Goal: Information Seeking & Learning: Learn about a topic

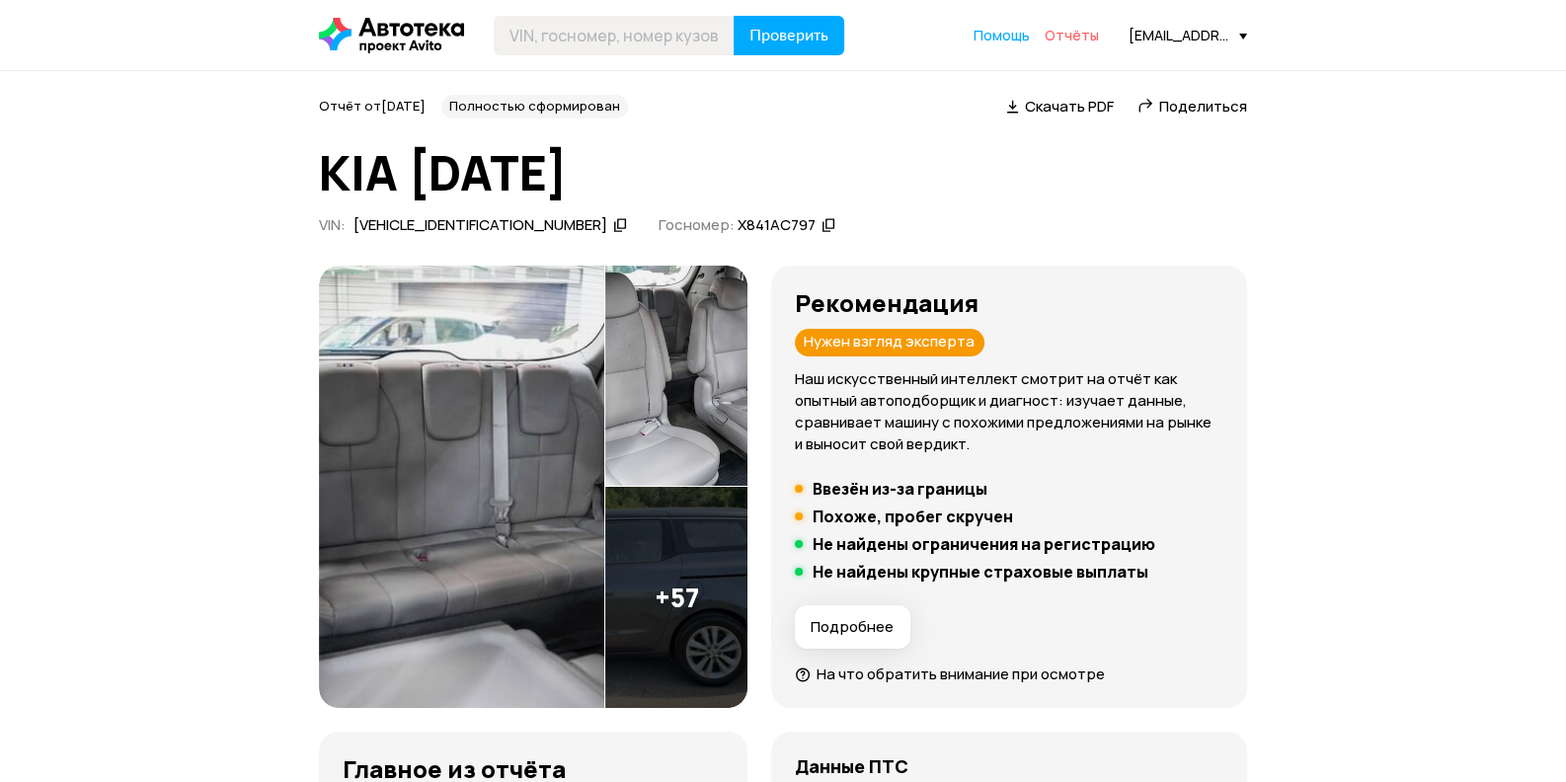
click at [1069, 29] on span "Отчёты" at bounding box center [1071, 35] width 54 height 19
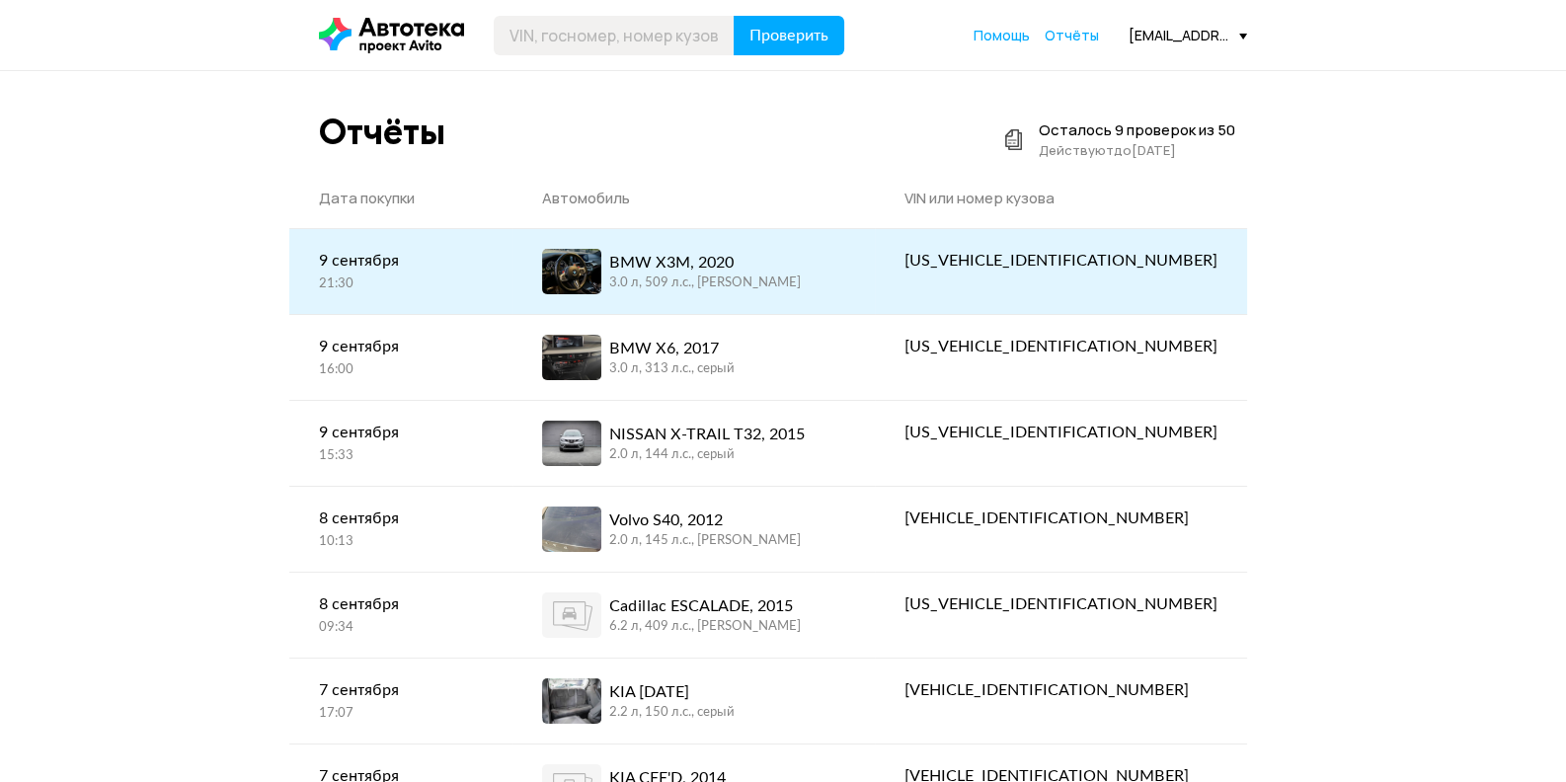
click at [728, 265] on div "BMW X3M, 2020" at bounding box center [705, 263] width 192 height 24
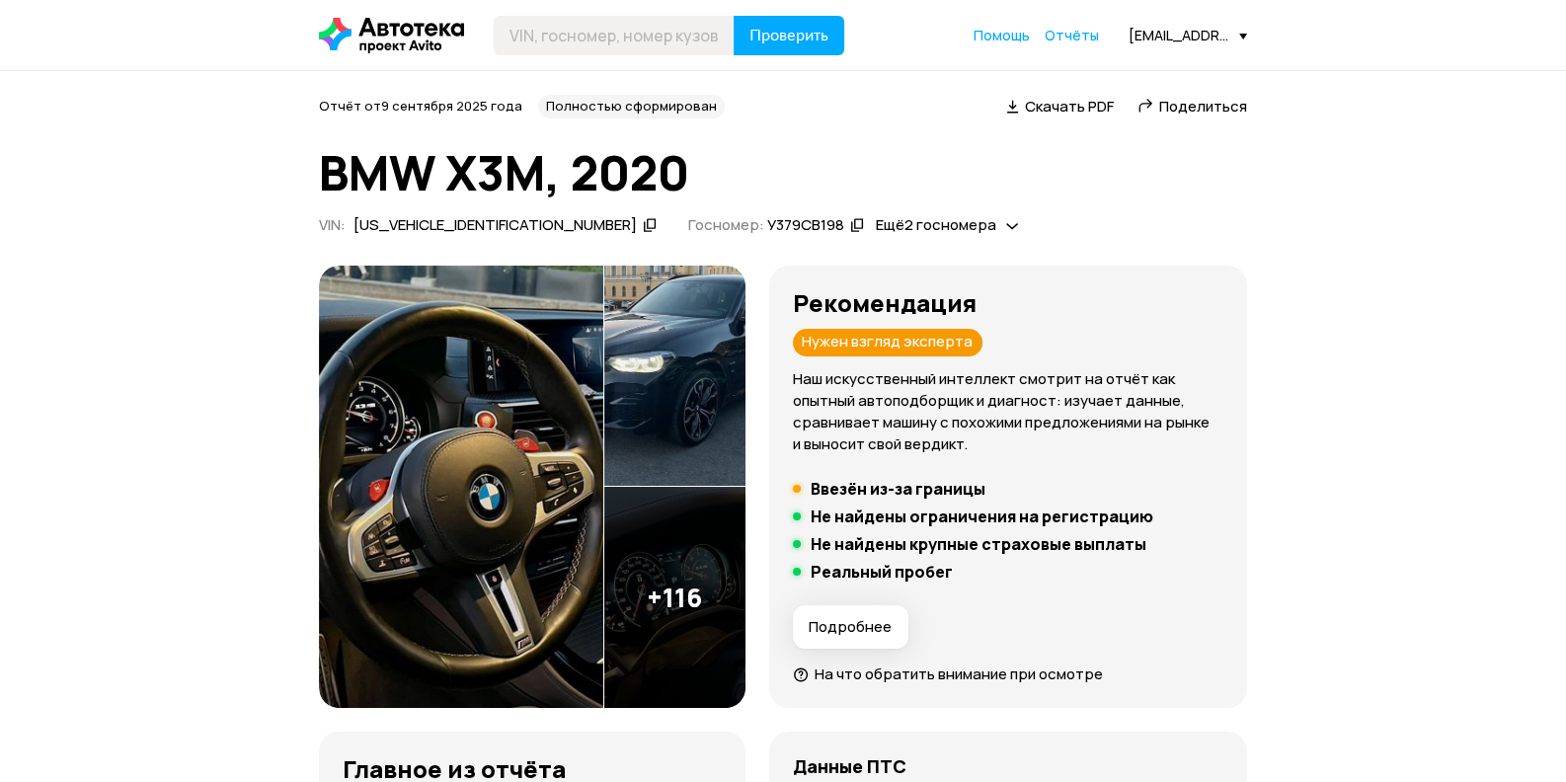
click at [553, 384] on img at bounding box center [461, 487] width 284 height 443
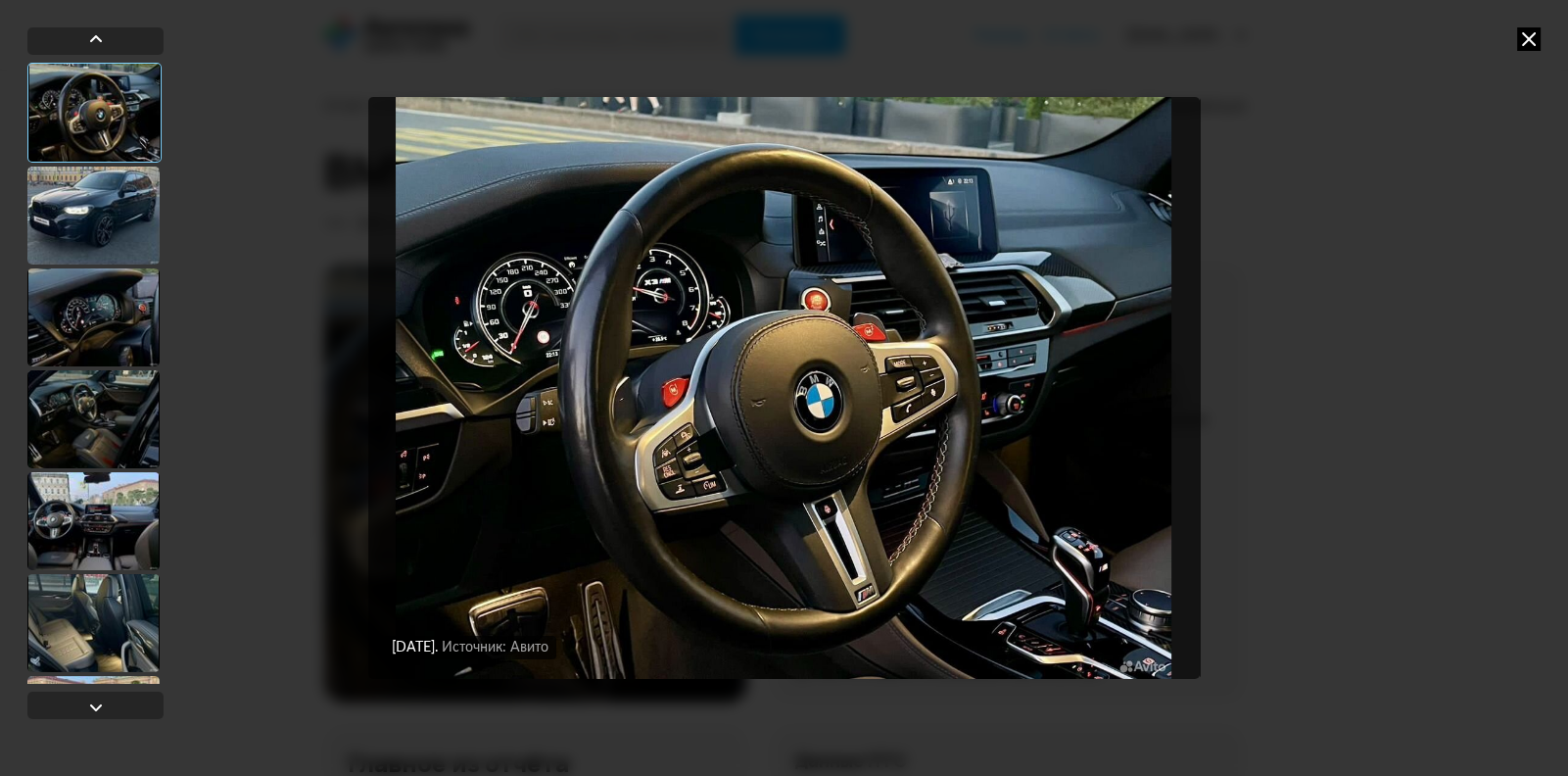
click at [136, 219] on div at bounding box center [93, 215] width 132 height 98
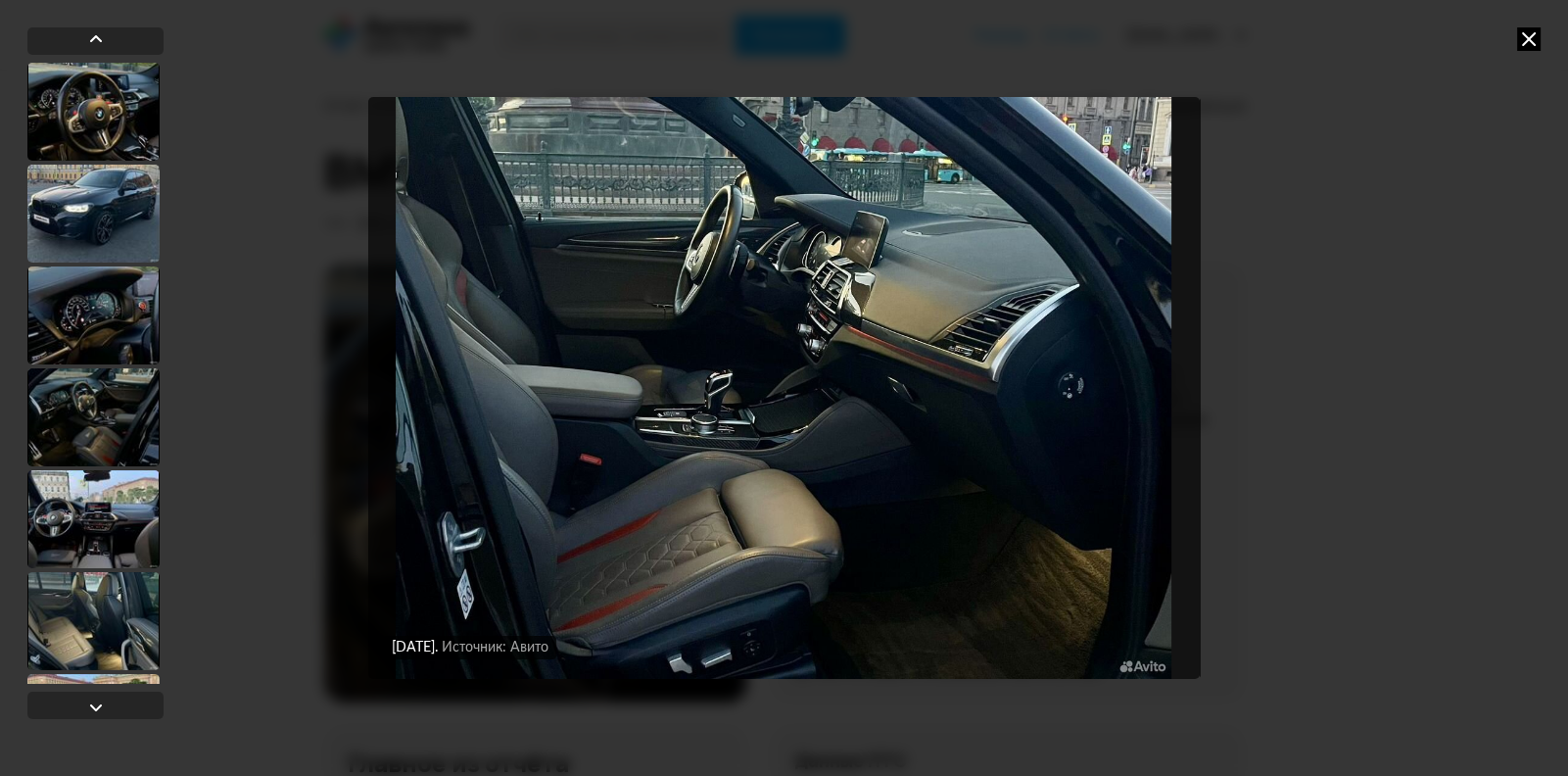
click at [1522, 29] on icon at bounding box center [1528, 40] width 24 height 24
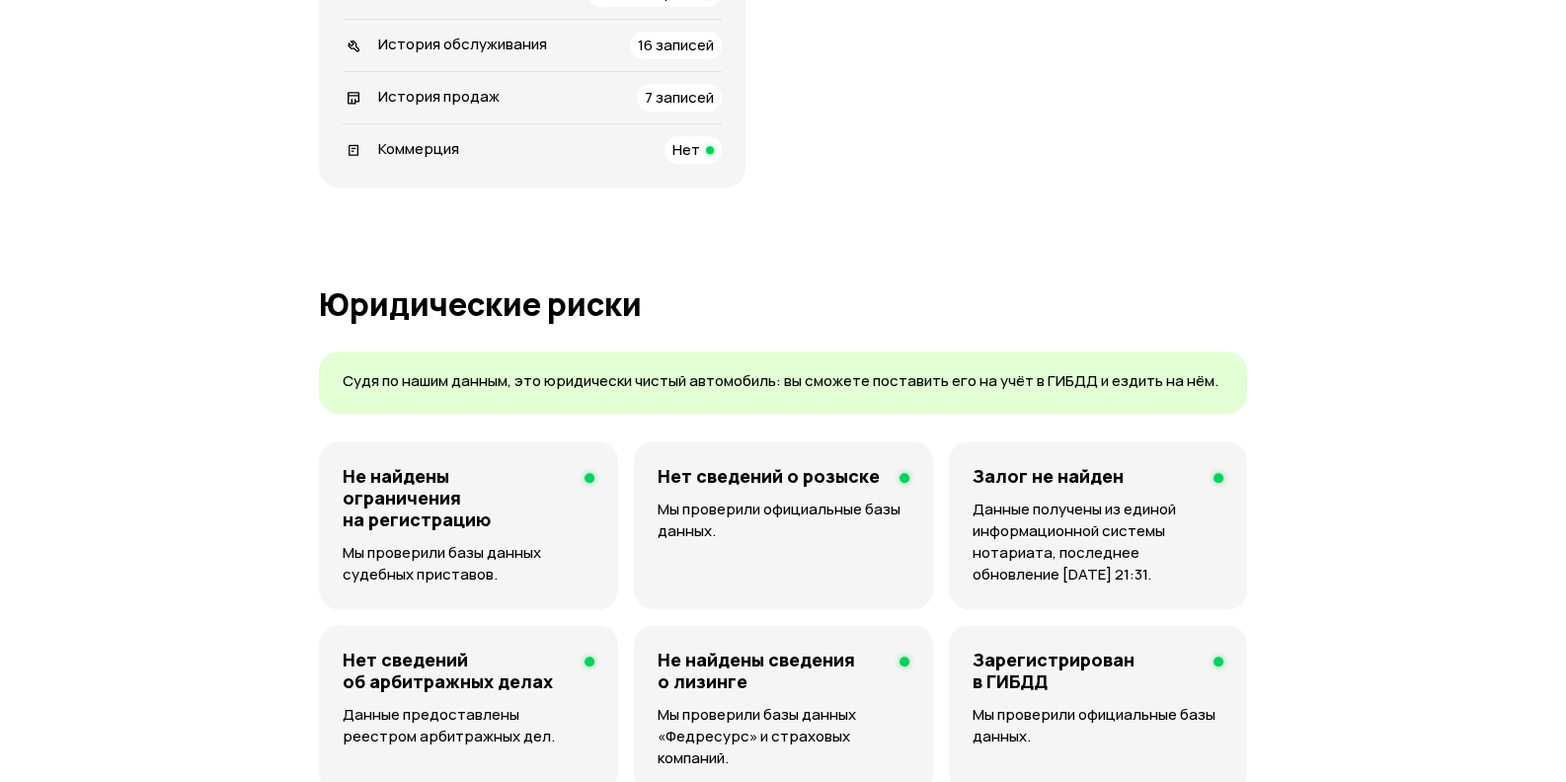
scroll to position [789, 0]
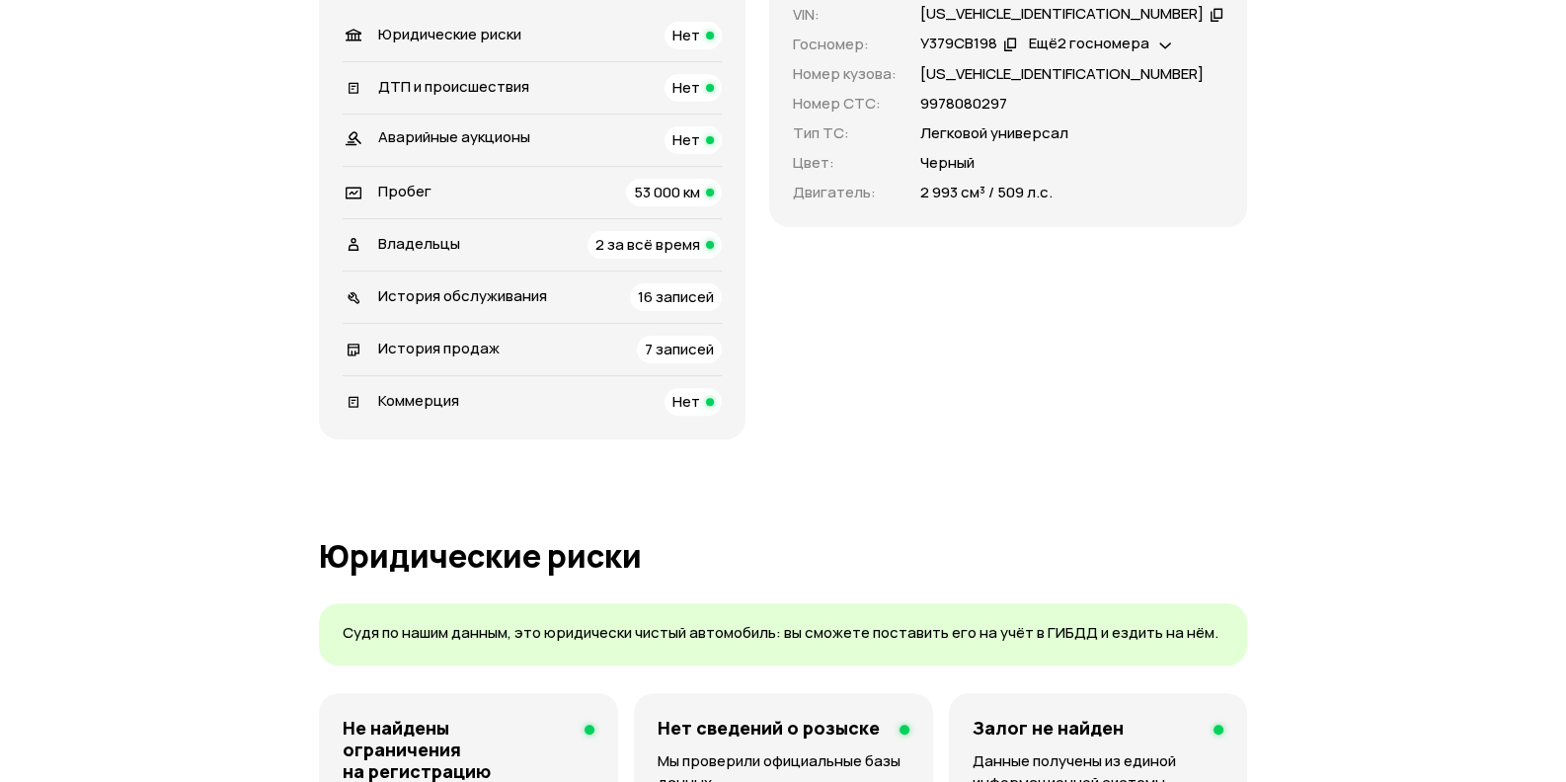
click at [490, 354] on span "История продаж" at bounding box center [438, 348] width 121 height 21
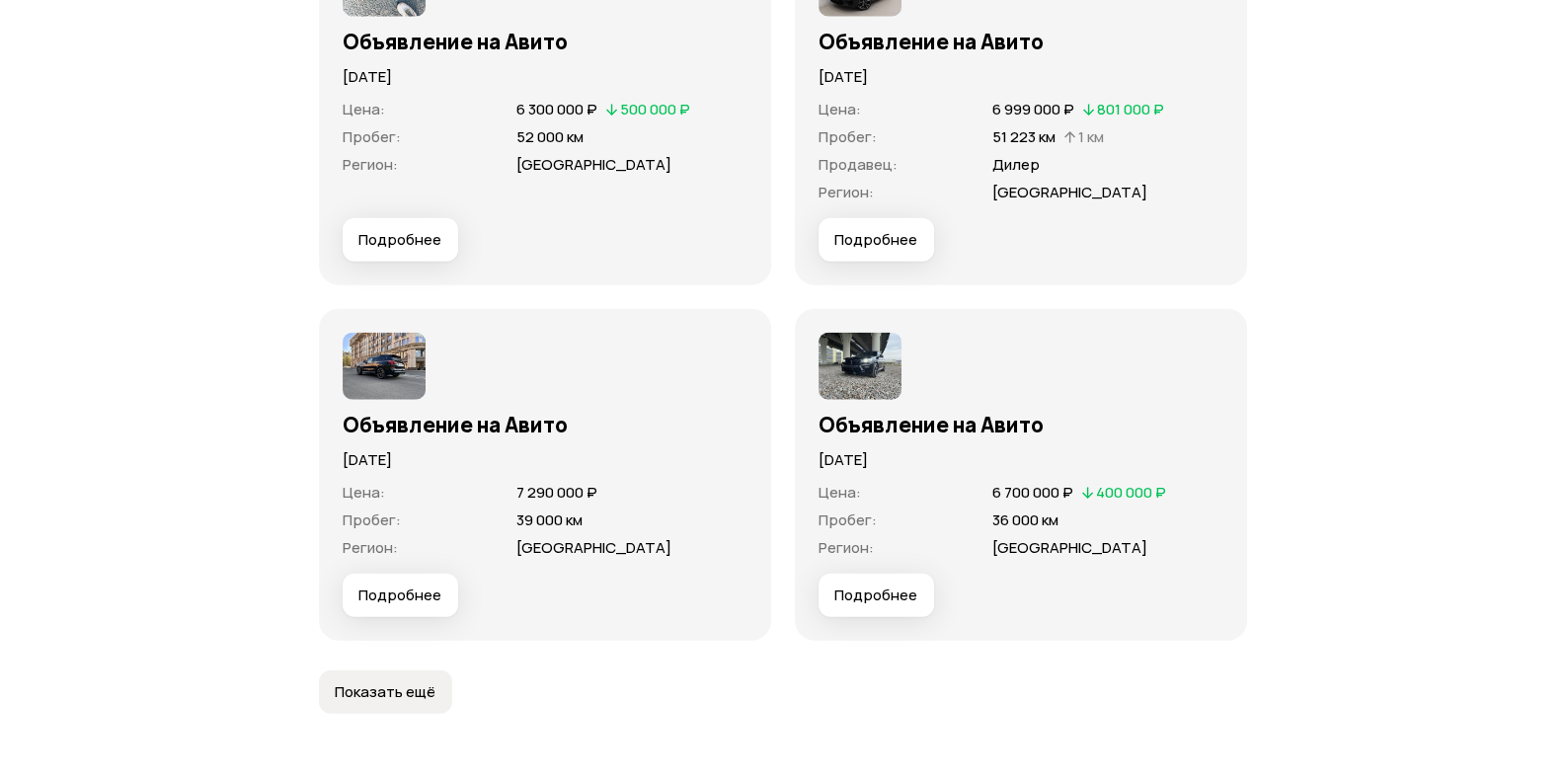
scroll to position [6189, 0]
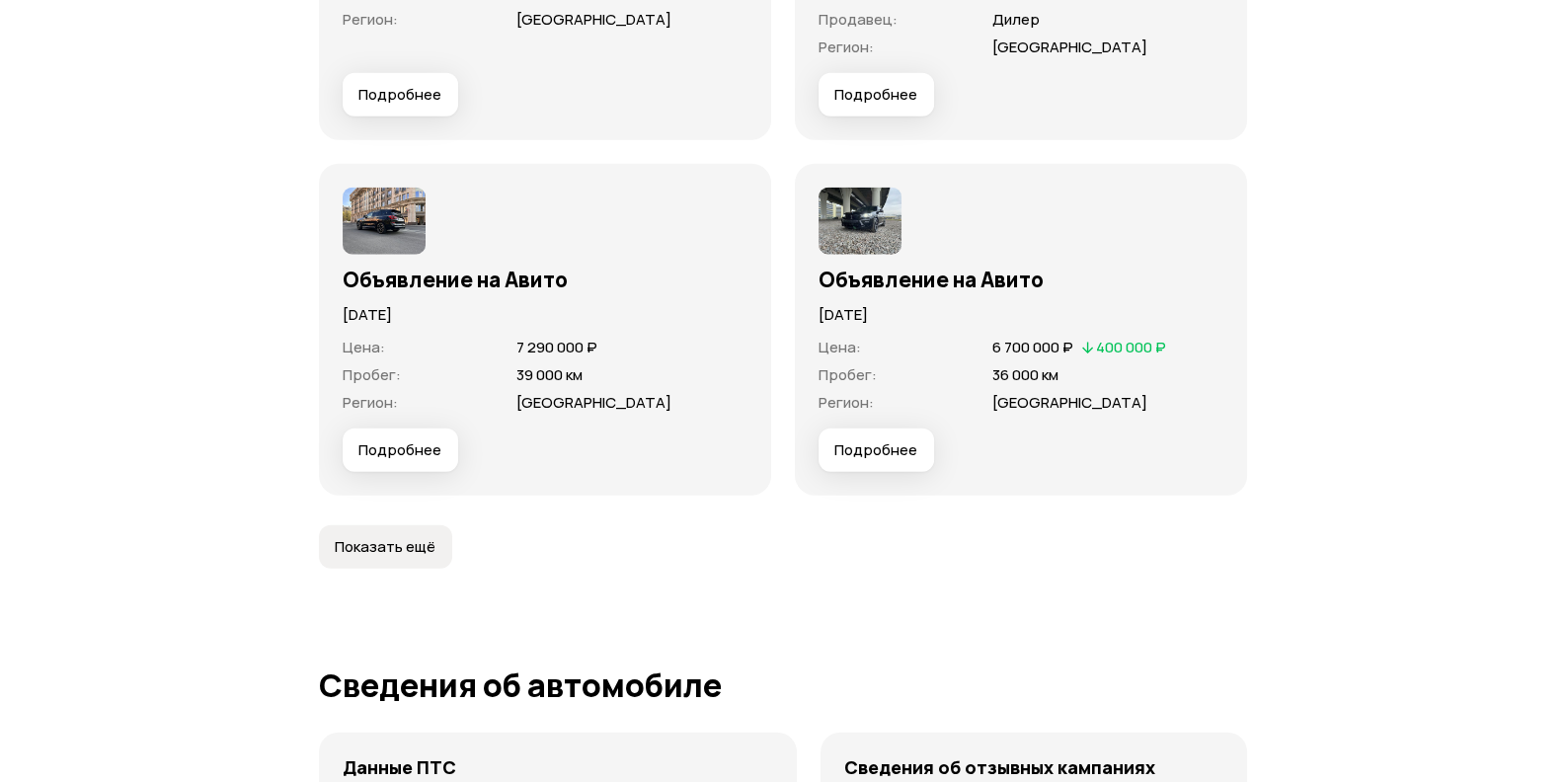
click at [390, 208] on img at bounding box center [384, 221] width 83 height 67
click at [417, 465] on button "Подробнее" at bounding box center [401, 449] width 116 height 43
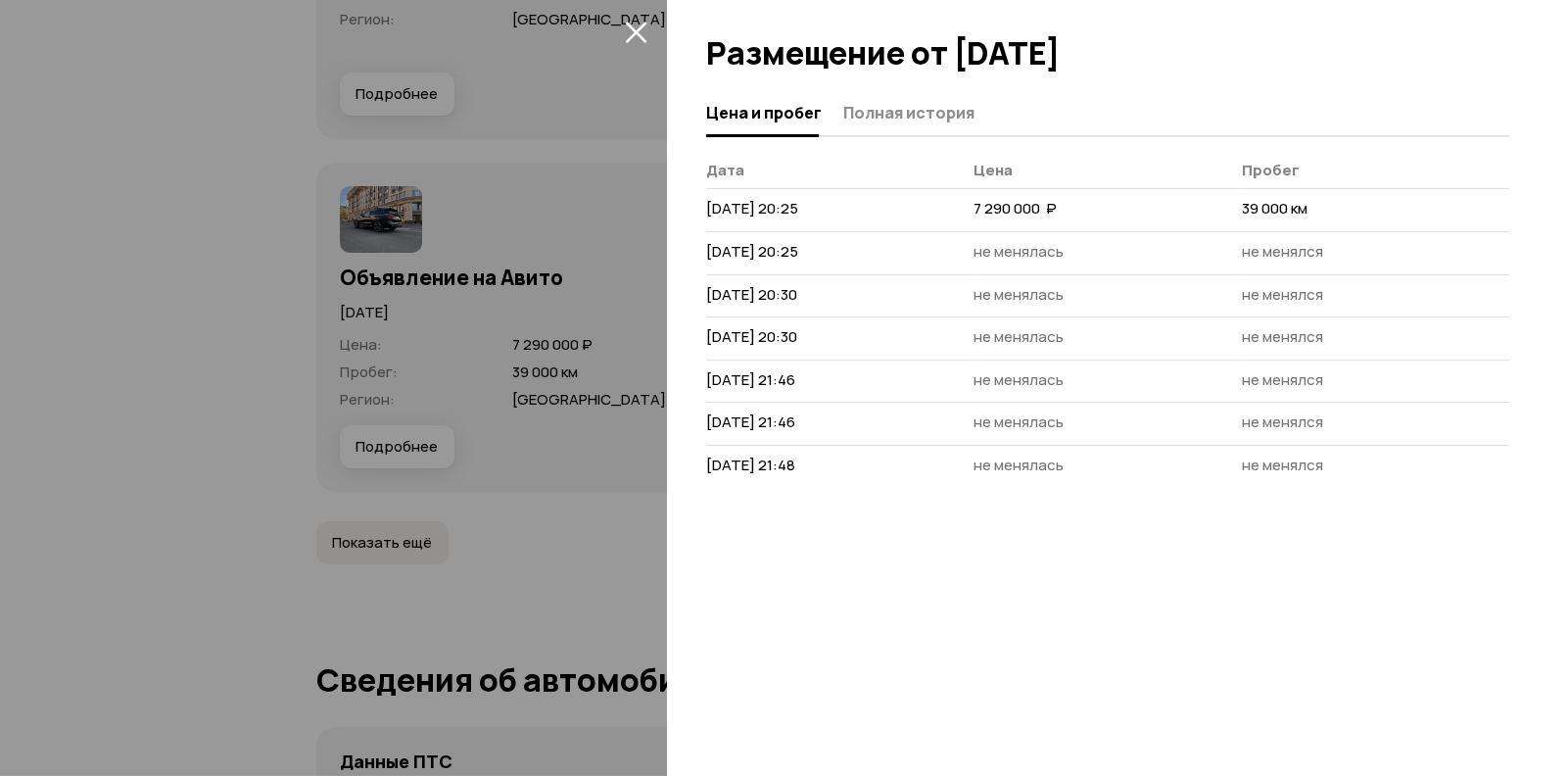
click at [632, 36] on icon "закрыть" at bounding box center [636, 33] width 22 height 22
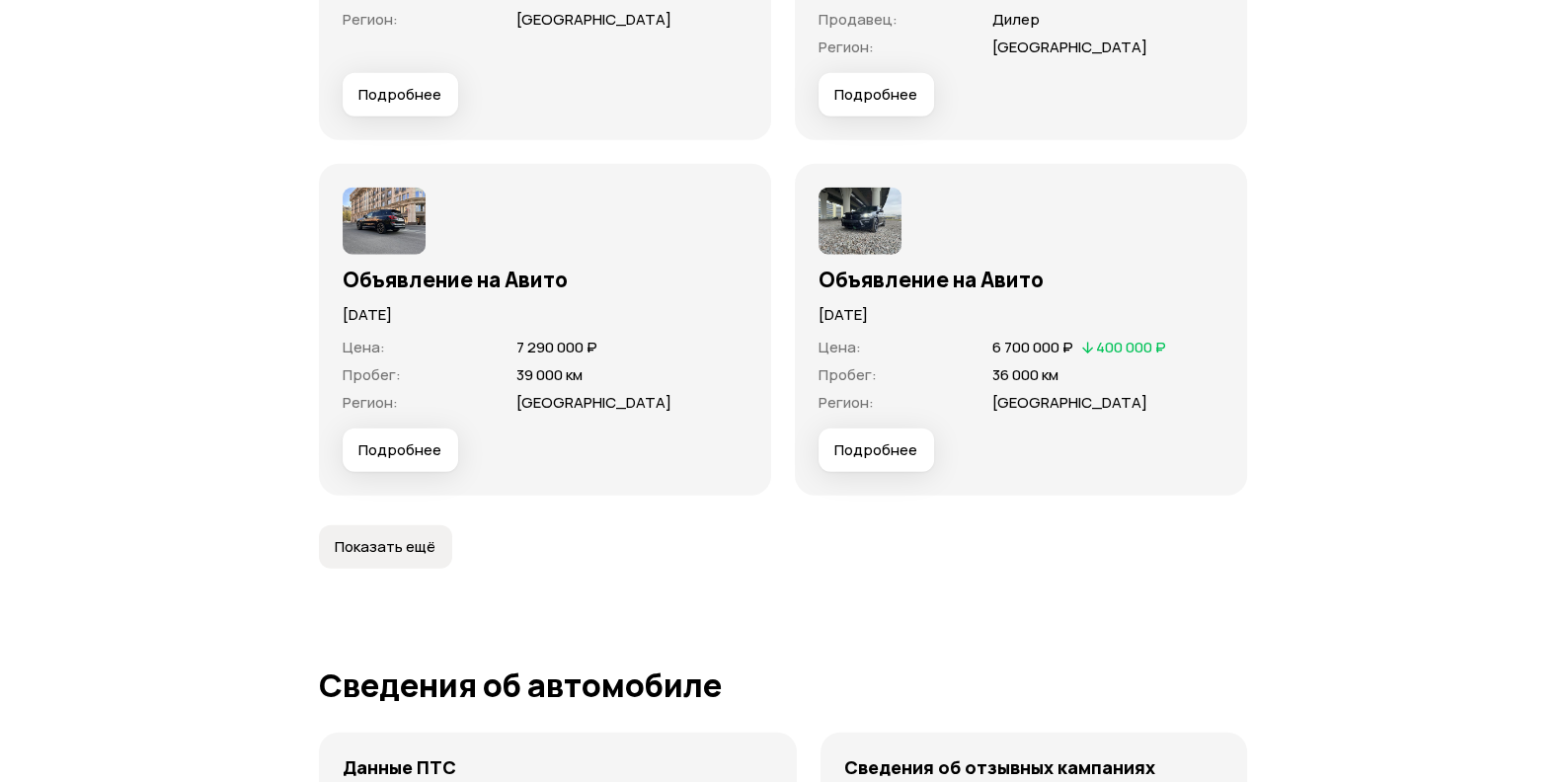
click at [383, 211] on img at bounding box center [384, 221] width 83 height 67
click at [879, 230] on img at bounding box center [859, 221] width 83 height 67
click at [879, 454] on span "Подробнее" at bounding box center [875, 450] width 83 height 20
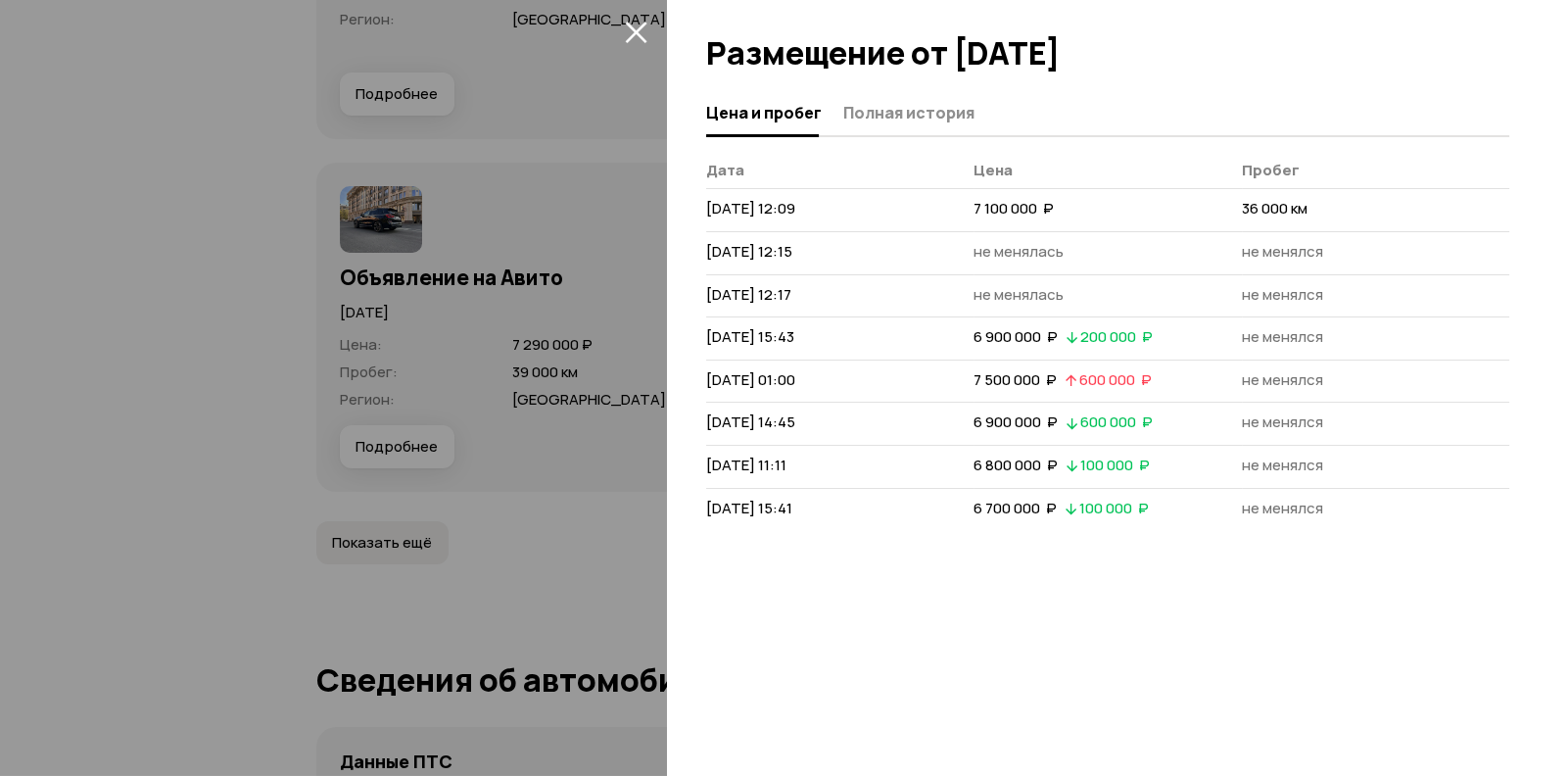
click at [1159, 528] on div "Цена и пробег Полная история [PERSON_NAME] [DATE] 12:09 7 100 000  ₽ 36 000 км …" at bounding box center [1117, 433] width 901 height 686
click at [792, 508] on span "[DATE] 15:41" at bounding box center [749, 508] width 86 height 21
click at [899, 106] on span "Полная история" at bounding box center [908, 113] width 131 height 20
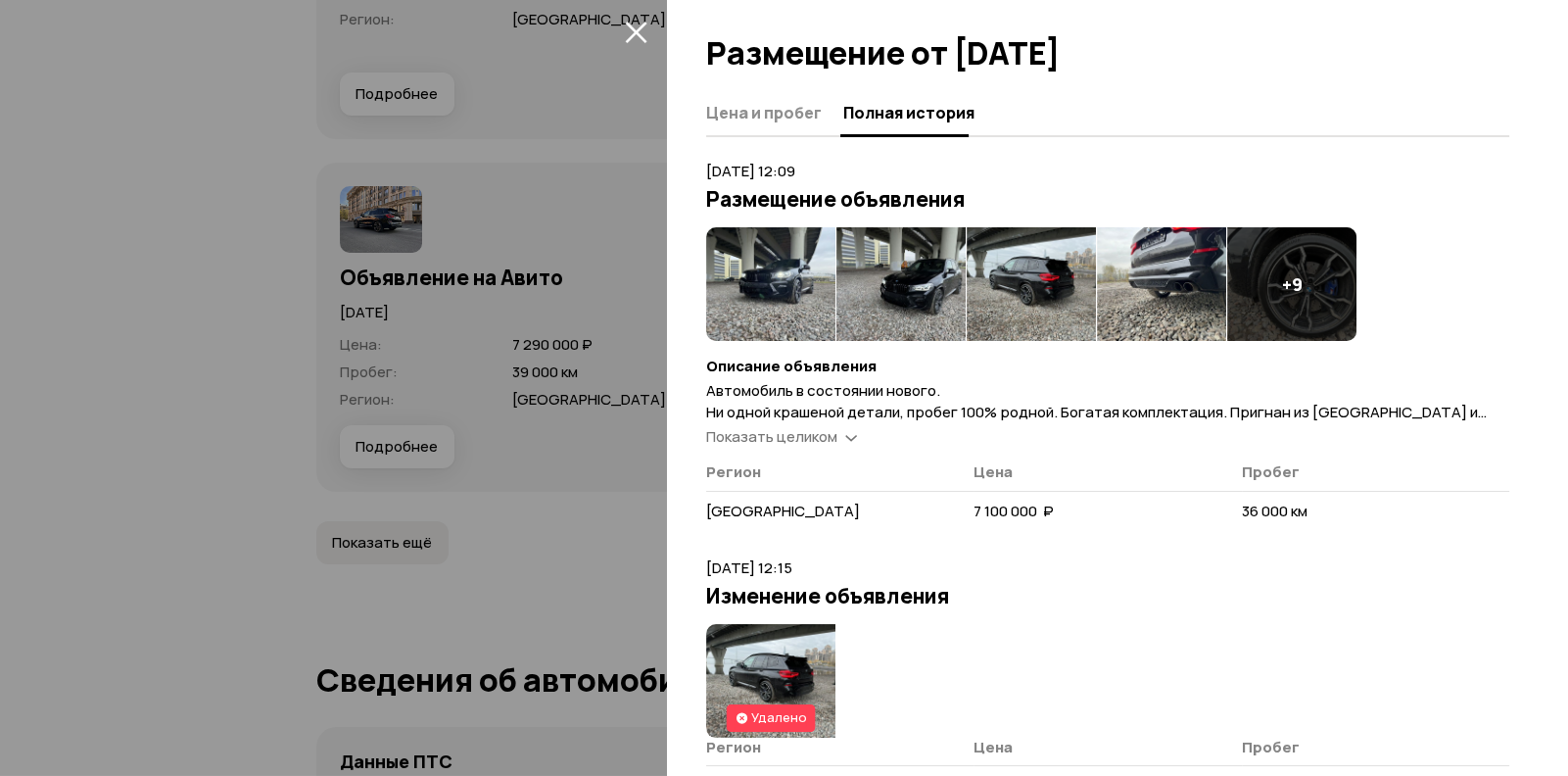
click at [759, 295] on img at bounding box center [771, 284] width 129 height 114
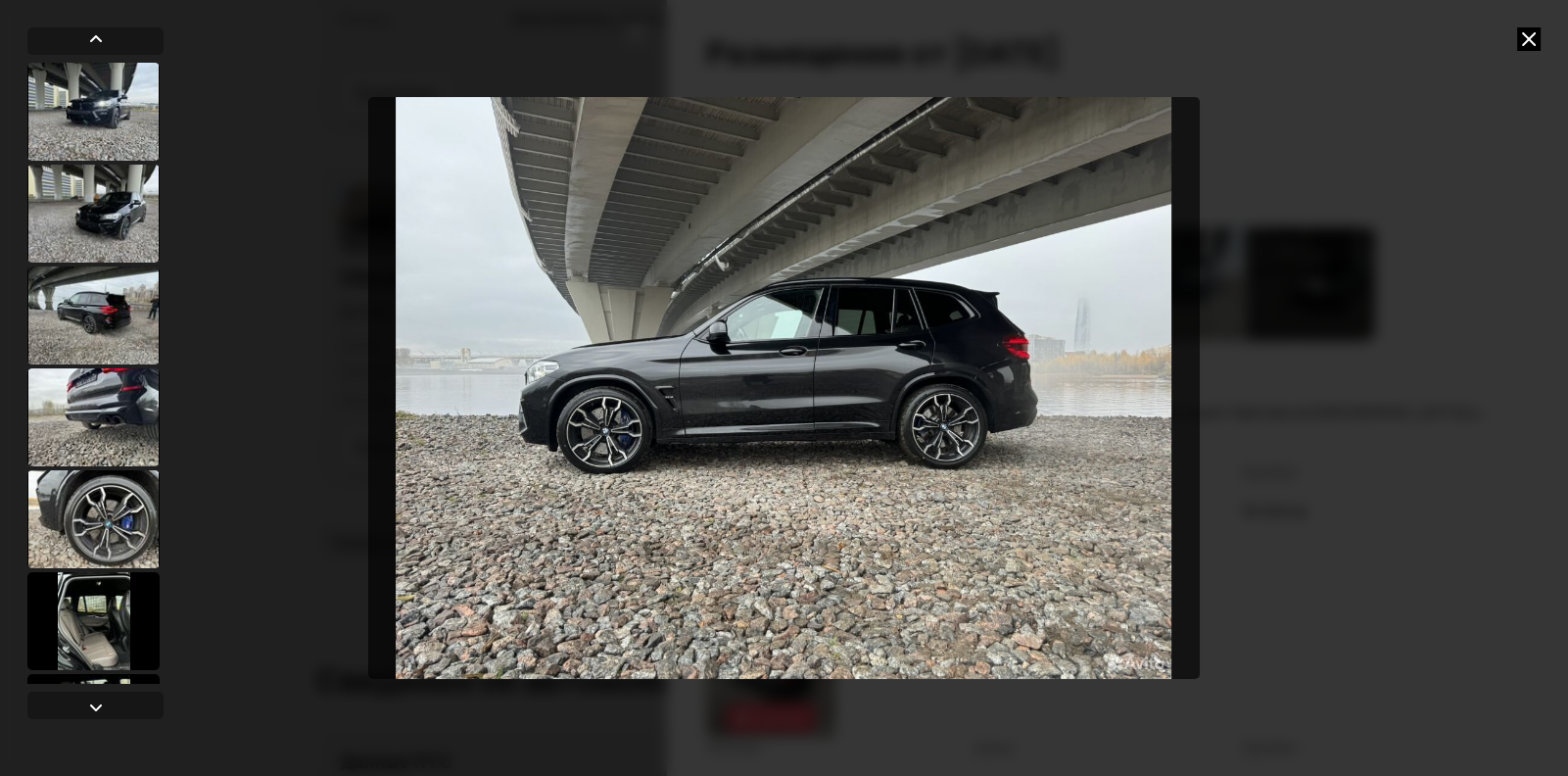
drag, startPoint x: 1531, startPoint y: 33, endPoint x: 1470, endPoint y: 33, distance: 61.0
click at [1528, 33] on icon at bounding box center [1528, 40] width 24 height 24
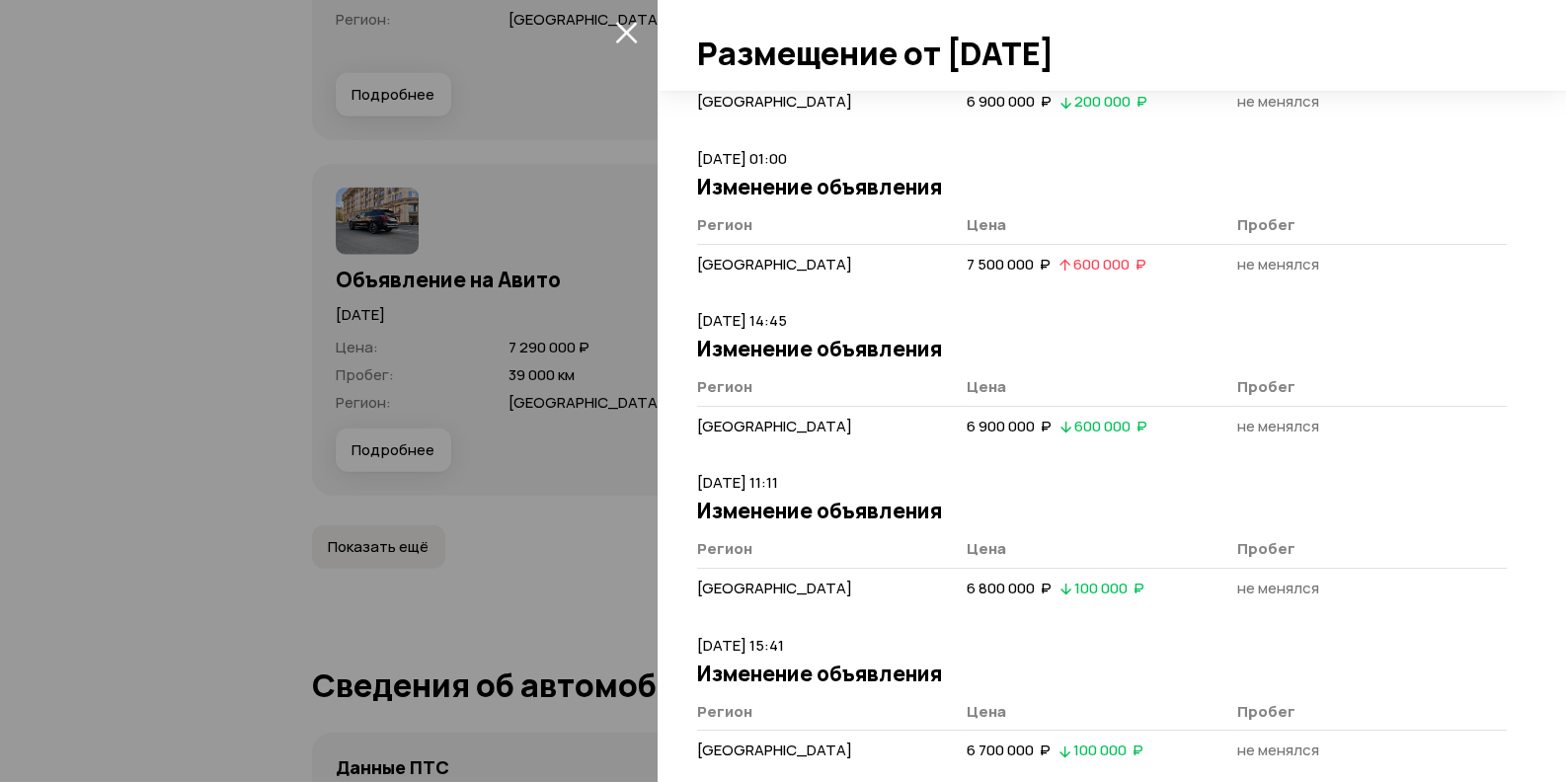
scroll to position [1165, 0]
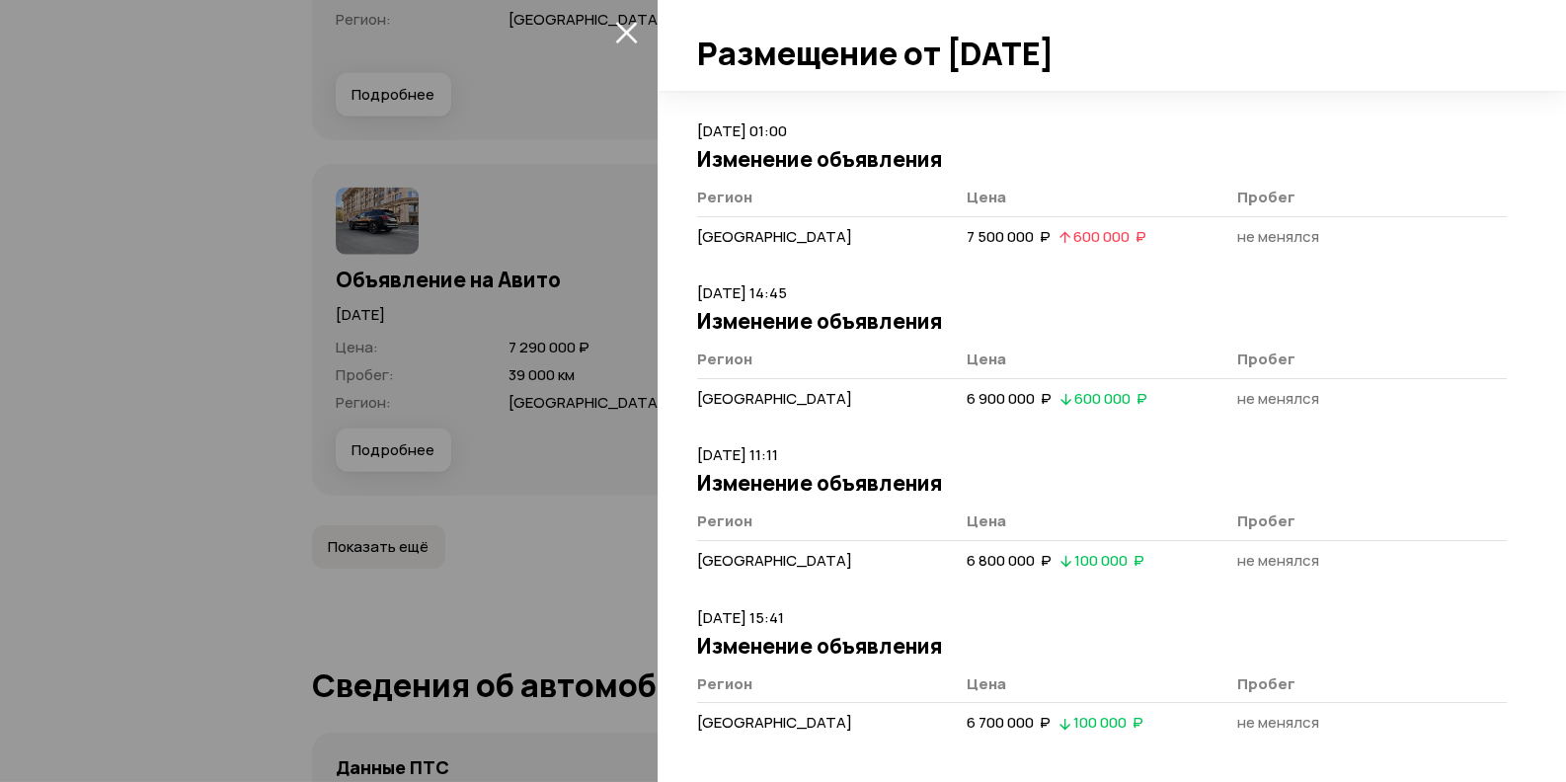
click at [616, 33] on icon "закрыть" at bounding box center [626, 32] width 23 height 23
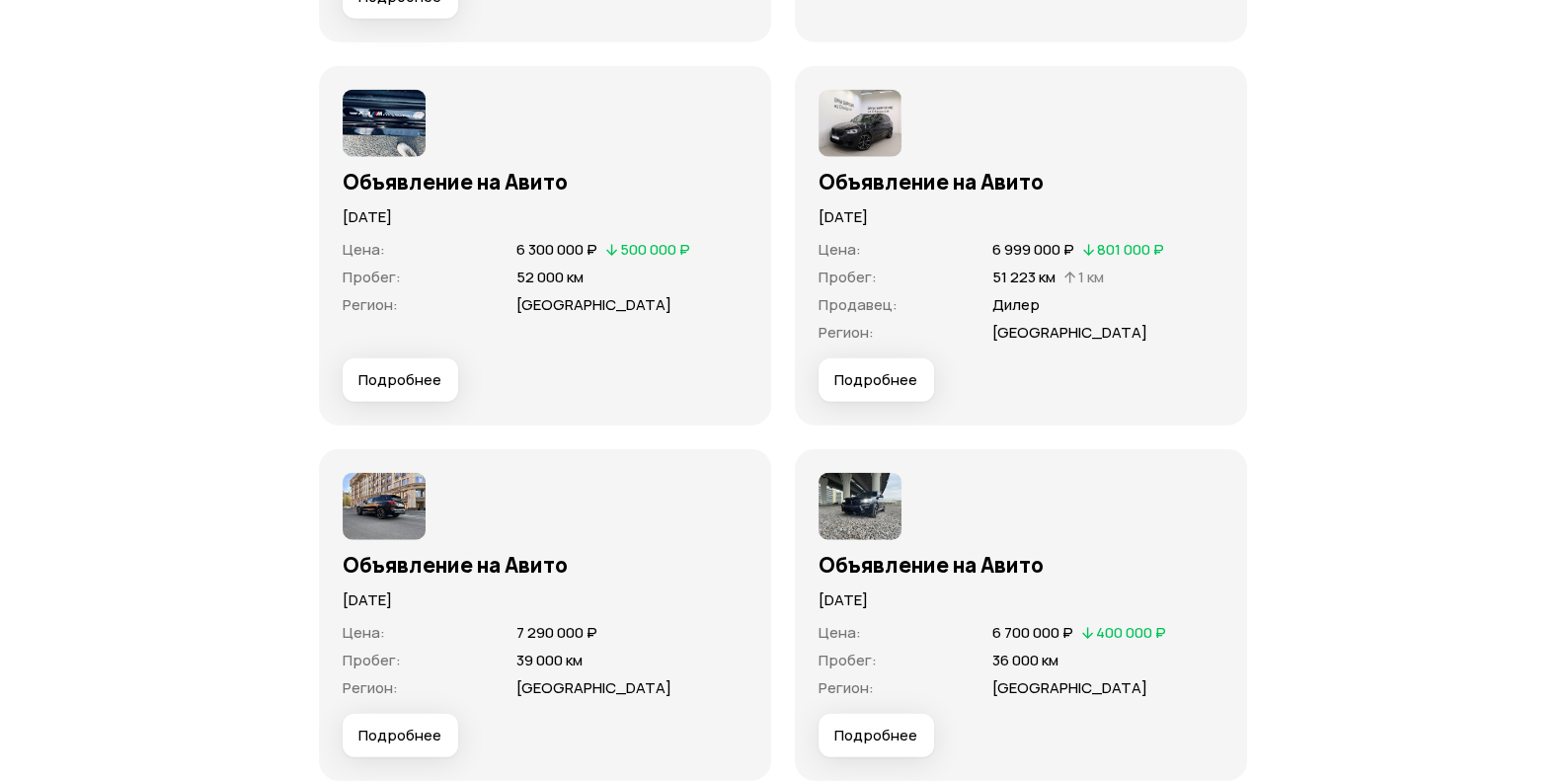
scroll to position [5795, 0]
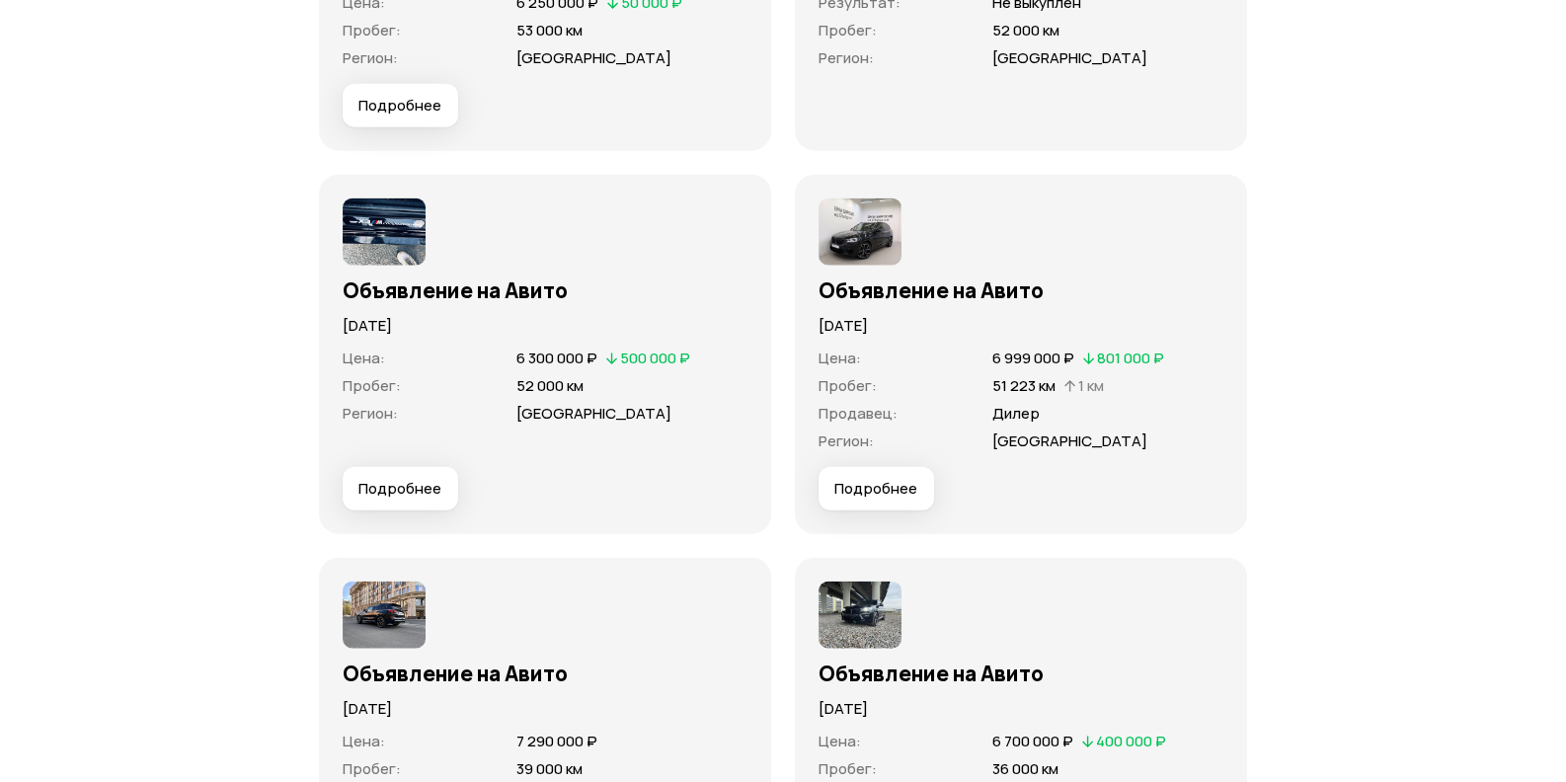
click at [855, 231] on img at bounding box center [859, 231] width 83 height 67
click at [842, 293] on h3 "Объявление на Авито" at bounding box center [1020, 290] width 405 height 26
click at [884, 494] on span "Подробнее" at bounding box center [875, 489] width 83 height 20
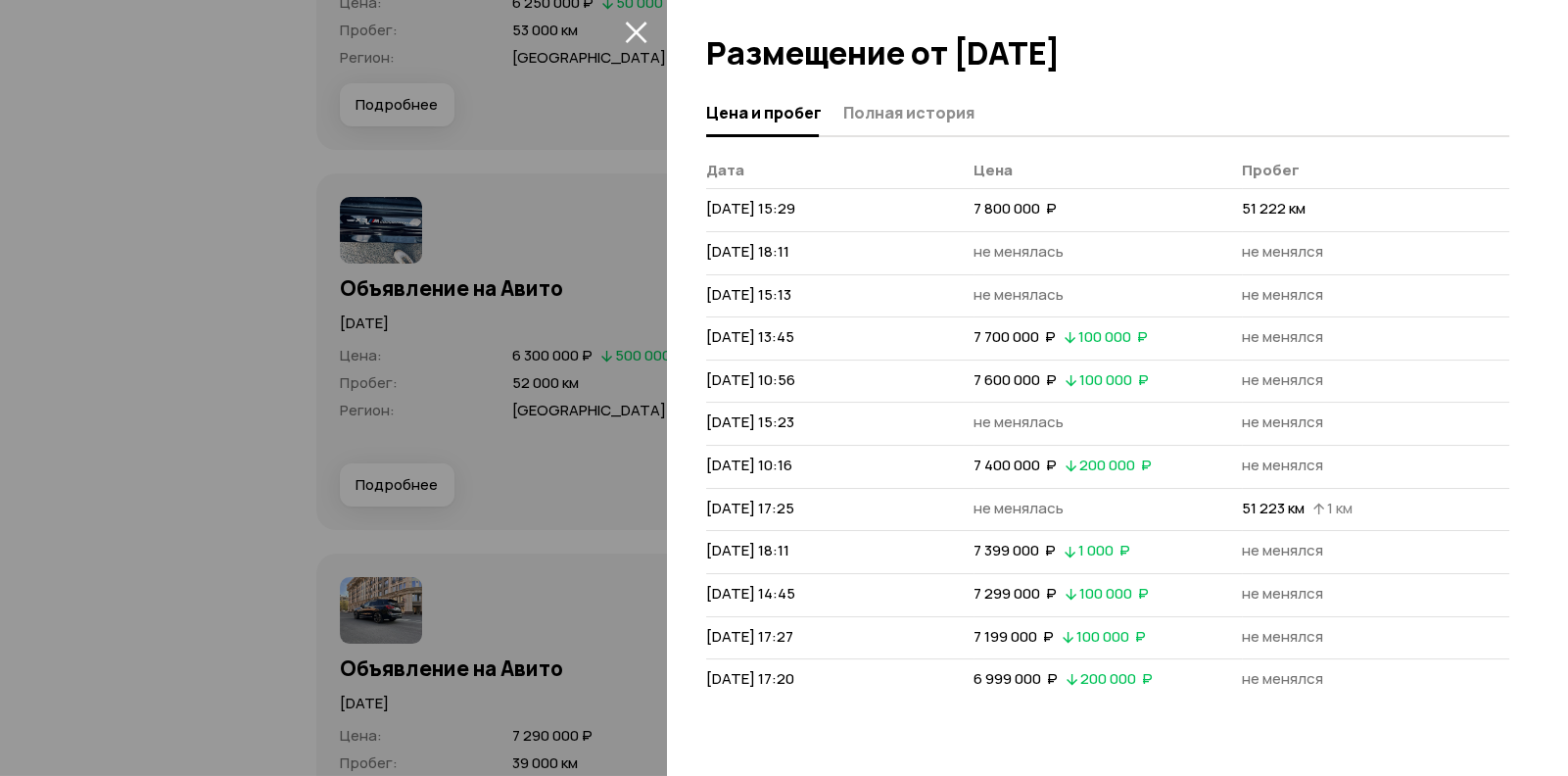
click at [631, 30] on icon "закрыть" at bounding box center [636, 32] width 23 height 23
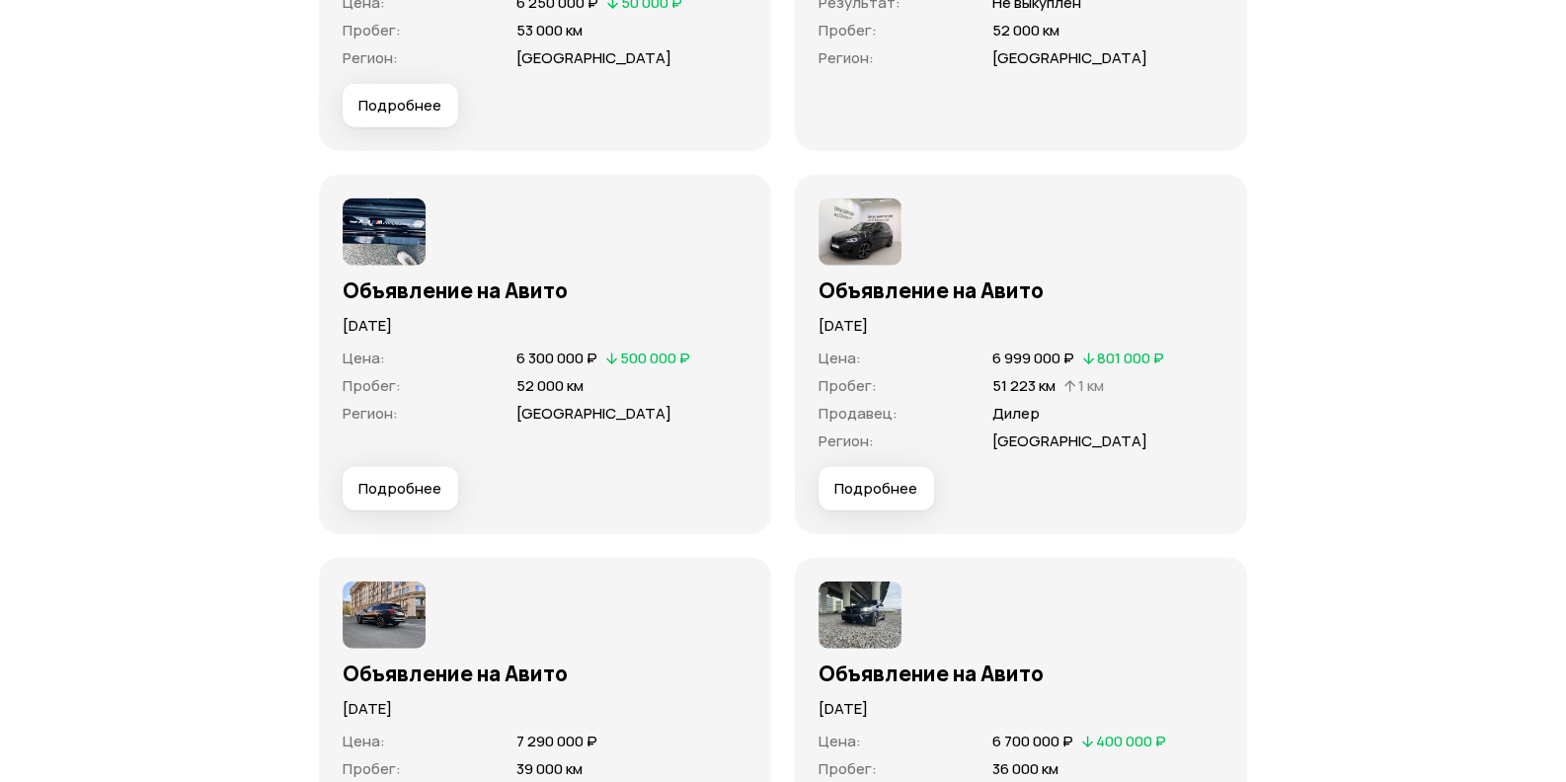
click at [392, 488] on span "Подробнее" at bounding box center [399, 489] width 83 height 20
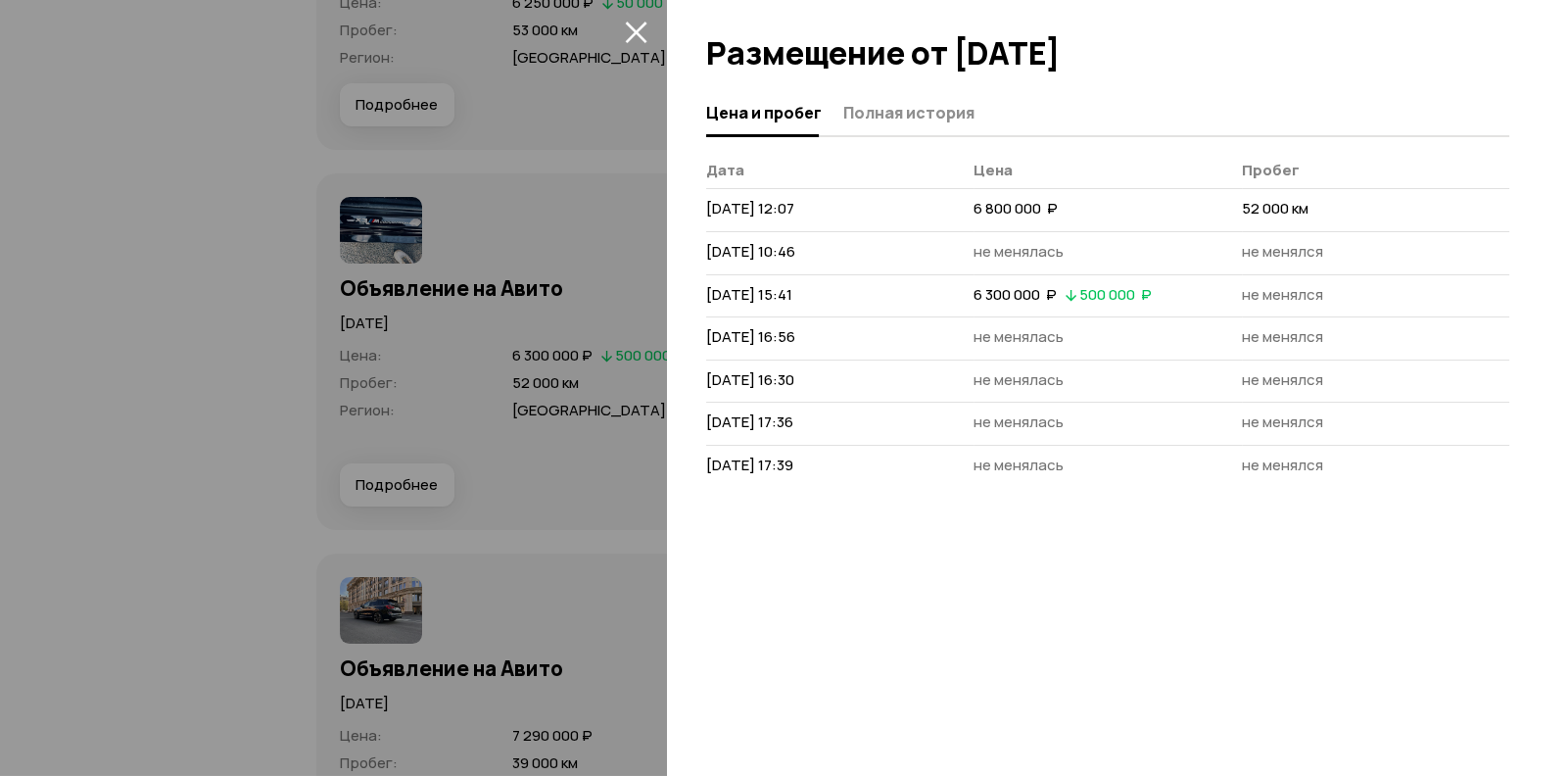
click at [638, 28] on icon "закрыть" at bounding box center [636, 33] width 22 height 22
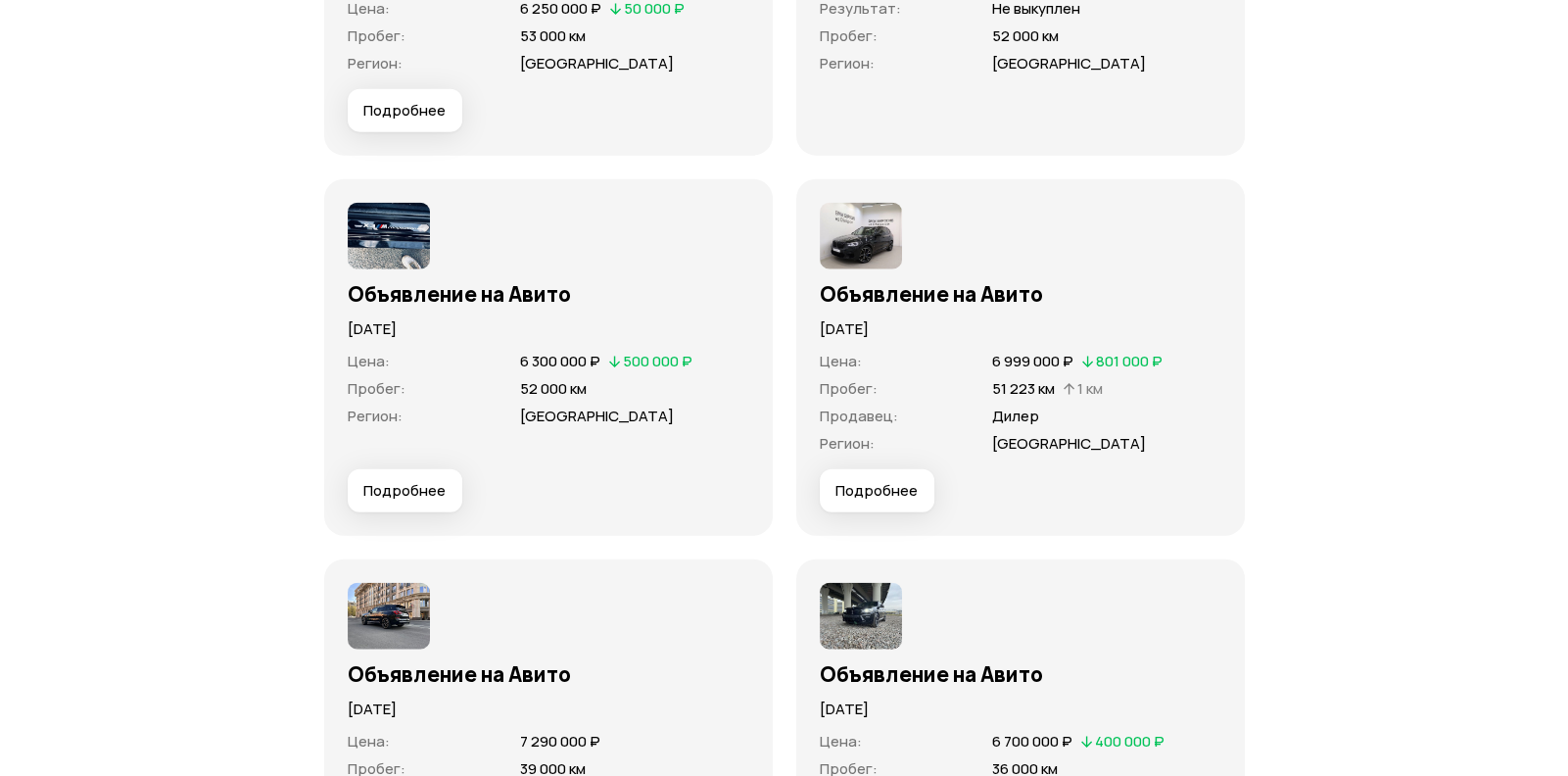
scroll to position [5359, 0]
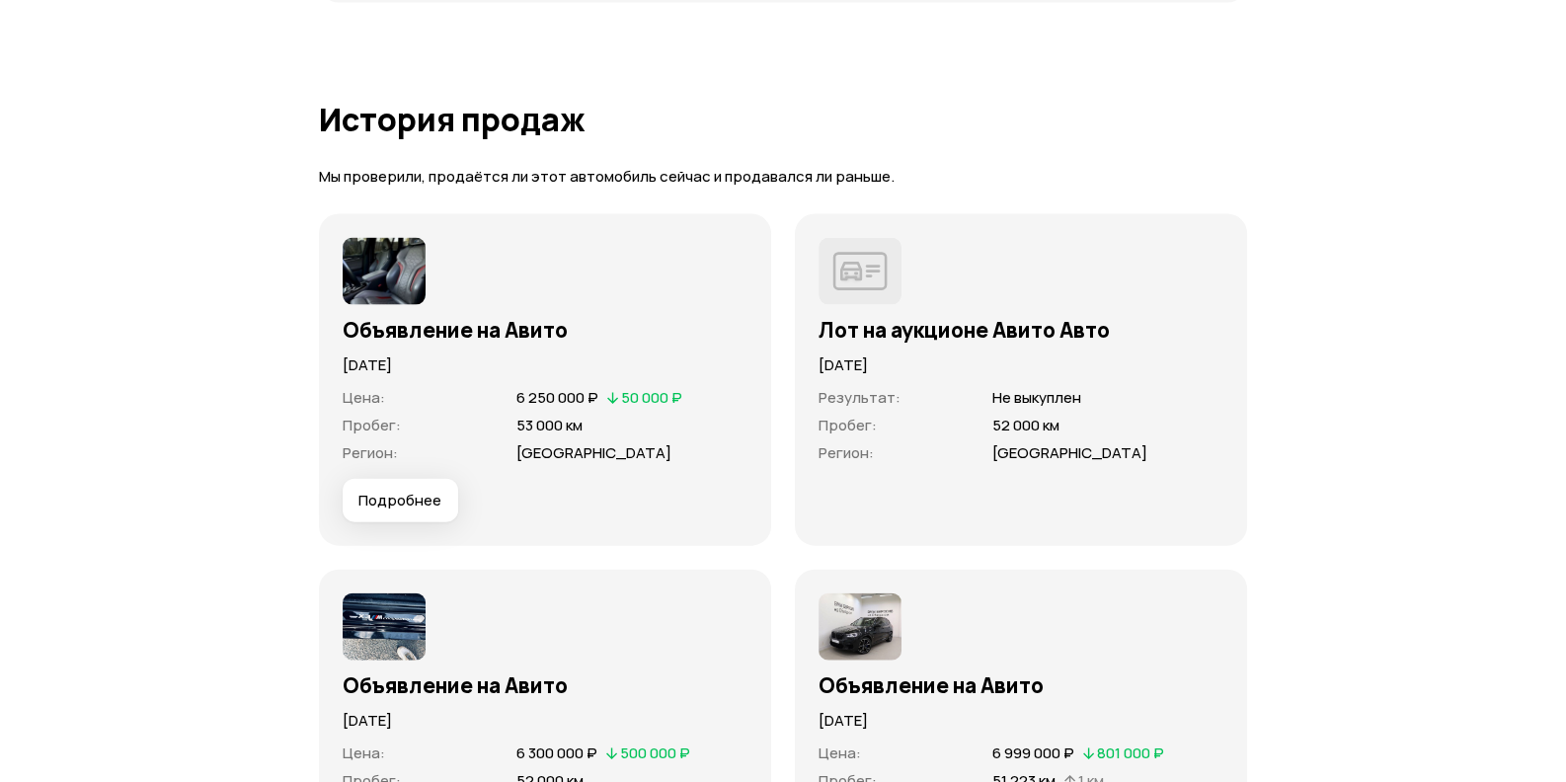
click at [396, 498] on span "Подробнее" at bounding box center [399, 501] width 83 height 20
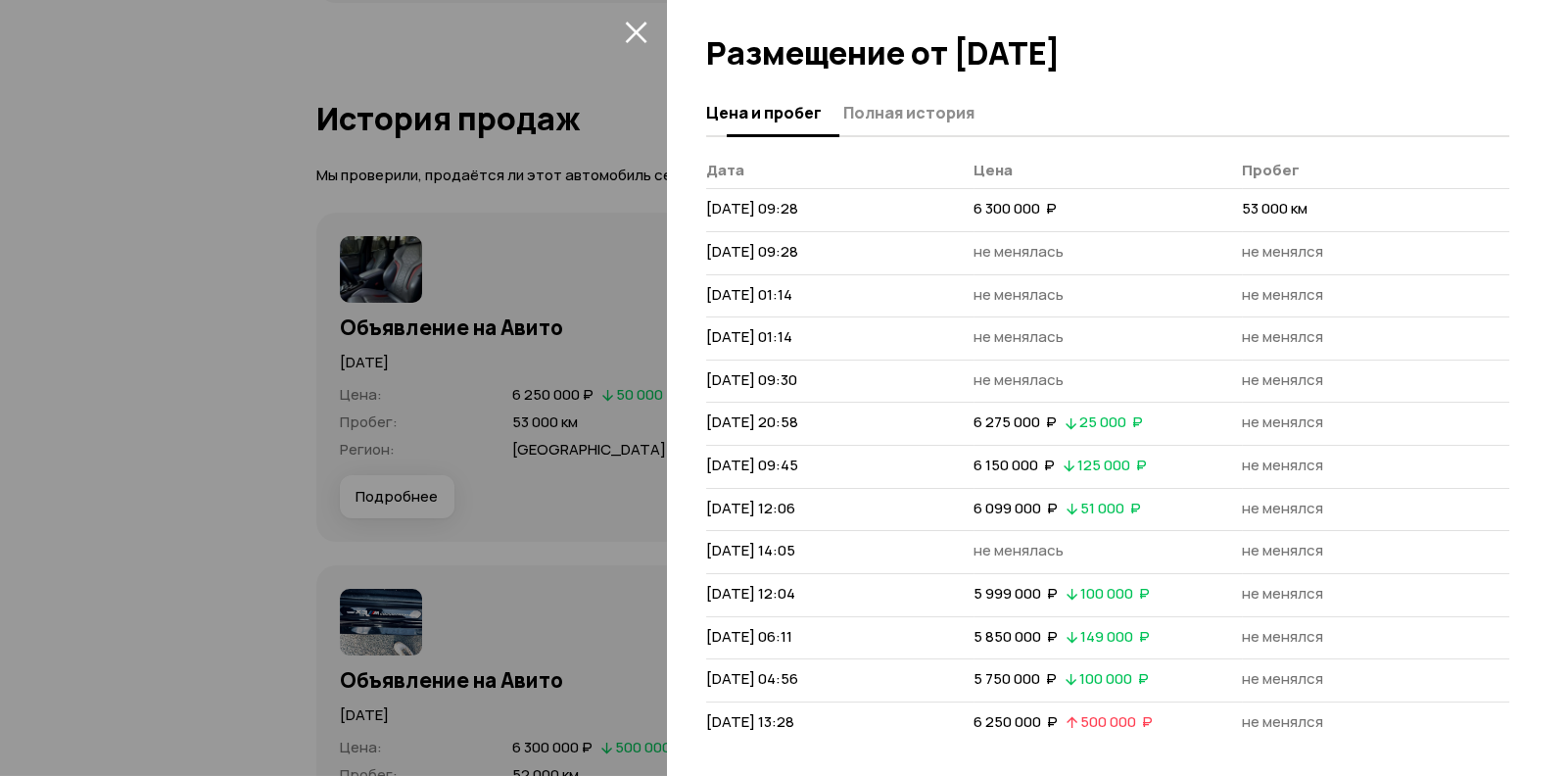
click at [910, 110] on span "Полная история" at bounding box center [908, 113] width 131 height 20
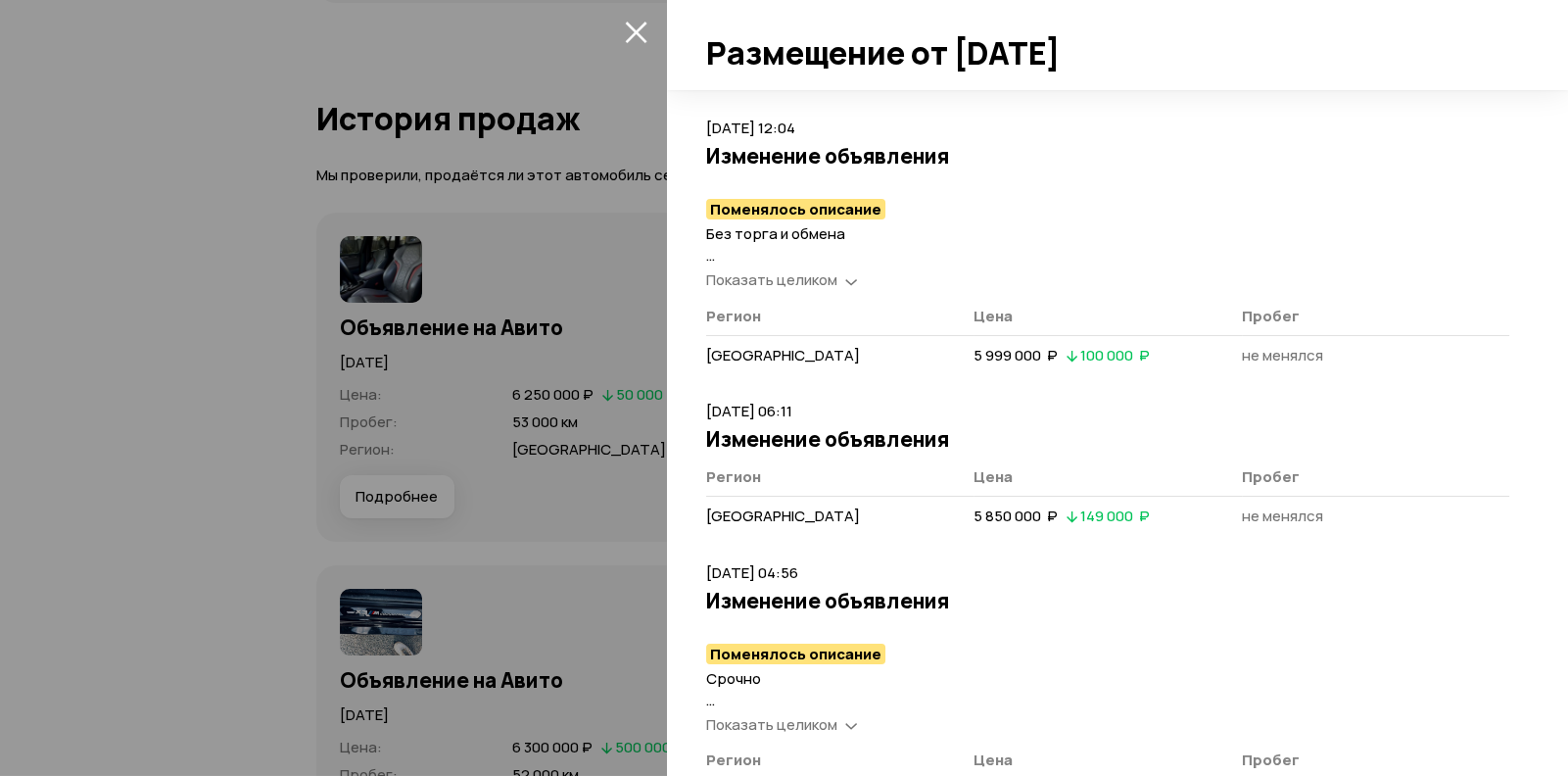
scroll to position [2910, 0]
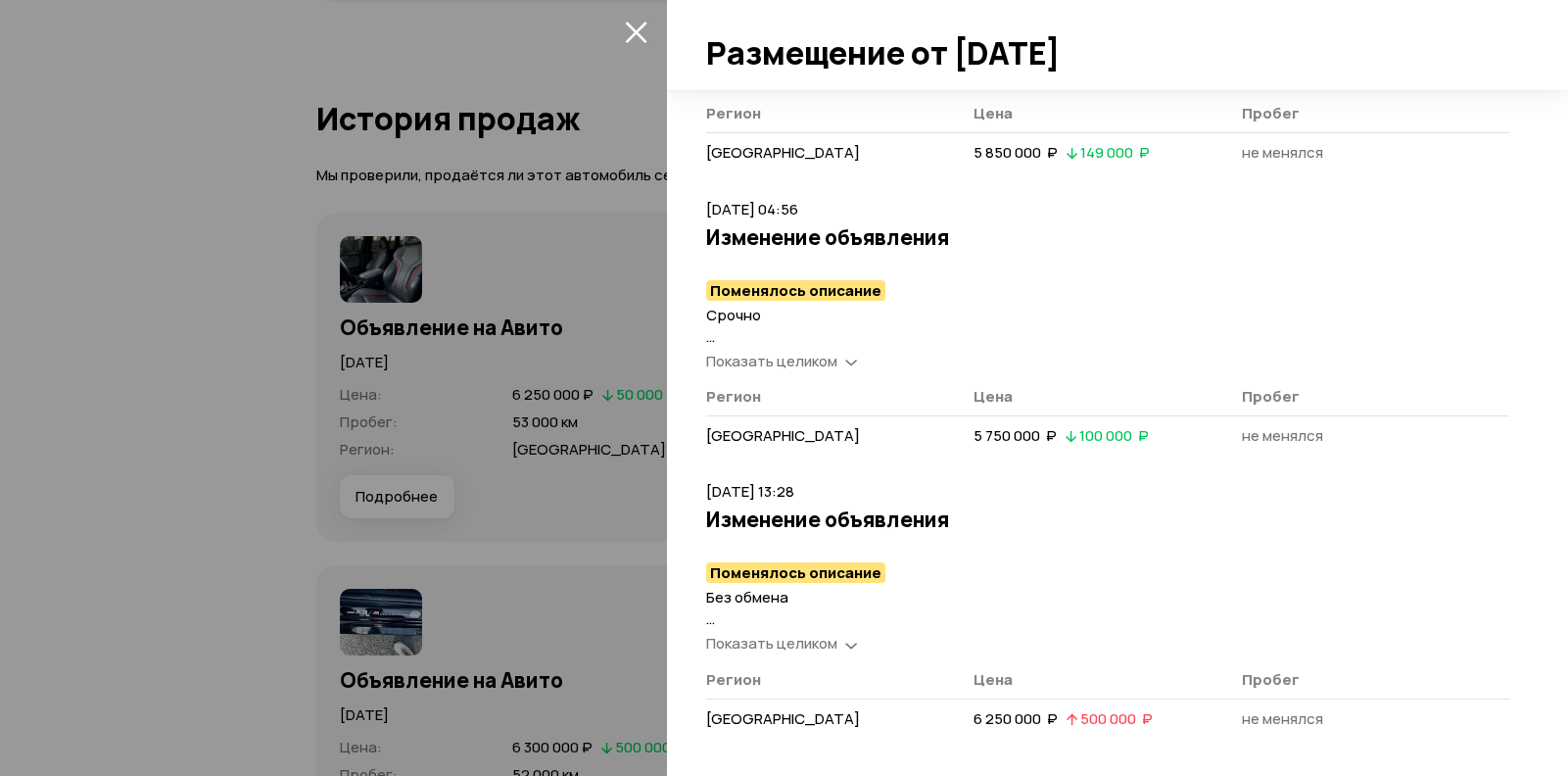
click at [811, 367] on article "[DATE] 04:56 Изменение объявления Поменялось описание Срочно Без торга и обмена…" at bounding box center [1108, 328] width 803 height 260
click at [814, 364] on span "Показать целиком" at bounding box center [772, 360] width 131 height 21
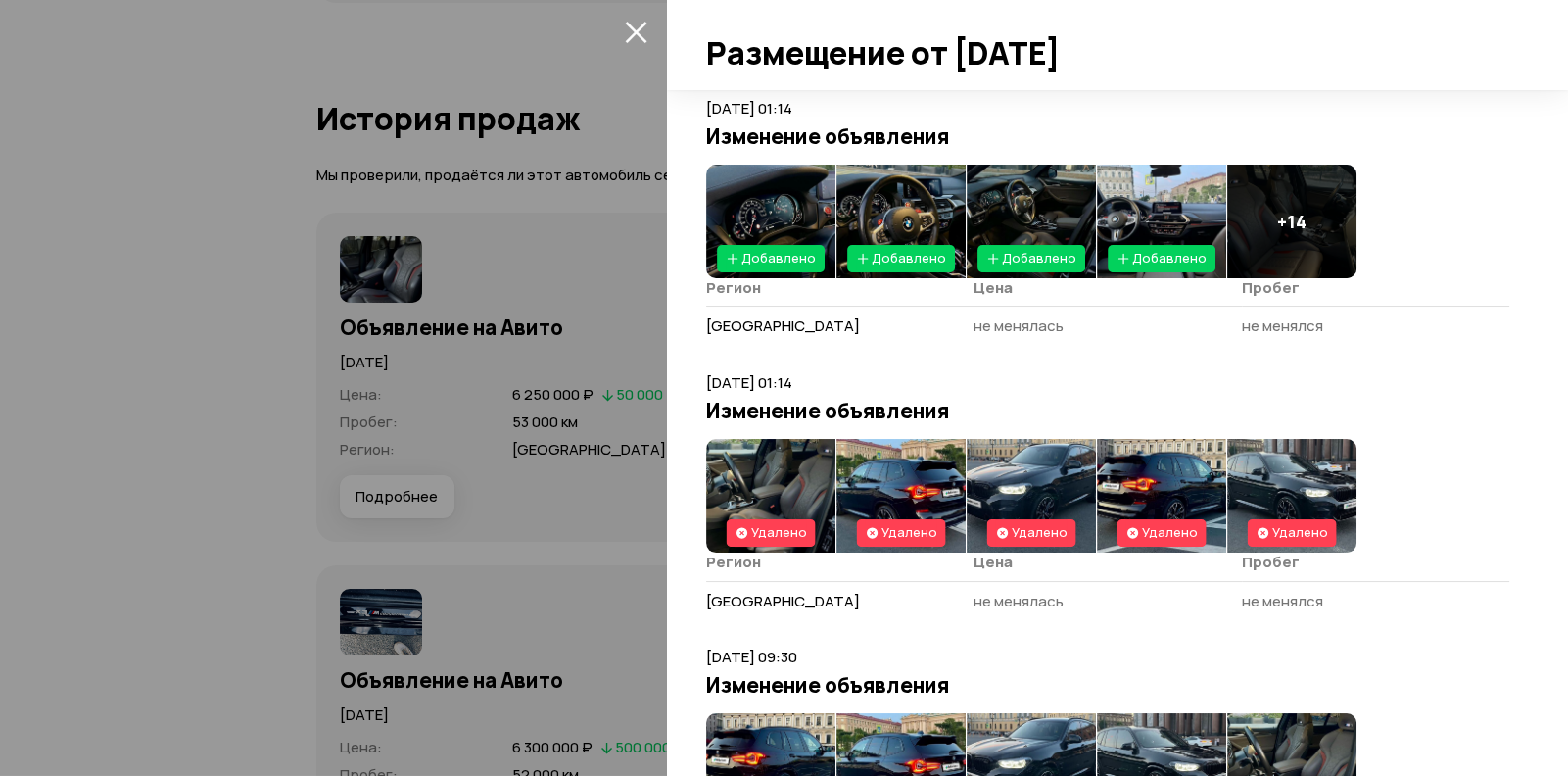
scroll to position [405, 0]
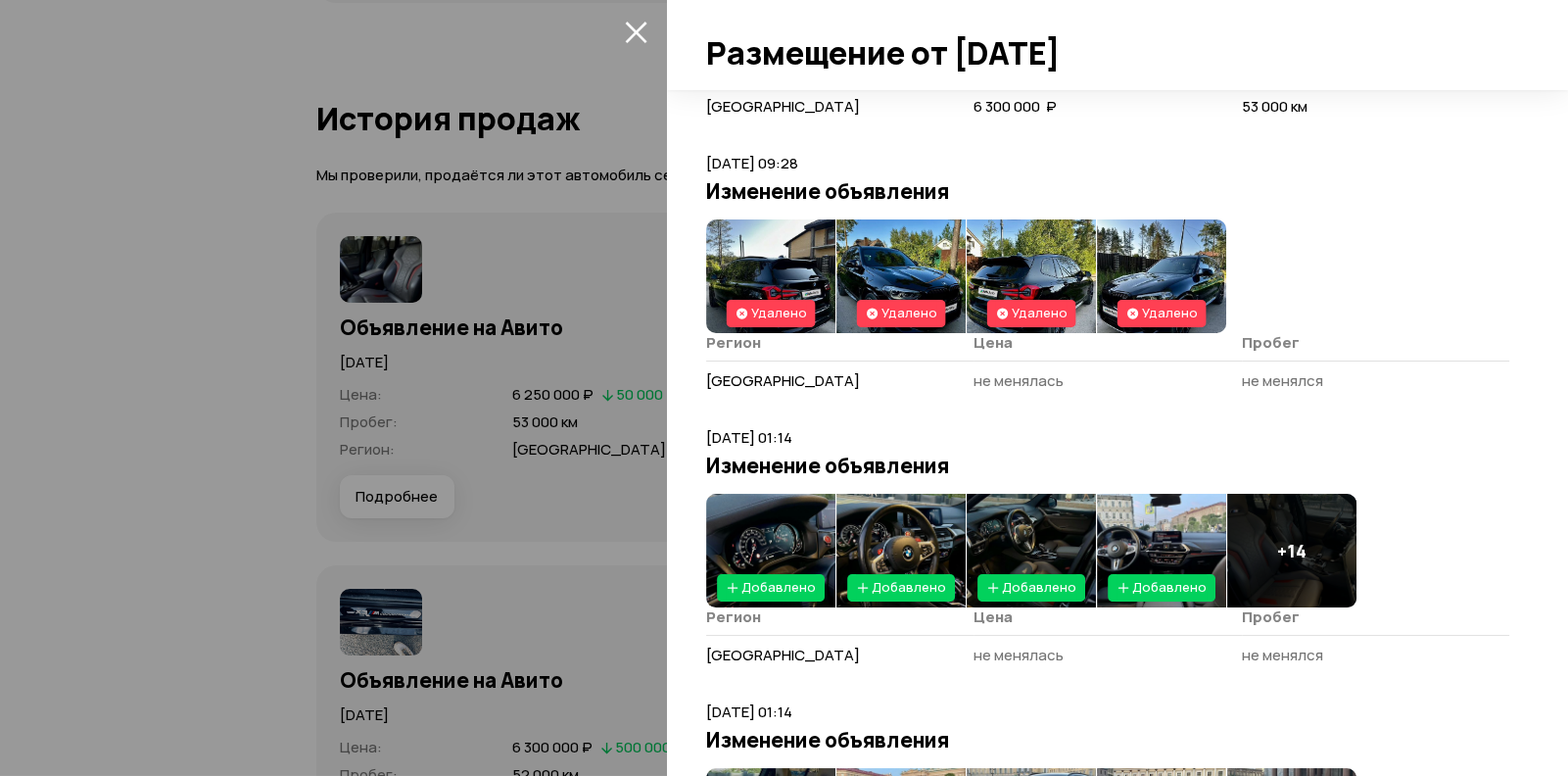
click at [749, 528] on img at bounding box center [771, 551] width 129 height 114
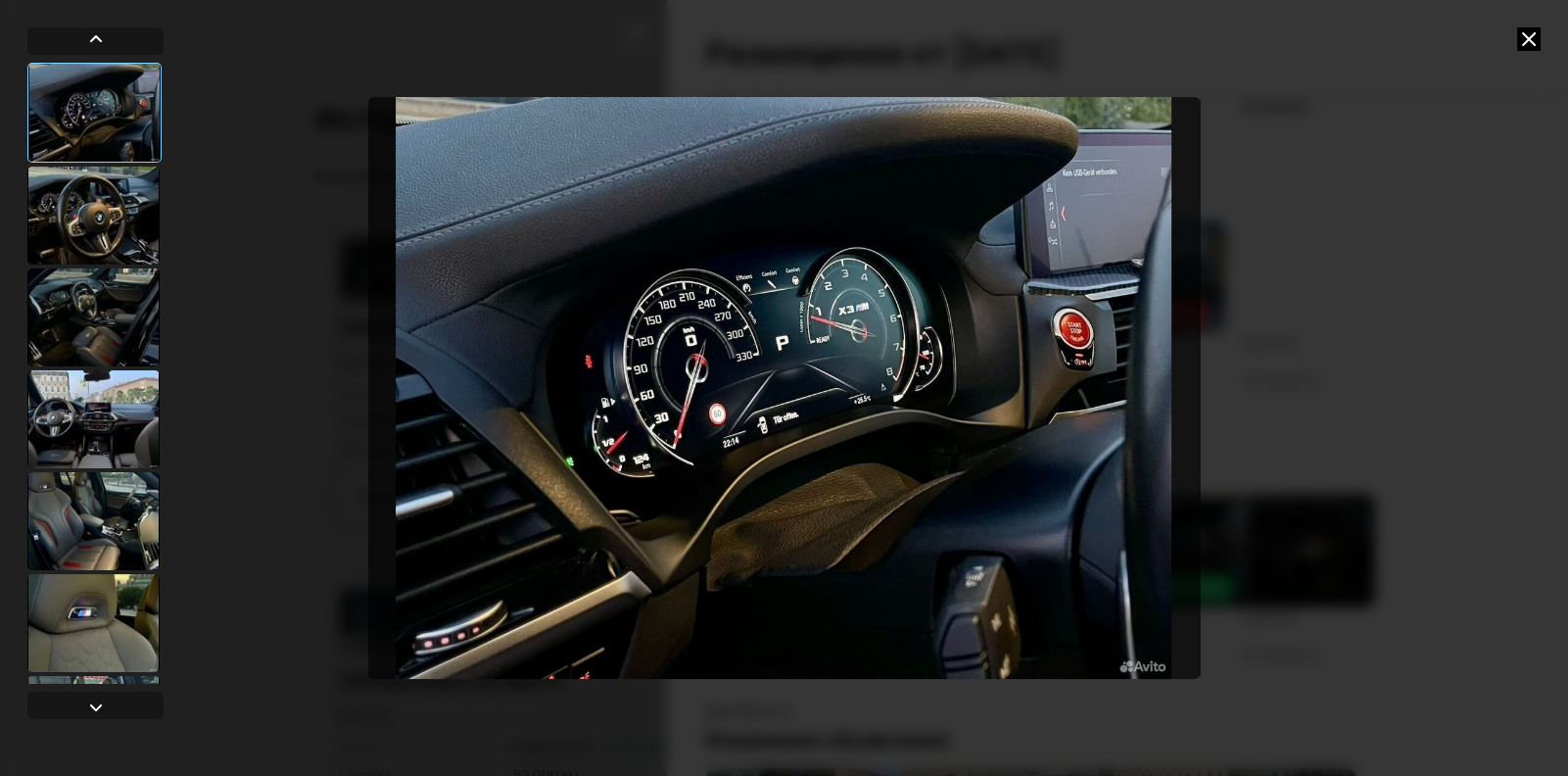
click at [136, 199] on div at bounding box center [93, 215] width 132 height 98
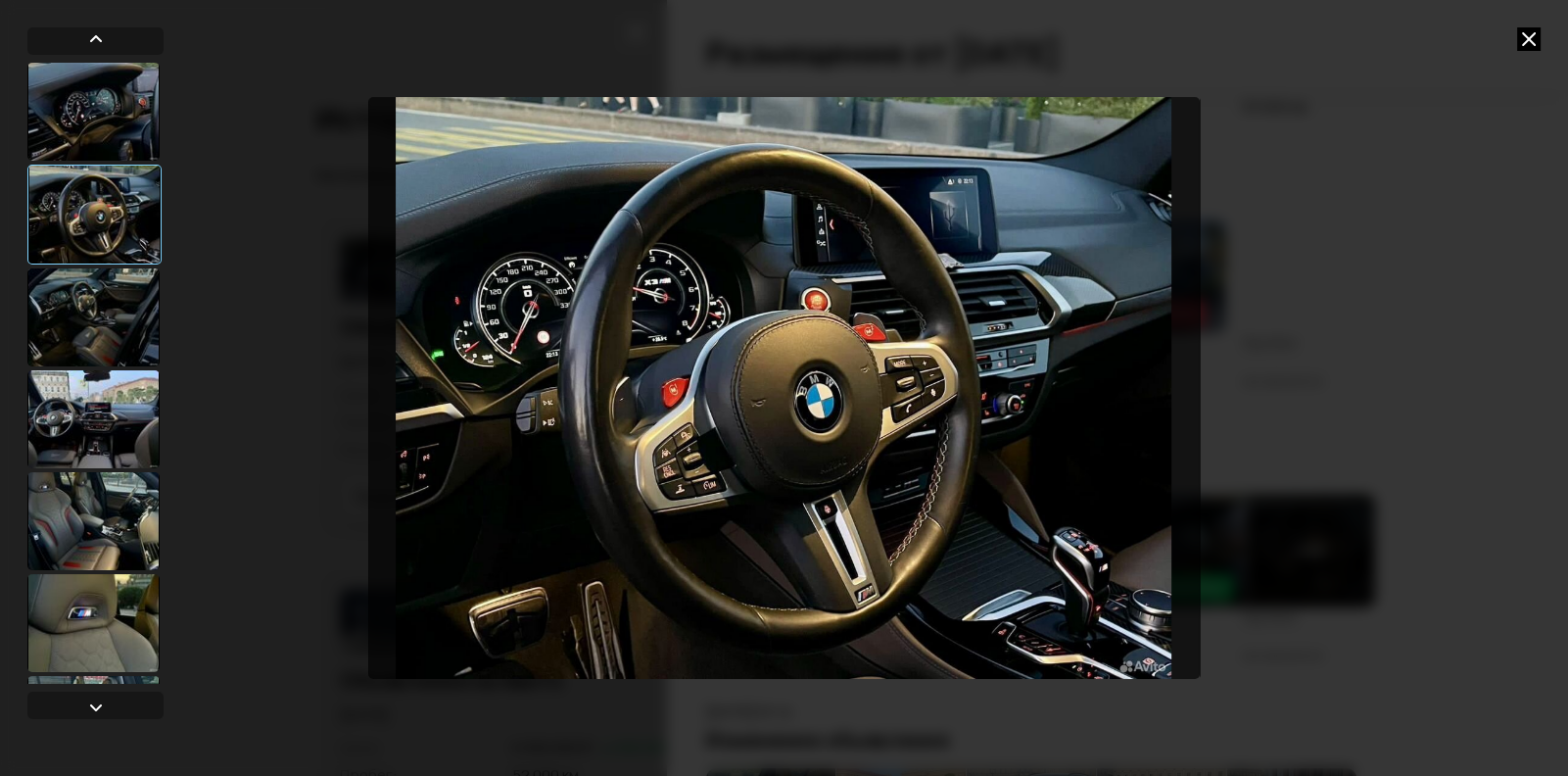
click at [107, 302] on div at bounding box center [93, 317] width 132 height 98
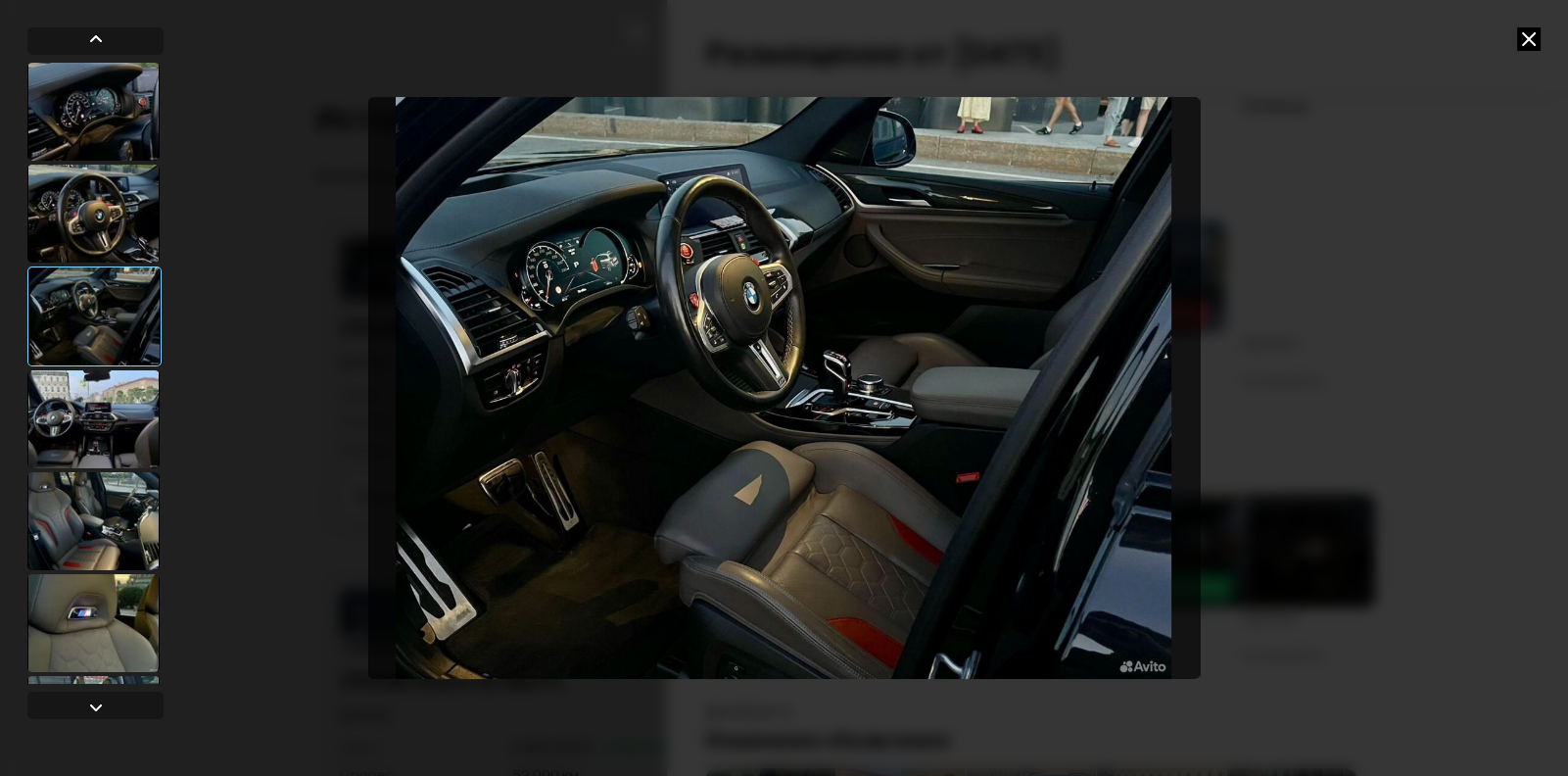
click at [143, 363] on div at bounding box center [94, 317] width 134 height 100
click at [136, 416] on div at bounding box center [93, 419] width 132 height 98
click at [68, 450] on div at bounding box center [93, 419] width 132 height 98
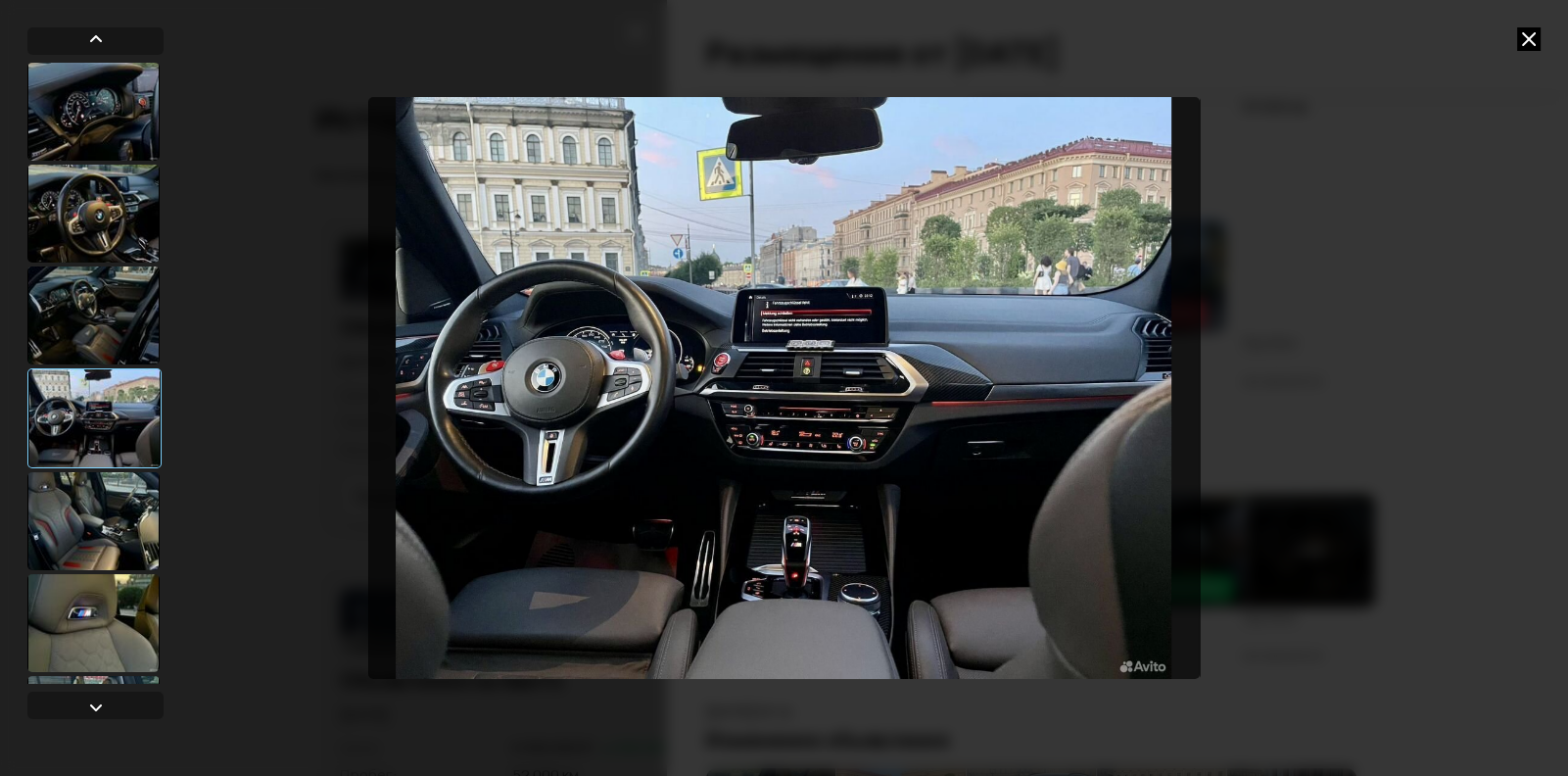
click at [29, 523] on div at bounding box center [93, 521] width 132 height 98
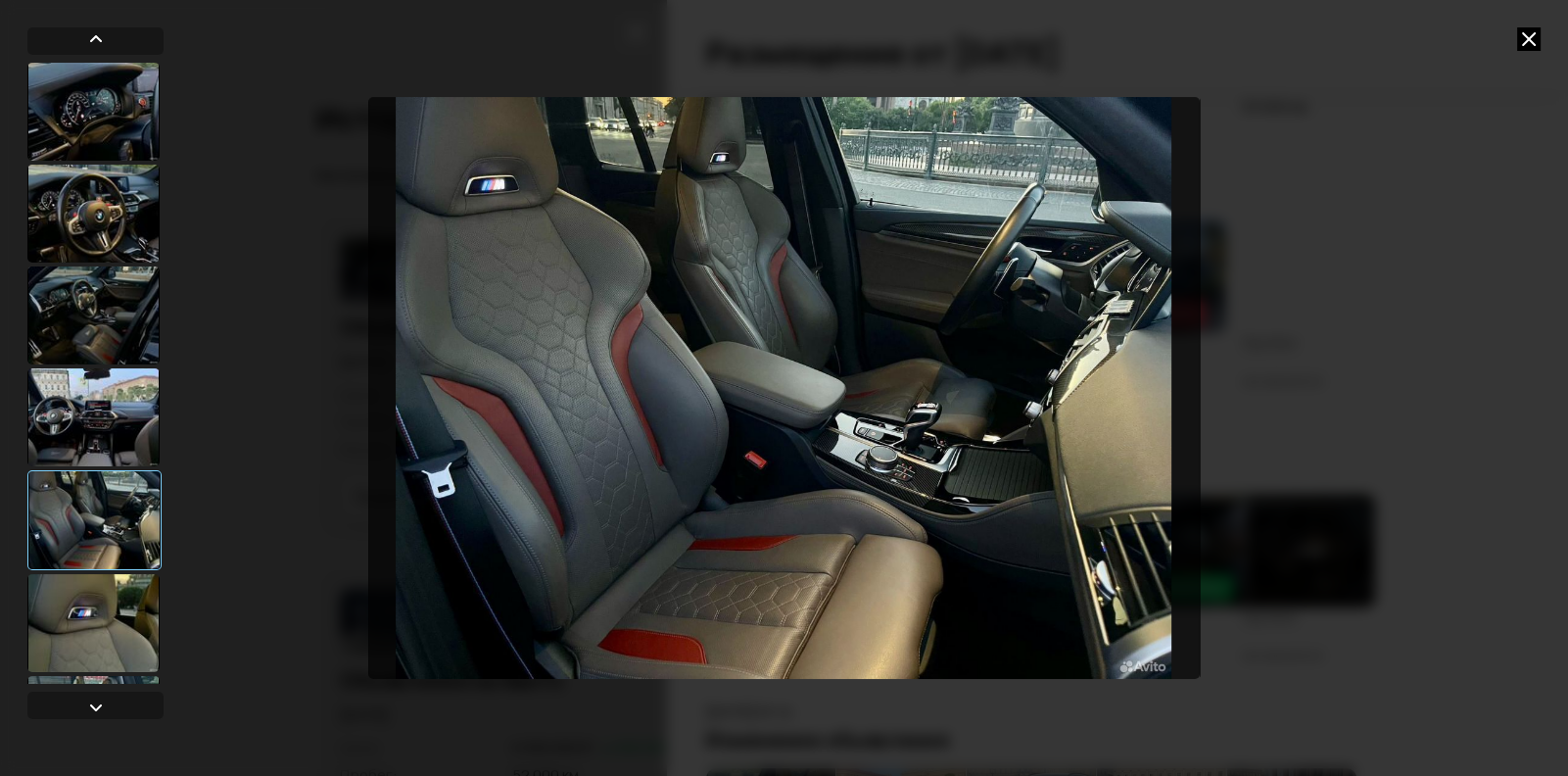
click at [39, 620] on div at bounding box center [93, 623] width 132 height 98
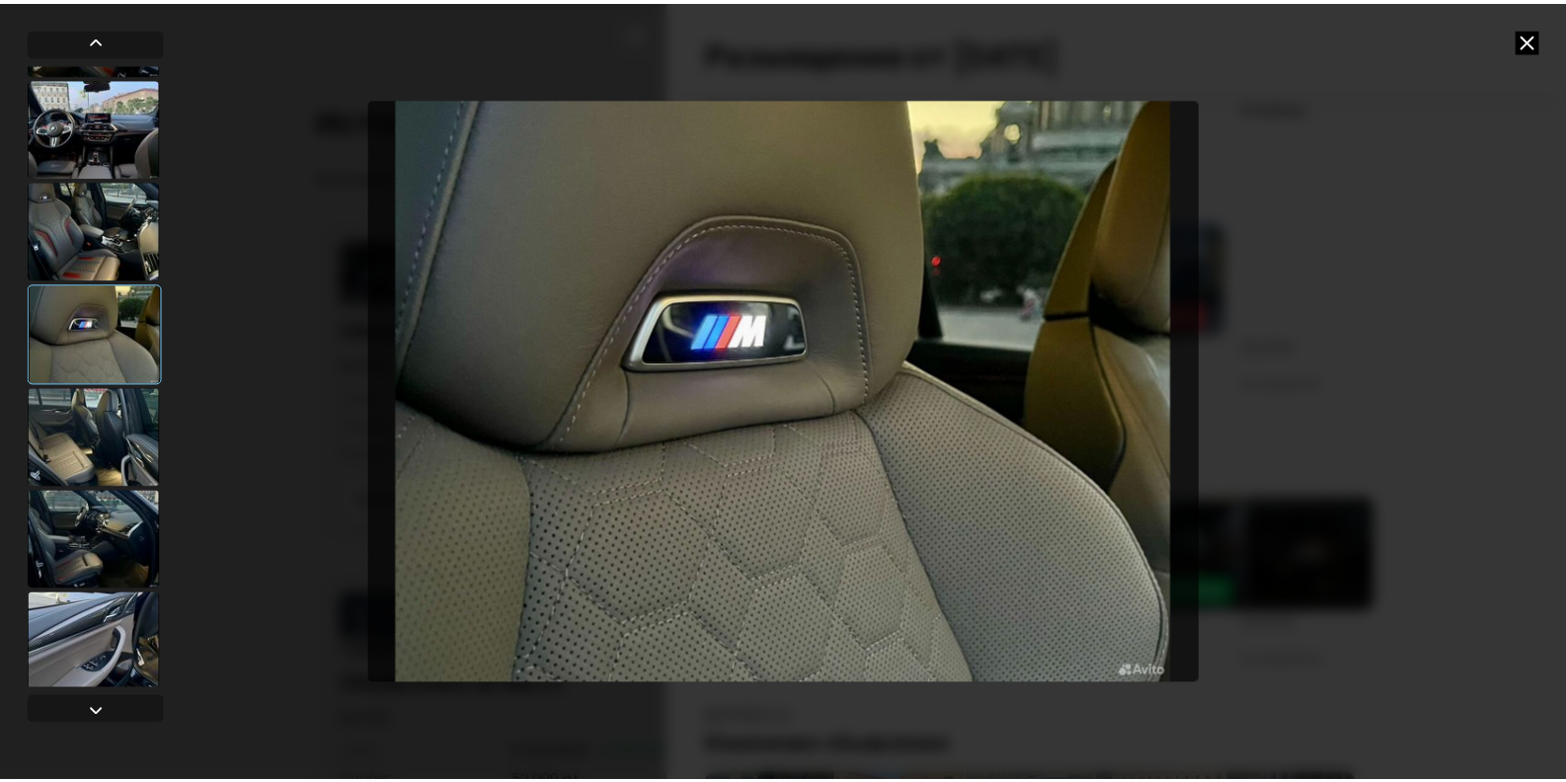
scroll to position [592, 0]
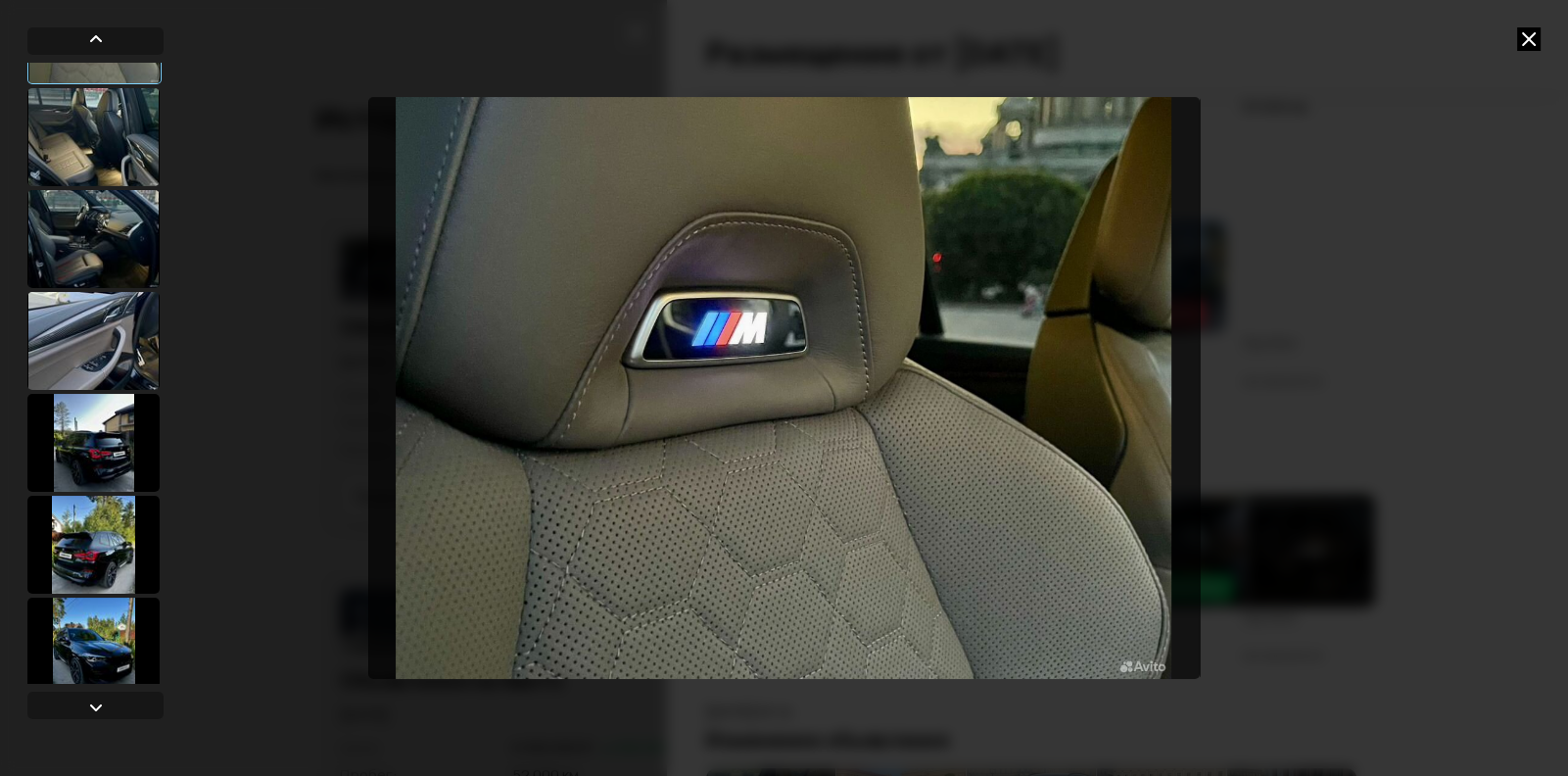
click at [107, 433] on div at bounding box center [93, 443] width 132 height 98
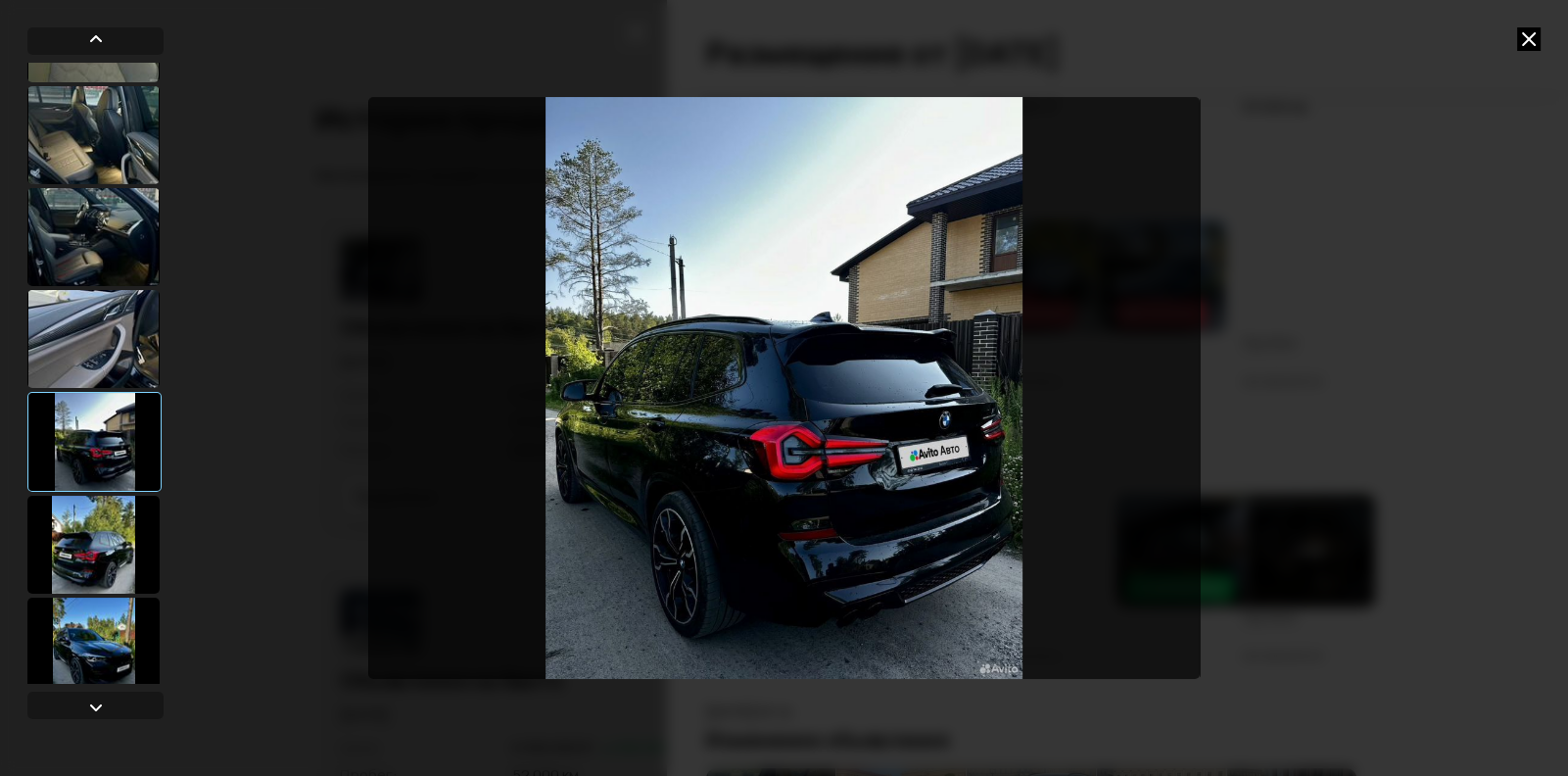
click at [118, 530] on div at bounding box center [93, 545] width 132 height 98
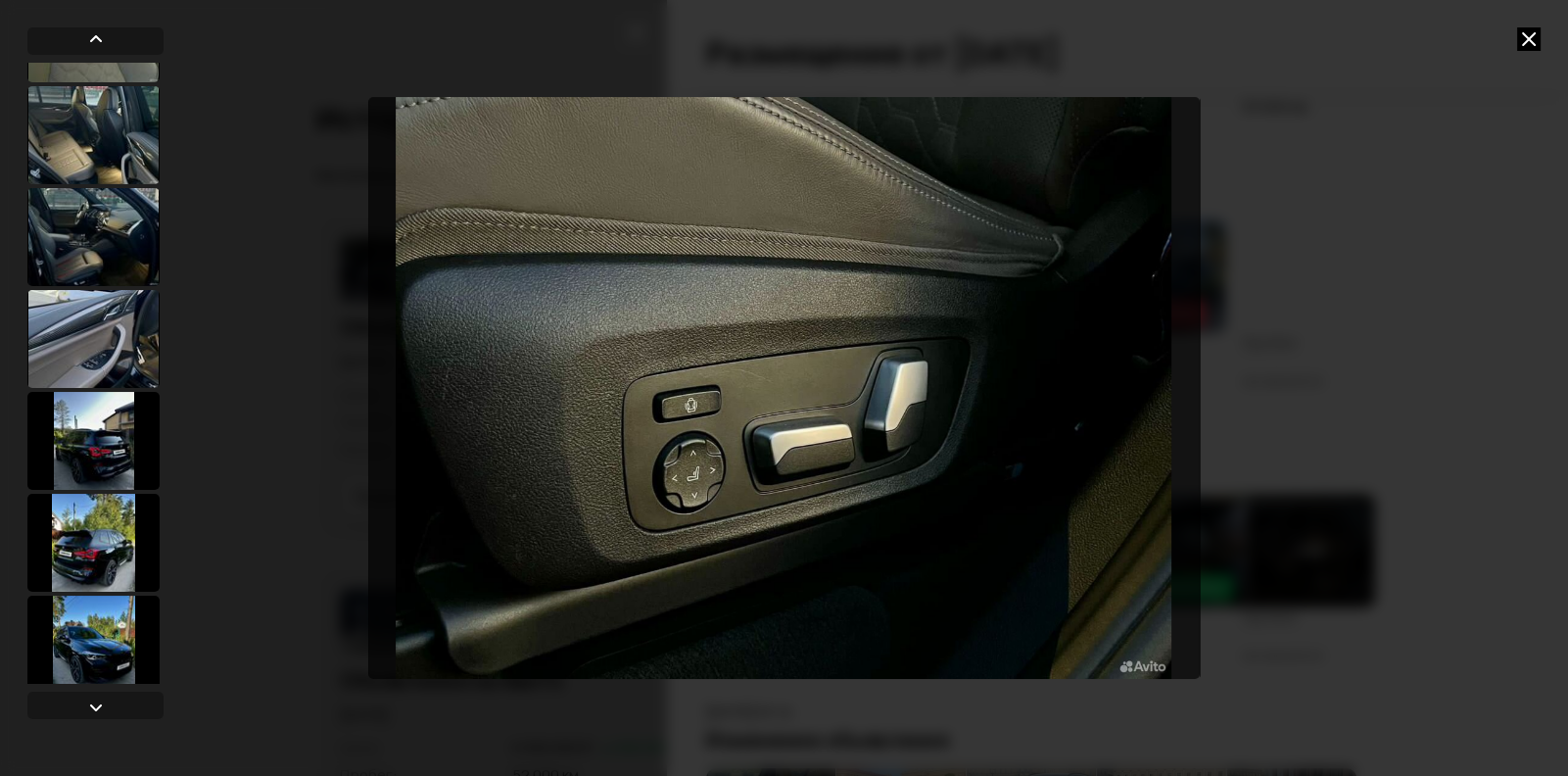
click at [1541, 30] on div at bounding box center [784, 388] width 1568 height 776
click at [1530, 36] on icon at bounding box center [1528, 40] width 24 height 24
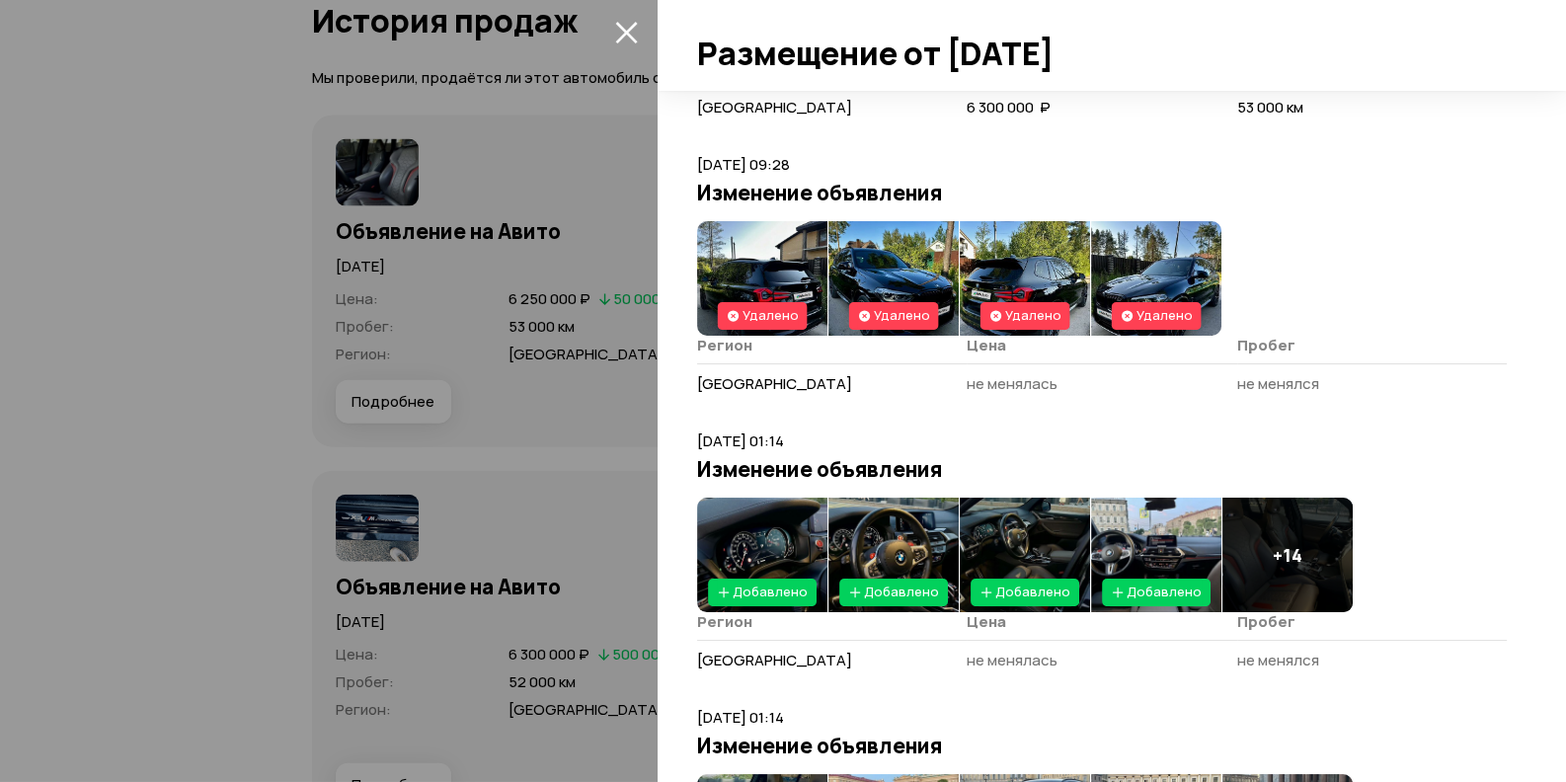
click at [430, 383] on div at bounding box center [783, 391] width 1566 height 782
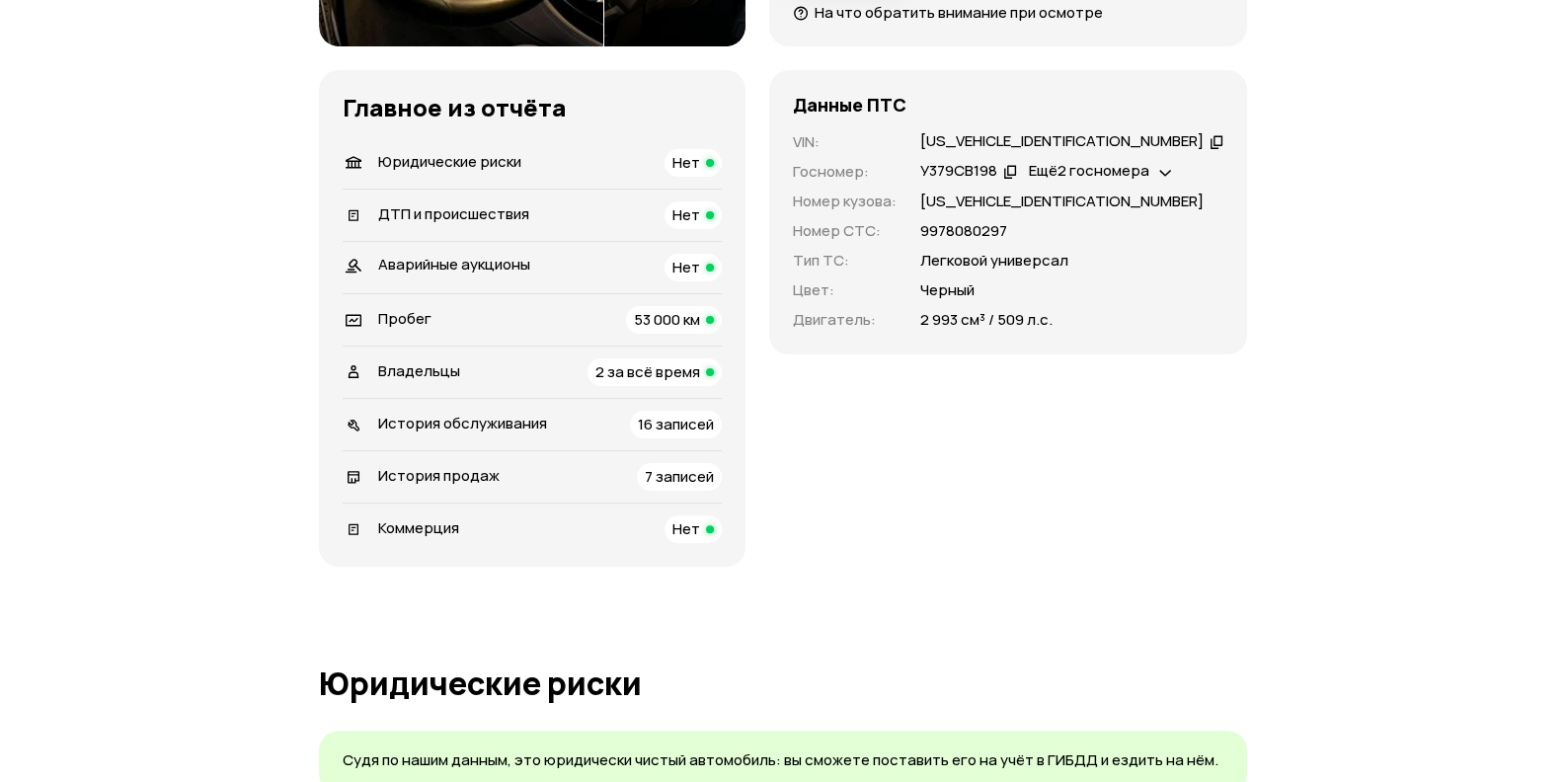
scroll to position [69, 0]
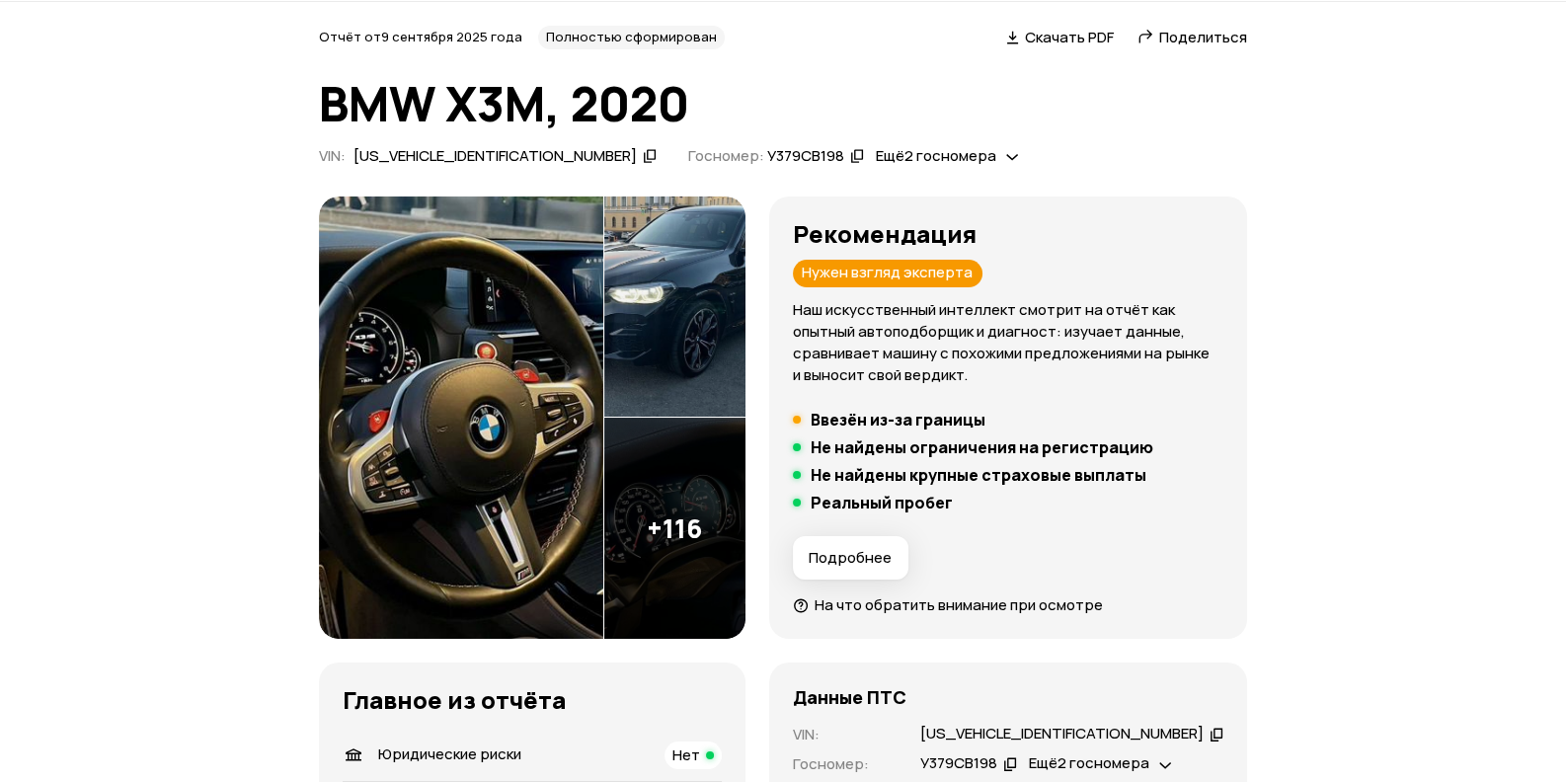
click at [443, 406] on img at bounding box center [461, 417] width 284 height 443
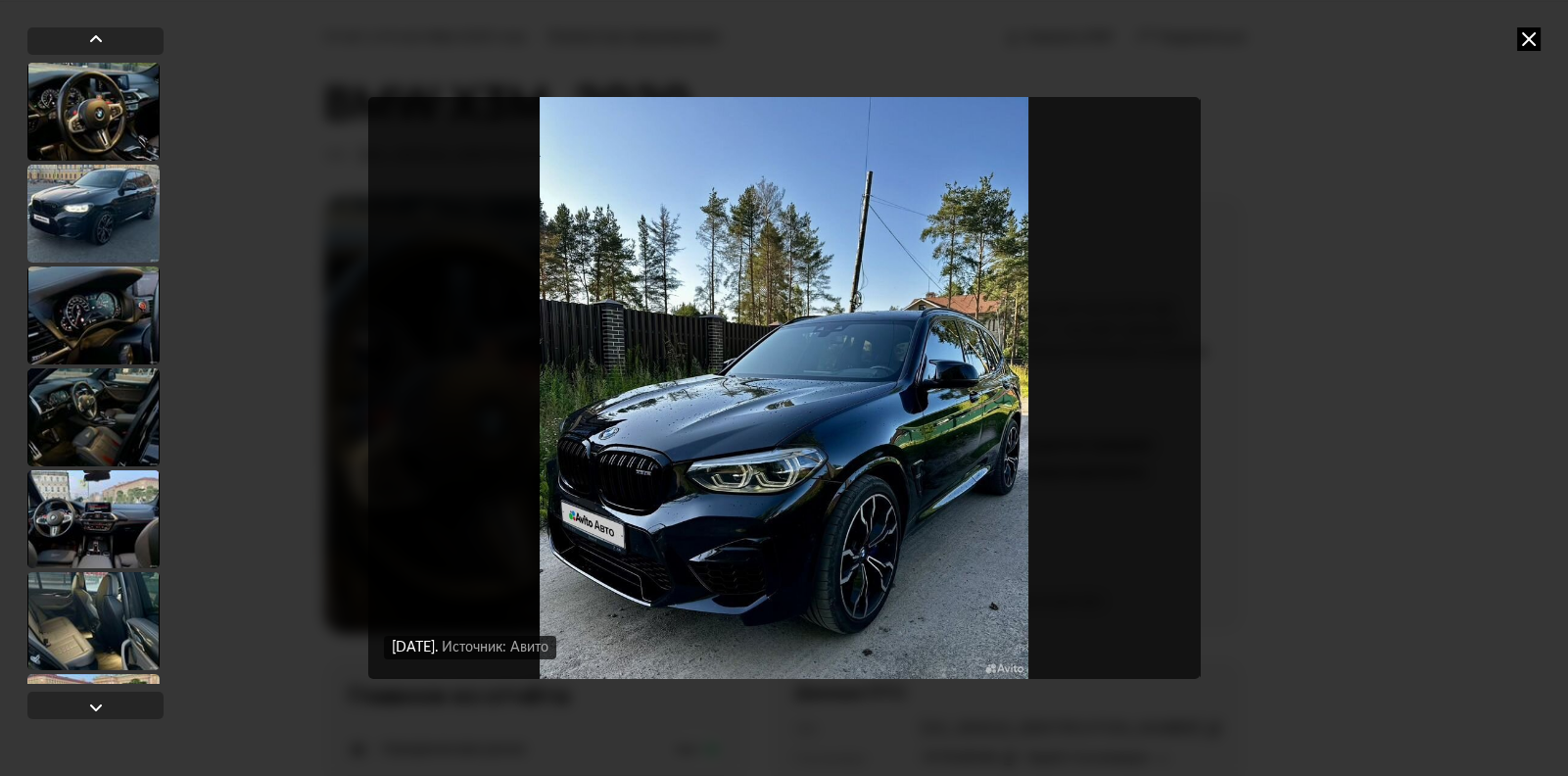
click at [1529, 40] on icon at bounding box center [1528, 40] width 24 height 24
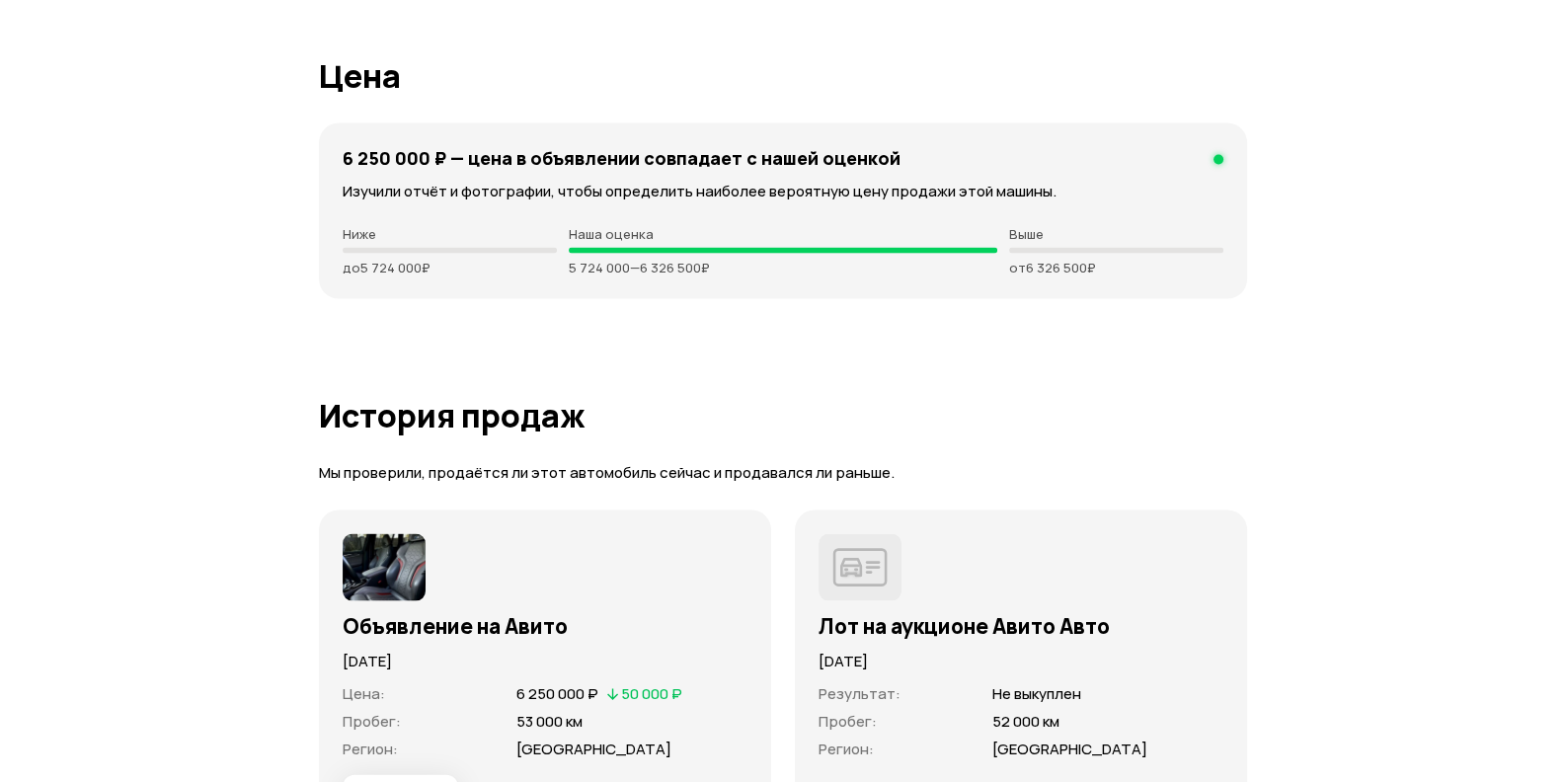
scroll to position [5499, 0]
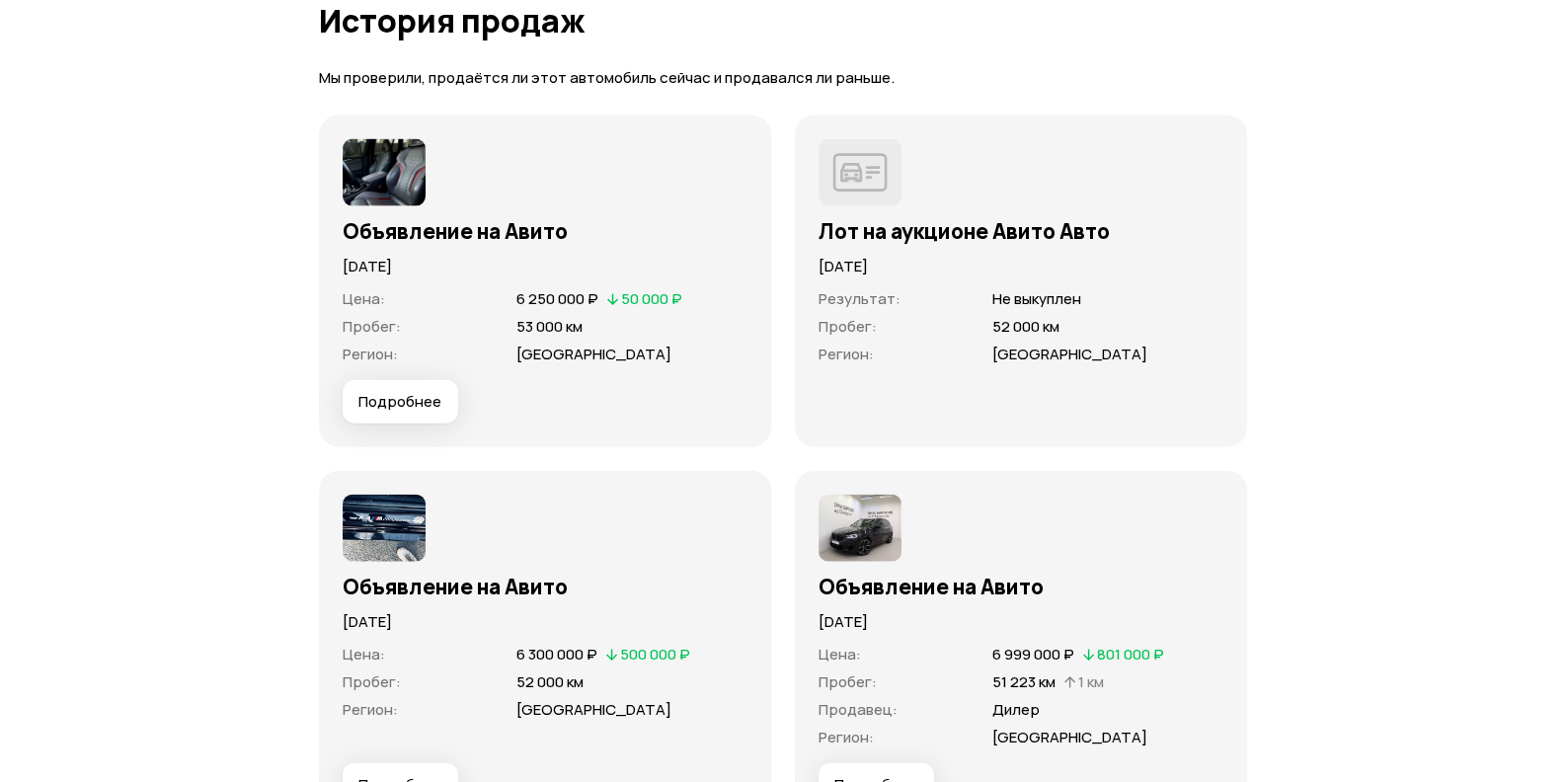
click at [865, 524] on img at bounding box center [859, 528] width 83 height 67
click at [842, 578] on h3 "Объявление на Авито" at bounding box center [1020, 587] width 405 height 26
click at [872, 599] on div "[DATE]" at bounding box center [1020, 616] width 405 height 34
click at [866, 527] on img at bounding box center [859, 528] width 83 height 67
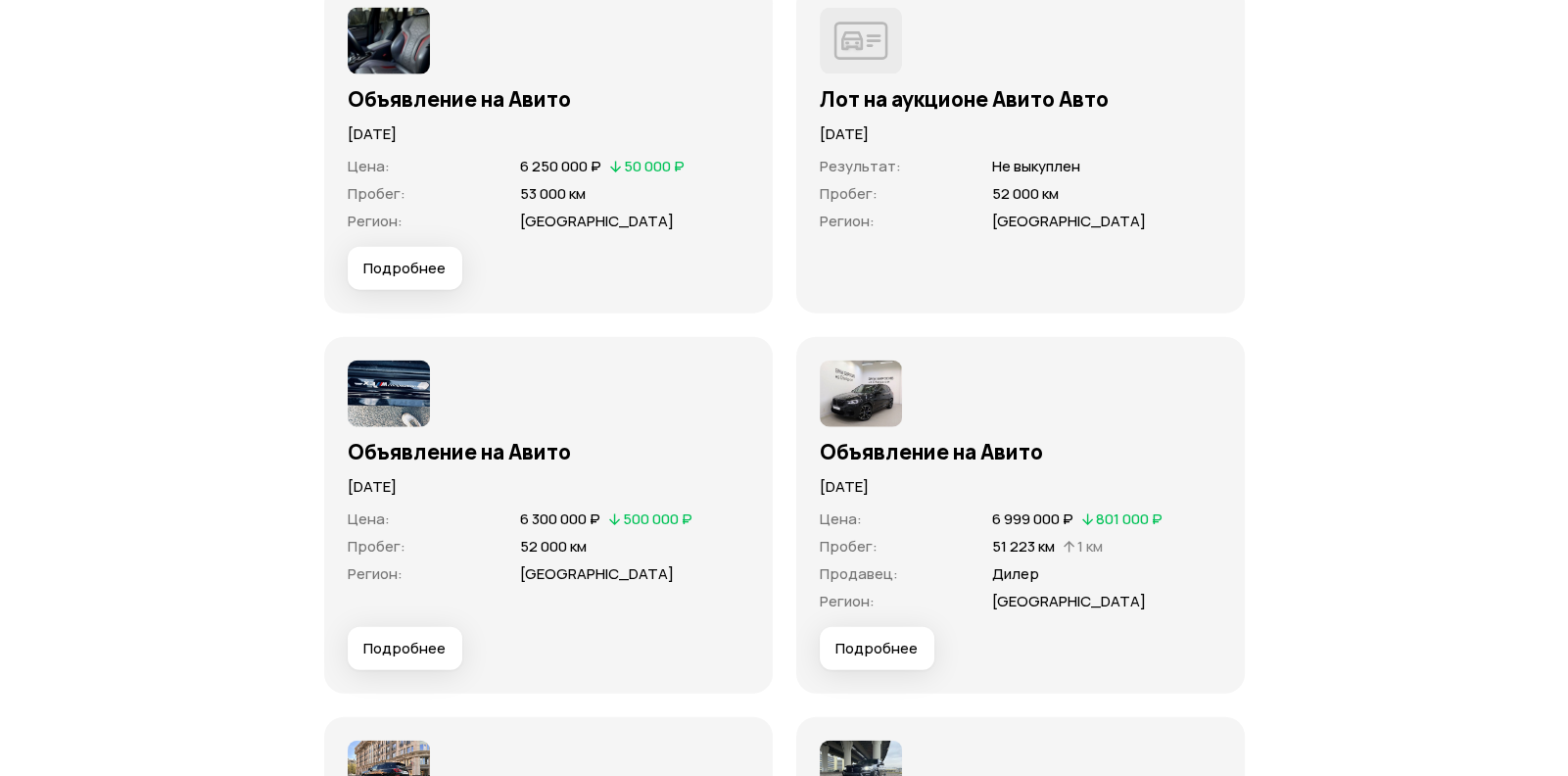
scroll to position [5849, 0]
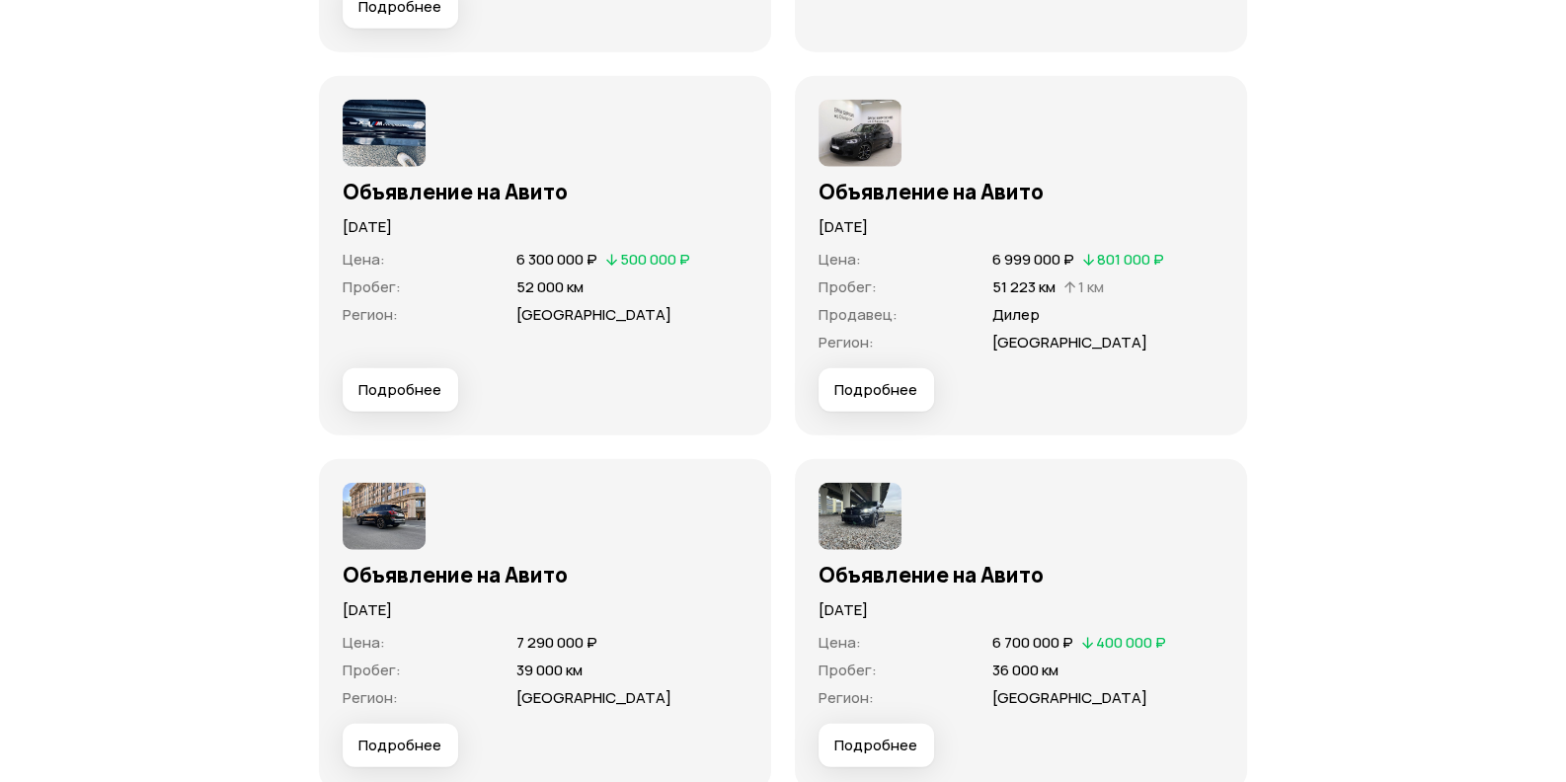
click at [889, 388] on span "Подробнее" at bounding box center [875, 390] width 83 height 20
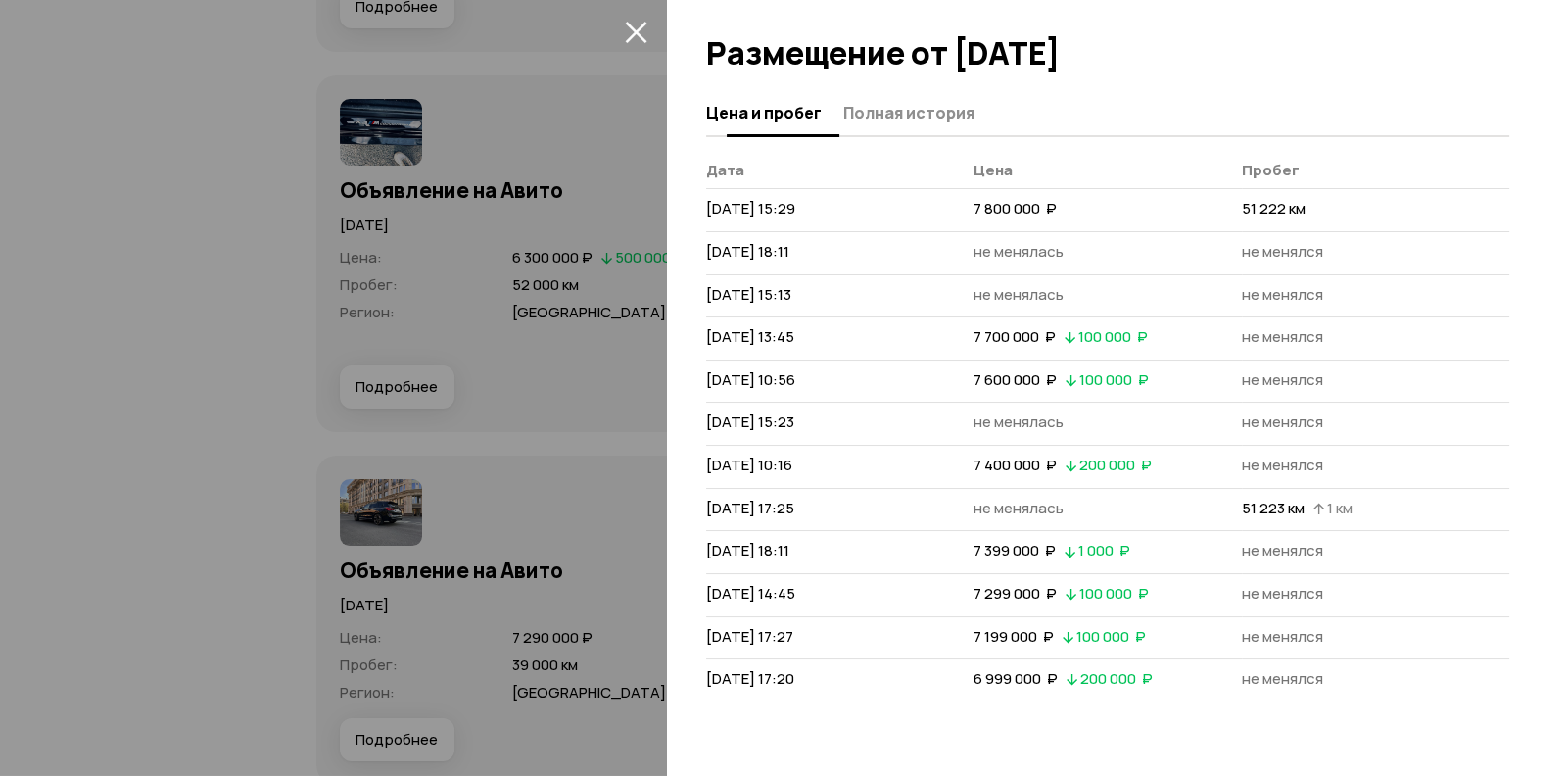
click at [914, 103] on span "Полная история" at bounding box center [908, 113] width 131 height 20
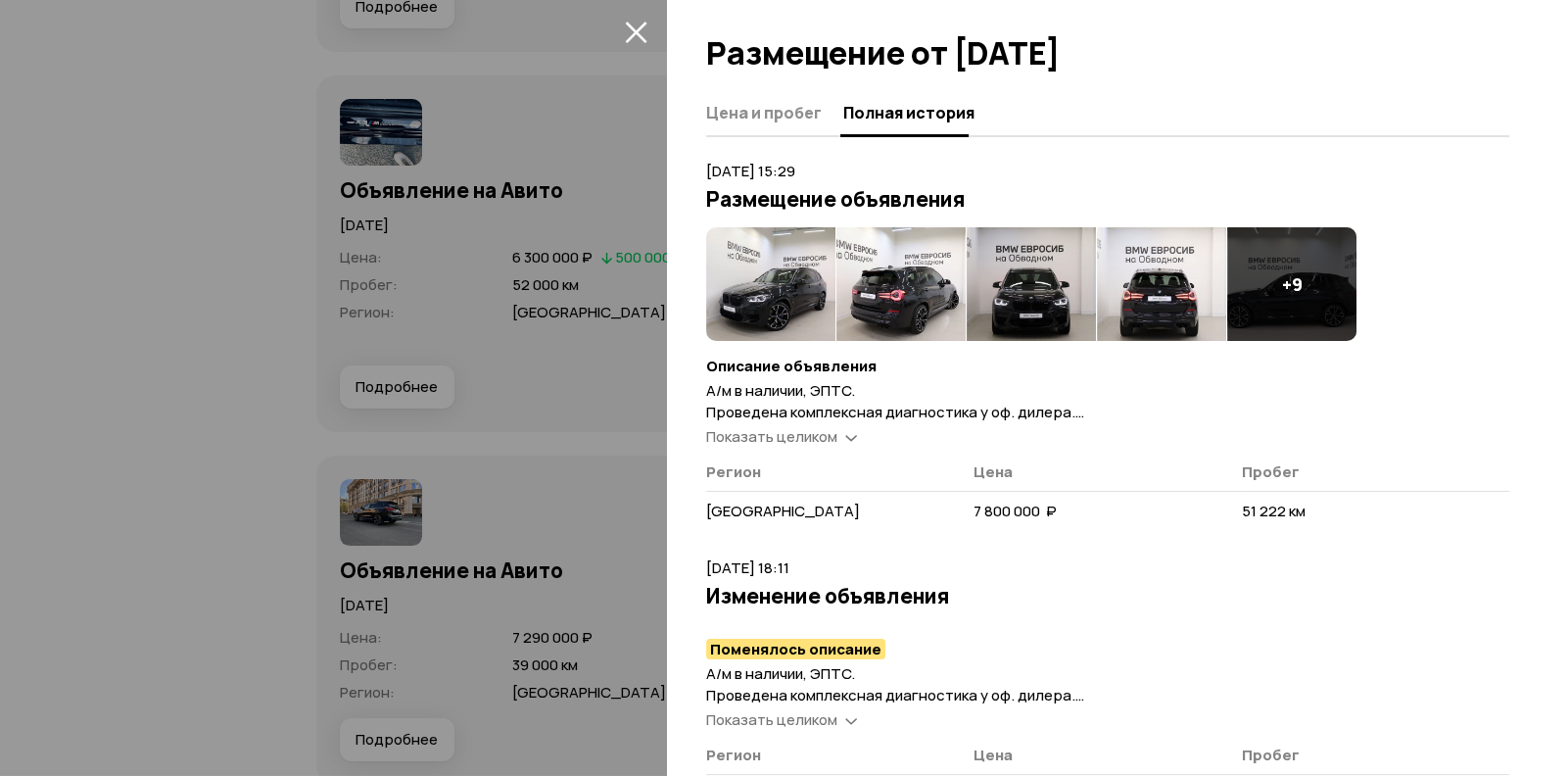
click at [784, 261] on img at bounding box center [771, 284] width 129 height 114
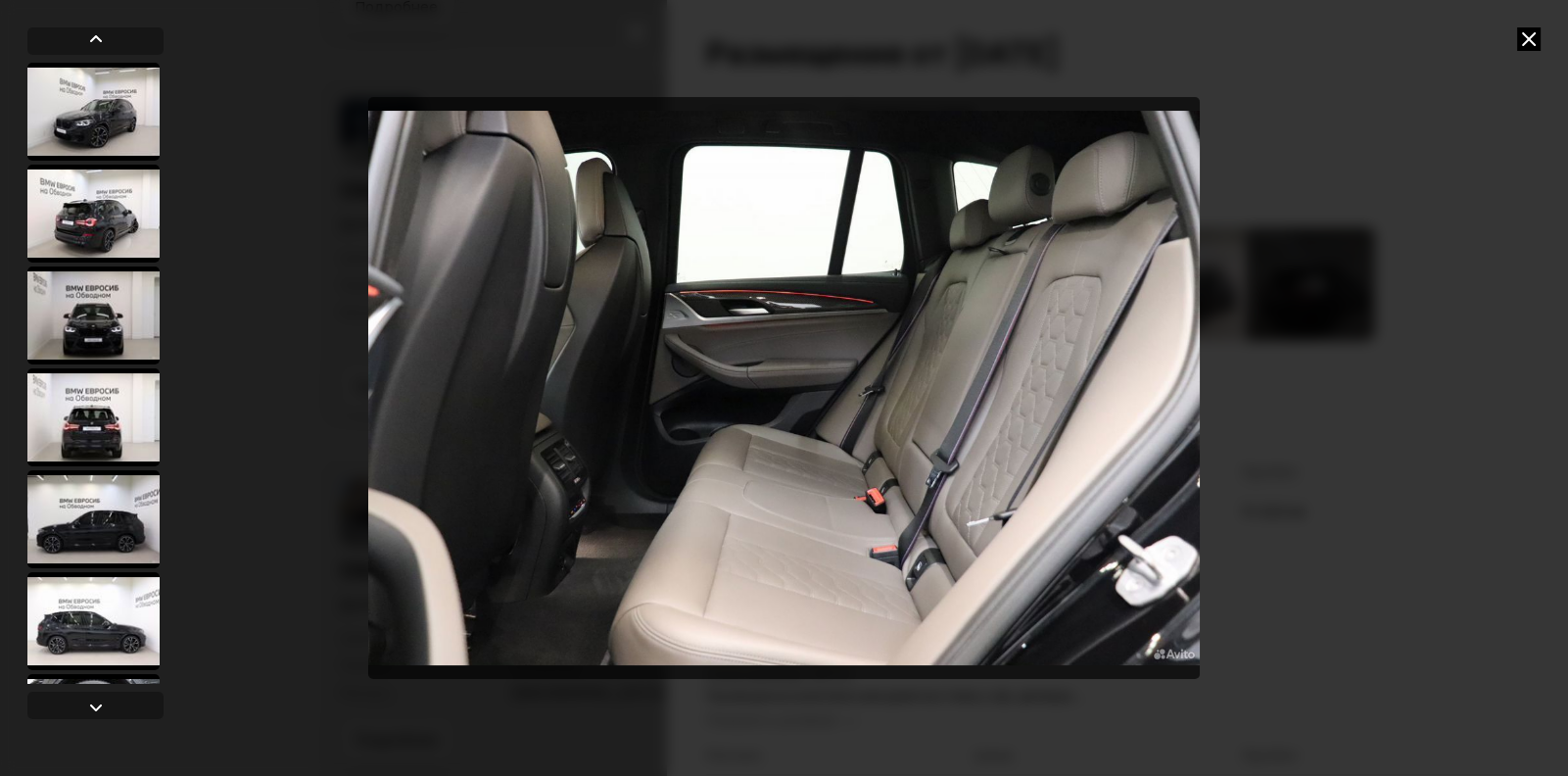
click at [1537, 36] on icon at bounding box center [1528, 40] width 24 height 24
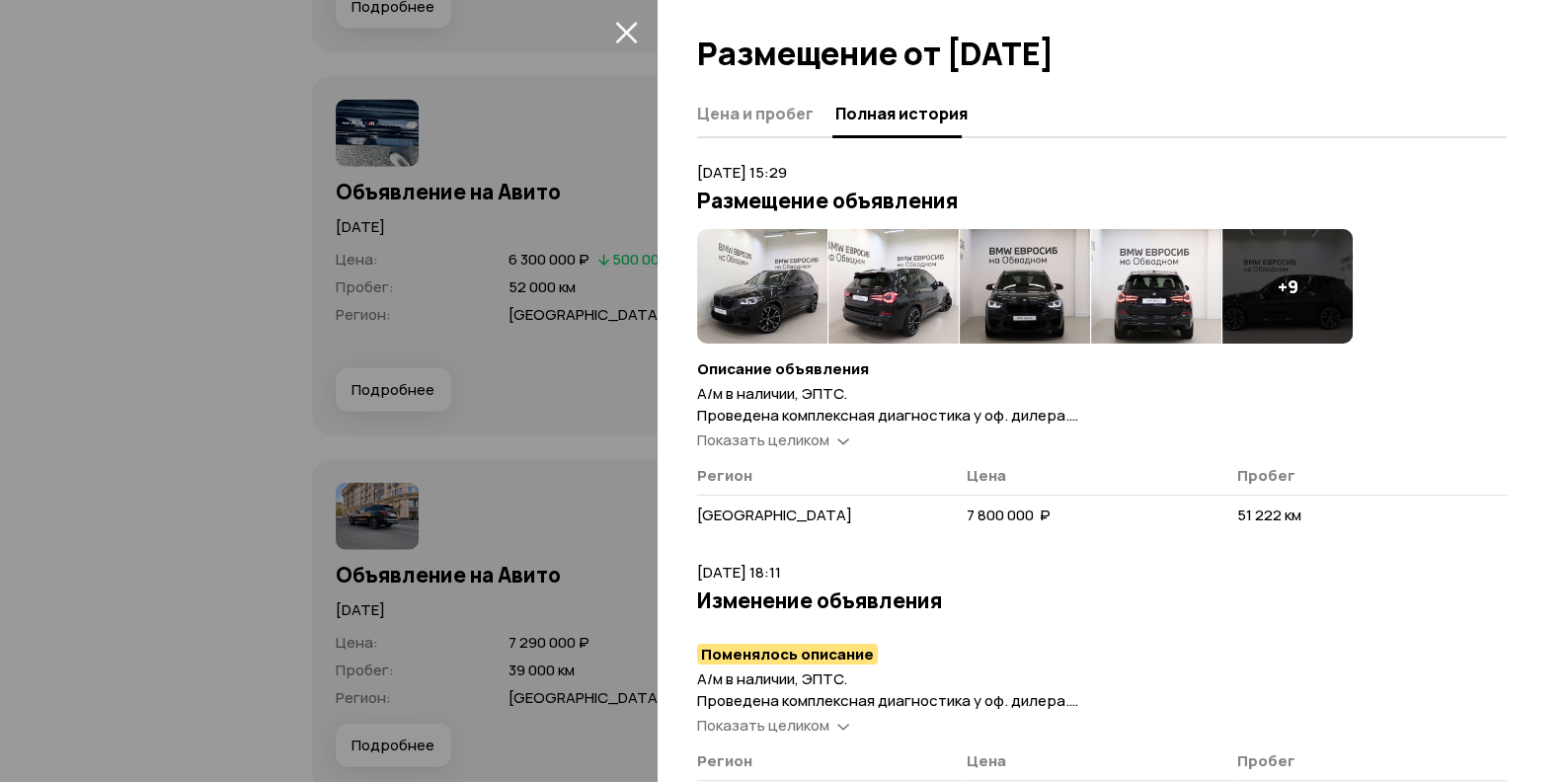
click at [727, 290] on img at bounding box center [762, 286] width 130 height 115
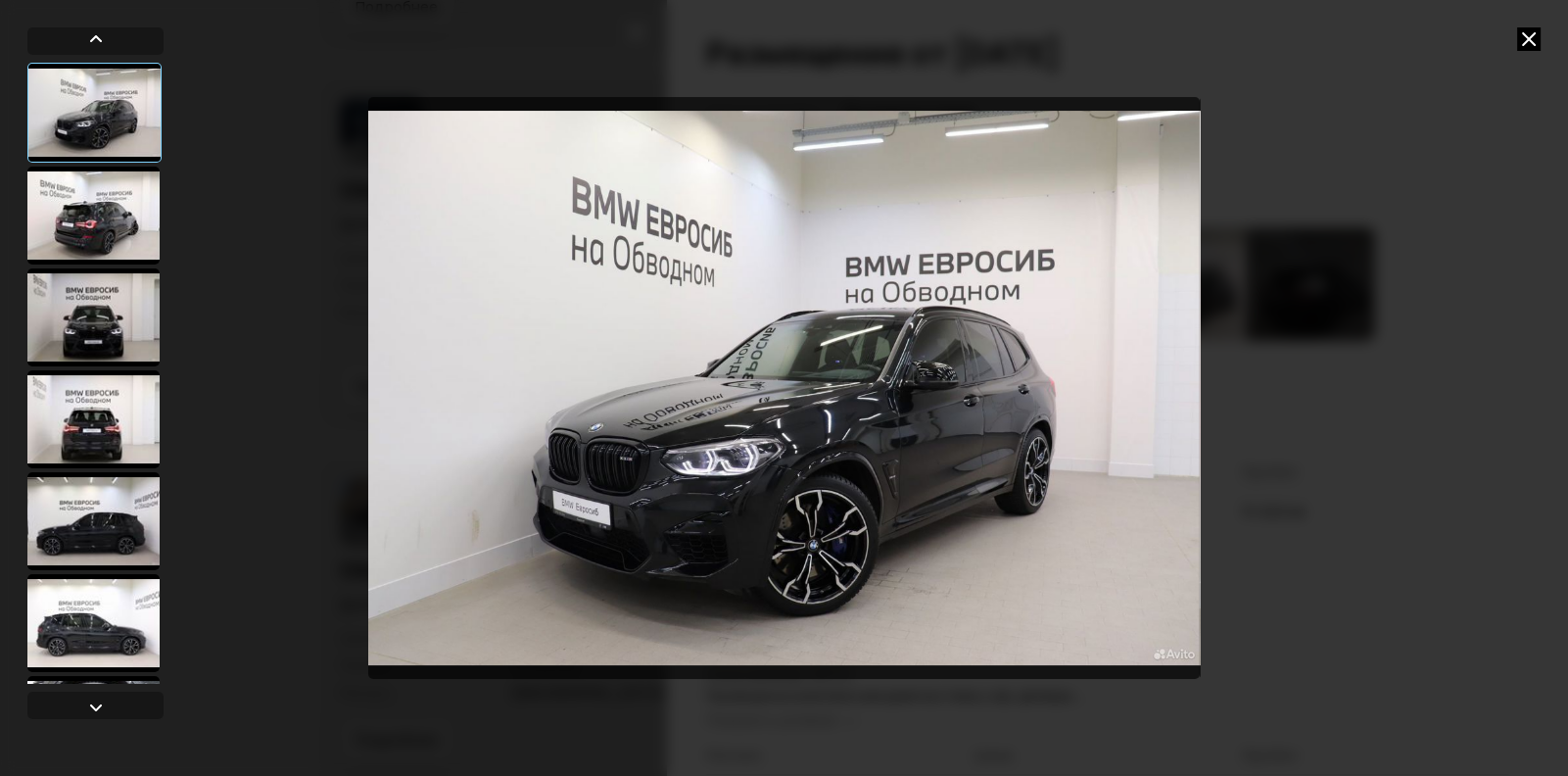
click at [105, 201] on div at bounding box center [93, 215] width 132 height 98
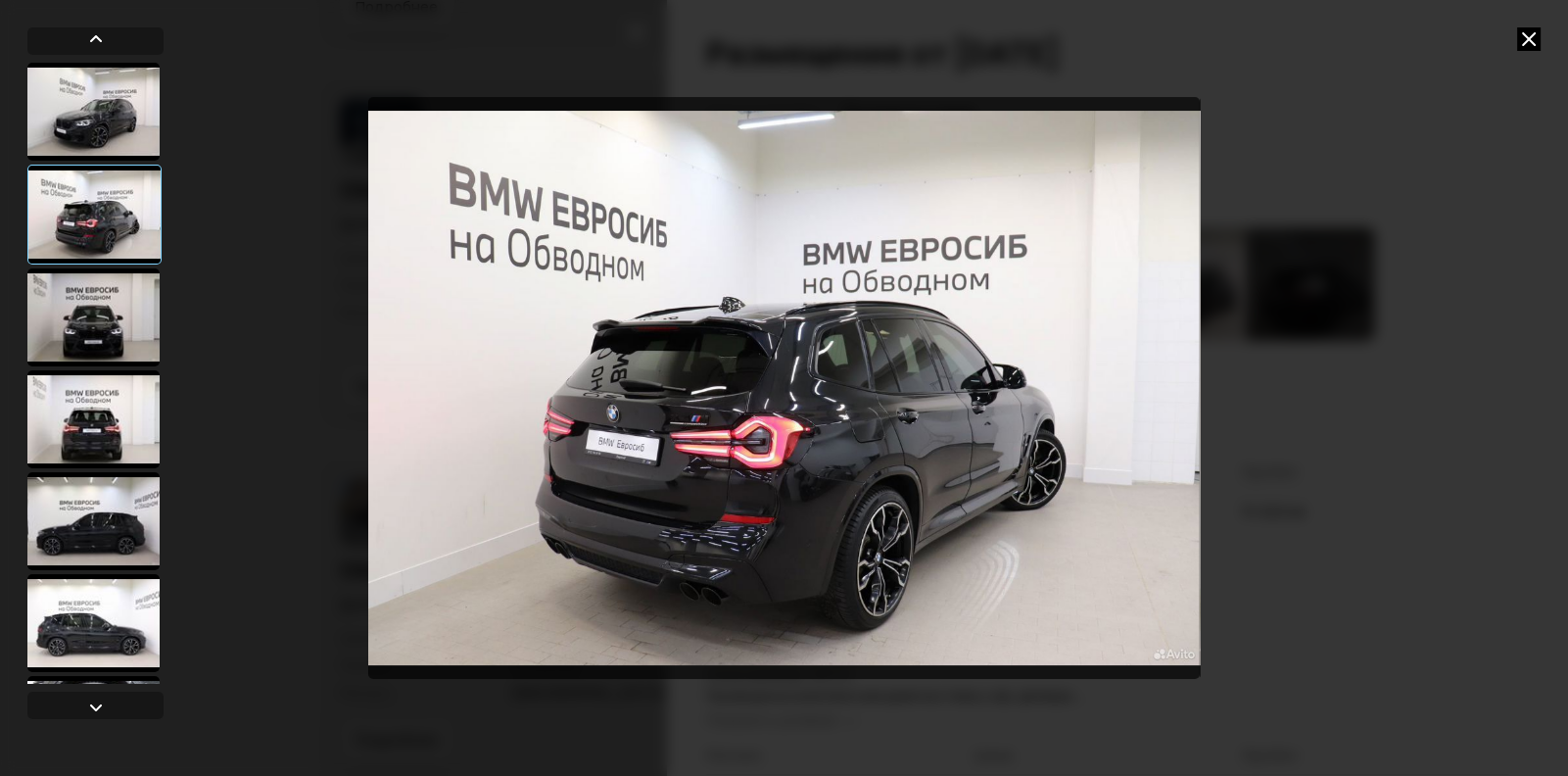
click at [101, 320] on div at bounding box center [93, 317] width 132 height 98
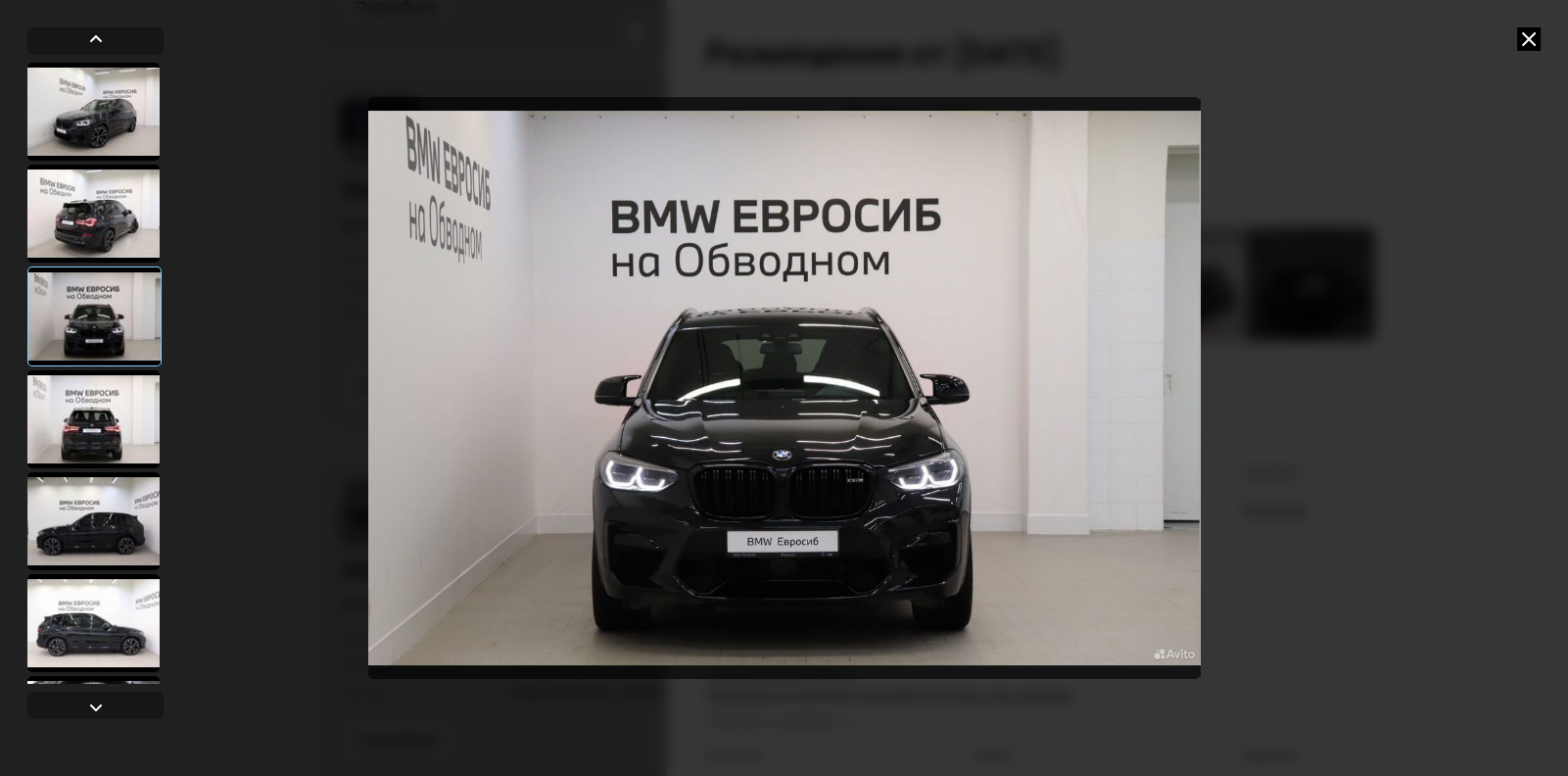
click at [76, 410] on div at bounding box center [93, 419] width 132 height 98
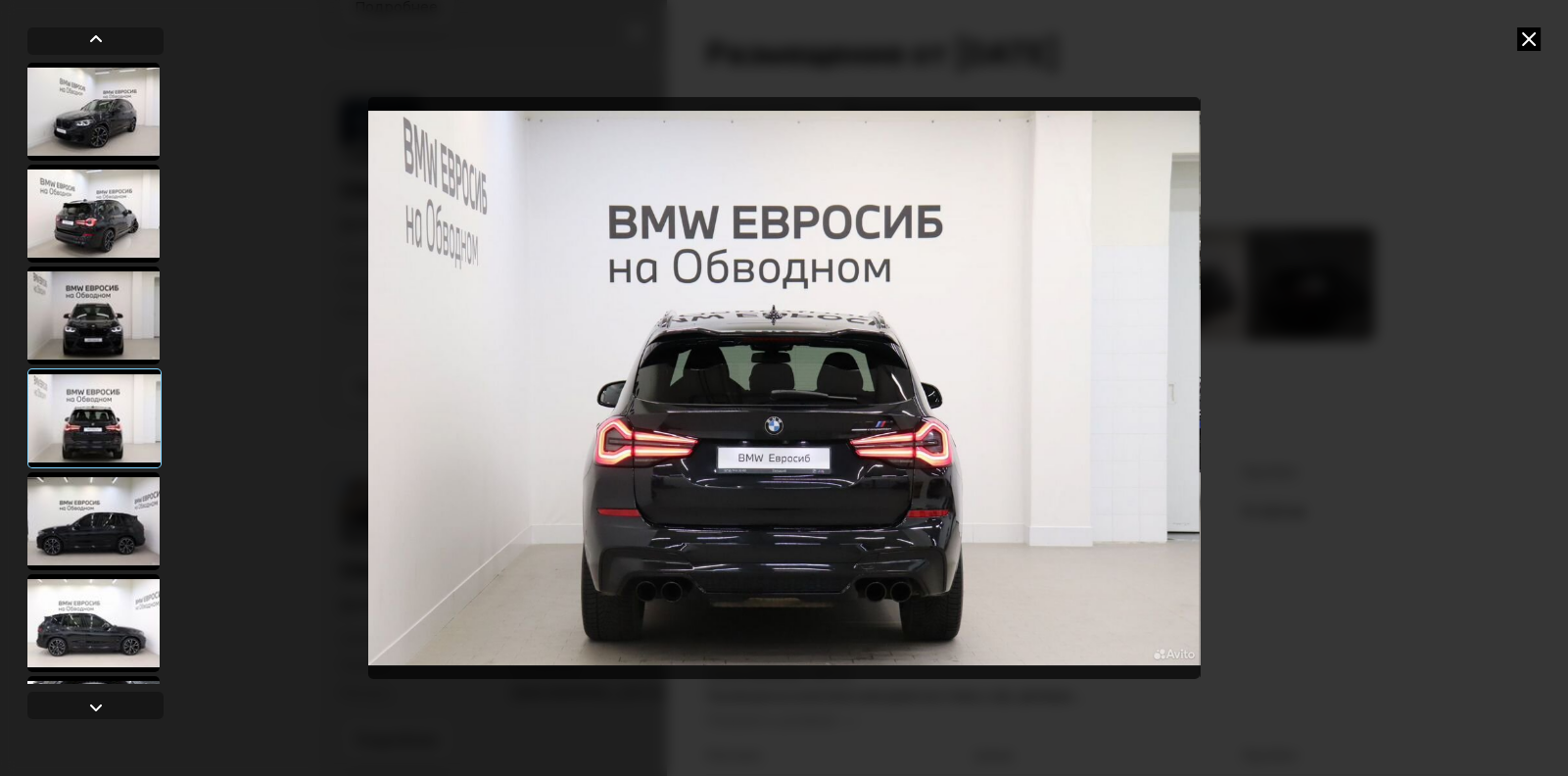
click at [98, 542] on div at bounding box center [93, 521] width 132 height 98
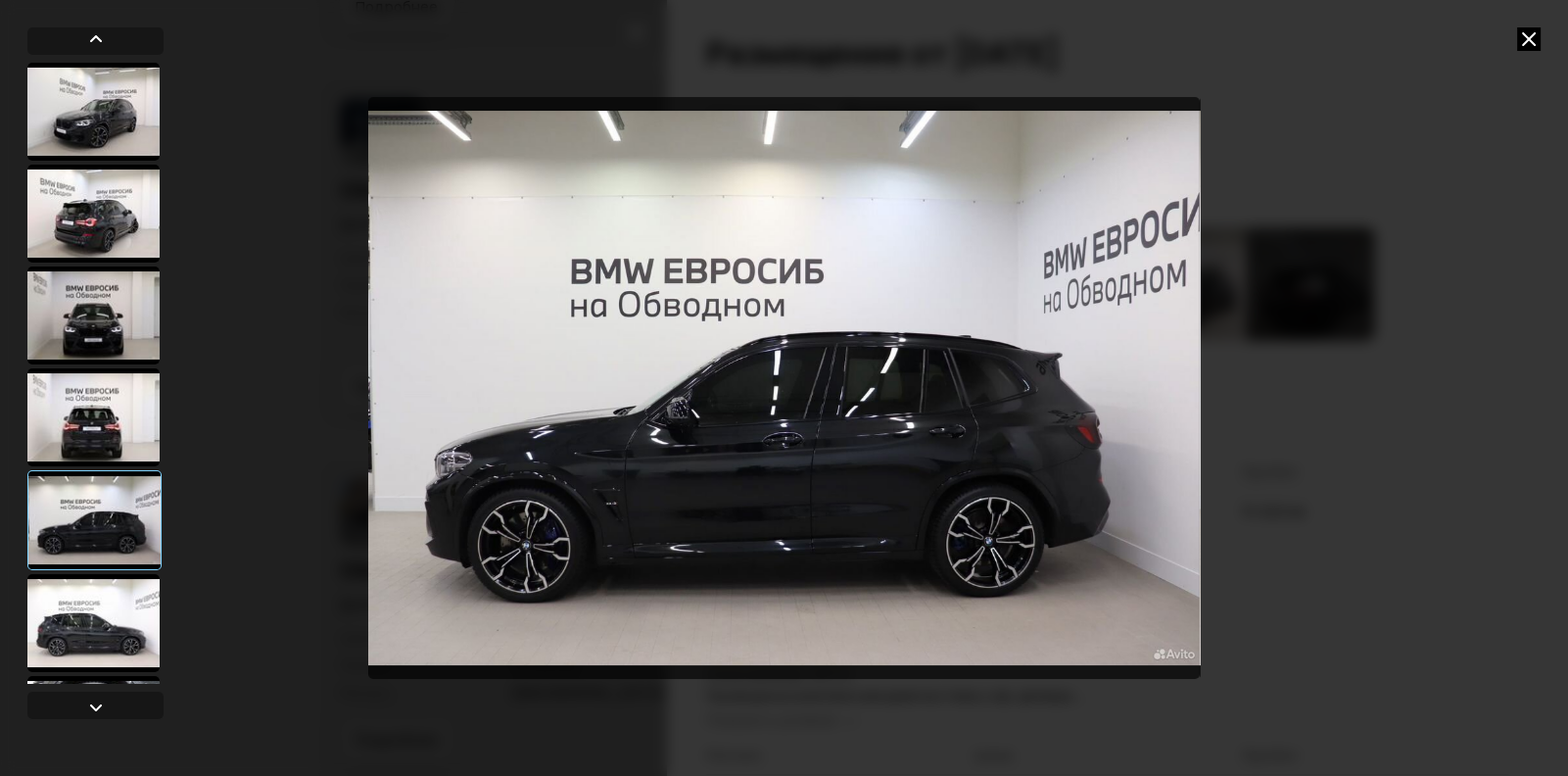
click at [116, 626] on div at bounding box center [93, 623] width 132 height 98
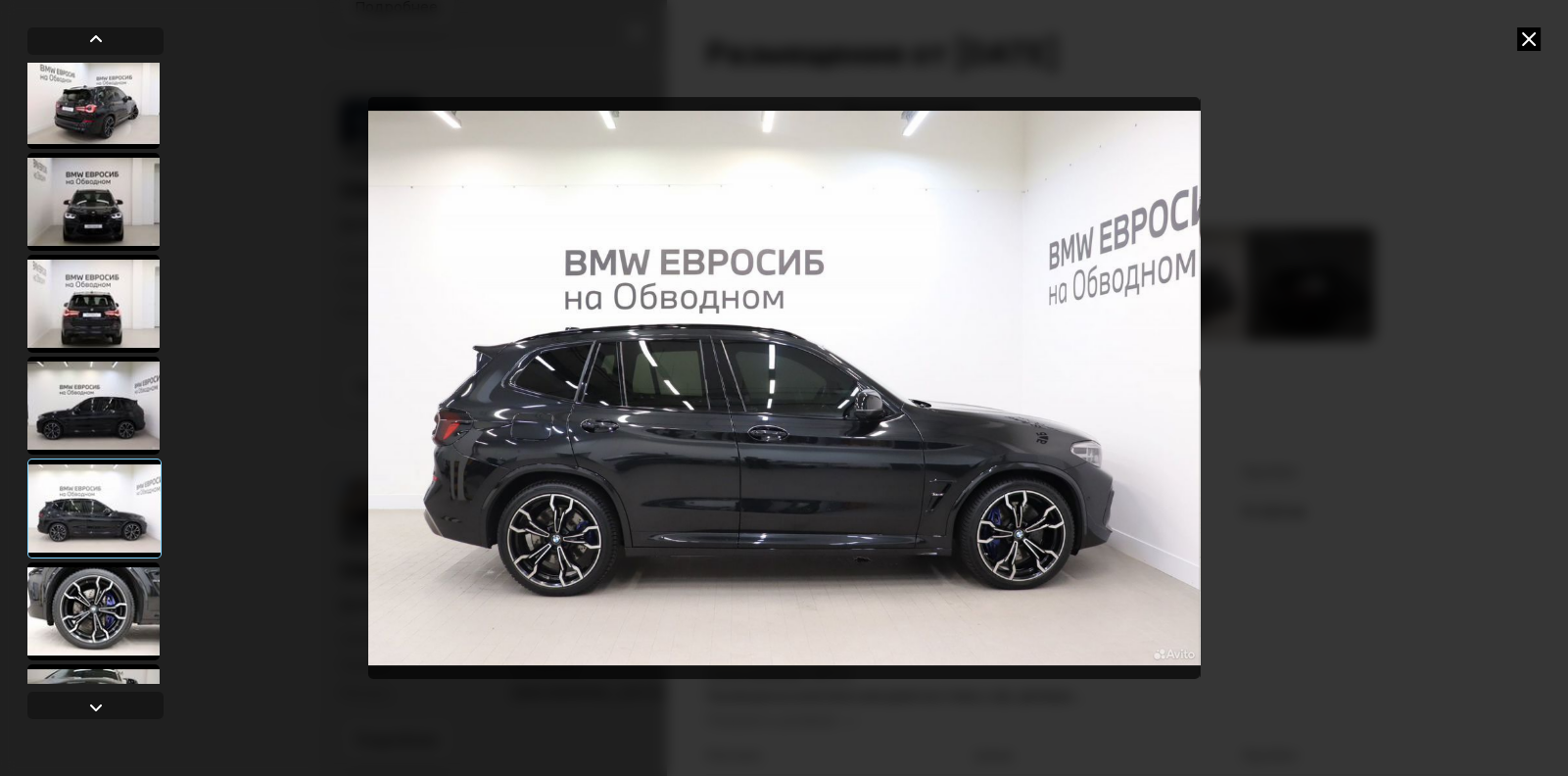
scroll to position [294, 0]
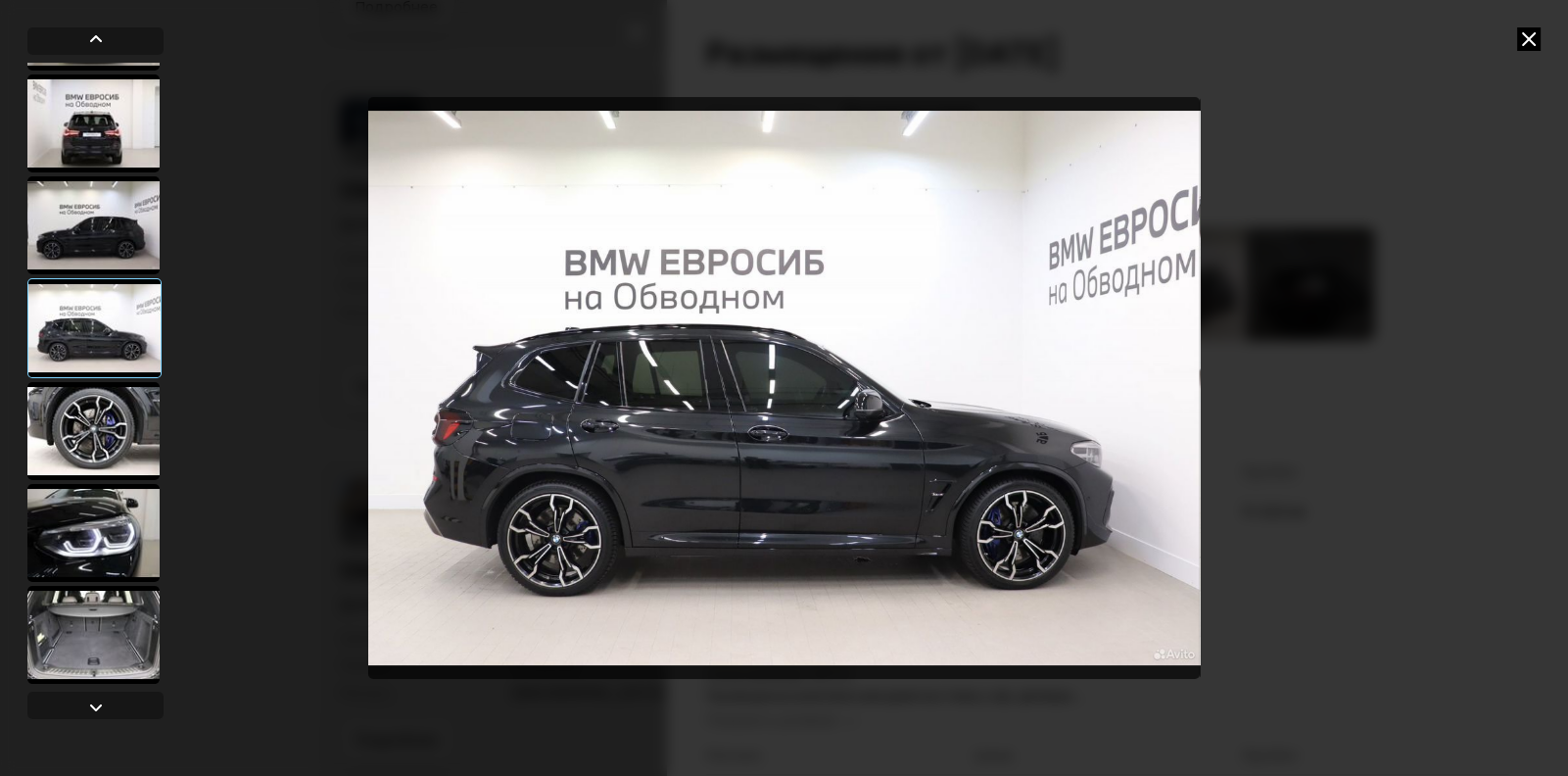
click at [113, 406] on div at bounding box center [93, 431] width 132 height 98
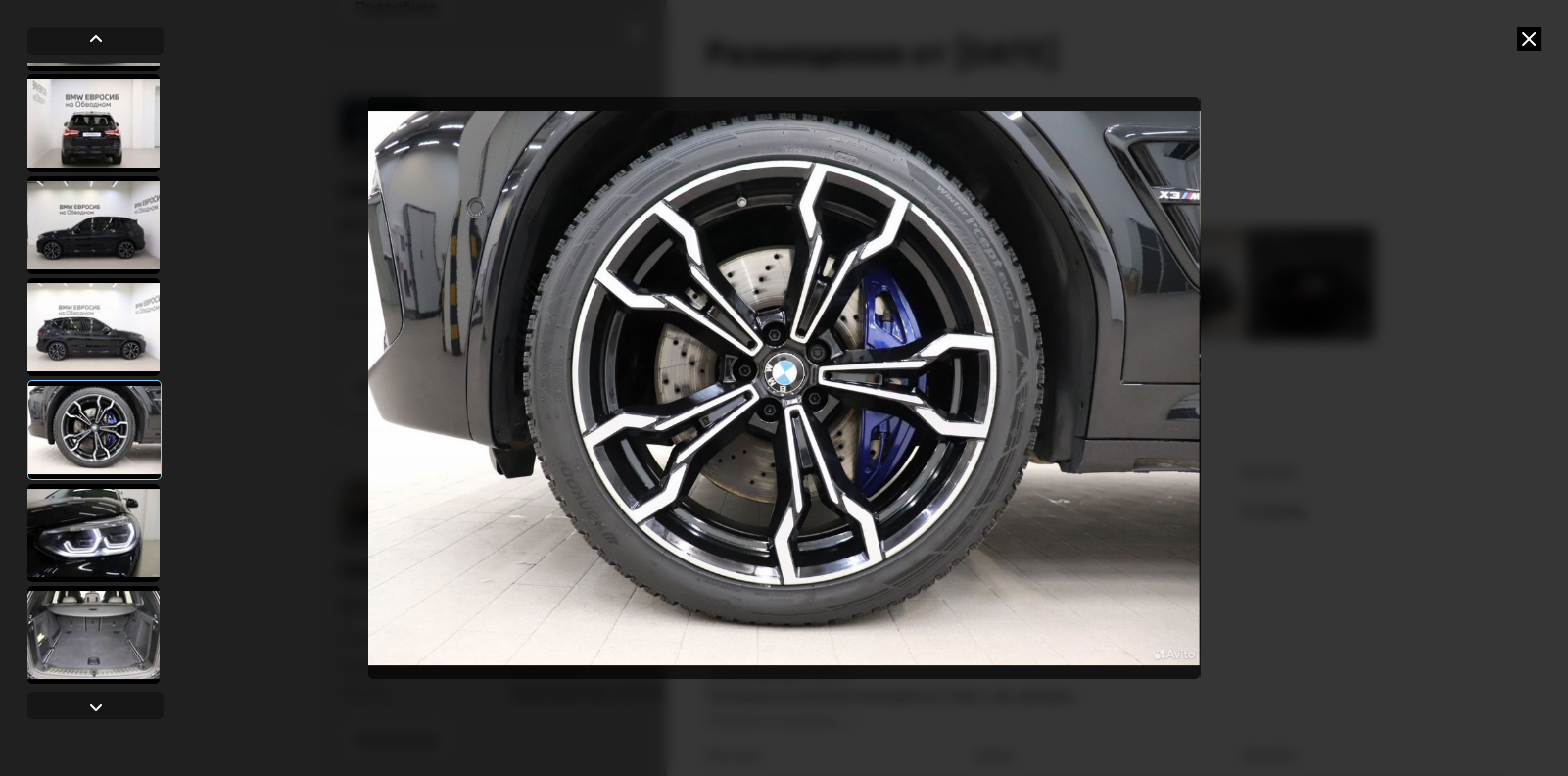
click at [63, 435] on div at bounding box center [94, 430] width 134 height 100
click at [120, 523] on div at bounding box center [93, 533] width 132 height 98
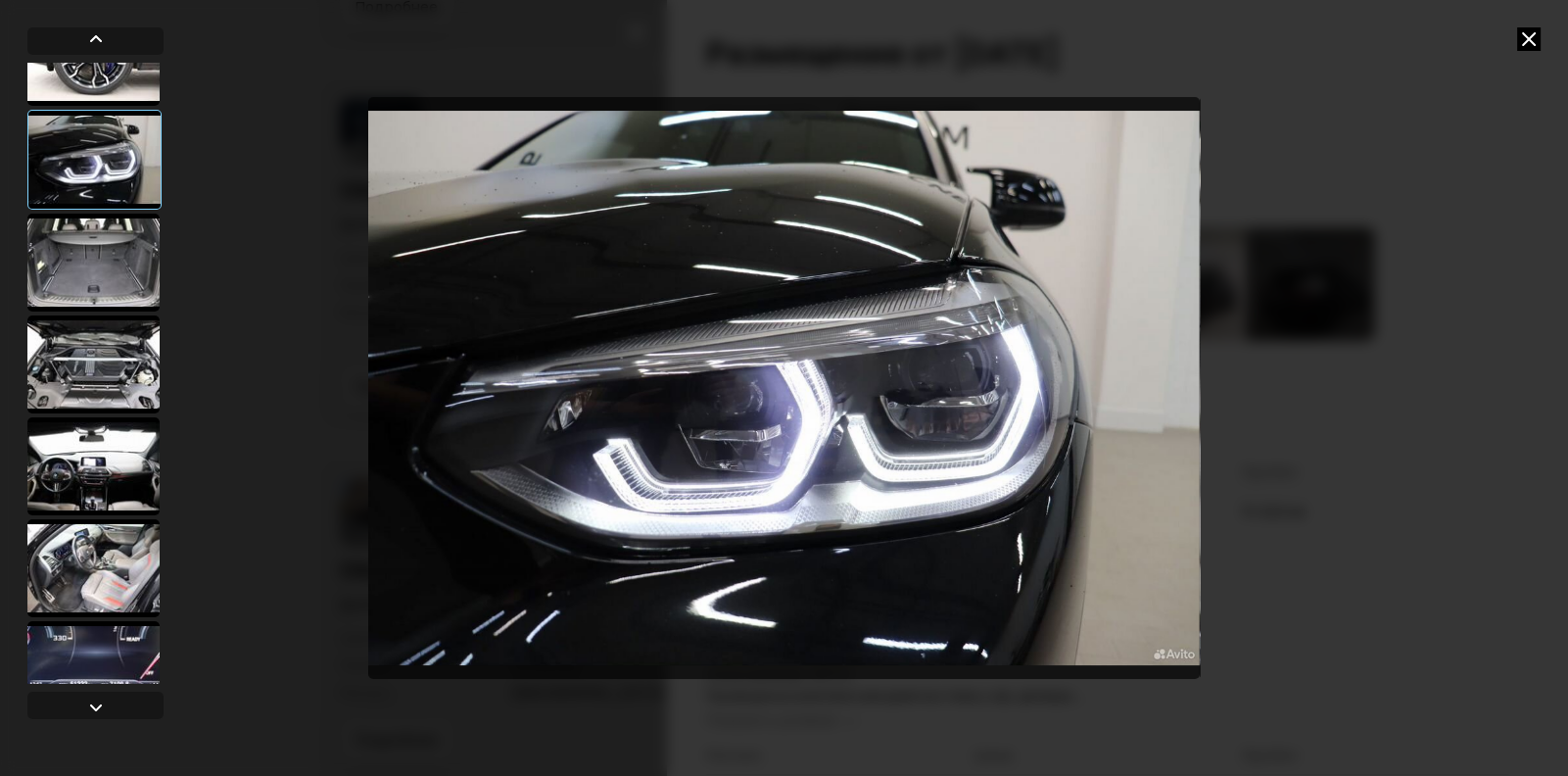
scroll to position [686, 0]
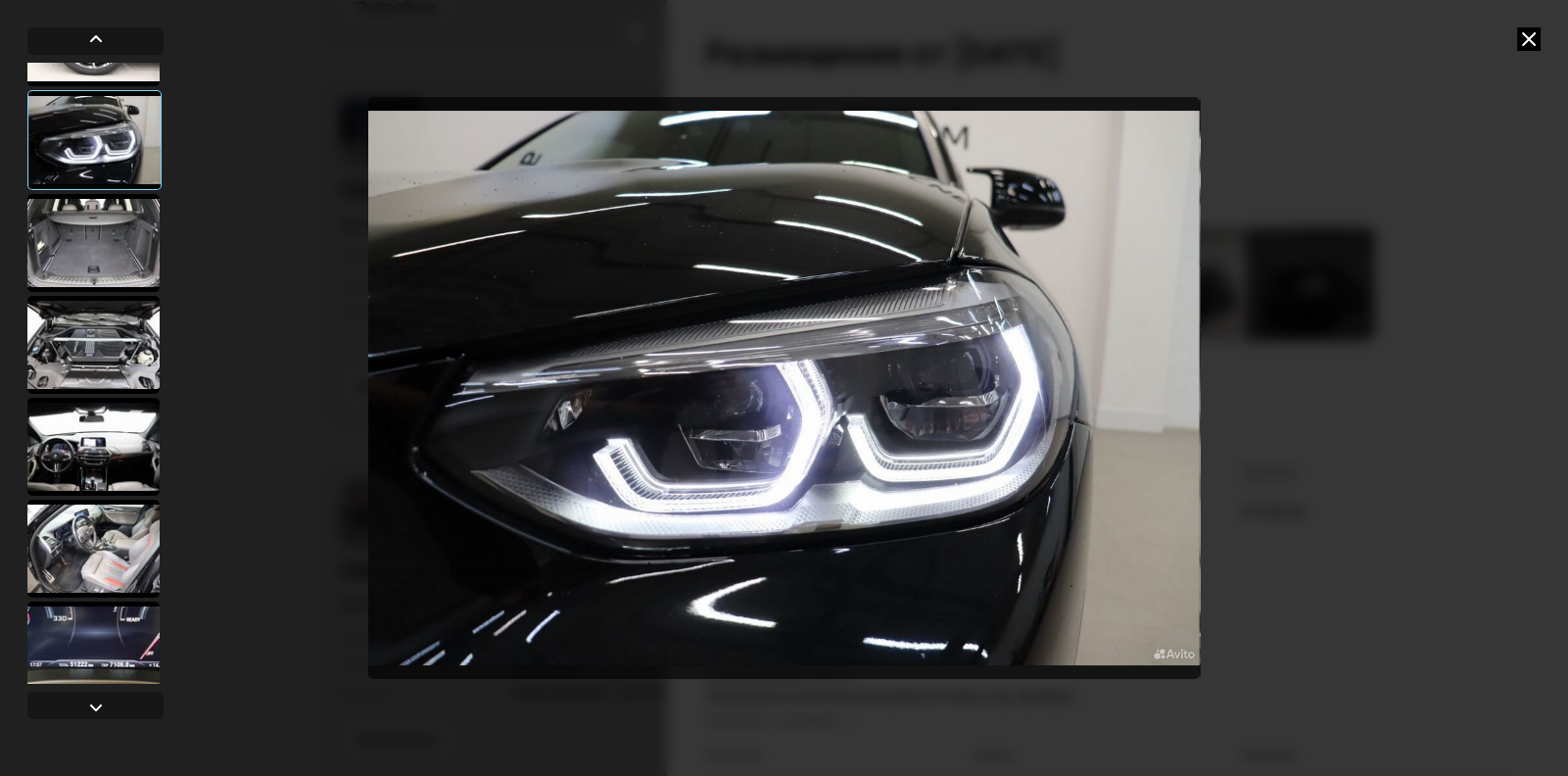
click at [64, 463] on div at bounding box center [93, 447] width 132 height 98
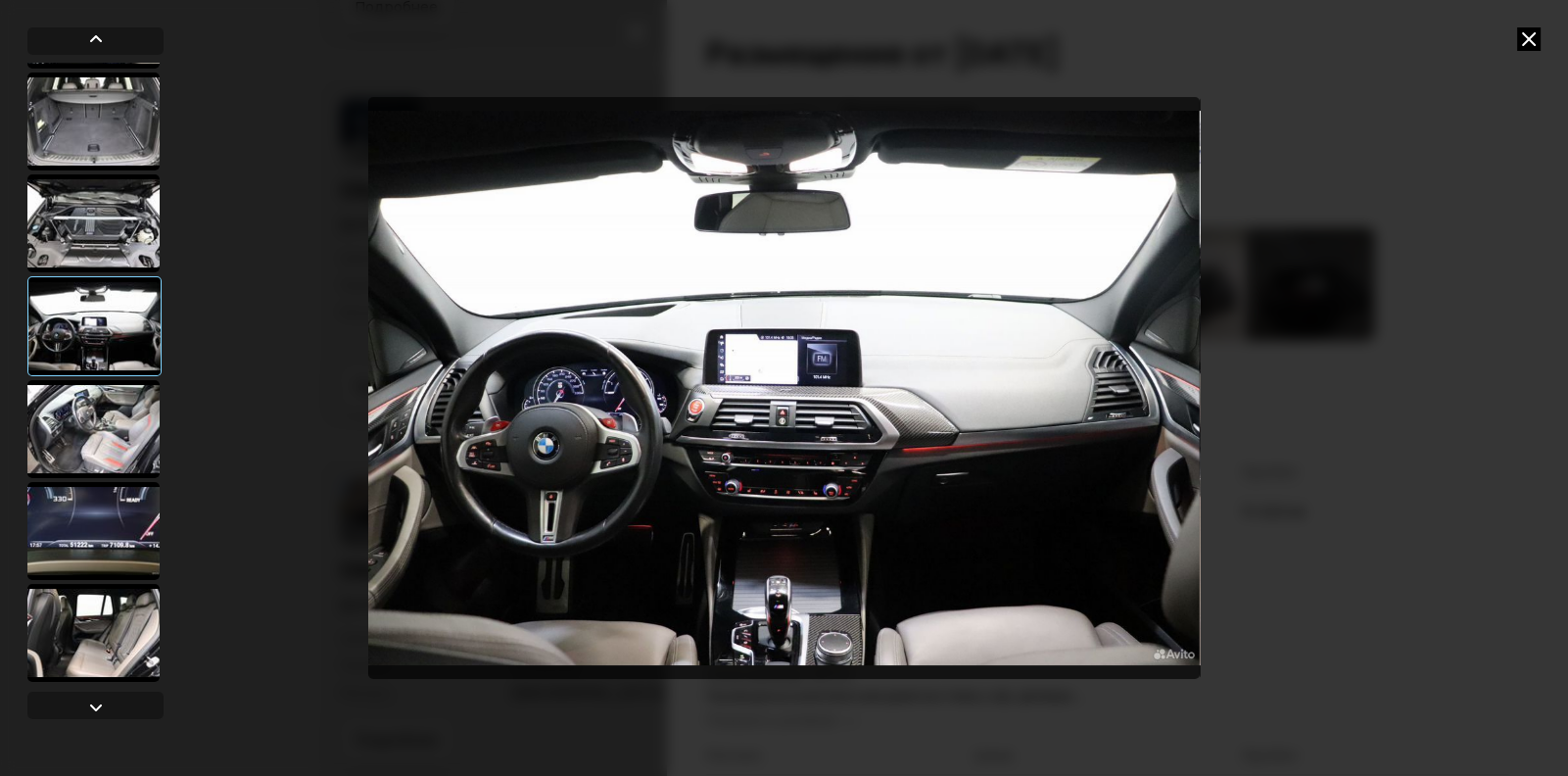
scroll to position [807, 0]
click at [83, 582] on div at bounding box center [93, 630] width 132 height 98
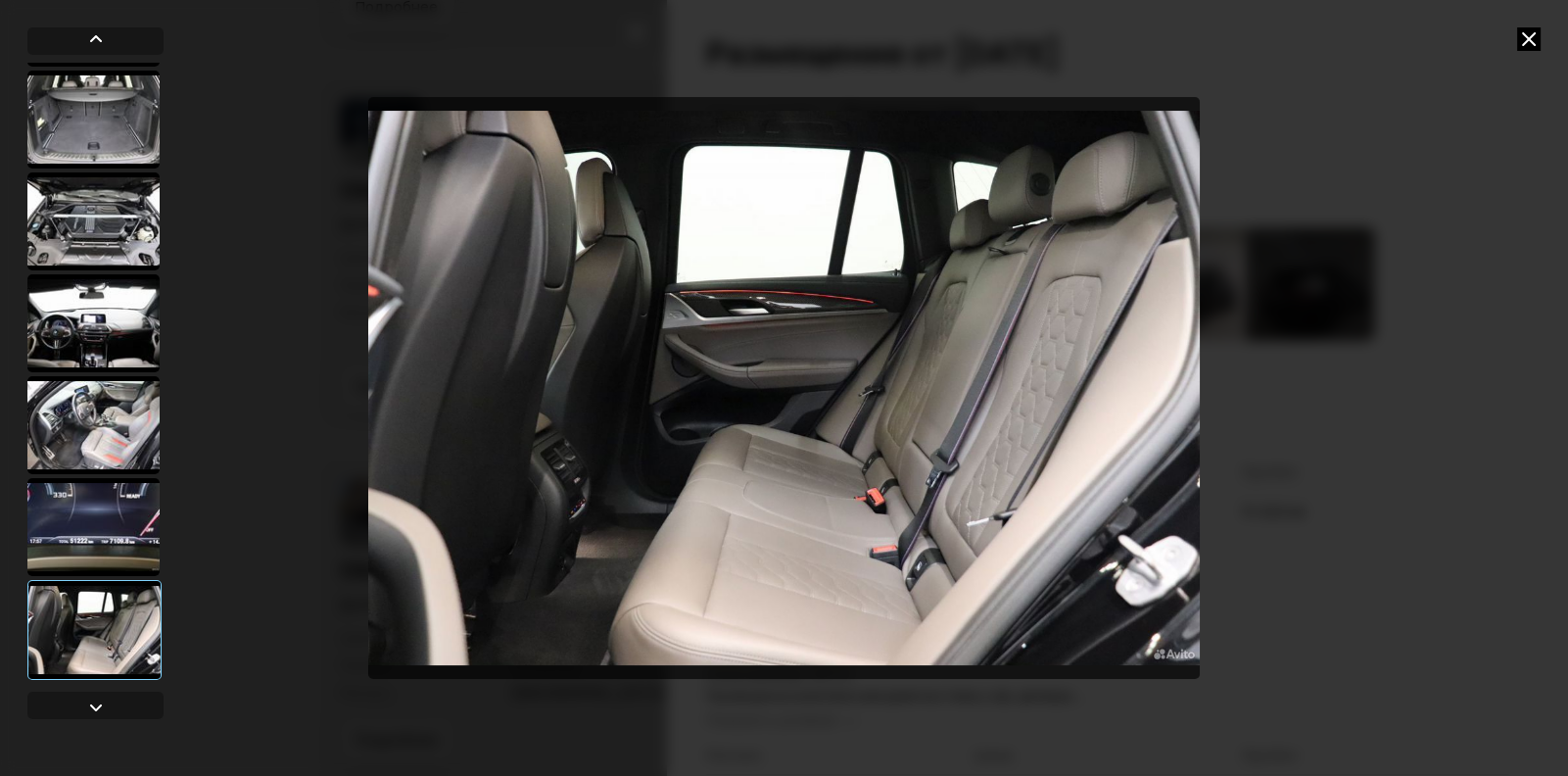
click at [87, 497] on div at bounding box center [93, 527] width 132 height 98
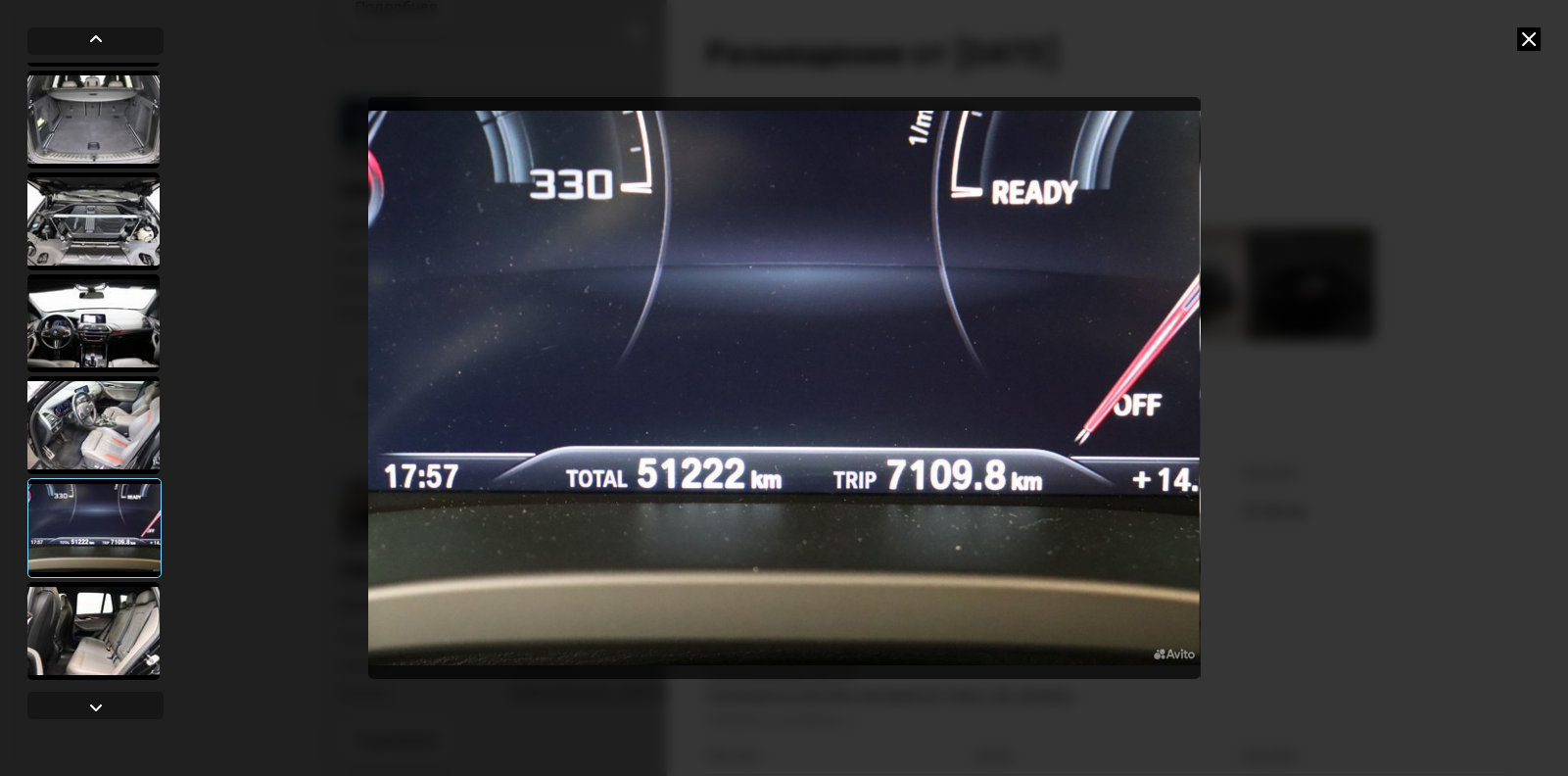
click at [98, 429] on div at bounding box center [93, 425] width 132 height 98
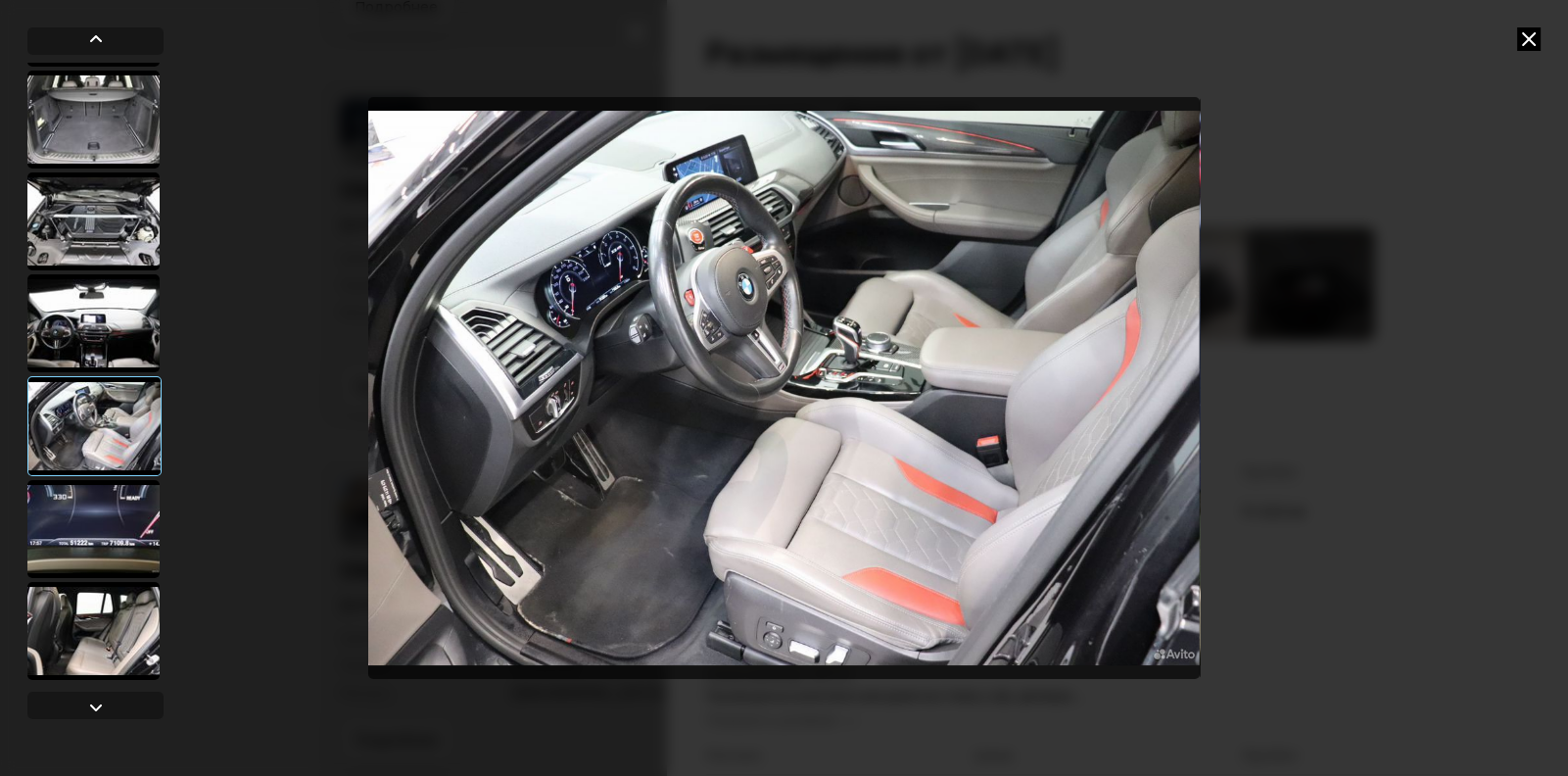
click at [108, 352] on div at bounding box center [93, 323] width 132 height 98
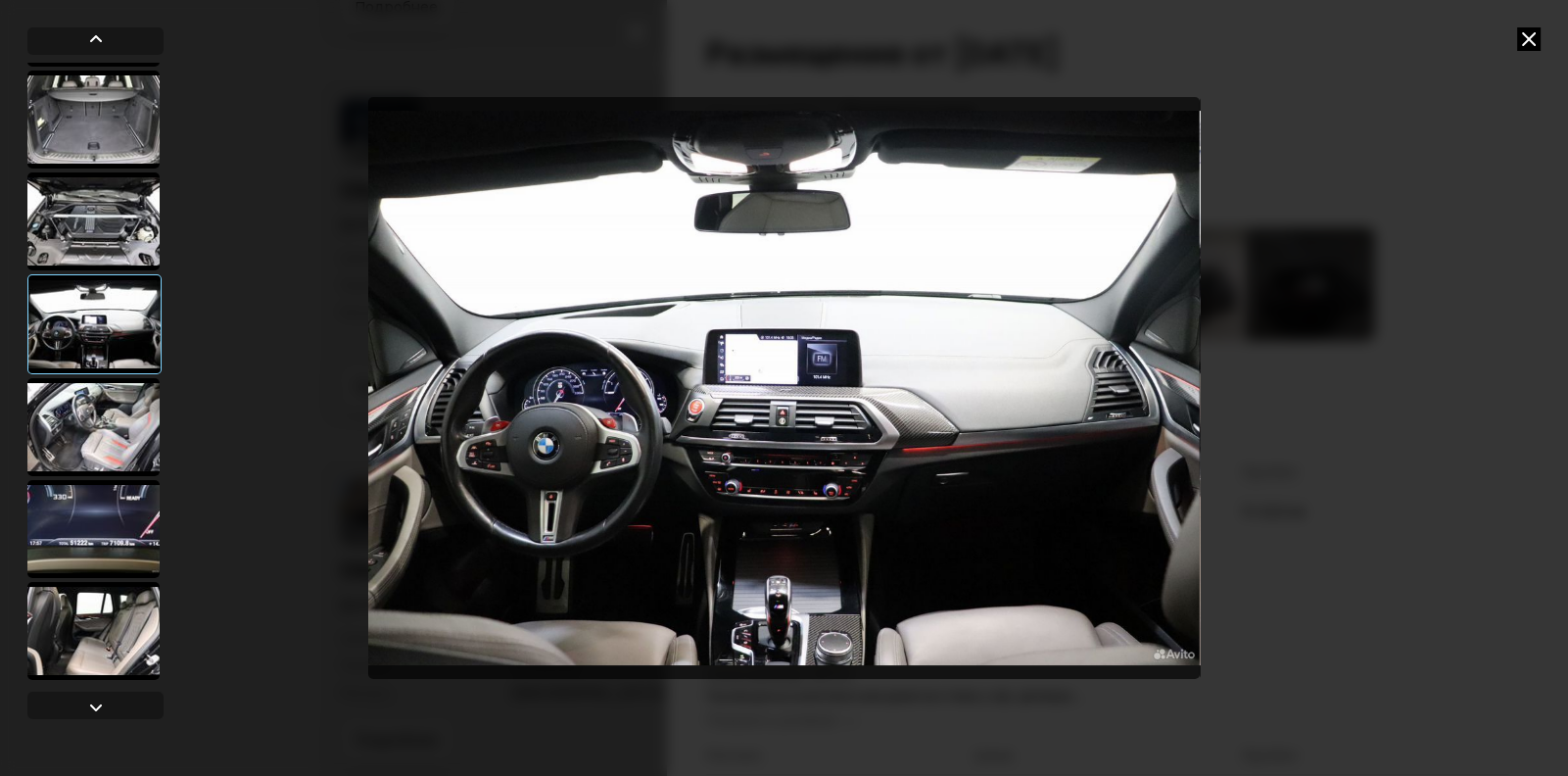
click at [109, 258] on div at bounding box center [93, 221] width 132 height 98
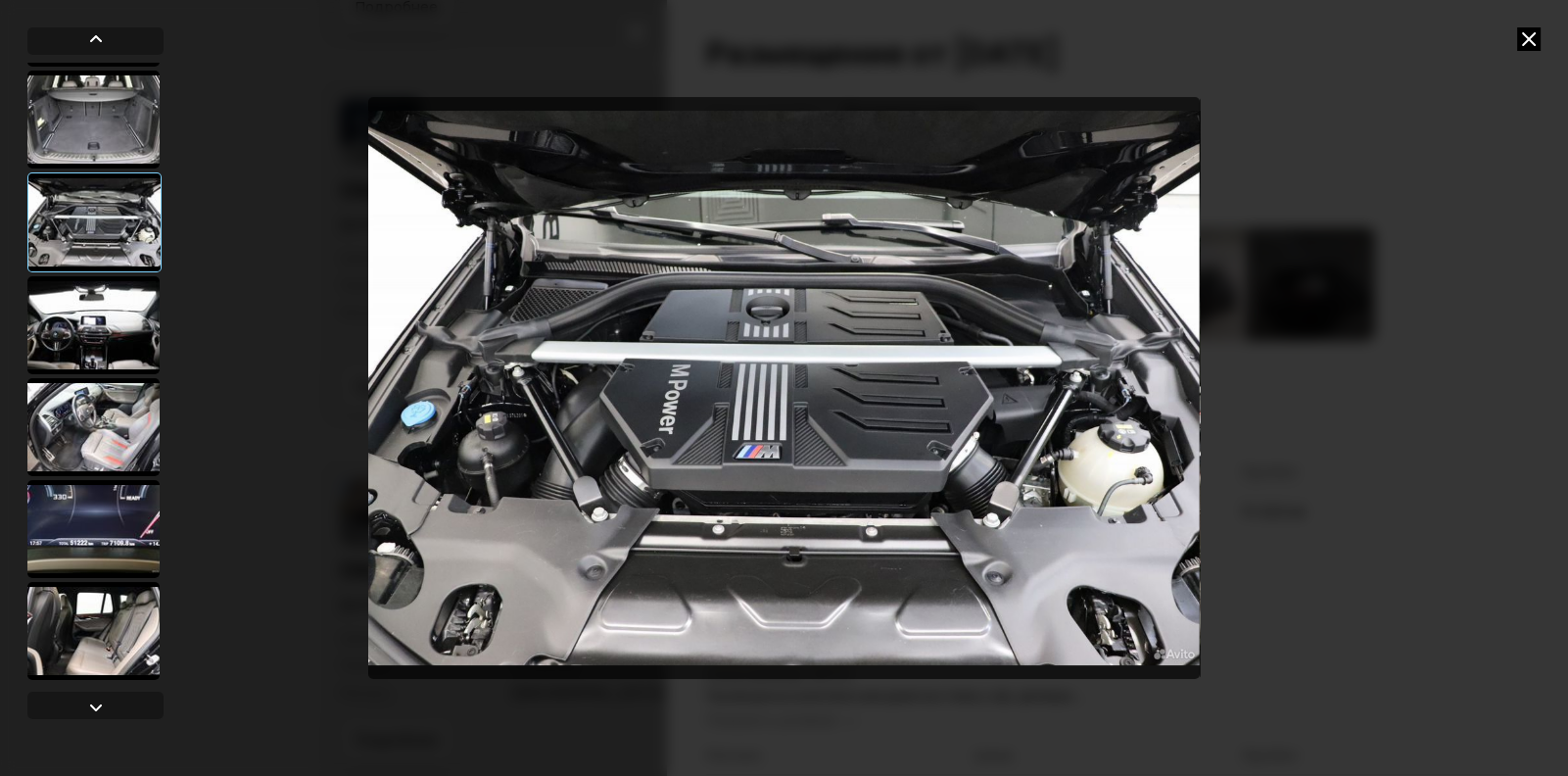
click at [110, 180] on div at bounding box center [94, 222] width 134 height 100
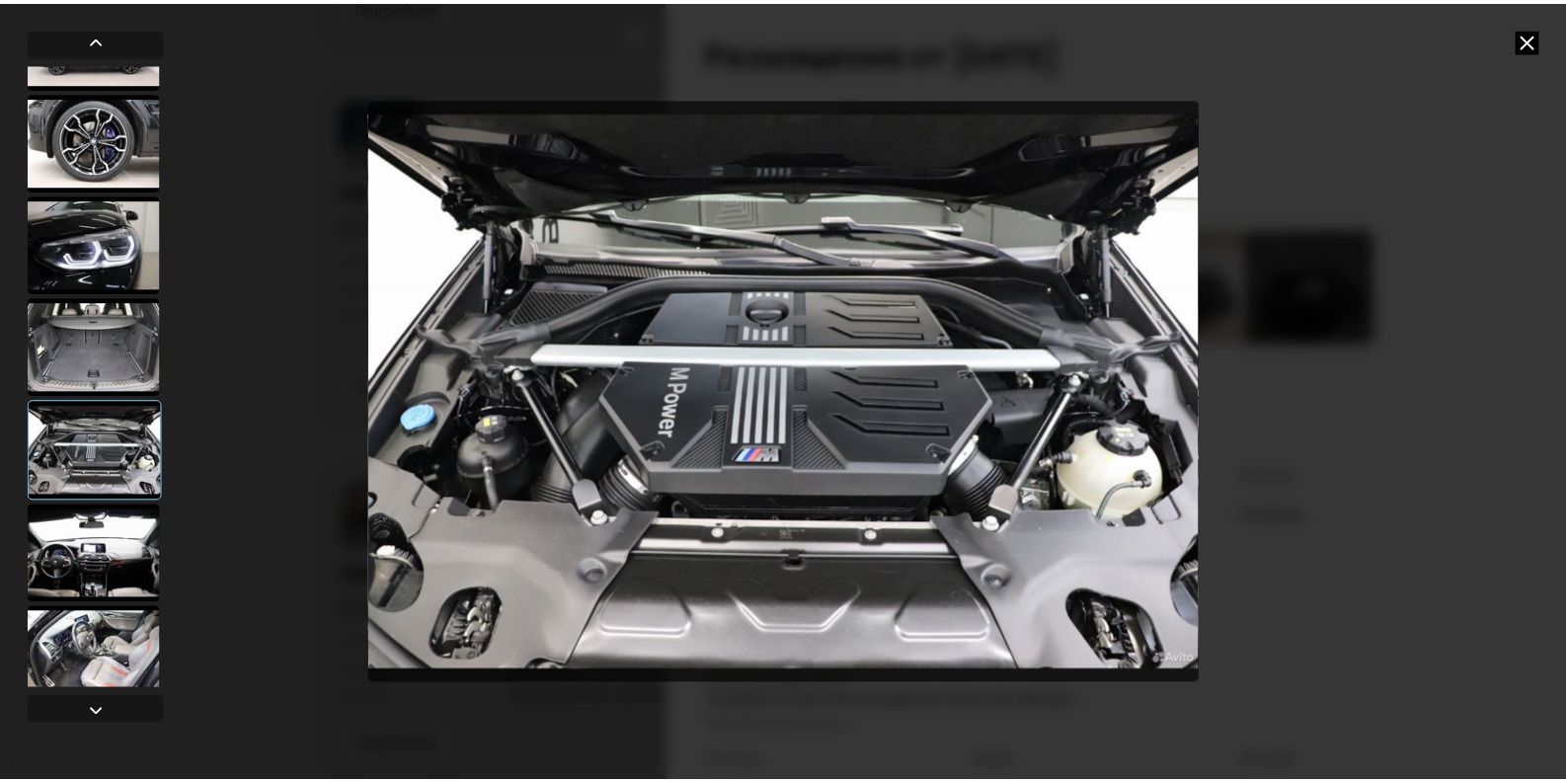
scroll to position [320, 0]
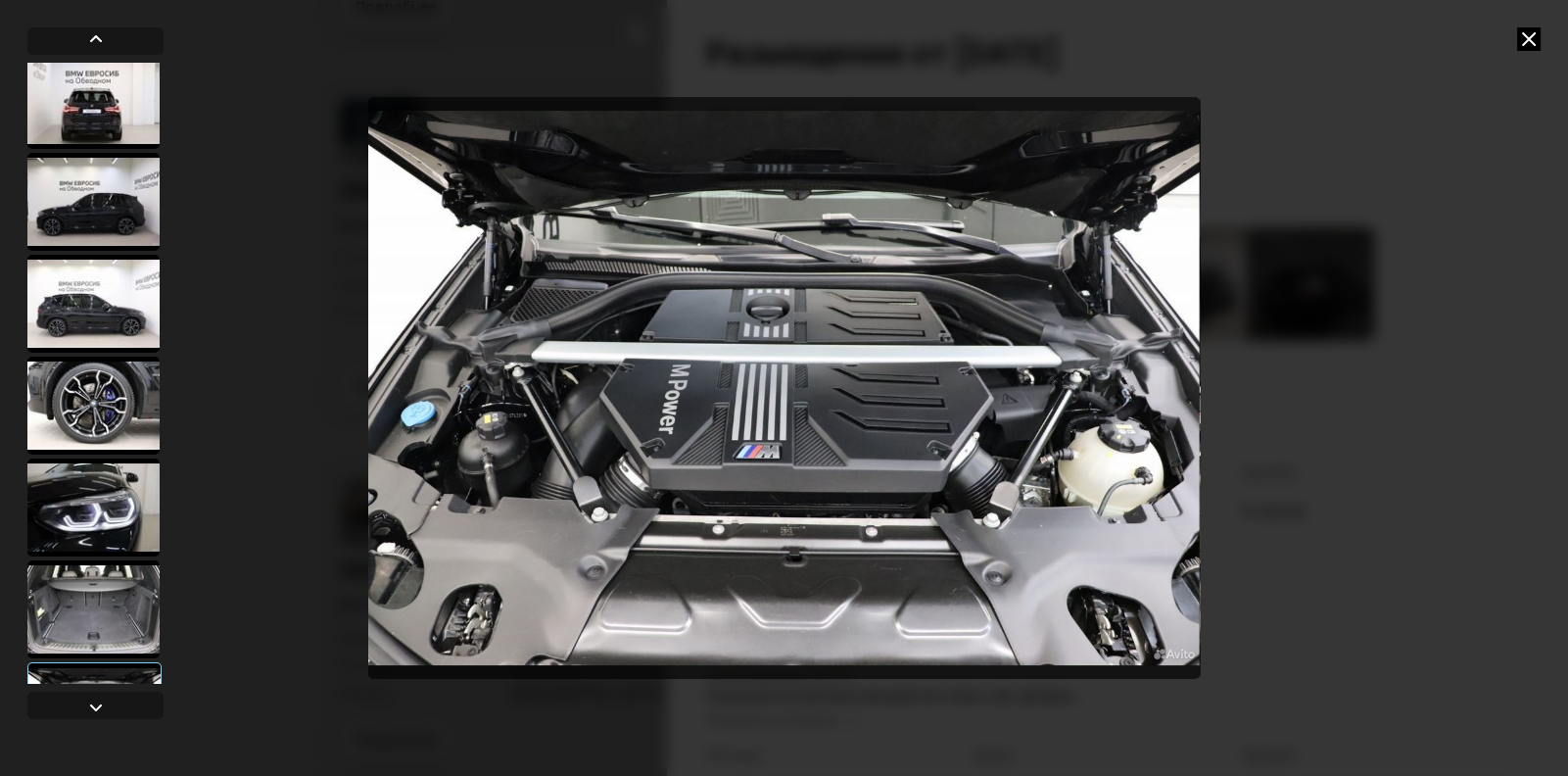
click at [96, 314] on div at bounding box center [93, 304] width 132 height 98
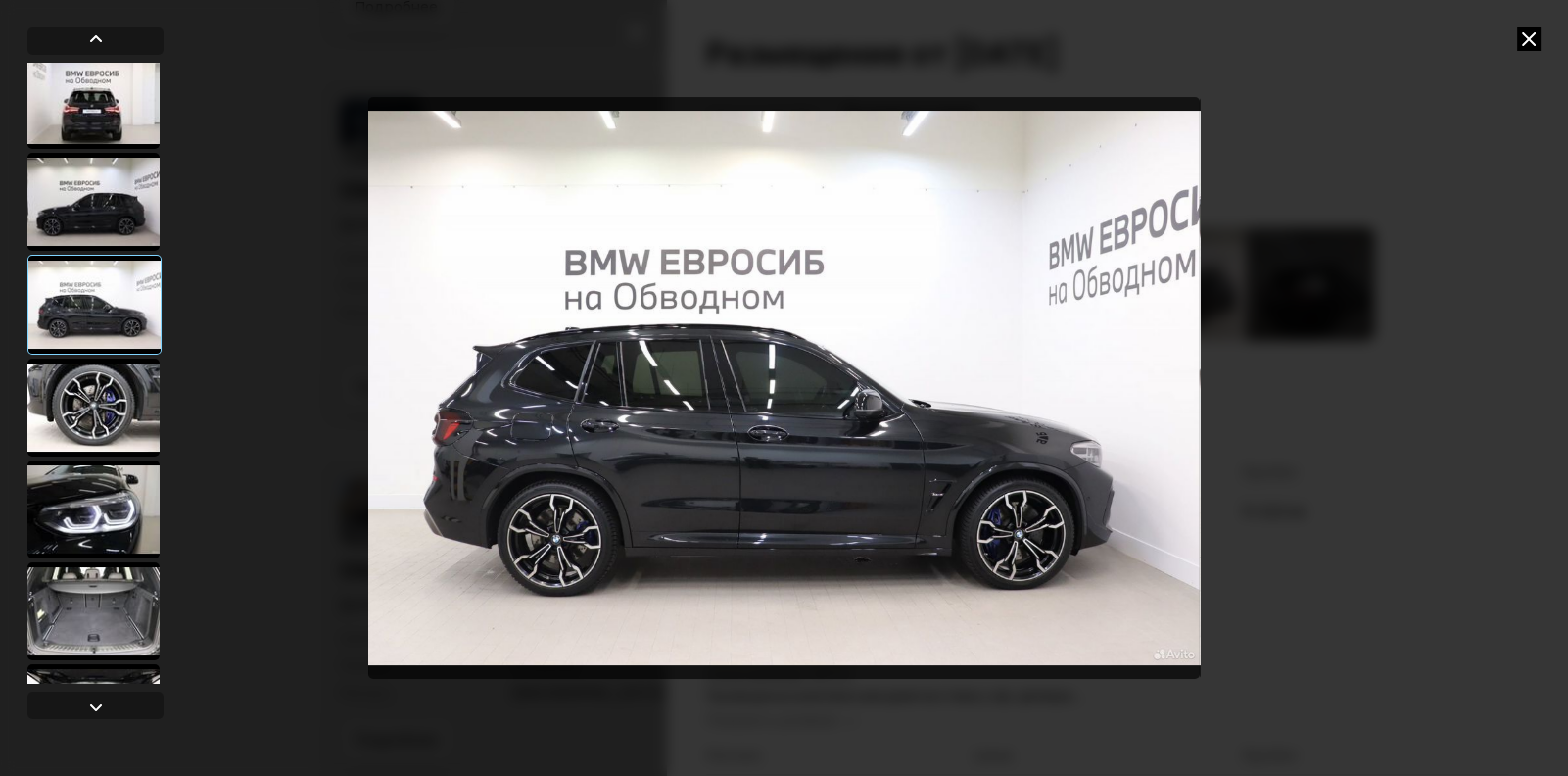
click at [1519, 41] on icon at bounding box center [1528, 40] width 24 height 24
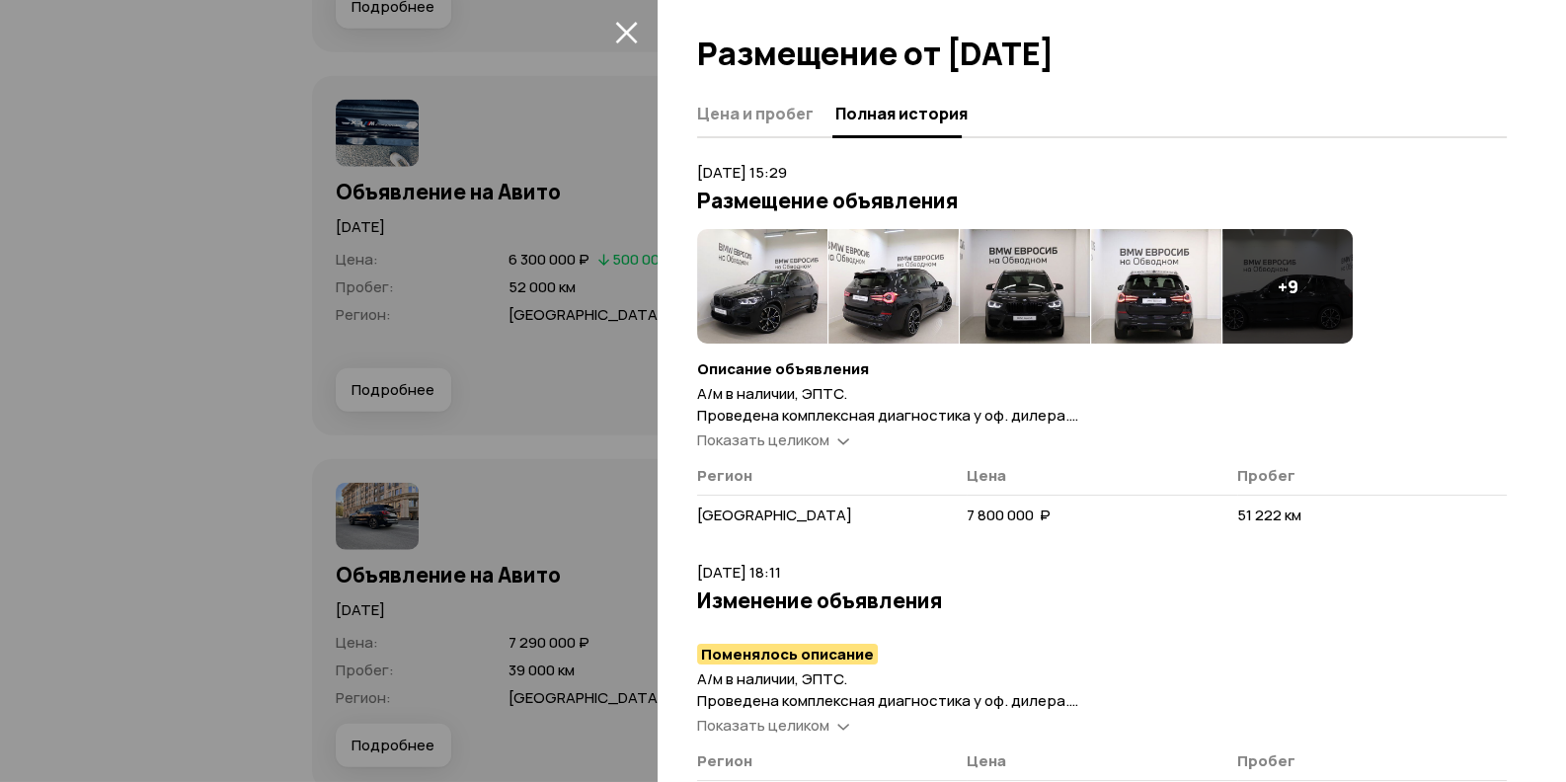
click at [637, 28] on button "закрыть" at bounding box center [626, 32] width 32 height 32
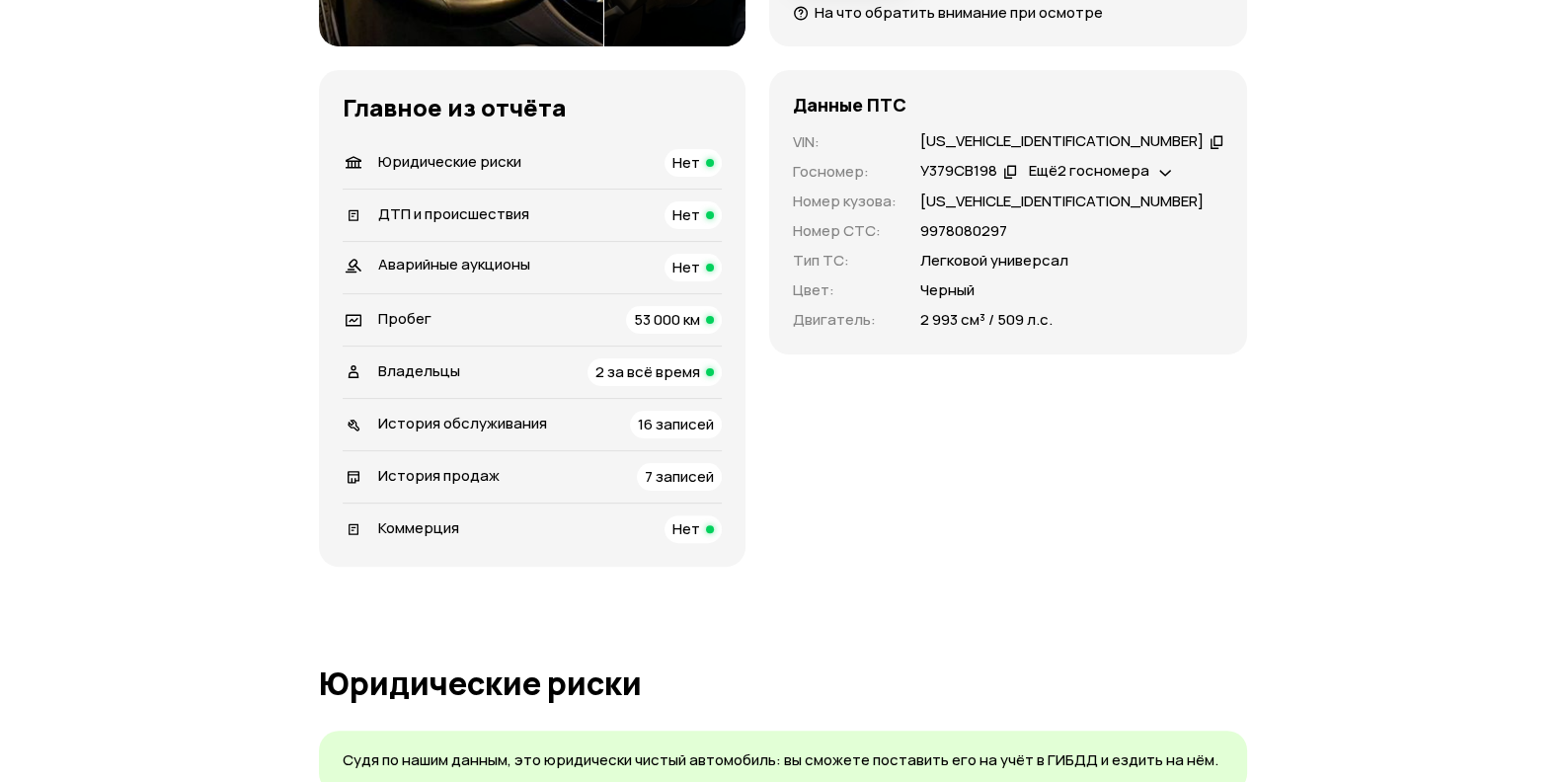
scroll to position [69, 0]
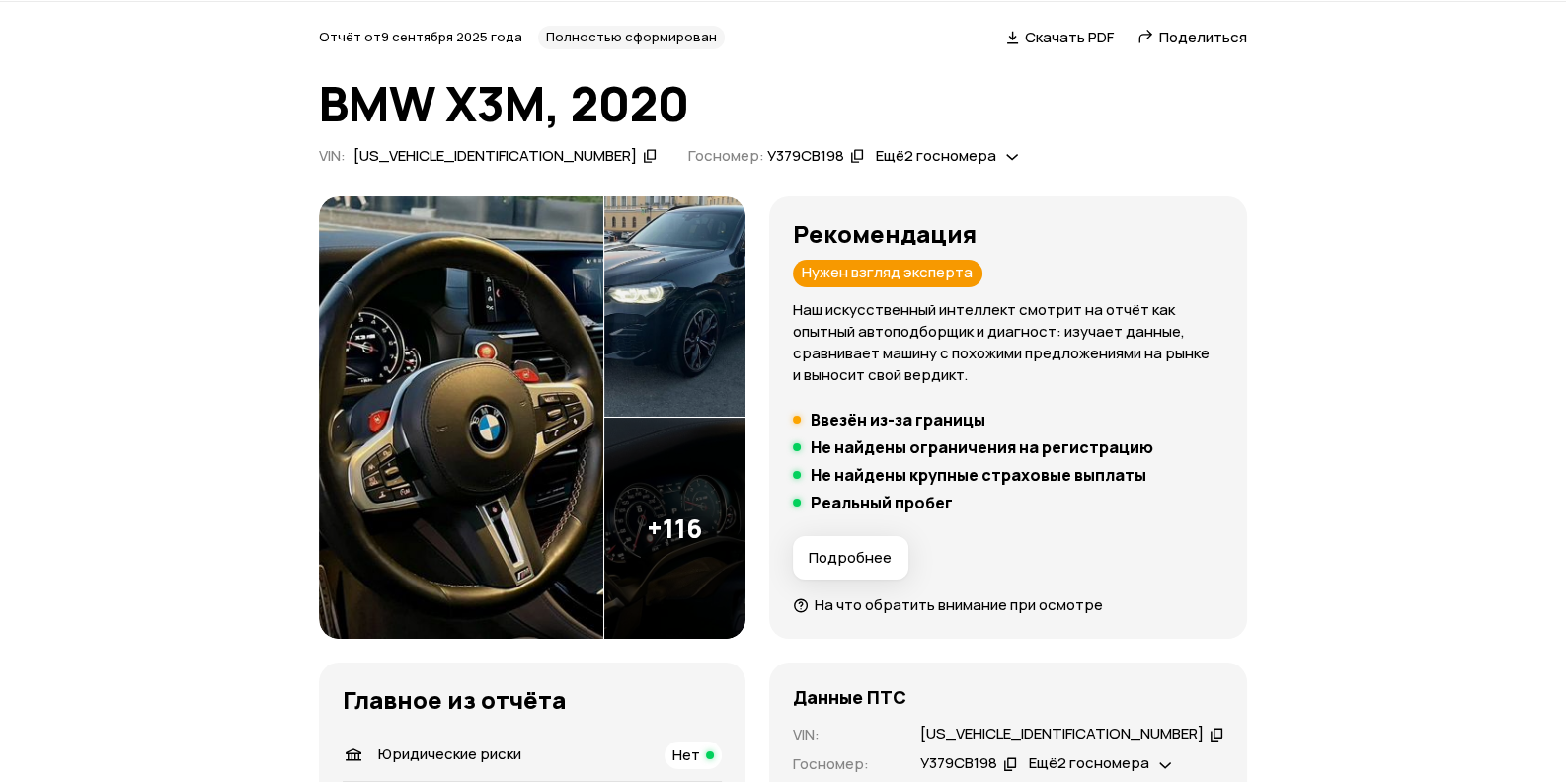
click at [876, 156] on span "Ещё 2 госномера" at bounding box center [936, 155] width 120 height 21
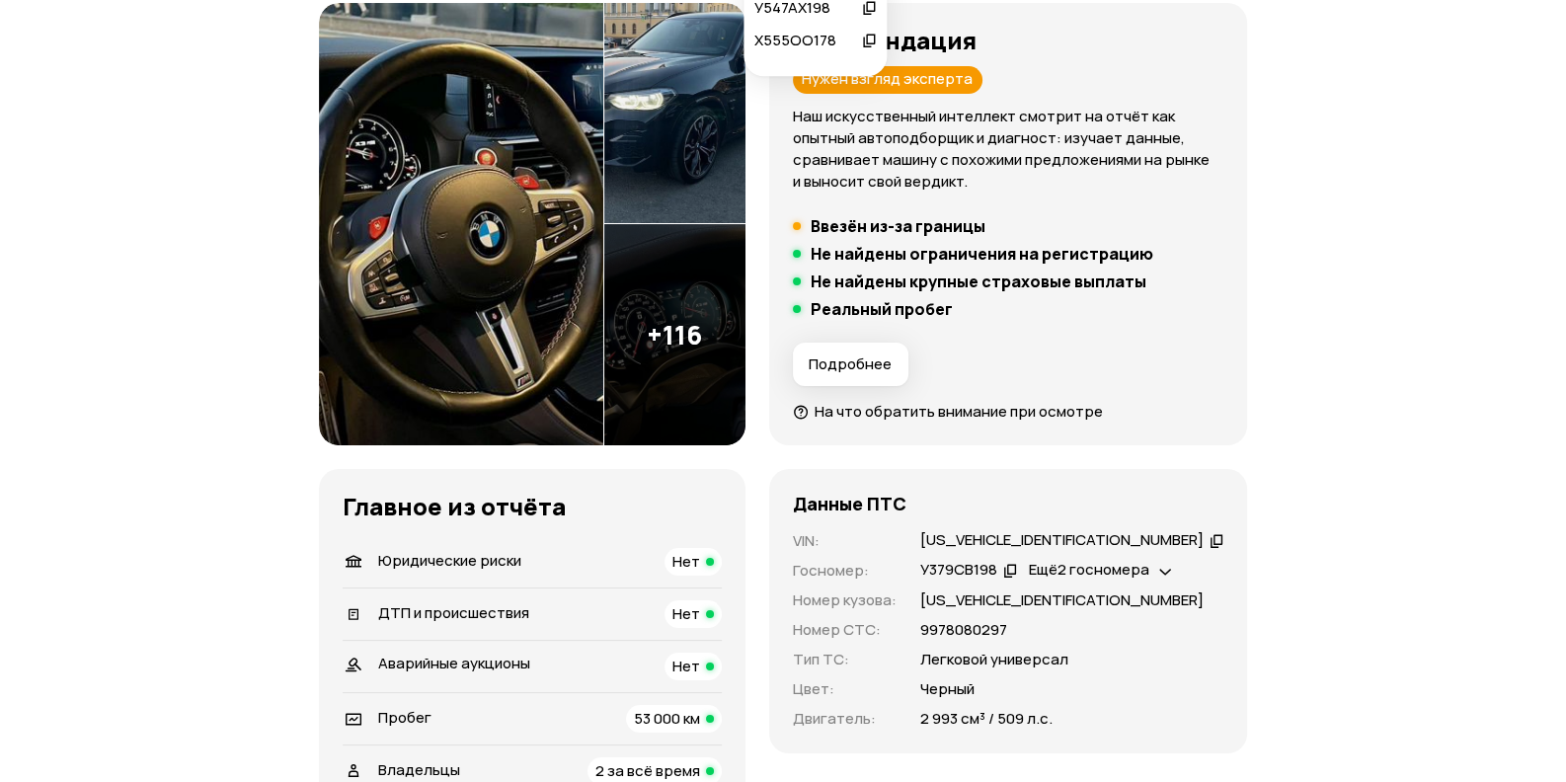
scroll to position [661, 0]
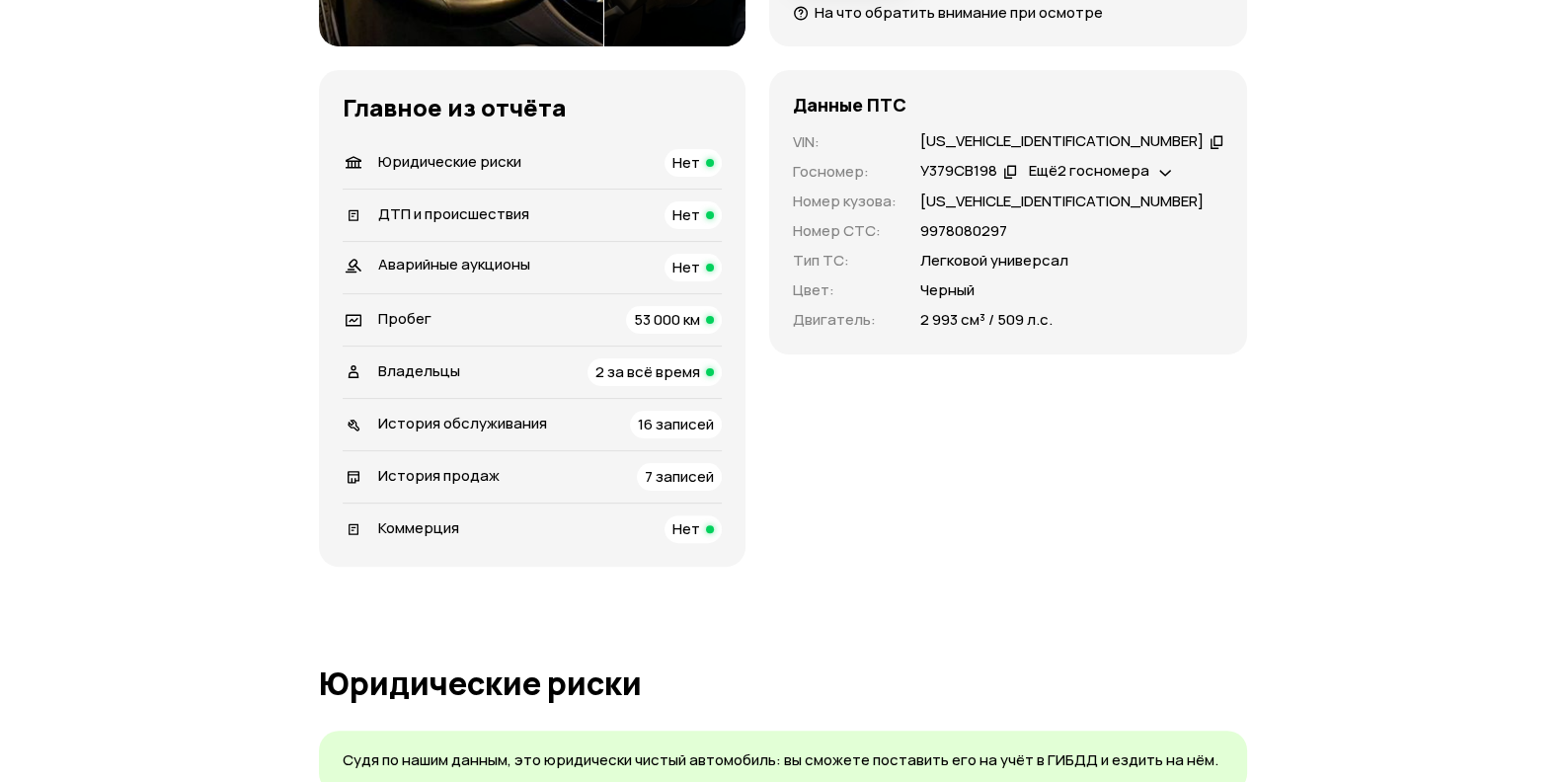
click at [433, 424] on span "История обслуживания" at bounding box center [462, 423] width 169 height 21
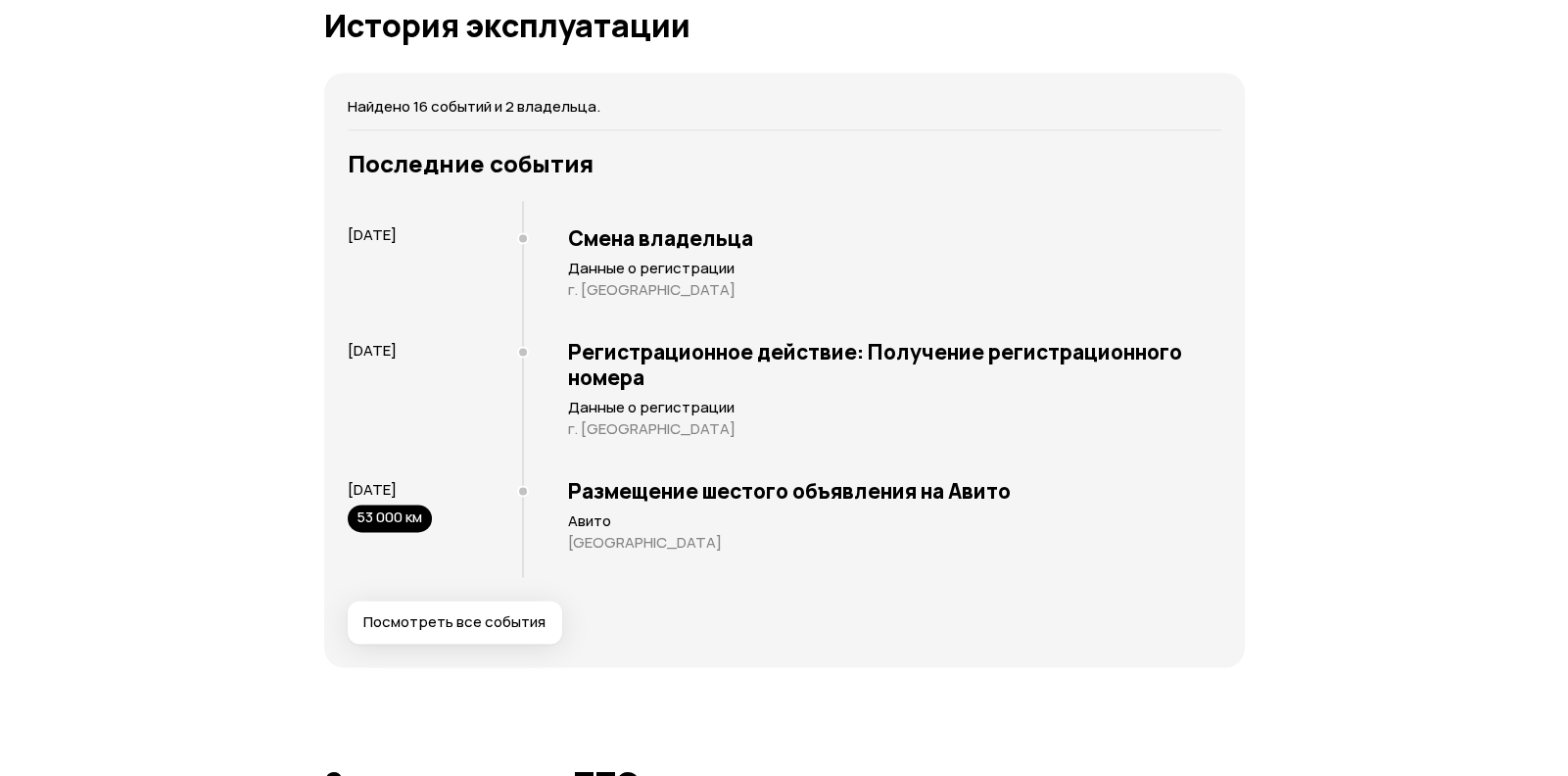
scroll to position [3688, 0]
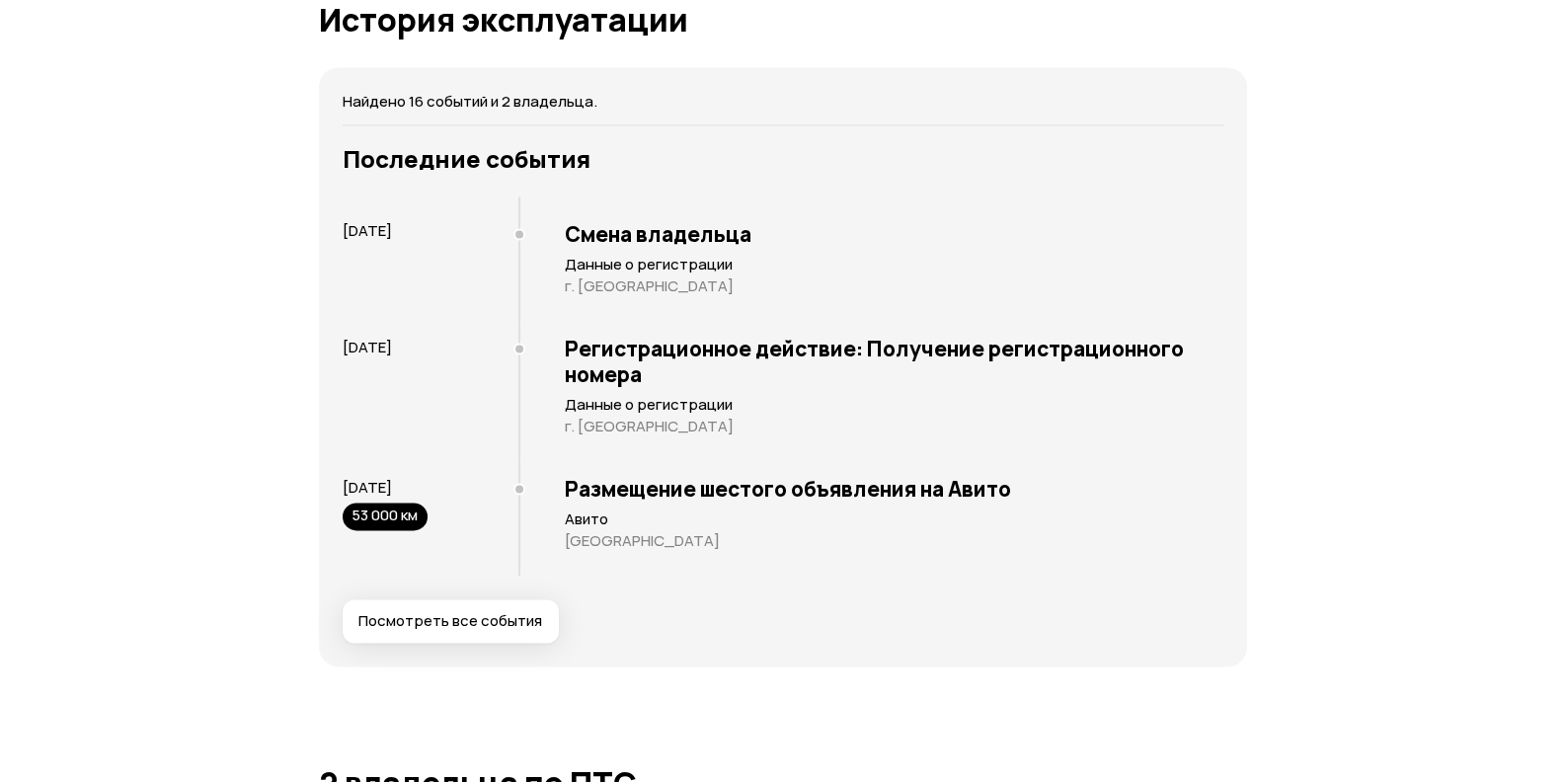
click at [461, 616] on span "Посмотреть все события" at bounding box center [450, 621] width 184 height 20
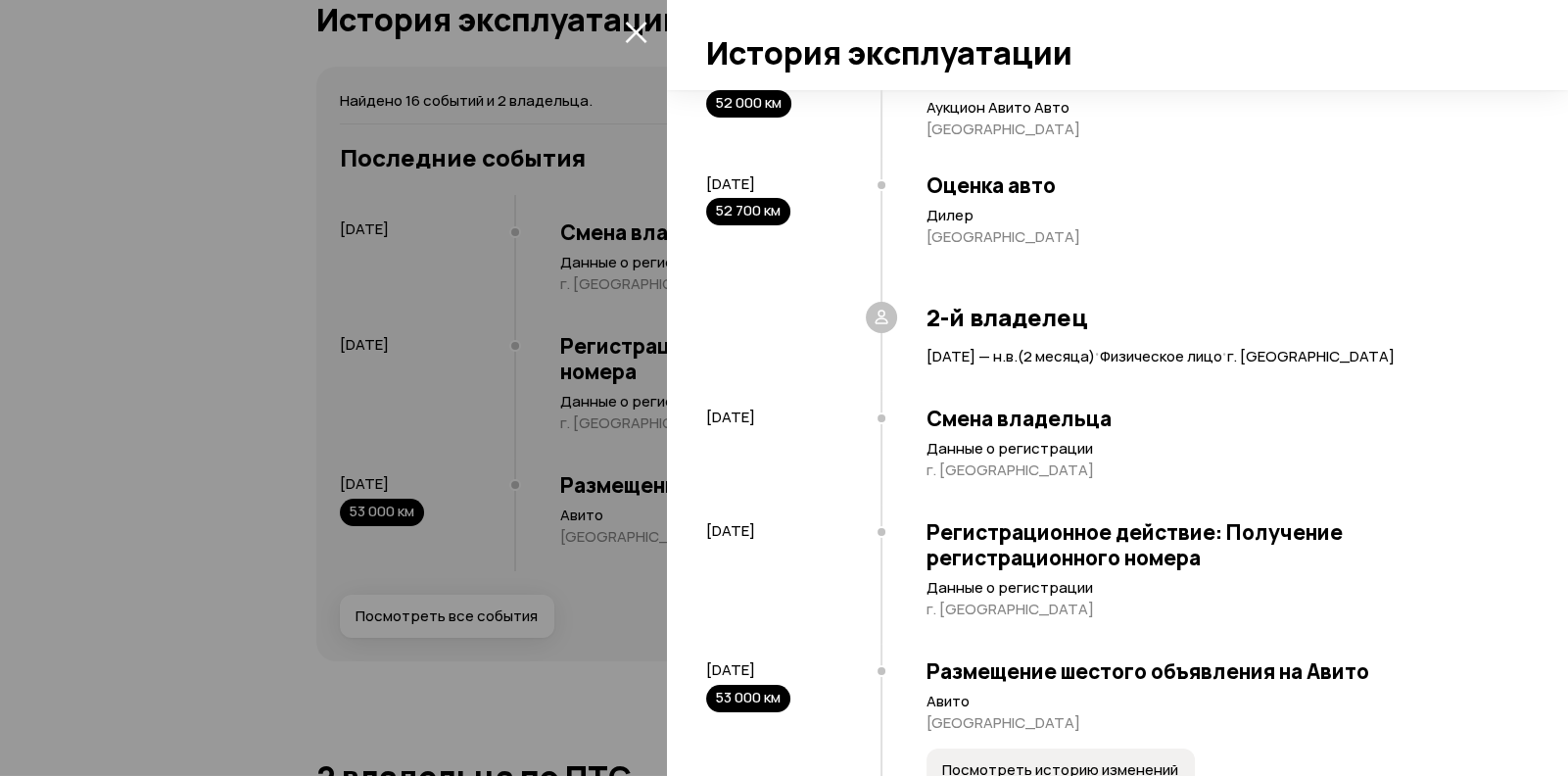
scroll to position [1556, 0]
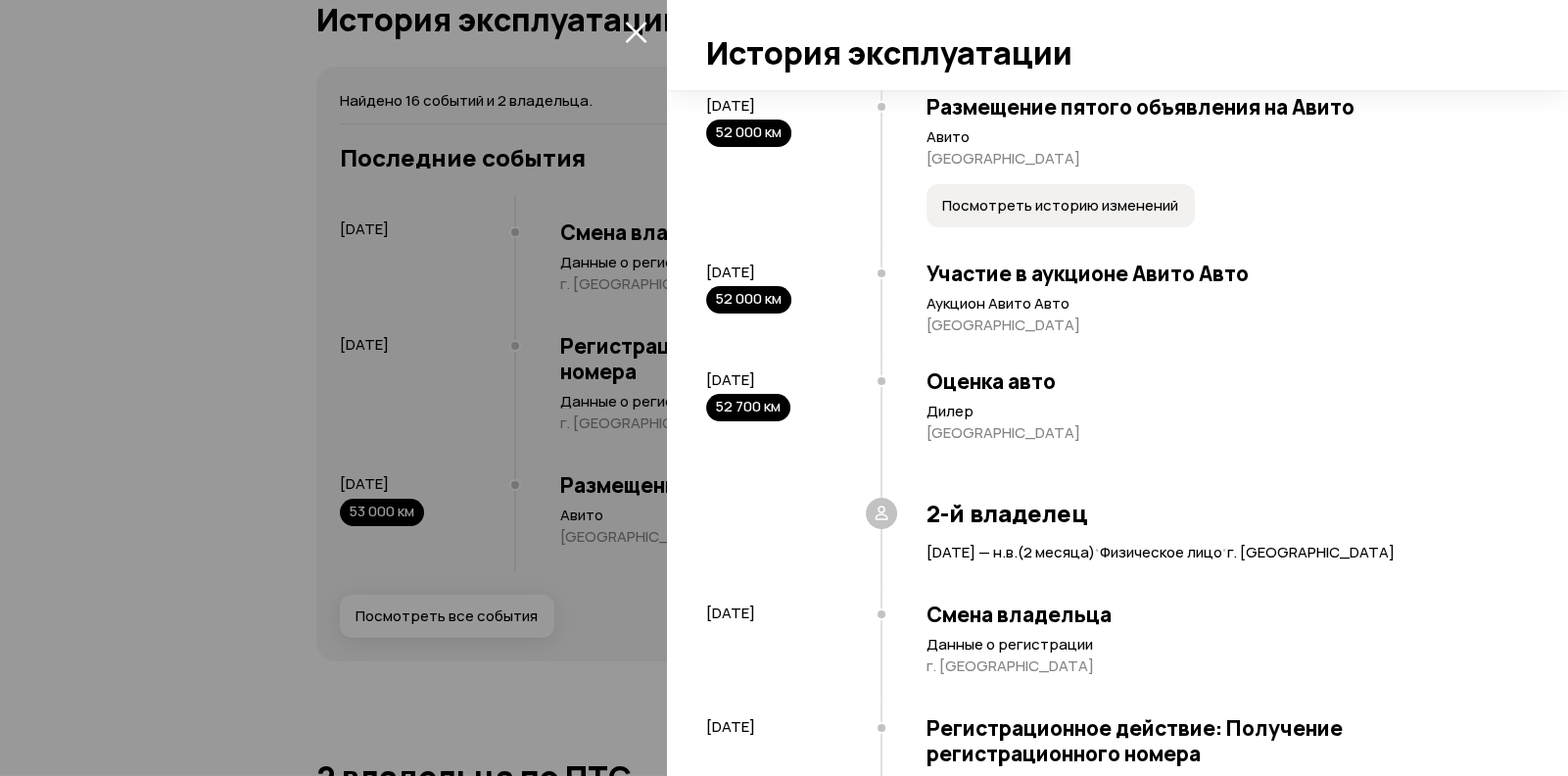
click at [747, 310] on div "52 000 км" at bounding box center [749, 300] width 85 height 28
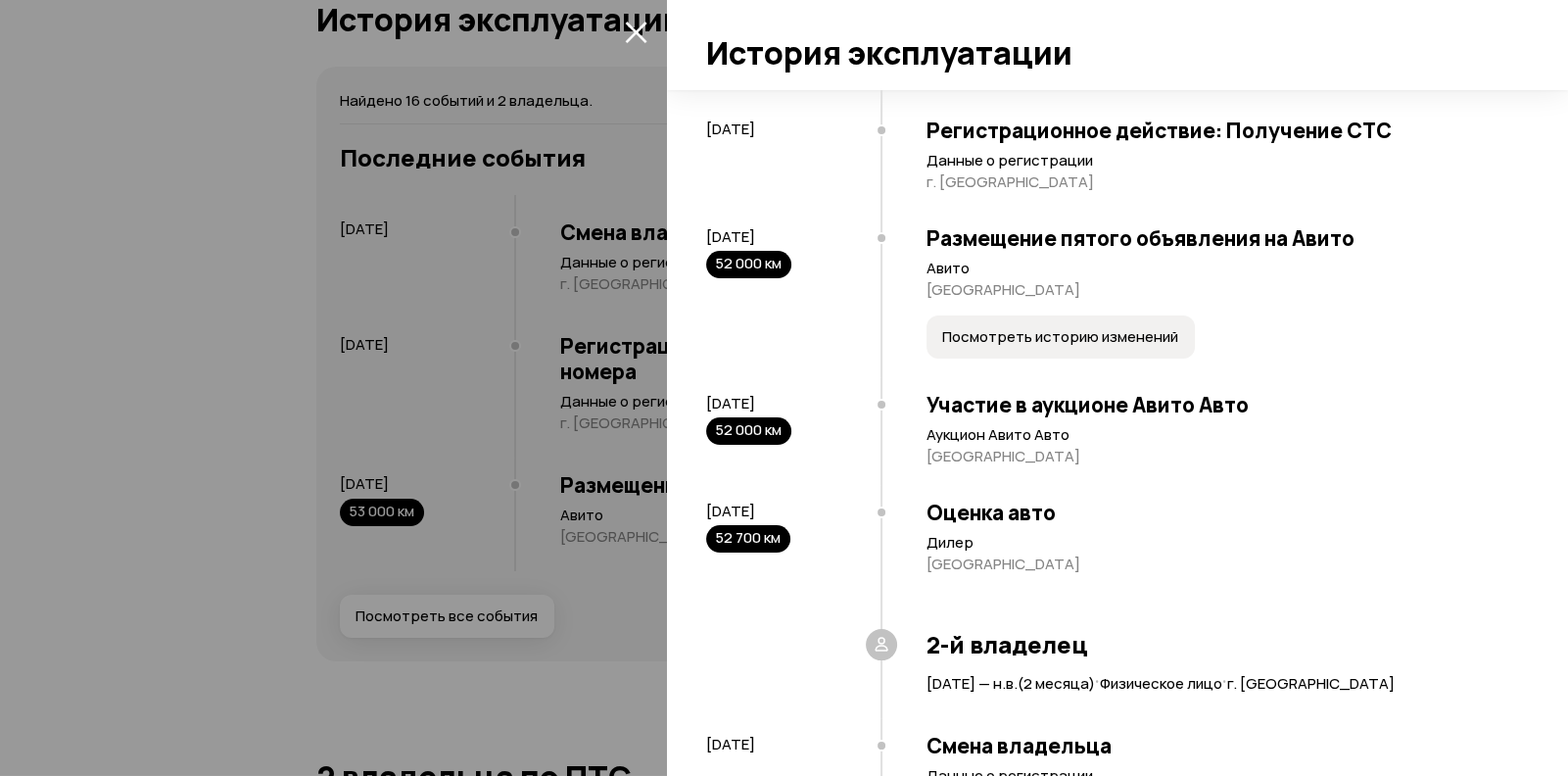
scroll to position [1359, 0]
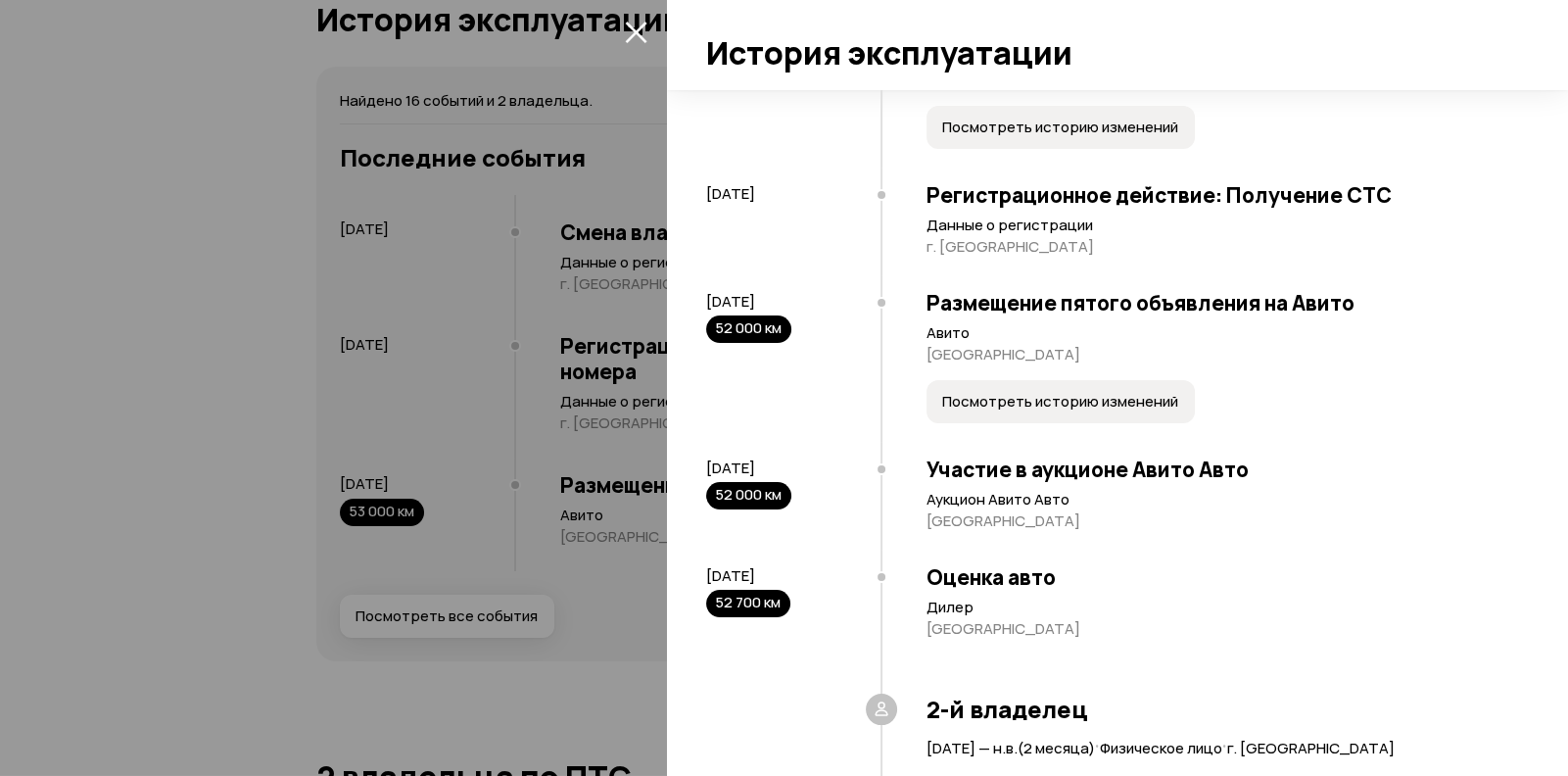
click at [994, 407] on button "Посмотреть историю изменений" at bounding box center [1060, 401] width 268 height 43
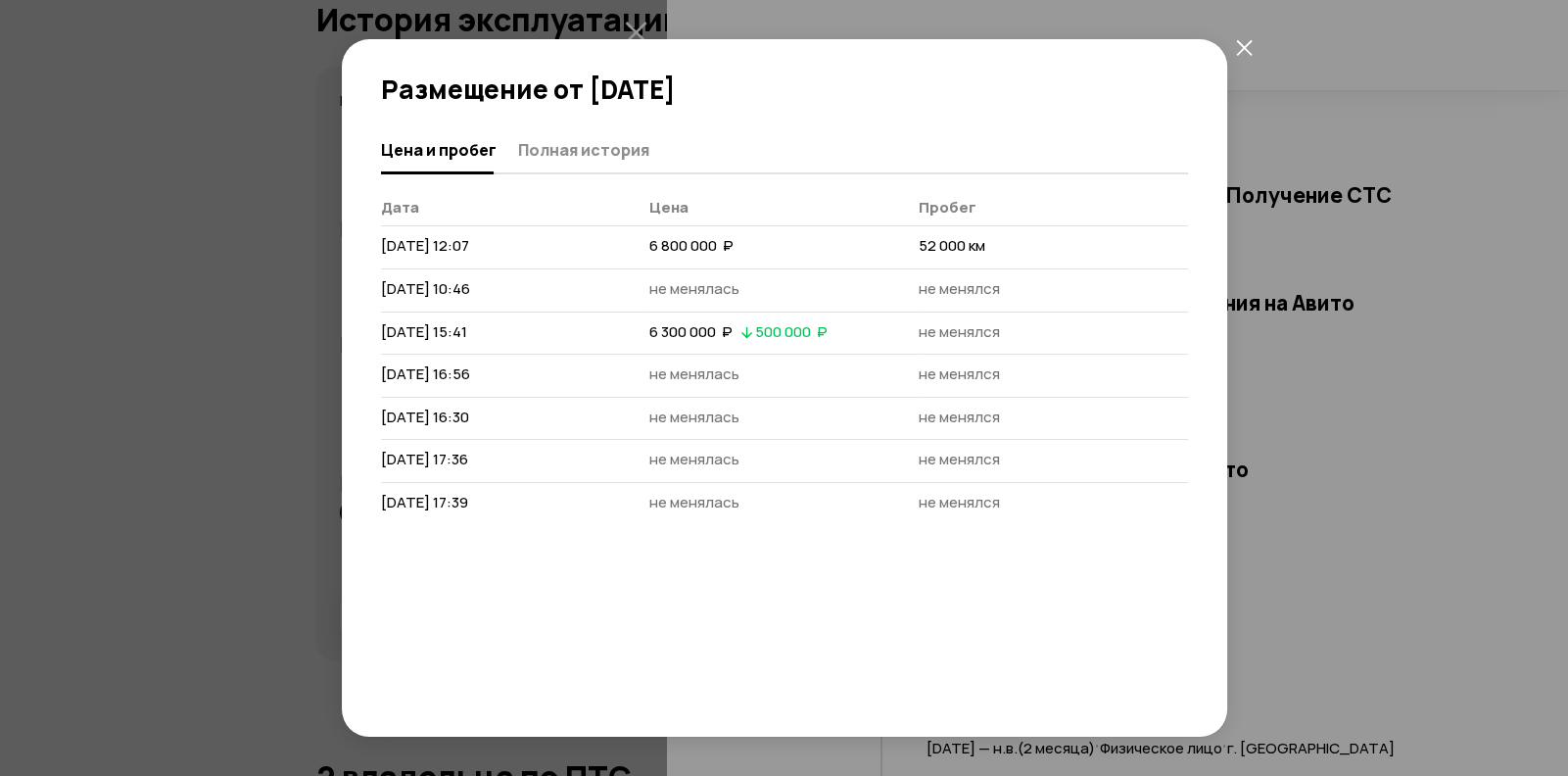
click at [1248, 41] on icon "закрыть" at bounding box center [1244, 47] width 17 height 17
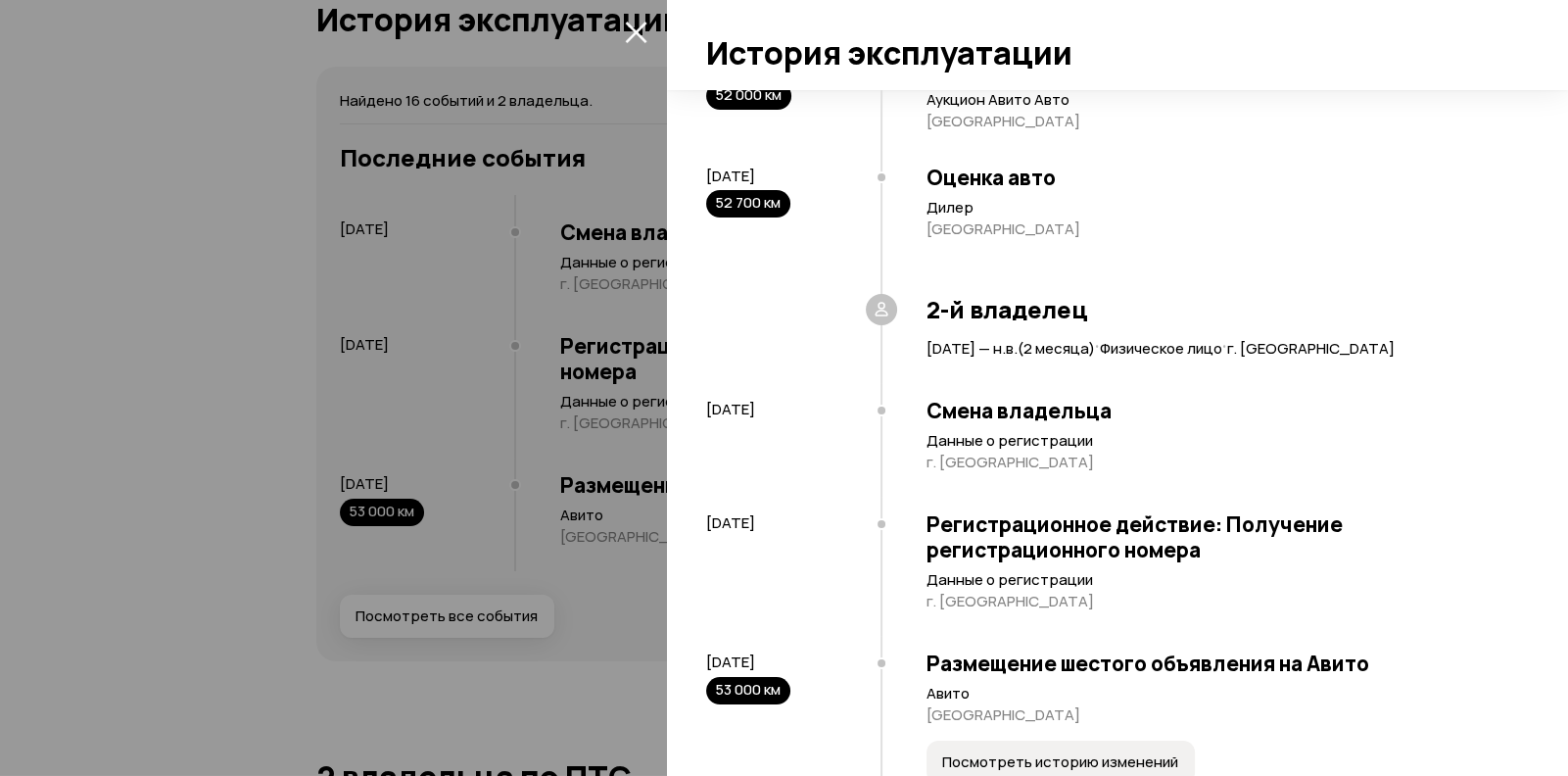
scroll to position [1850, 0]
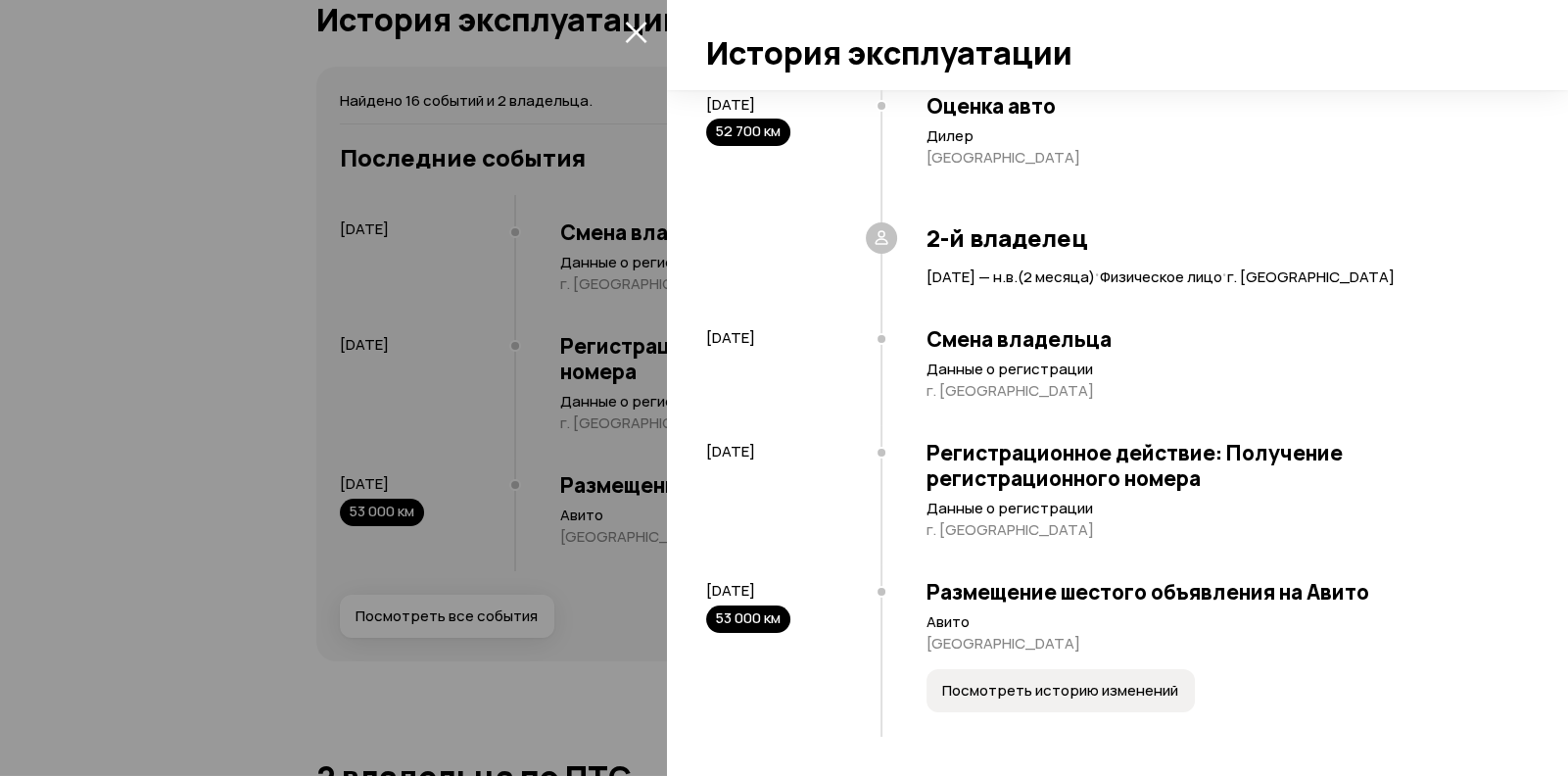
click at [1071, 686] on span "Посмотреть историю изменений" at bounding box center [1060, 691] width 236 height 20
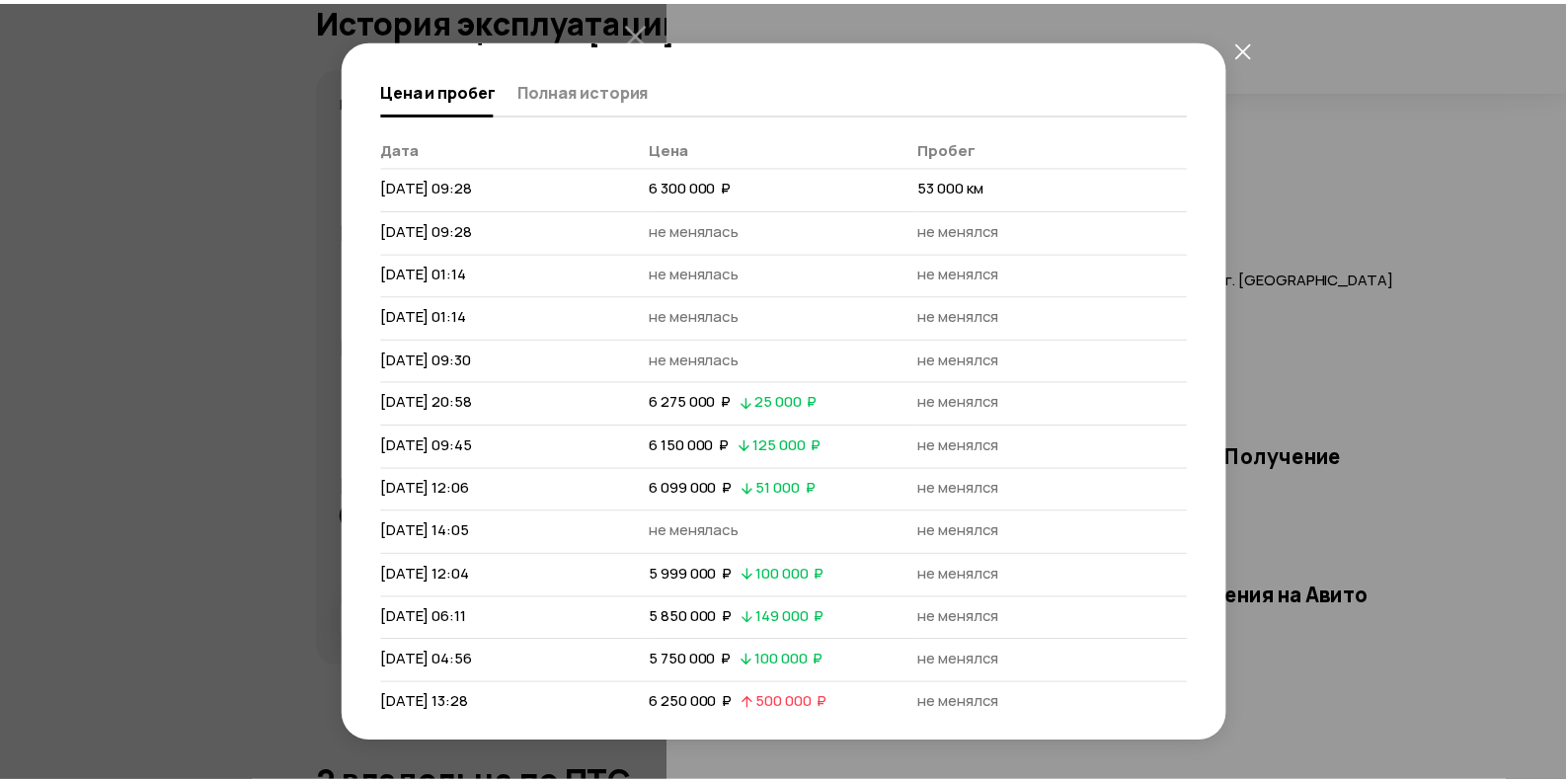
scroll to position [120, 0]
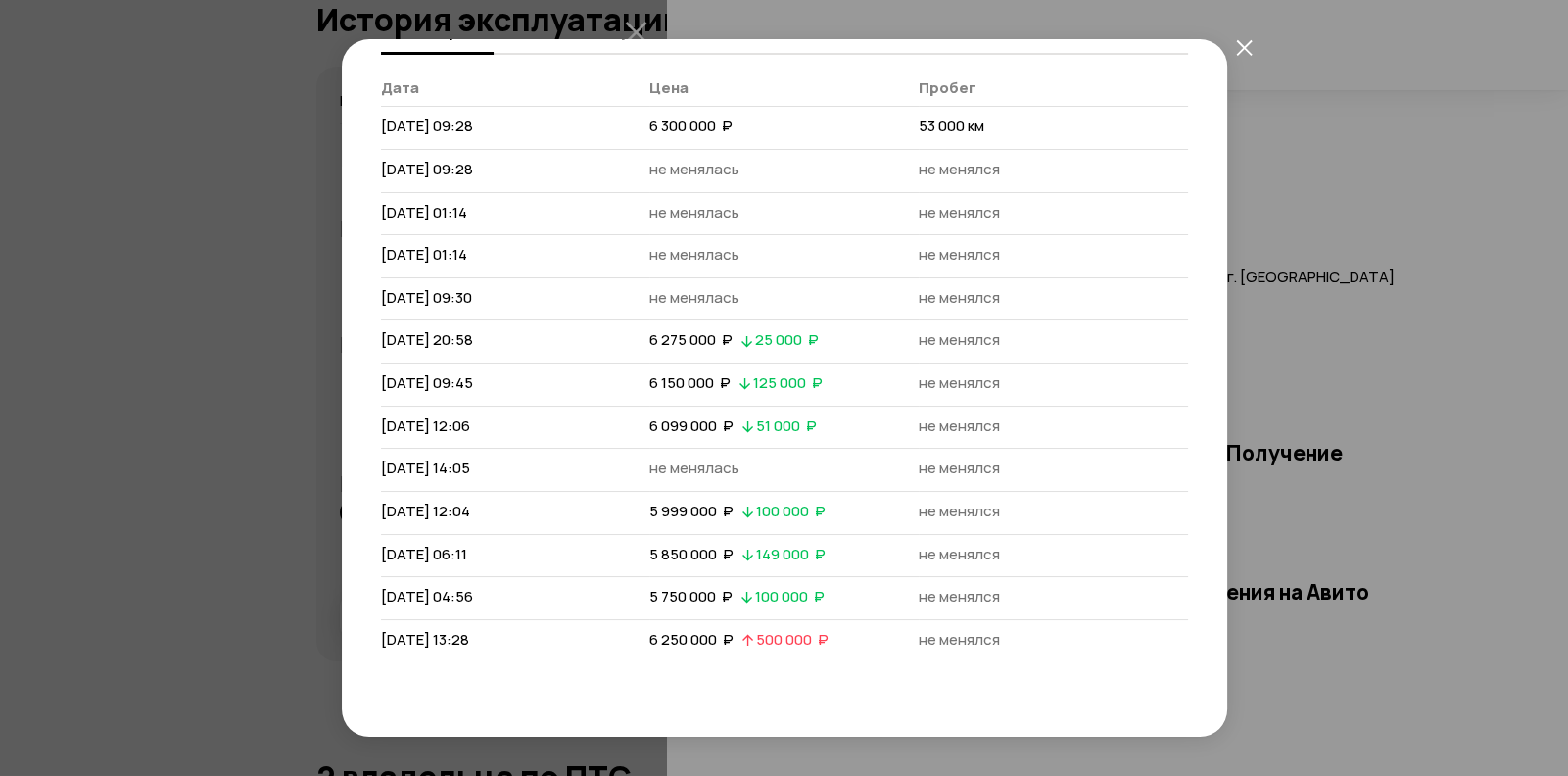
click at [1242, 48] on icon "закрыть" at bounding box center [1244, 47] width 16 height 16
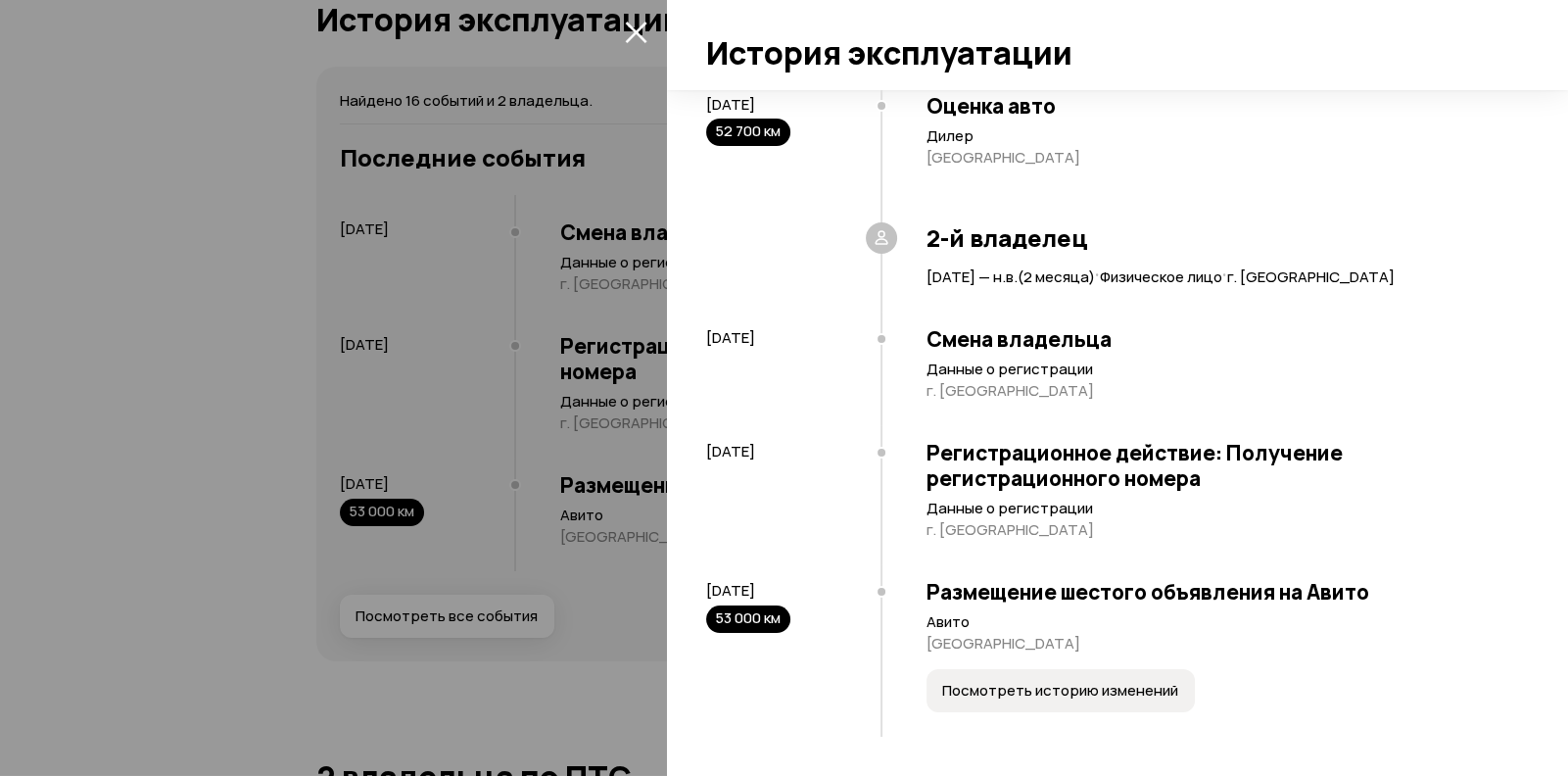
click at [545, 438] on div at bounding box center [784, 388] width 1568 height 776
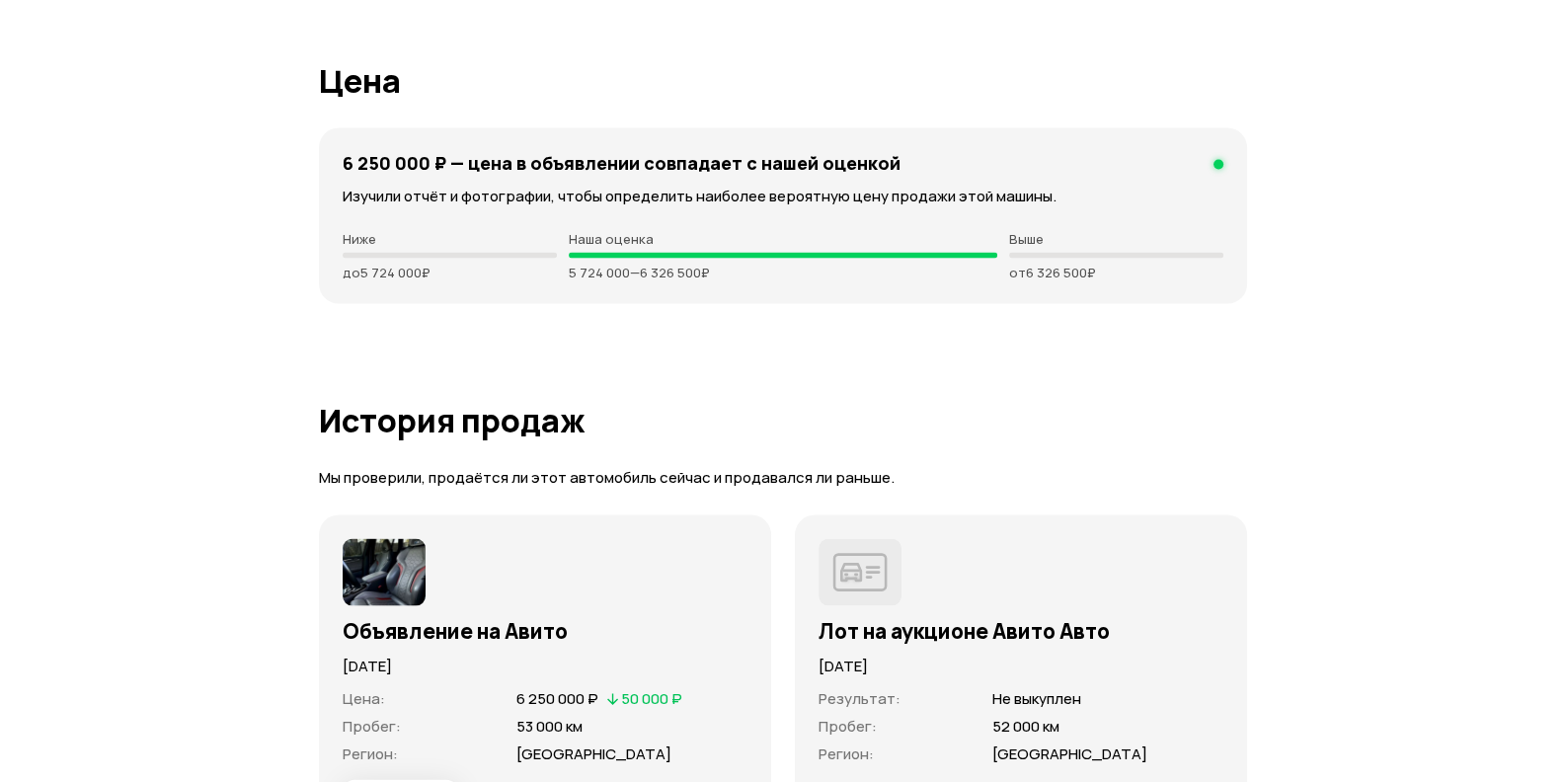
scroll to position [5395, 0]
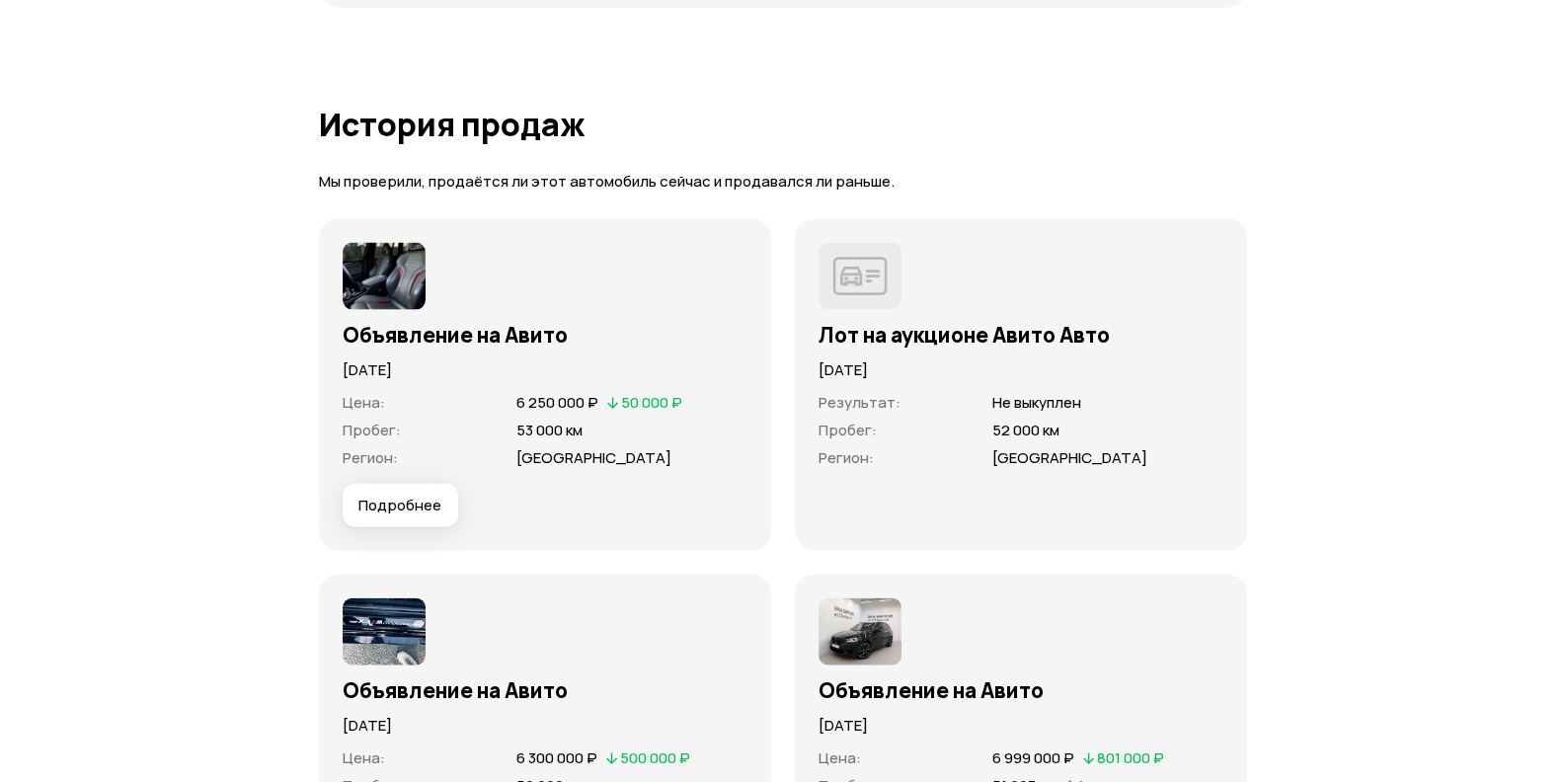
click at [408, 496] on span "Подробнее" at bounding box center [399, 506] width 83 height 20
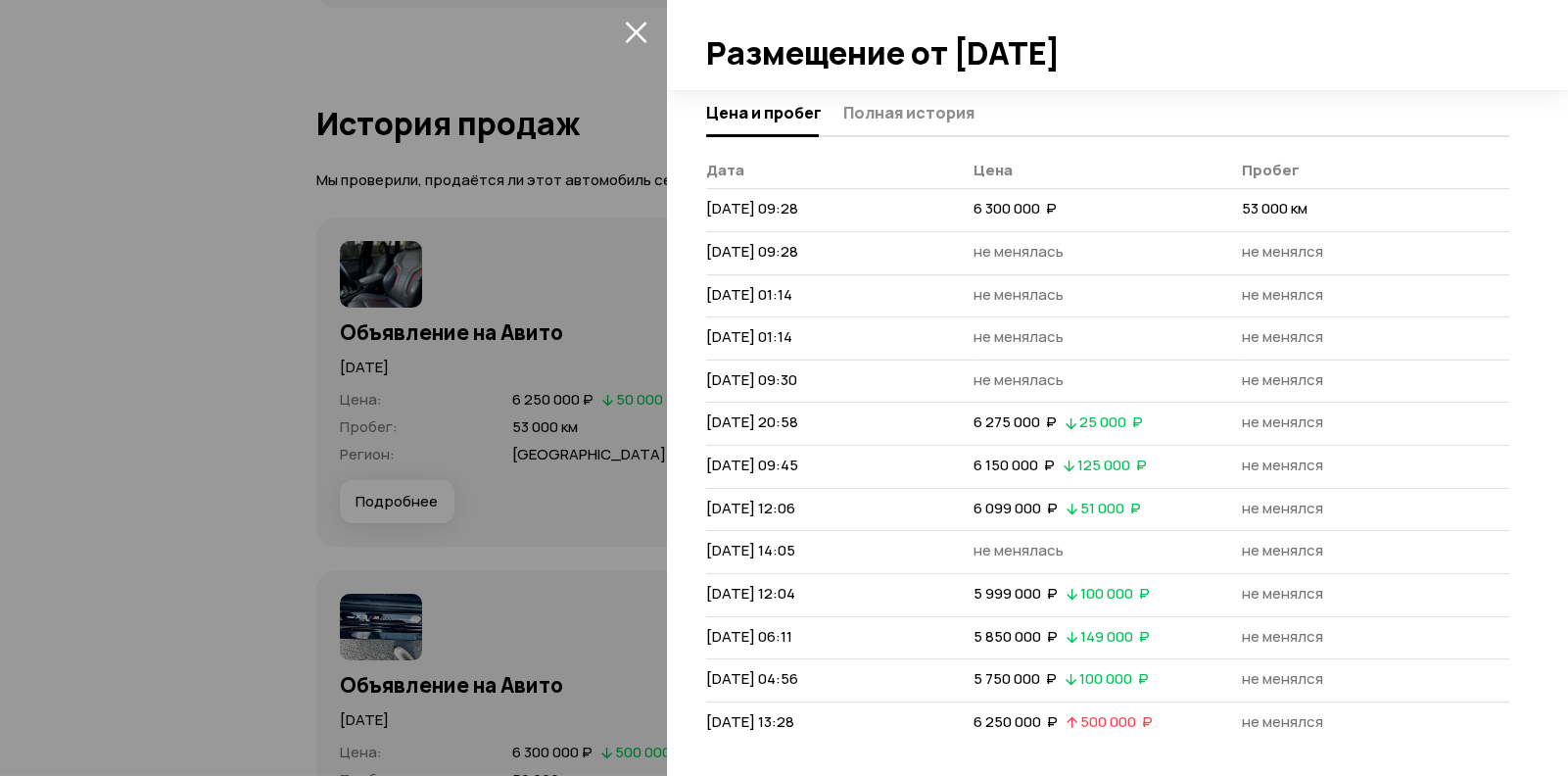
click at [629, 22] on button "закрыть" at bounding box center [636, 32] width 32 height 32
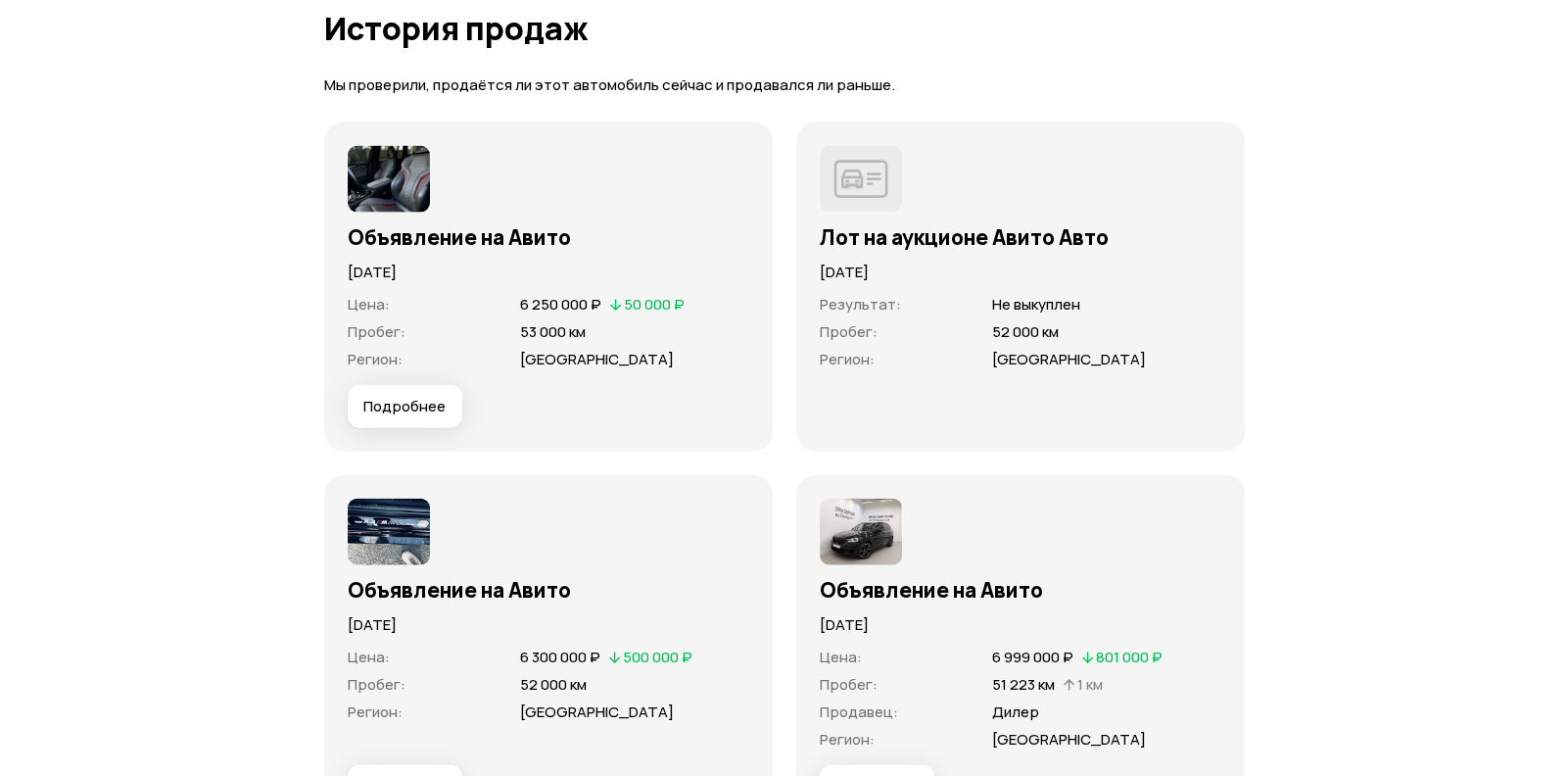
scroll to position [5647, 0]
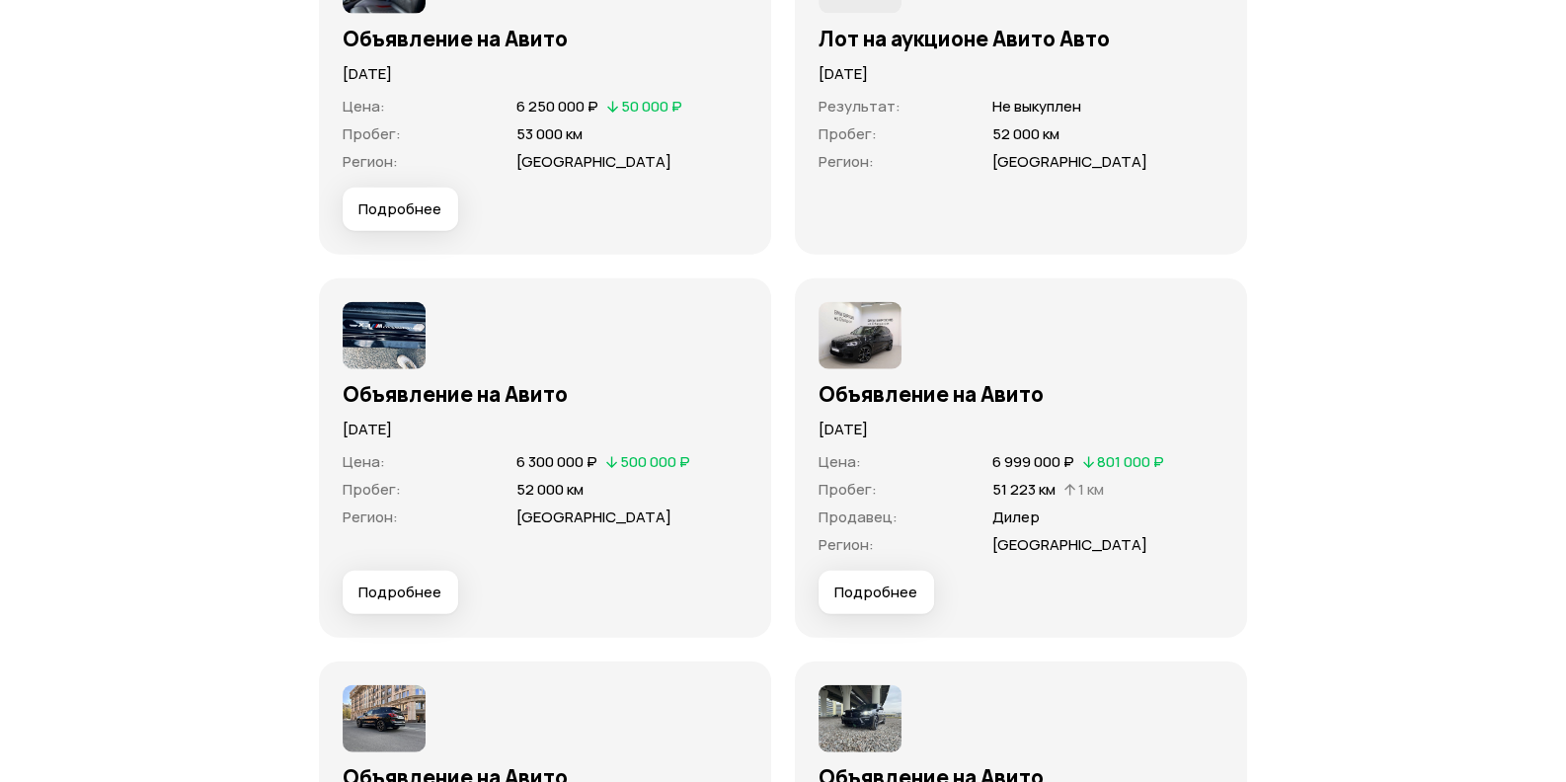
click at [857, 351] on img at bounding box center [859, 335] width 83 height 67
click at [870, 602] on button "Подробнее" at bounding box center [876, 592] width 116 height 43
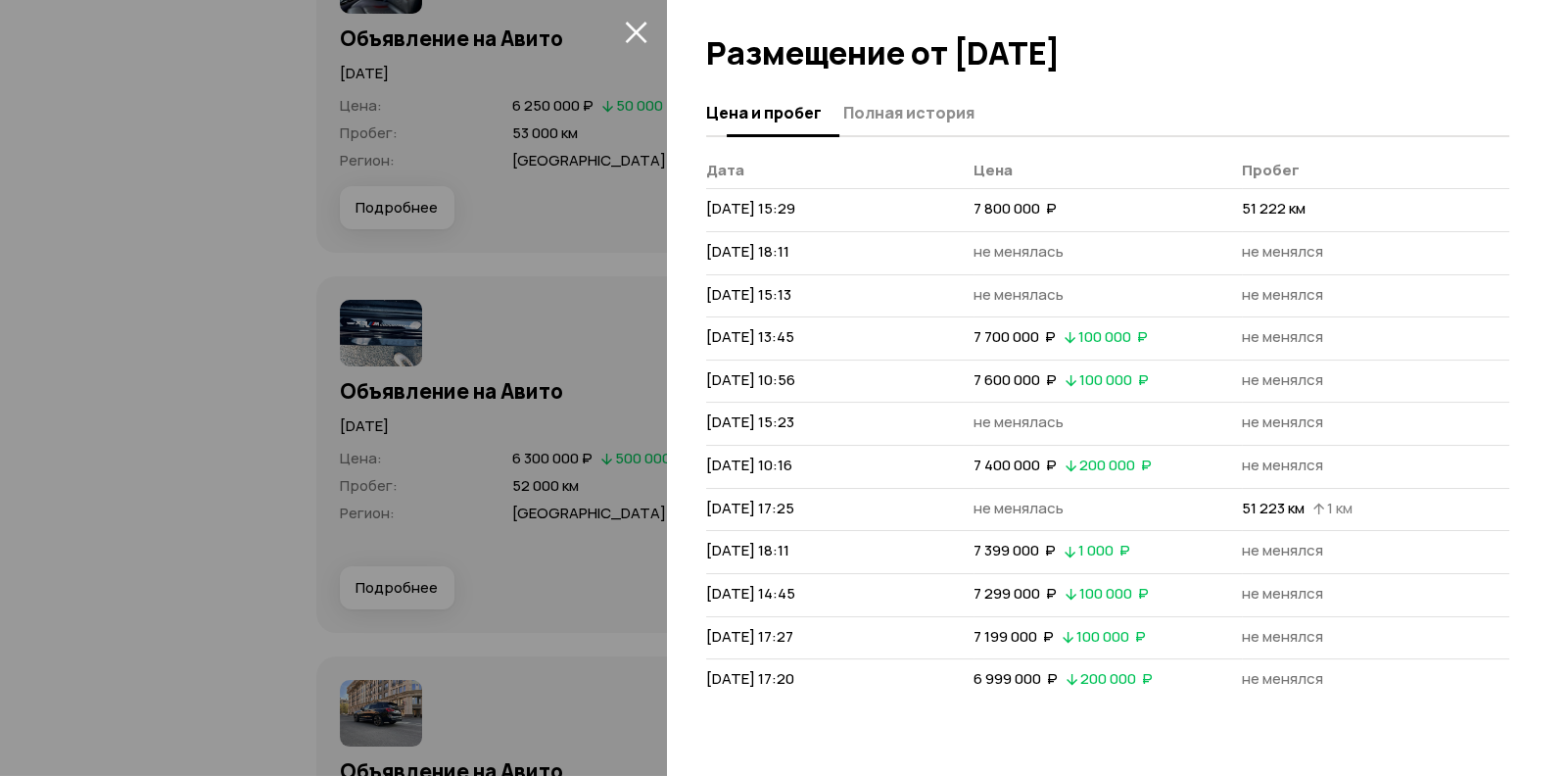
click at [893, 97] on button "Полная история" at bounding box center [905, 112] width 137 height 39
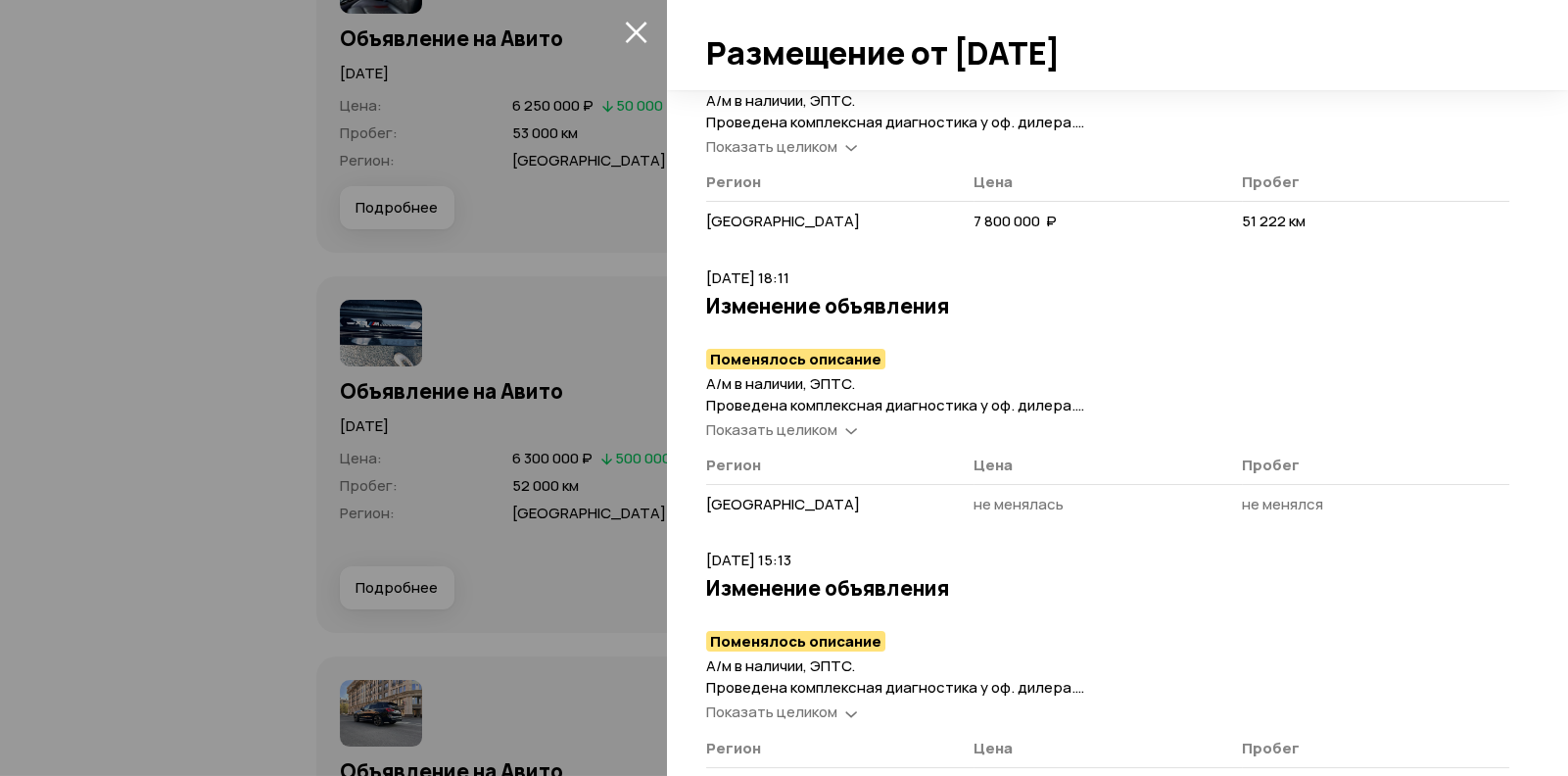
scroll to position [294, 0]
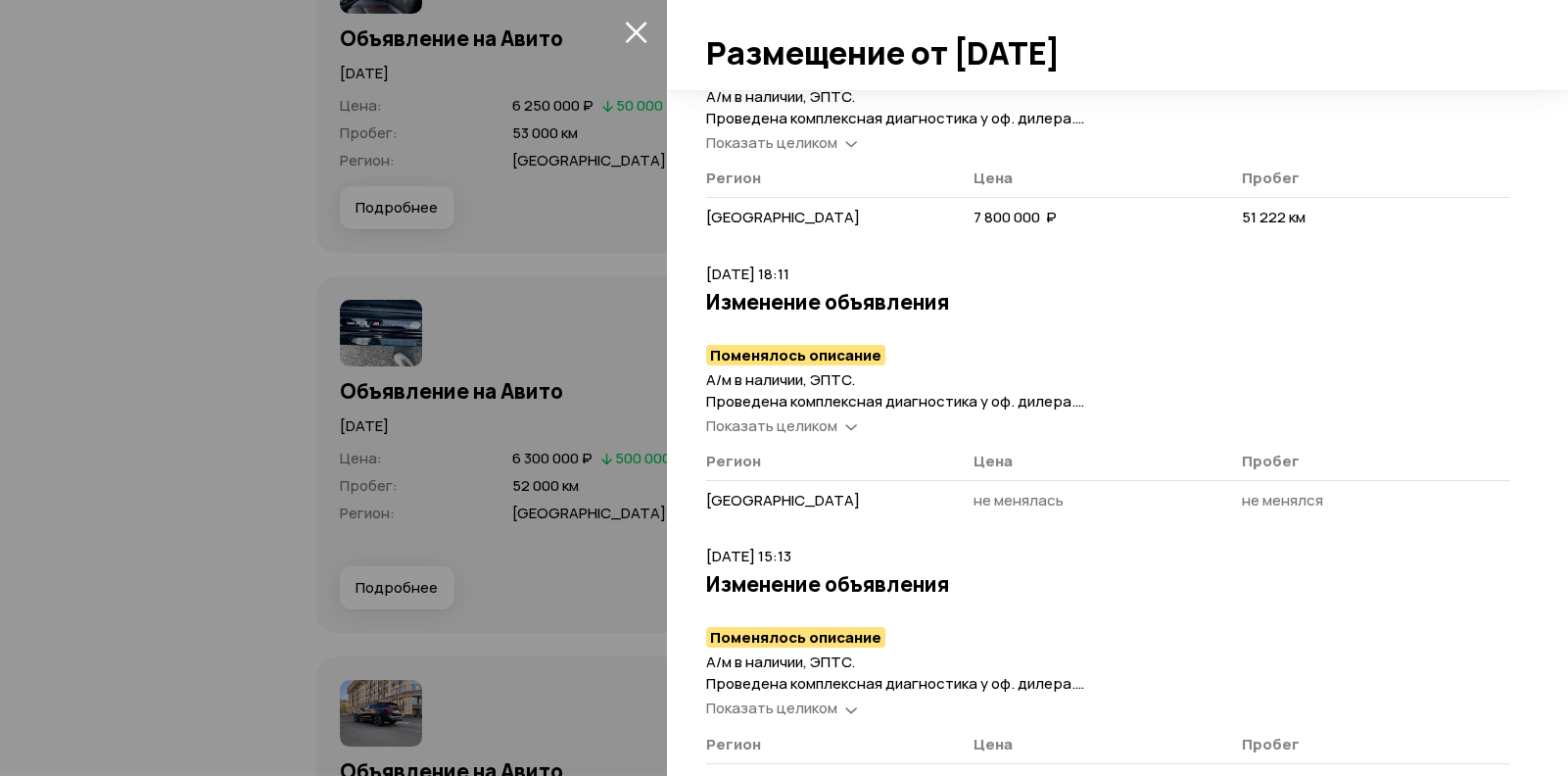
click at [789, 421] on span "Показать целиком" at bounding box center [772, 426] width 131 height 21
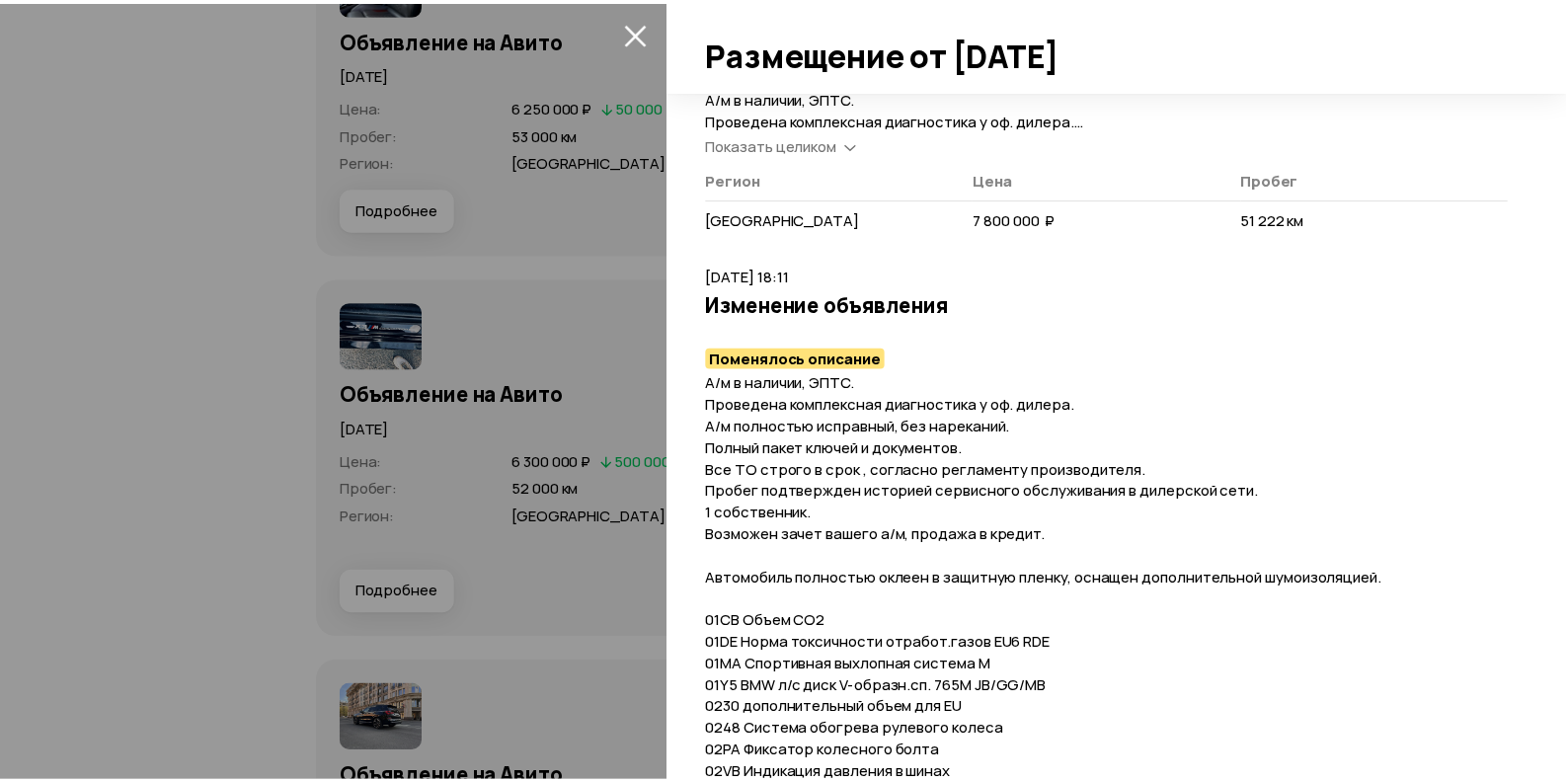
scroll to position [0, 0]
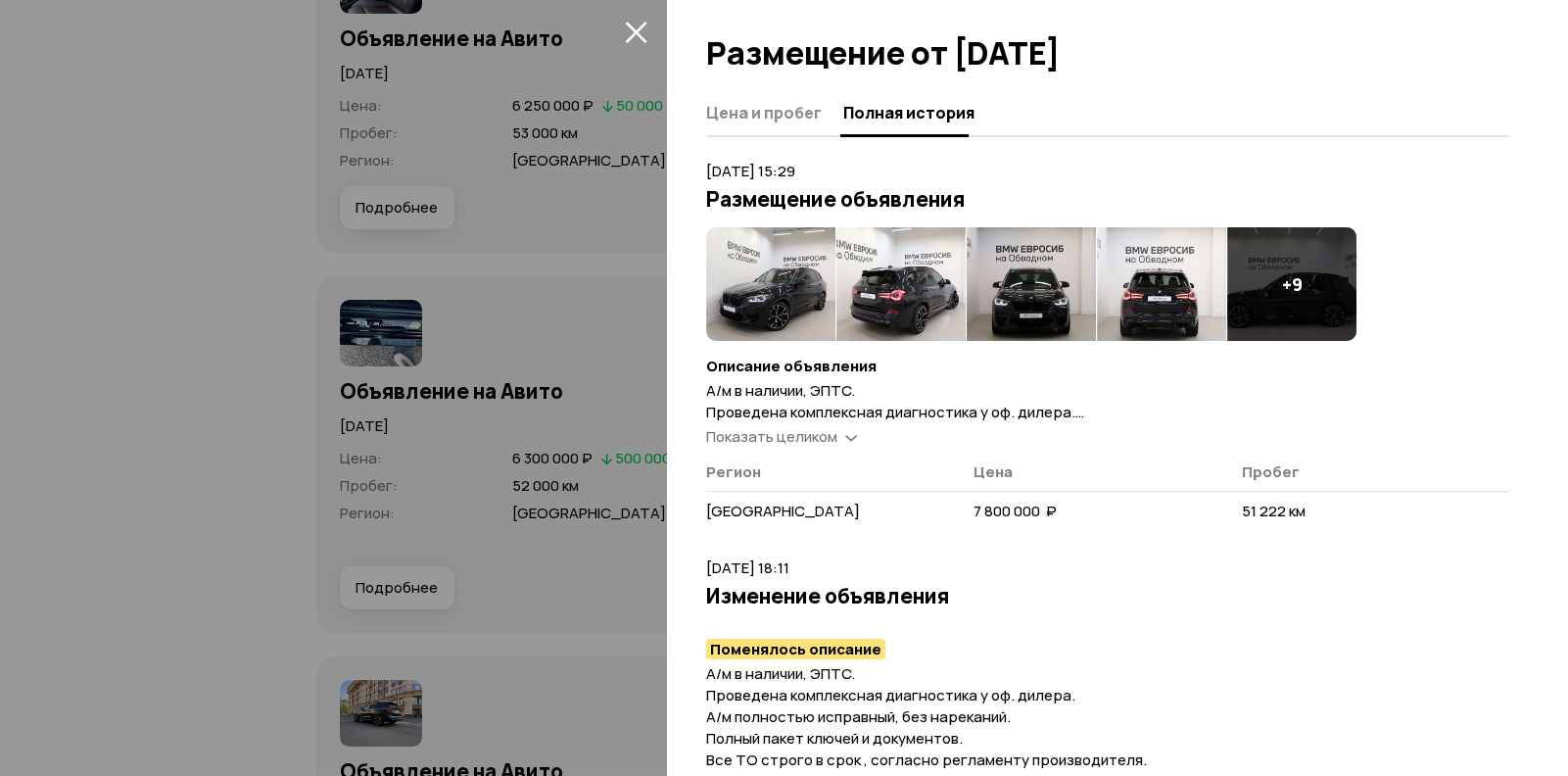
click at [771, 283] on img at bounding box center [771, 284] width 129 height 114
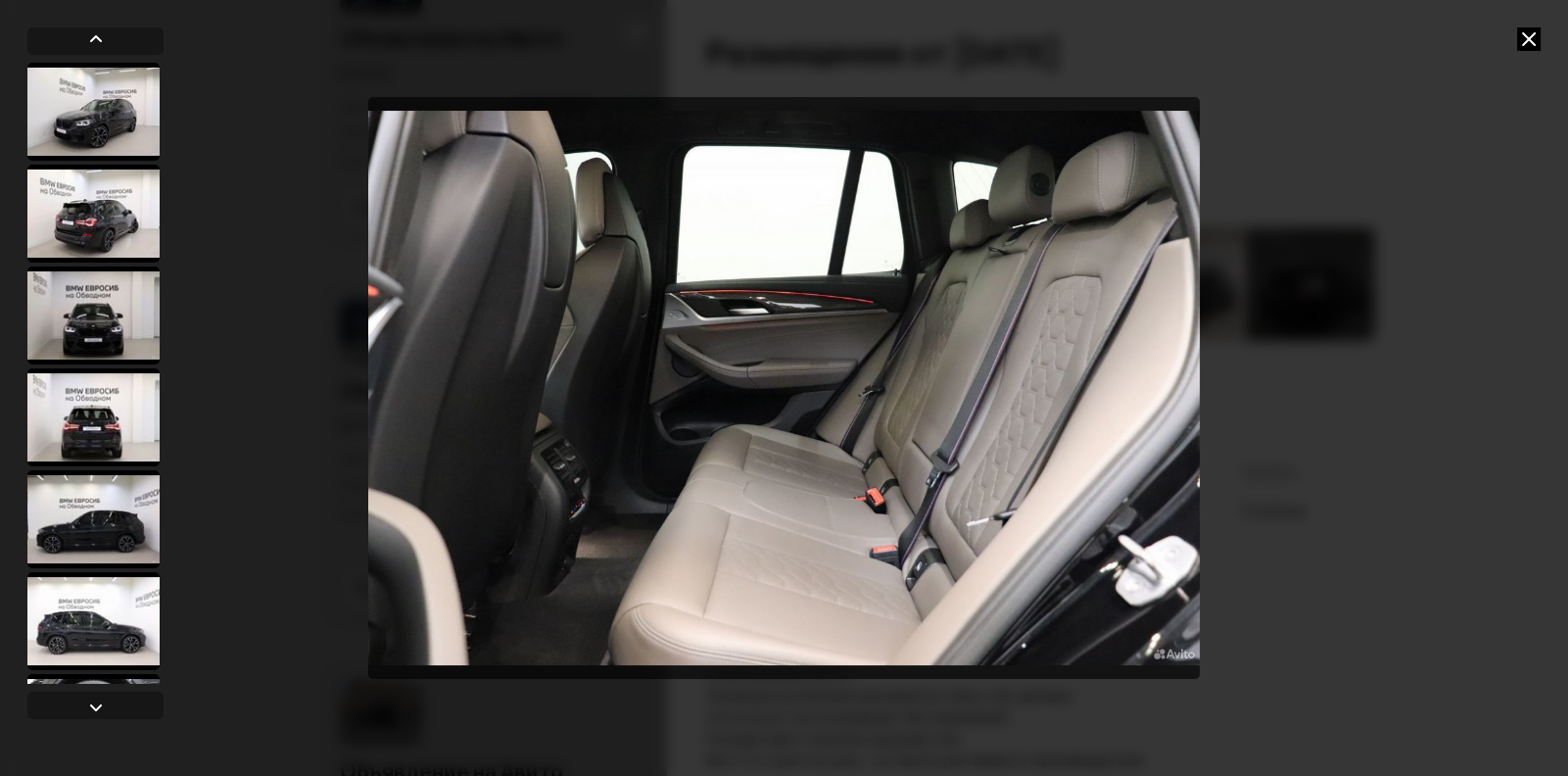
click at [1536, 35] on icon at bounding box center [1528, 40] width 24 height 24
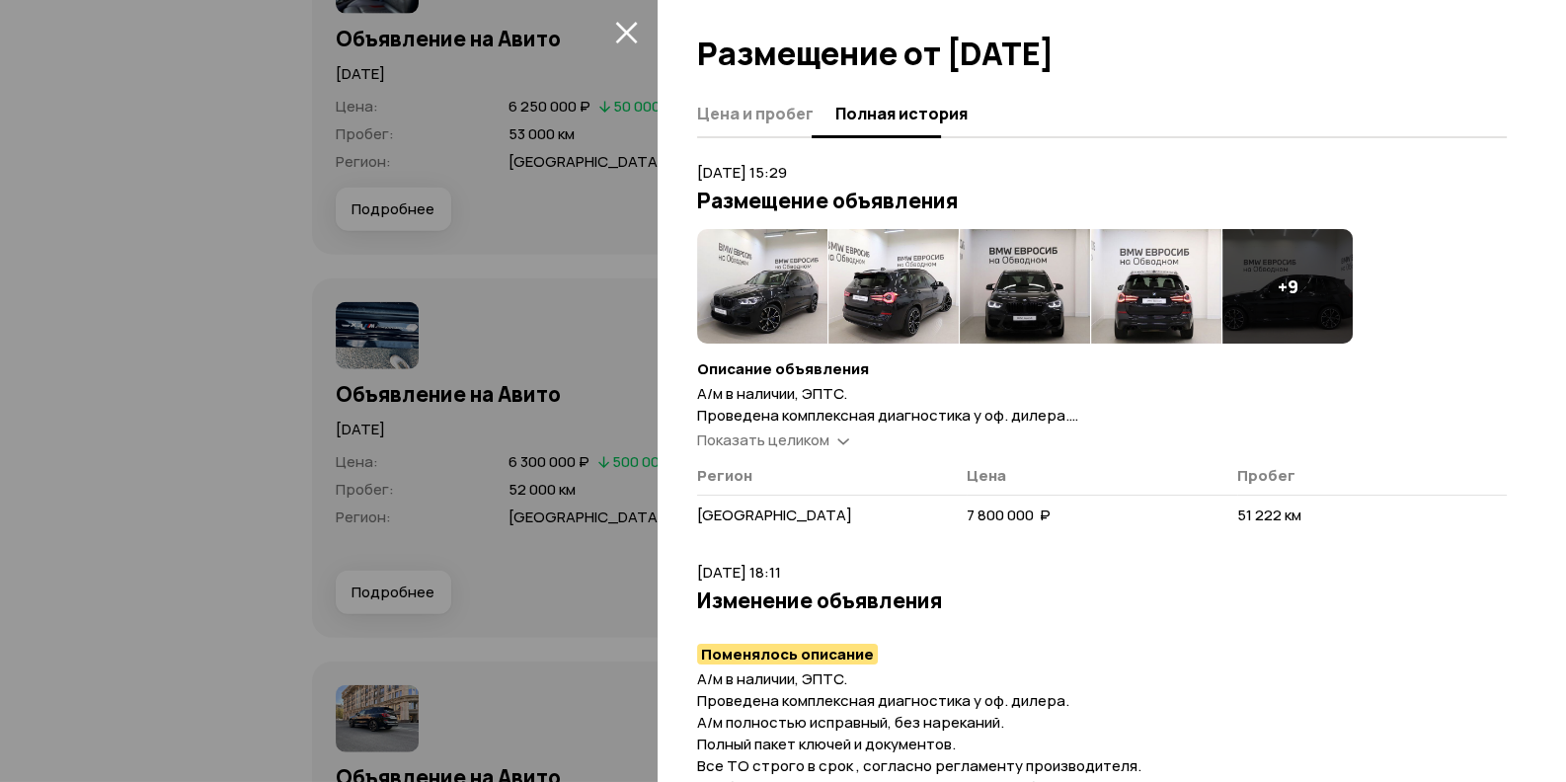
click at [788, 127] on button "Цена и пробег" at bounding box center [763, 113] width 132 height 39
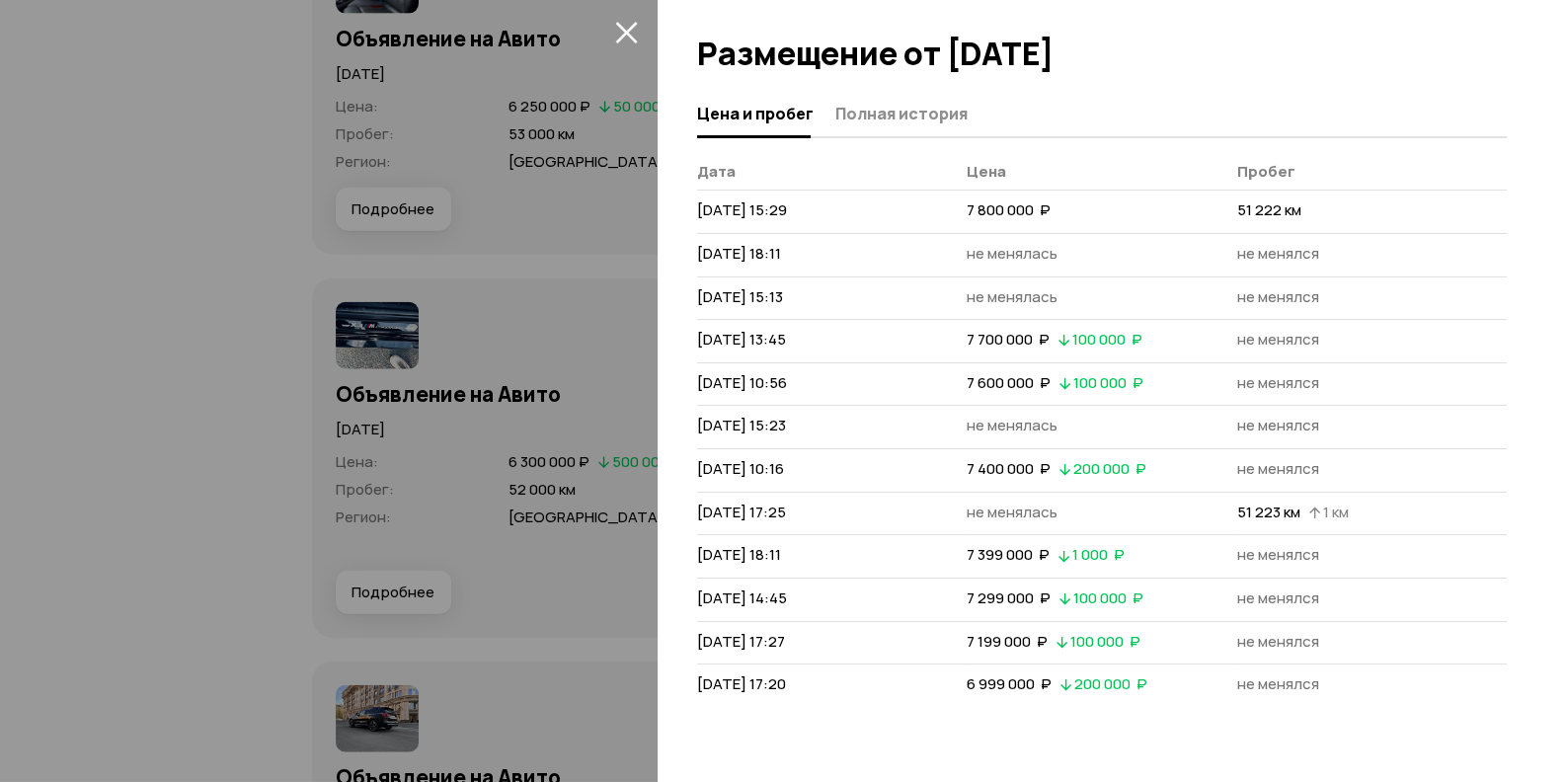
click at [562, 298] on div at bounding box center [783, 391] width 1566 height 782
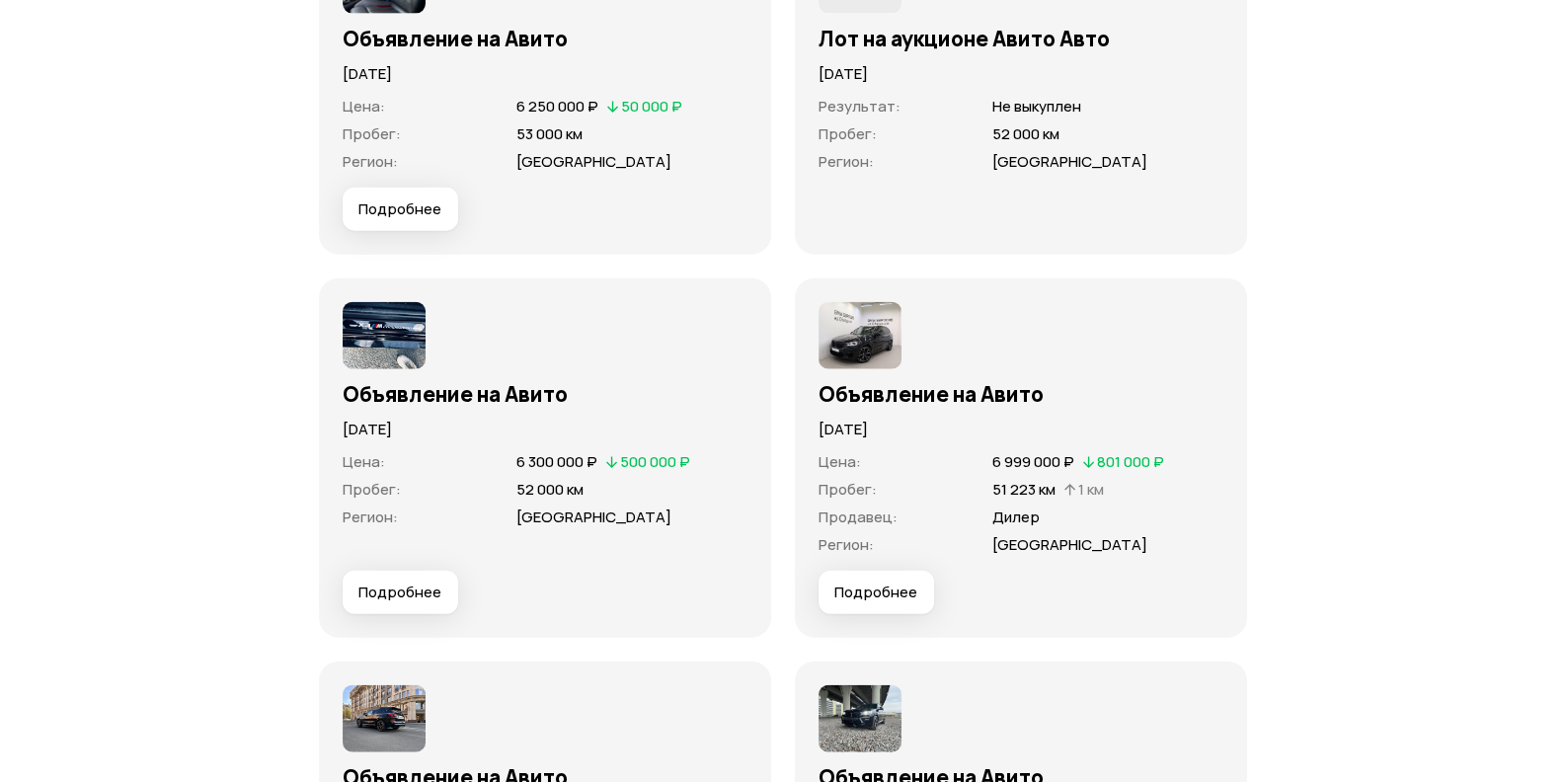
scroll to position [6086, 0]
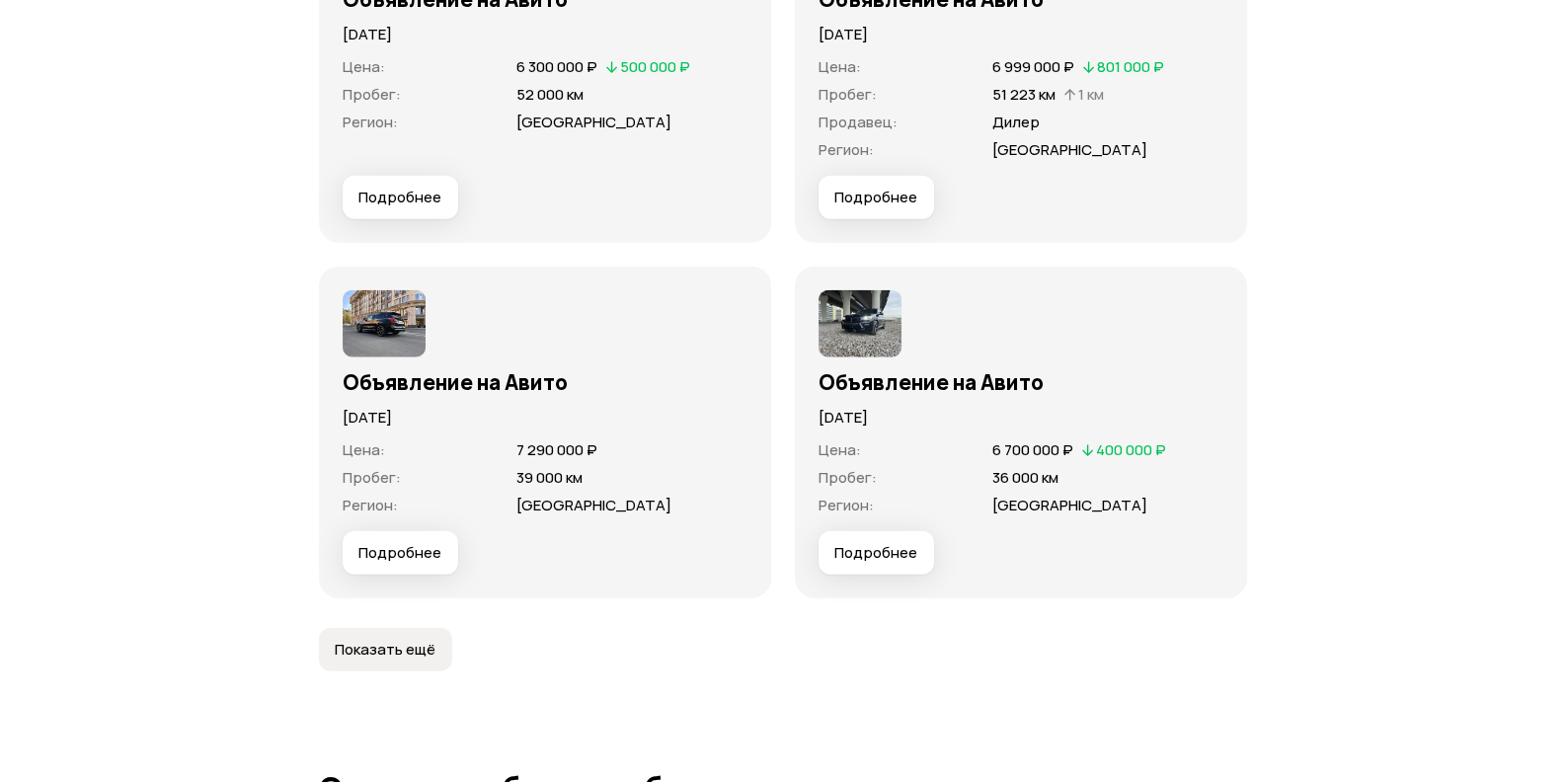
click at [861, 322] on img at bounding box center [859, 323] width 83 height 67
click at [864, 543] on span "Подробнее" at bounding box center [875, 553] width 83 height 20
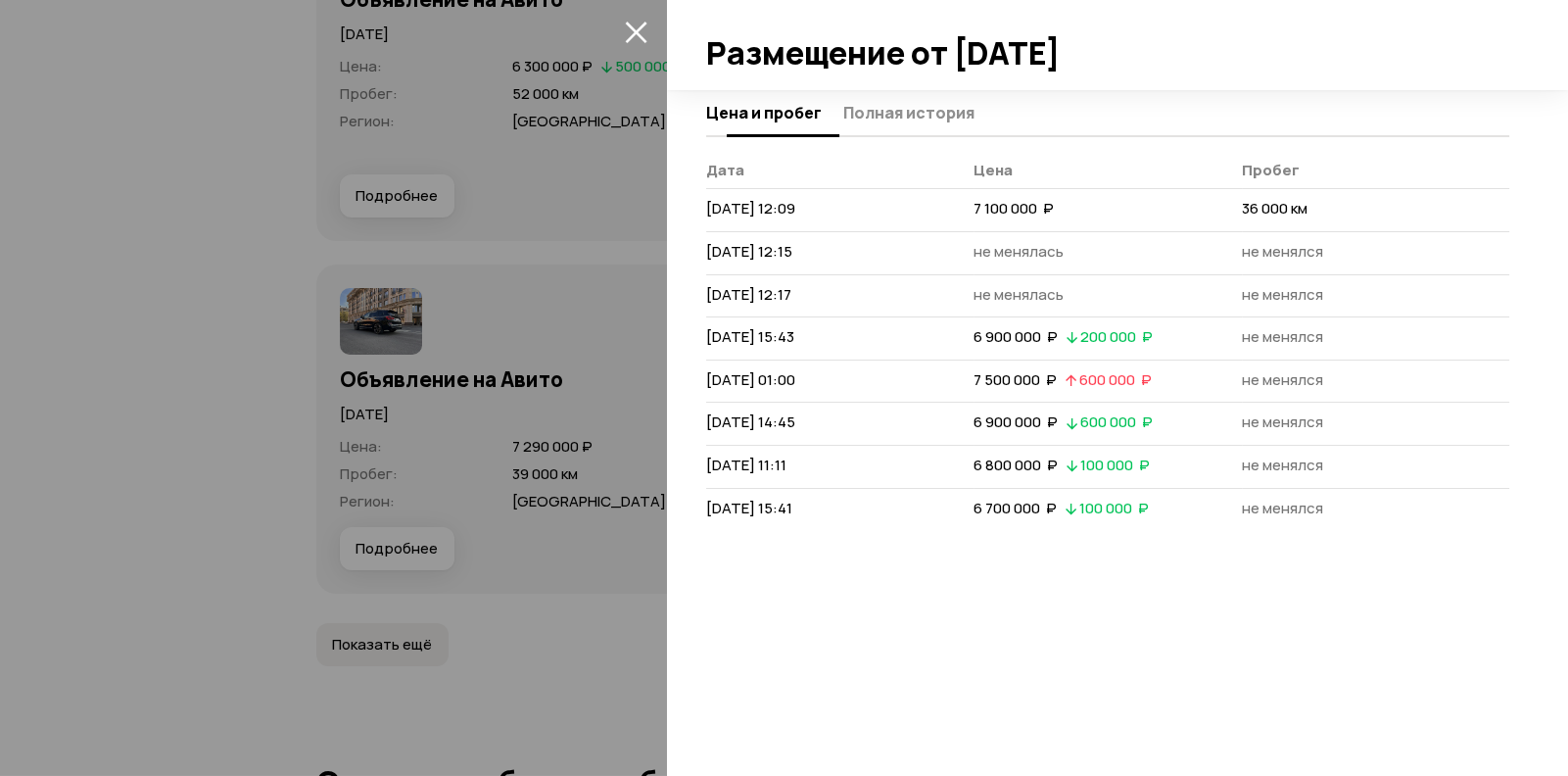
click at [860, 98] on button "Полная история" at bounding box center [905, 112] width 137 height 39
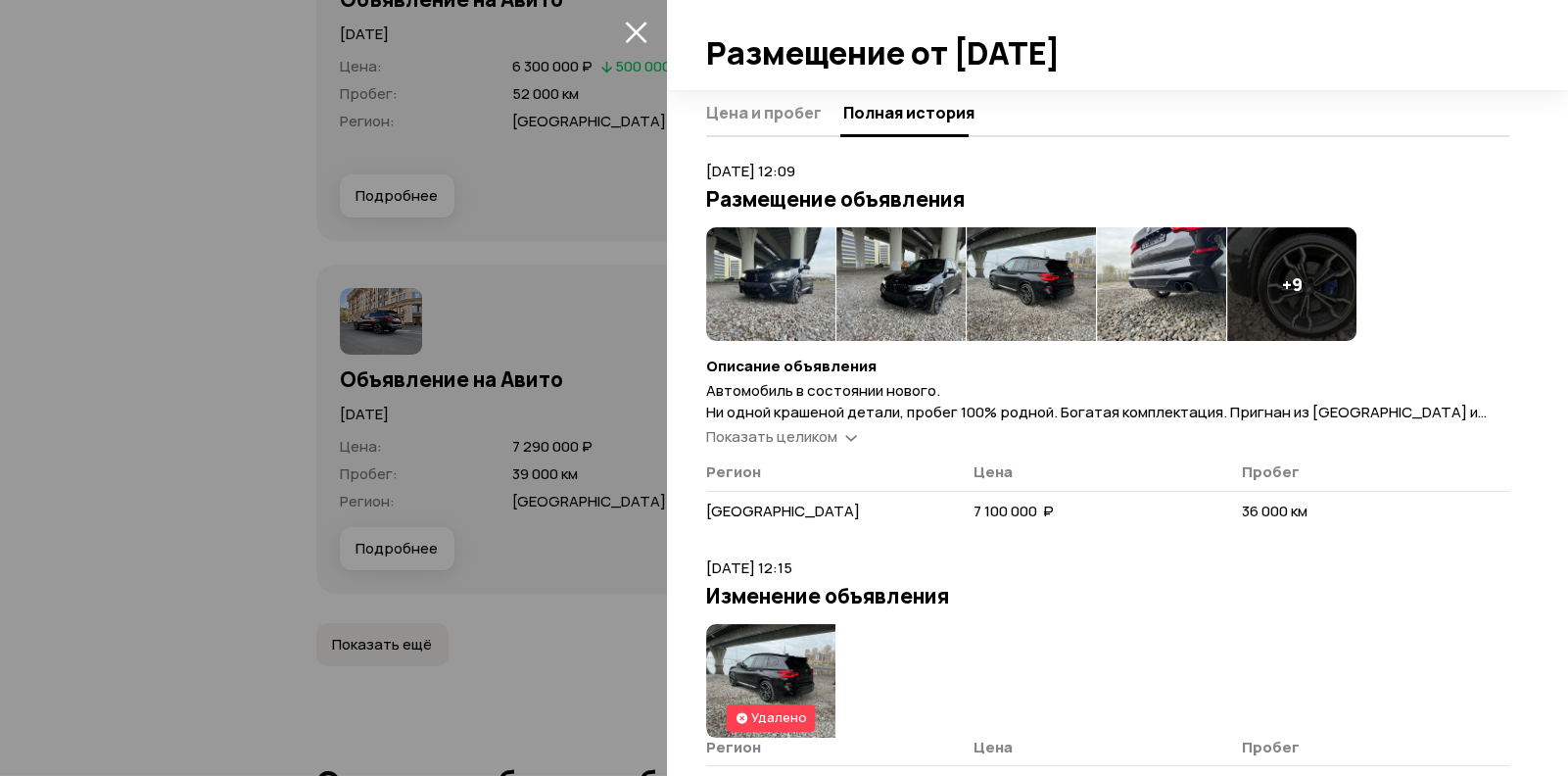
click at [799, 281] on img at bounding box center [771, 284] width 129 height 114
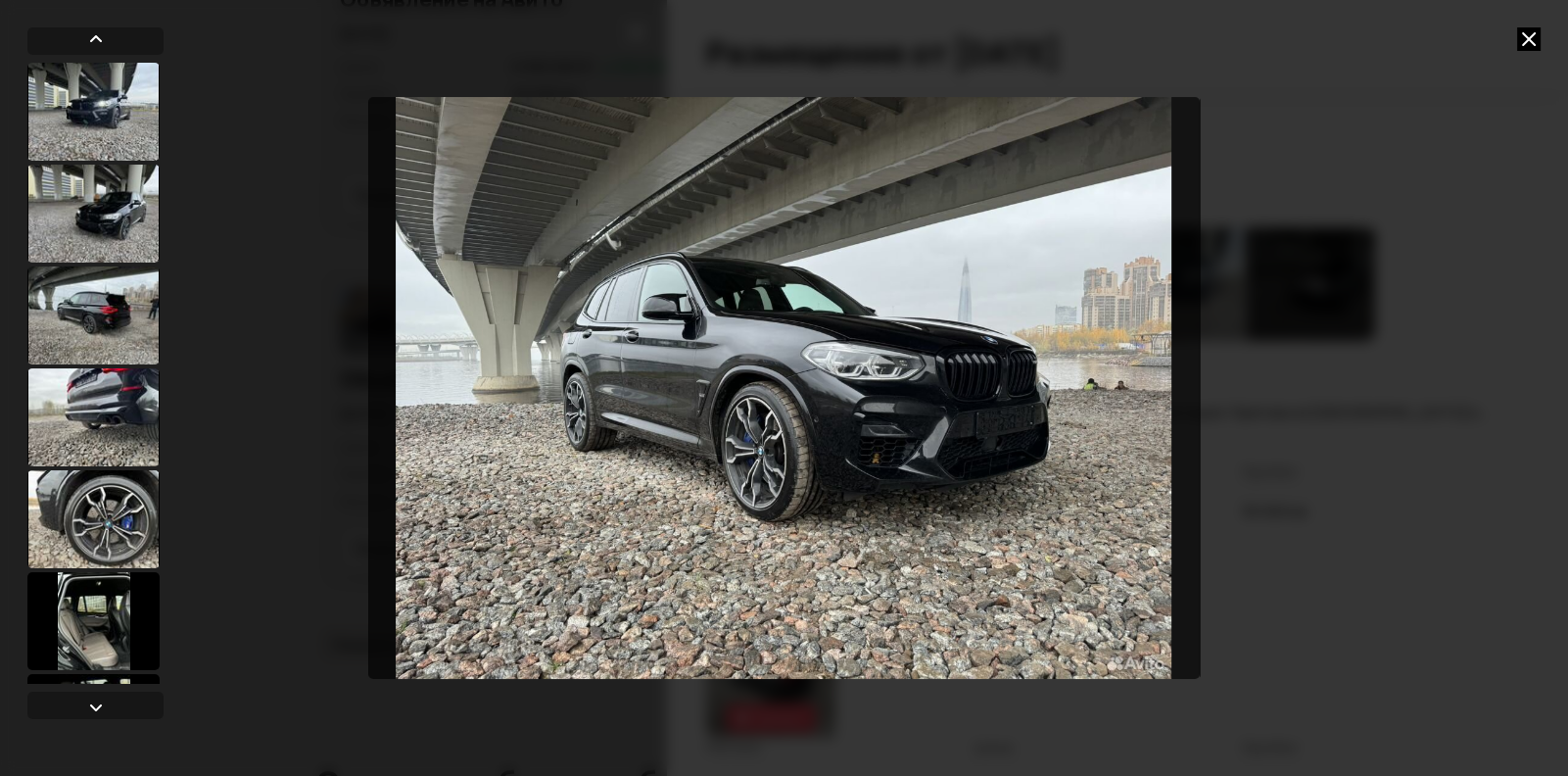
click at [1522, 26] on div at bounding box center [784, 388] width 1568 height 776
click at [1522, 34] on icon at bounding box center [1528, 40] width 24 height 24
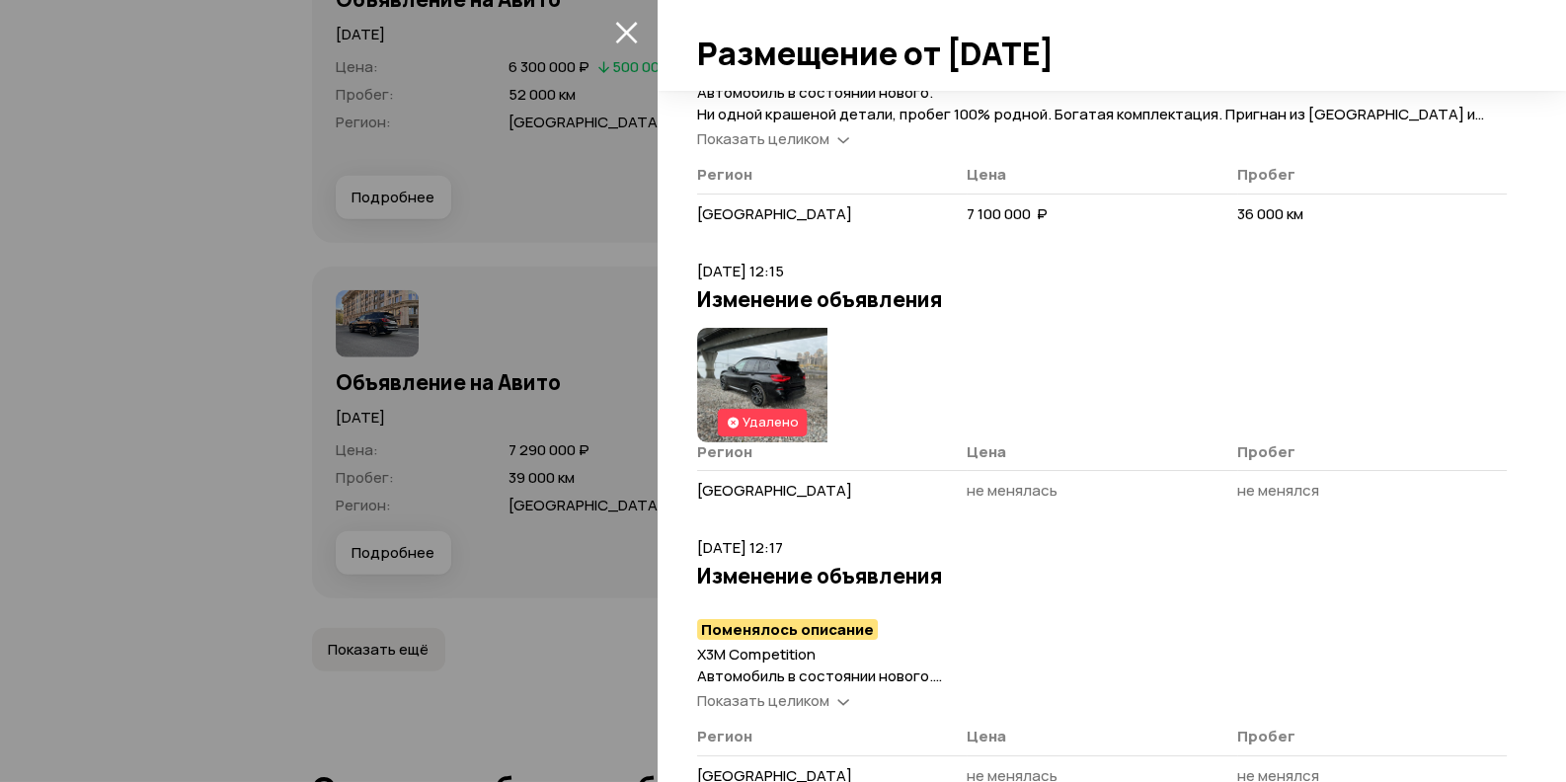
scroll to position [493, 0]
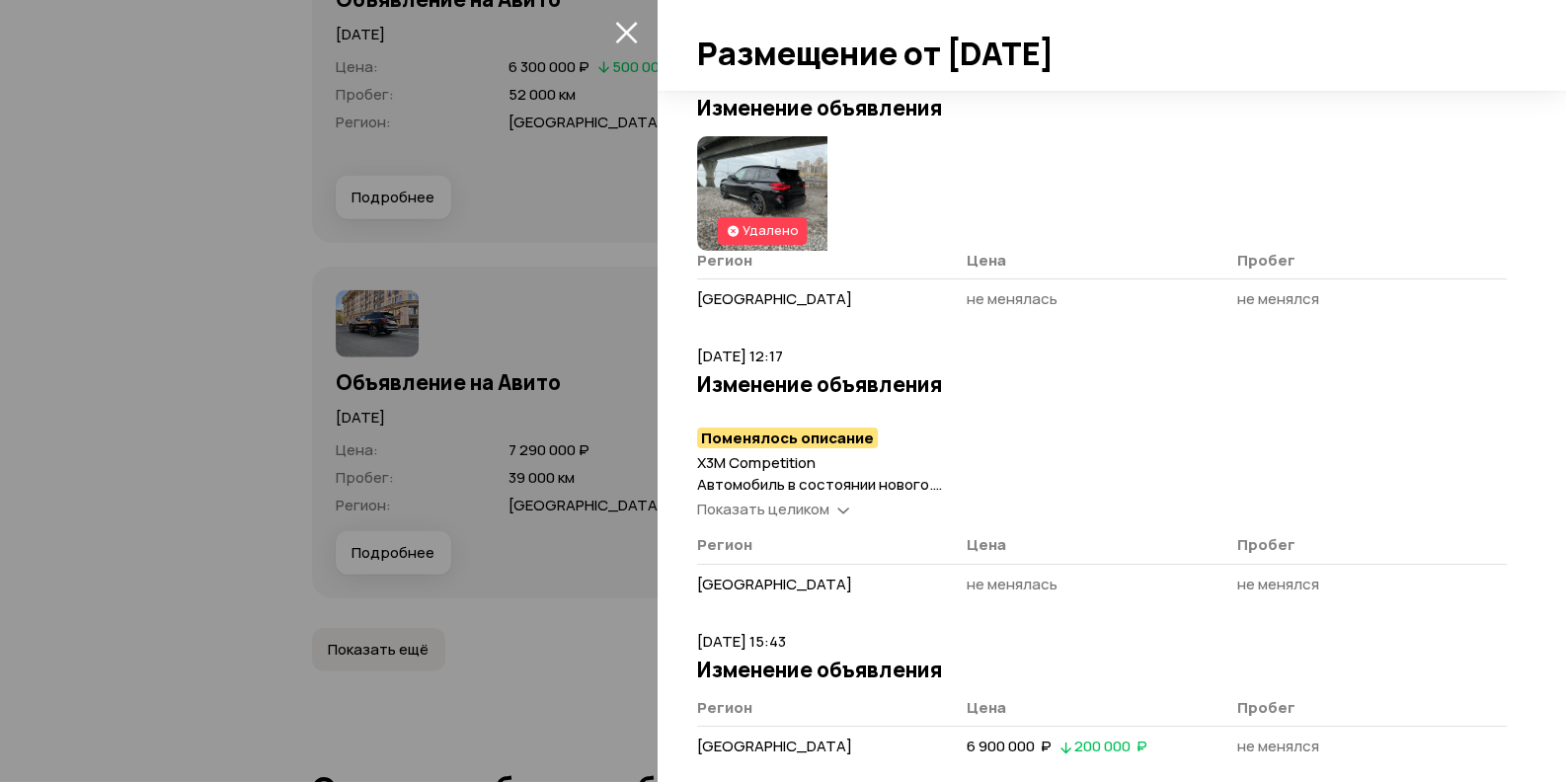
click at [790, 504] on span "Показать целиком" at bounding box center [763, 509] width 132 height 21
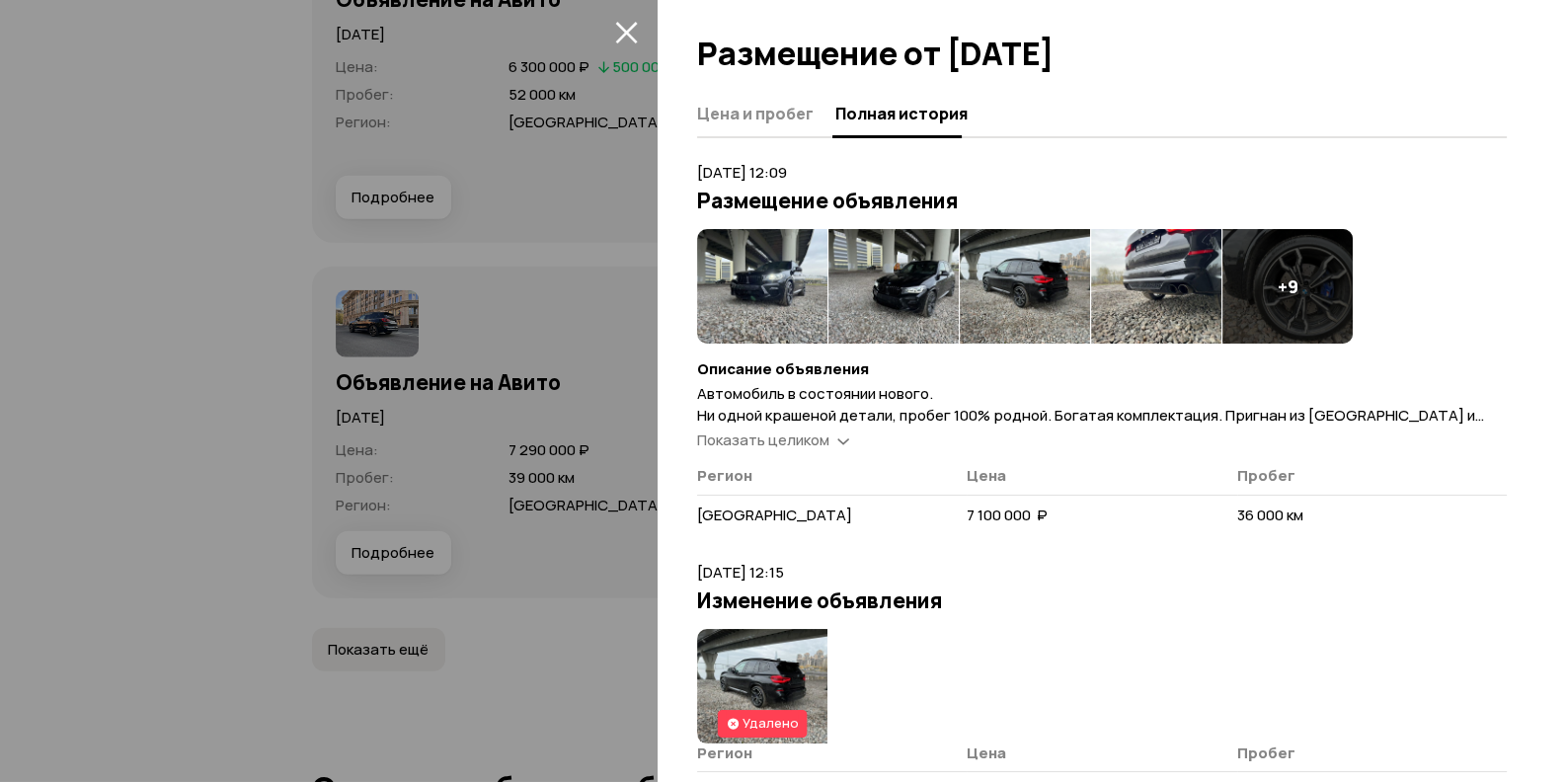
scroll to position [0, 0]
click at [621, 24] on icon "закрыть" at bounding box center [626, 32] width 23 height 23
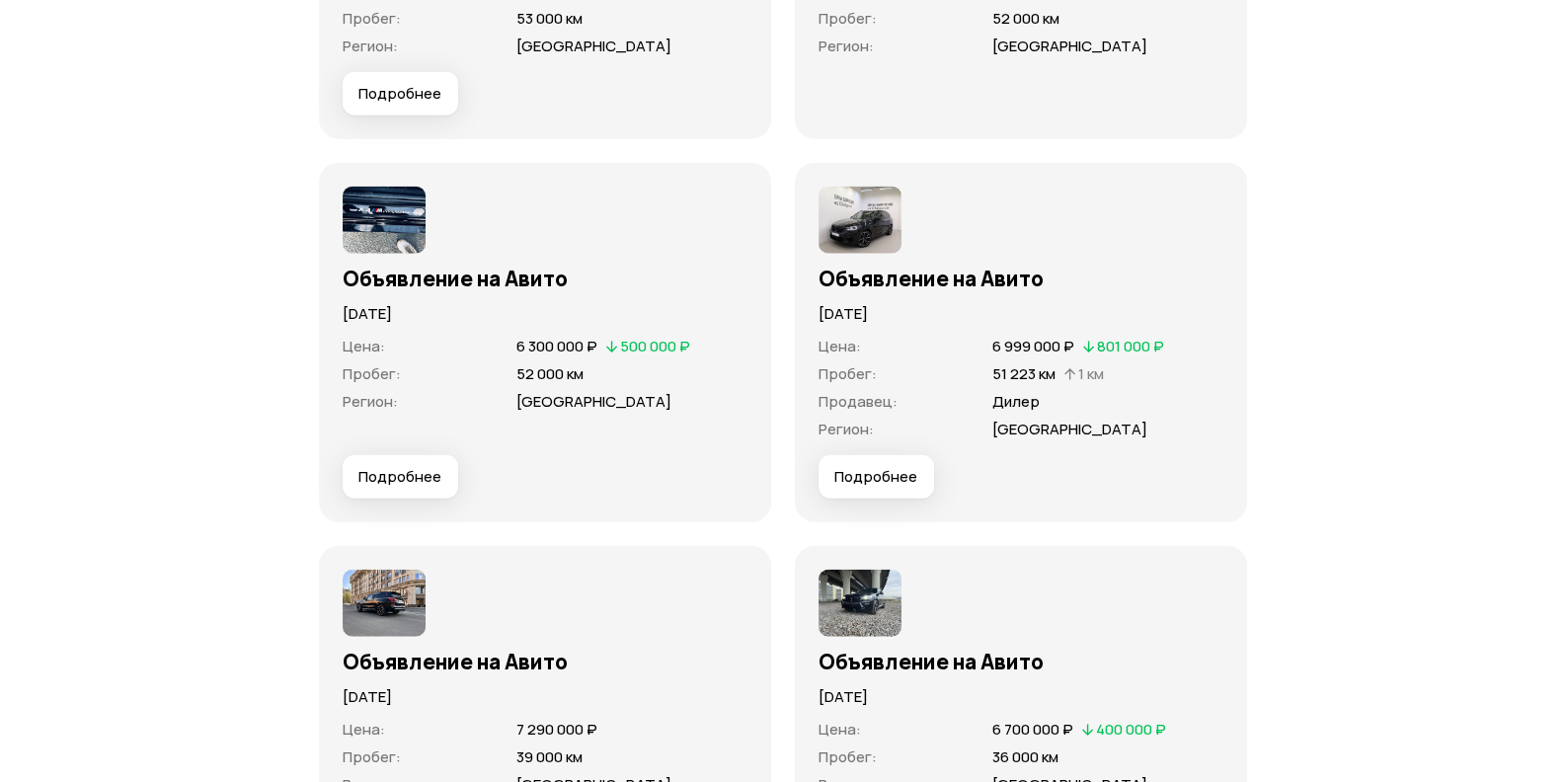
scroll to position [5790, 0]
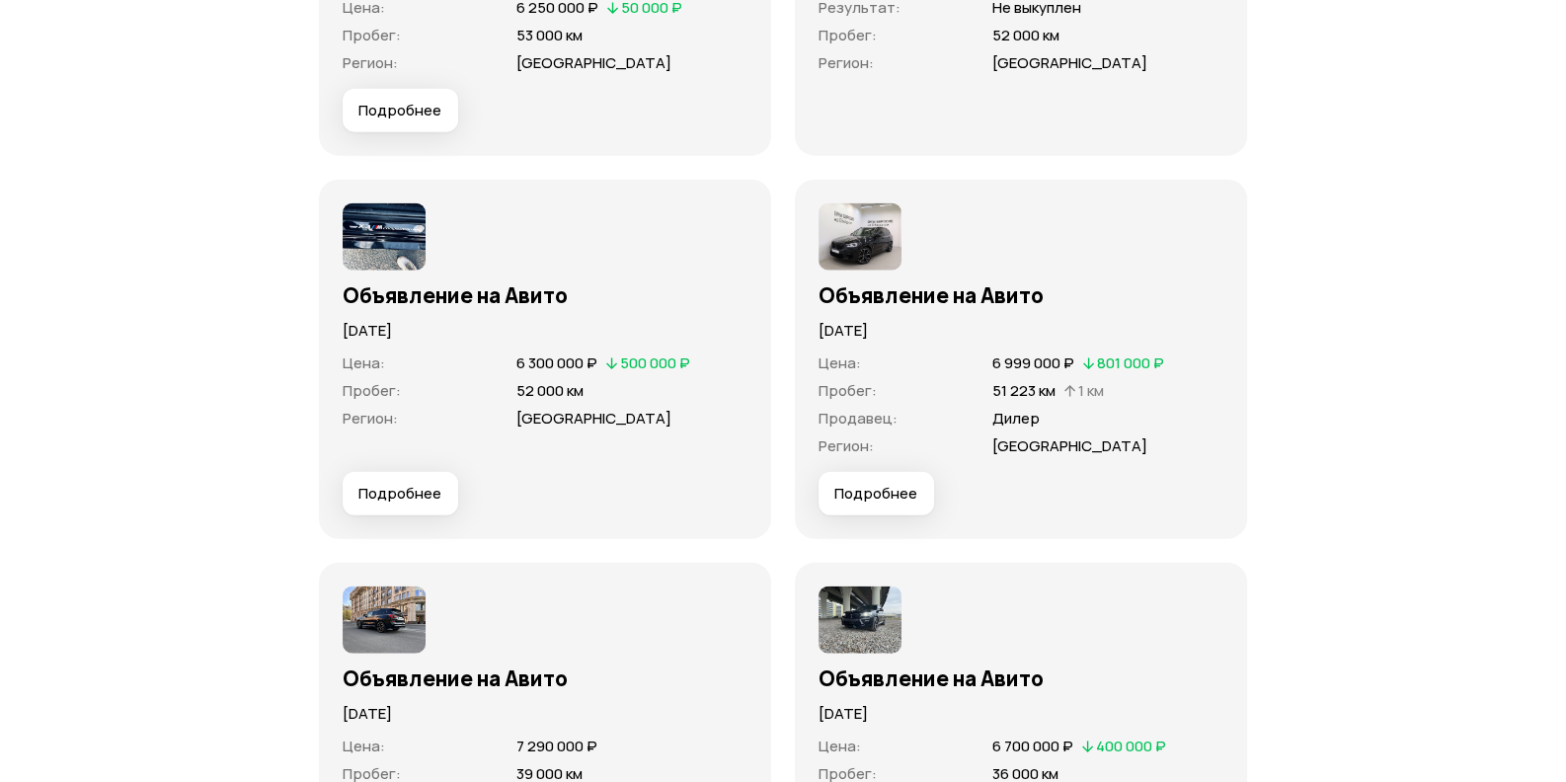
click at [367, 628] on img at bounding box center [384, 619] width 83 height 67
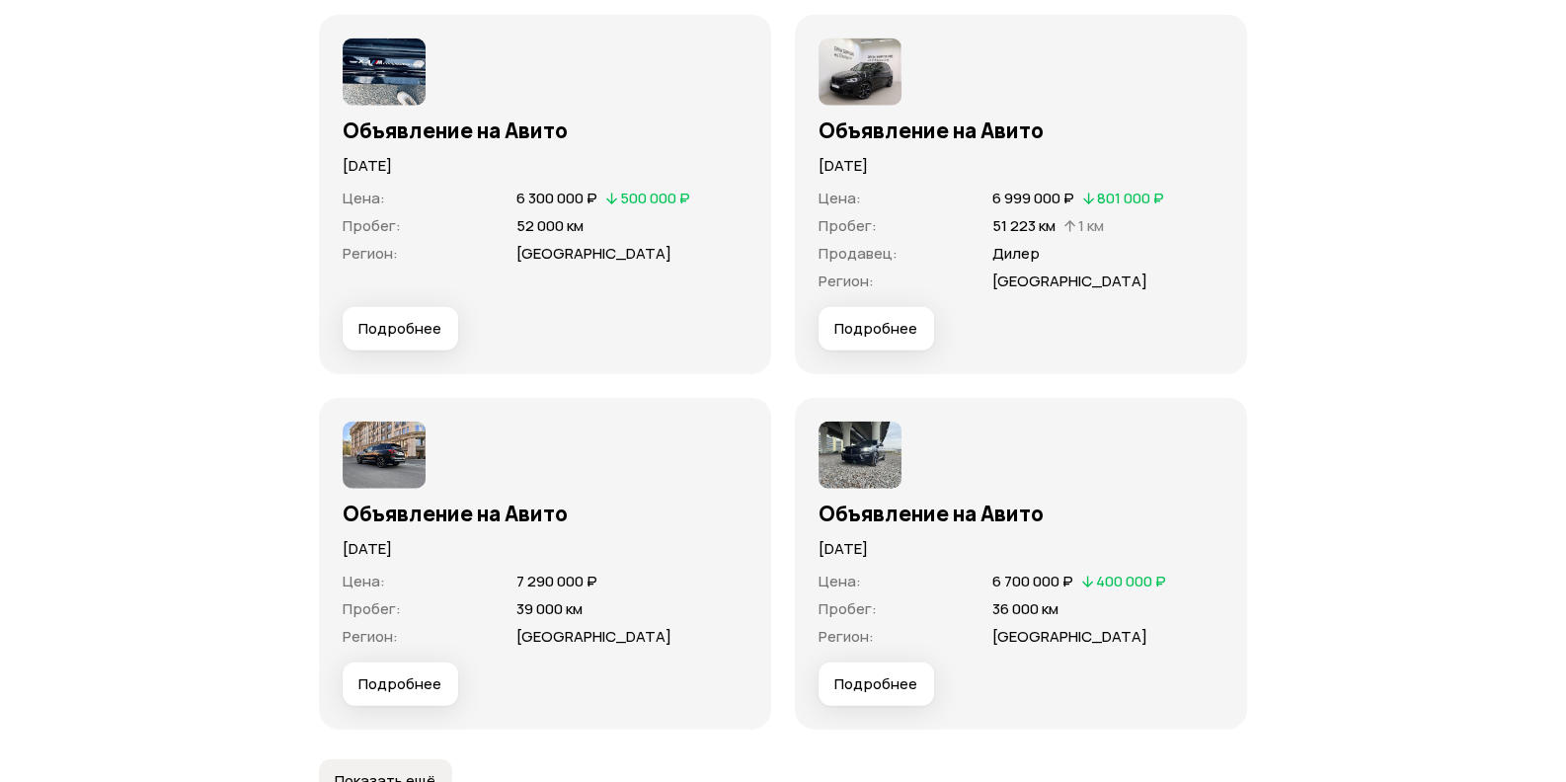
scroll to position [6086, 0]
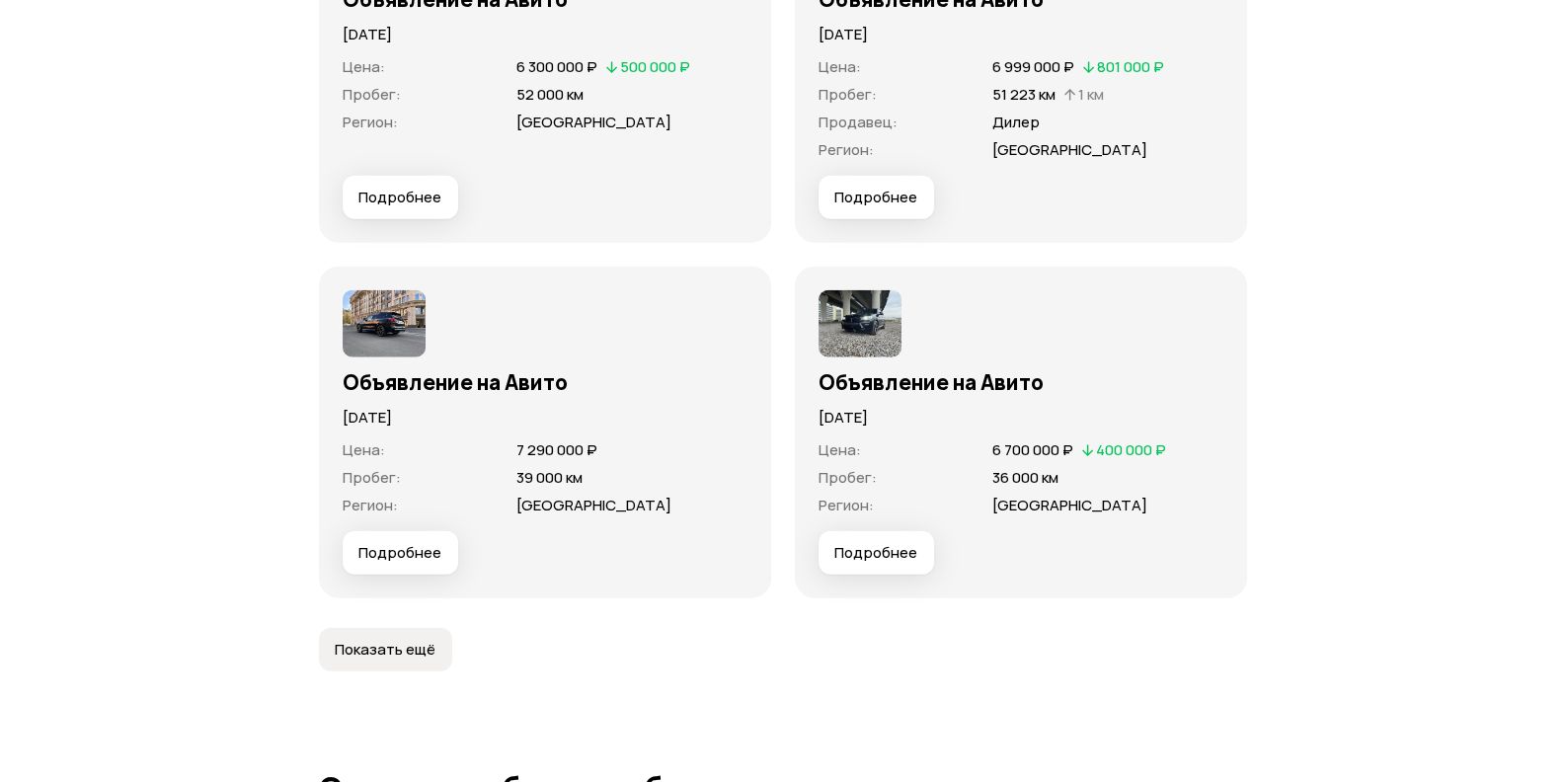
click at [395, 557] on span "Подробнее" at bounding box center [399, 553] width 83 height 20
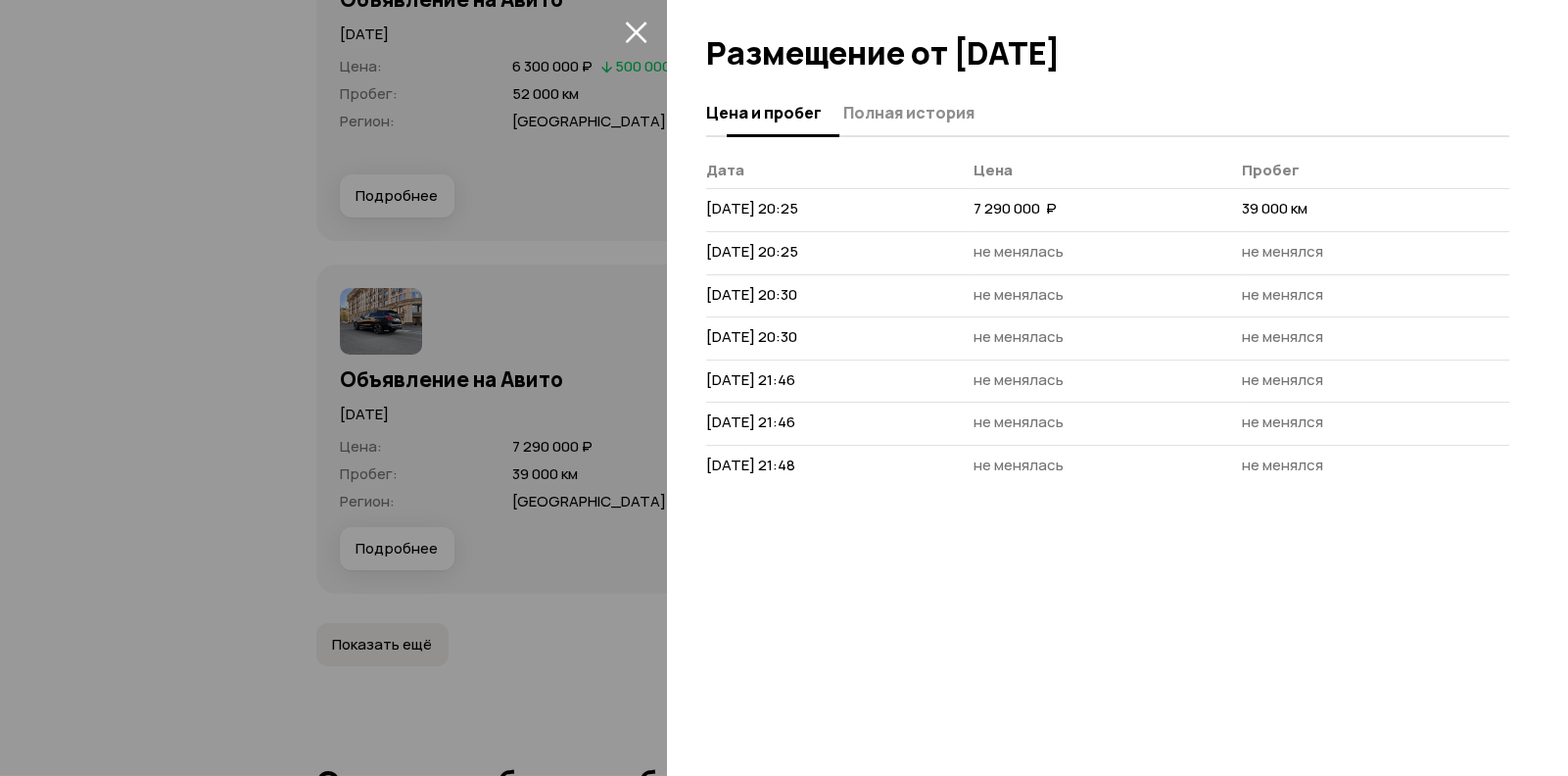
click at [925, 110] on span "Полная история" at bounding box center [908, 113] width 131 height 20
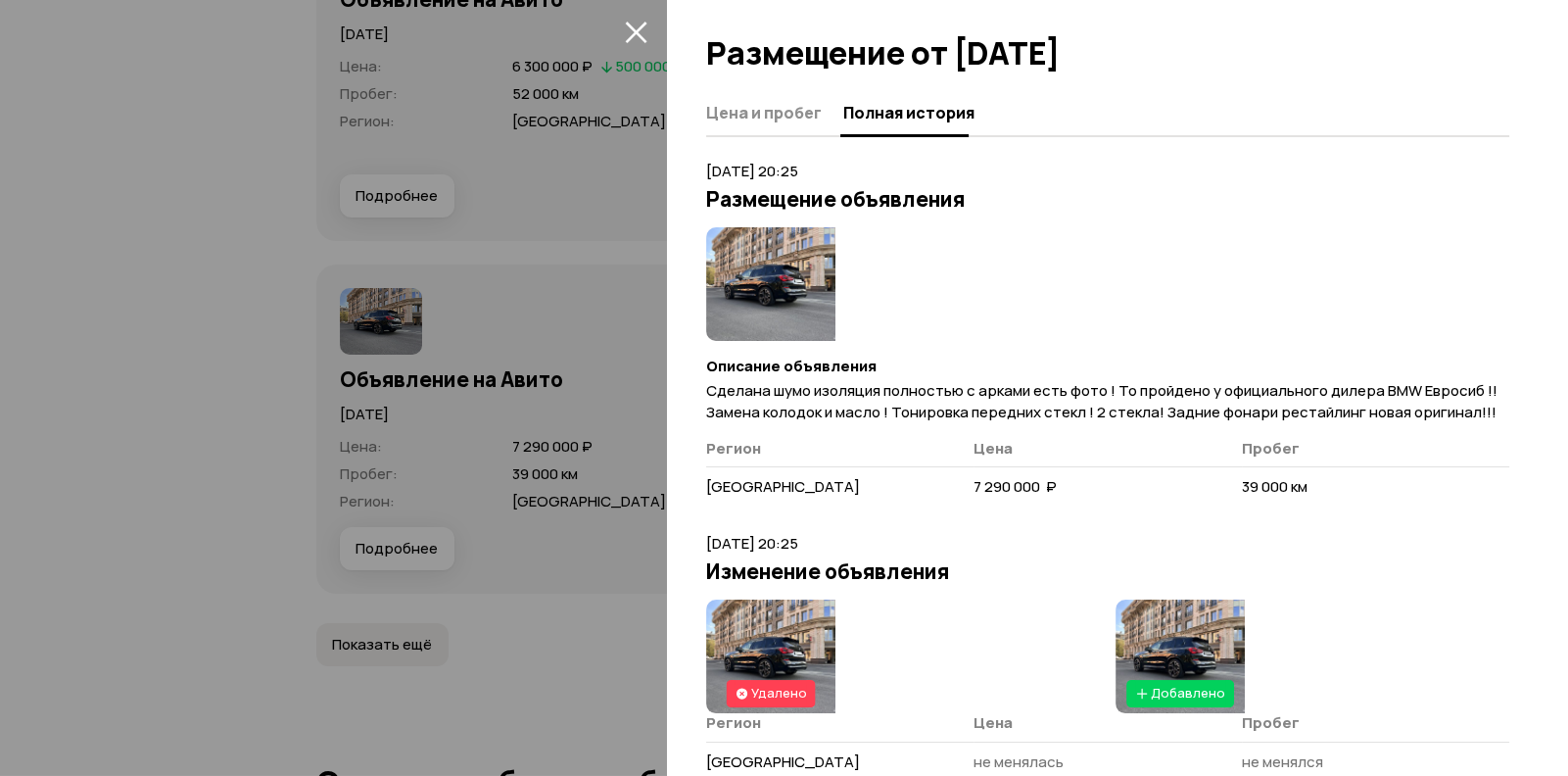
click at [784, 288] on img at bounding box center [771, 284] width 129 height 114
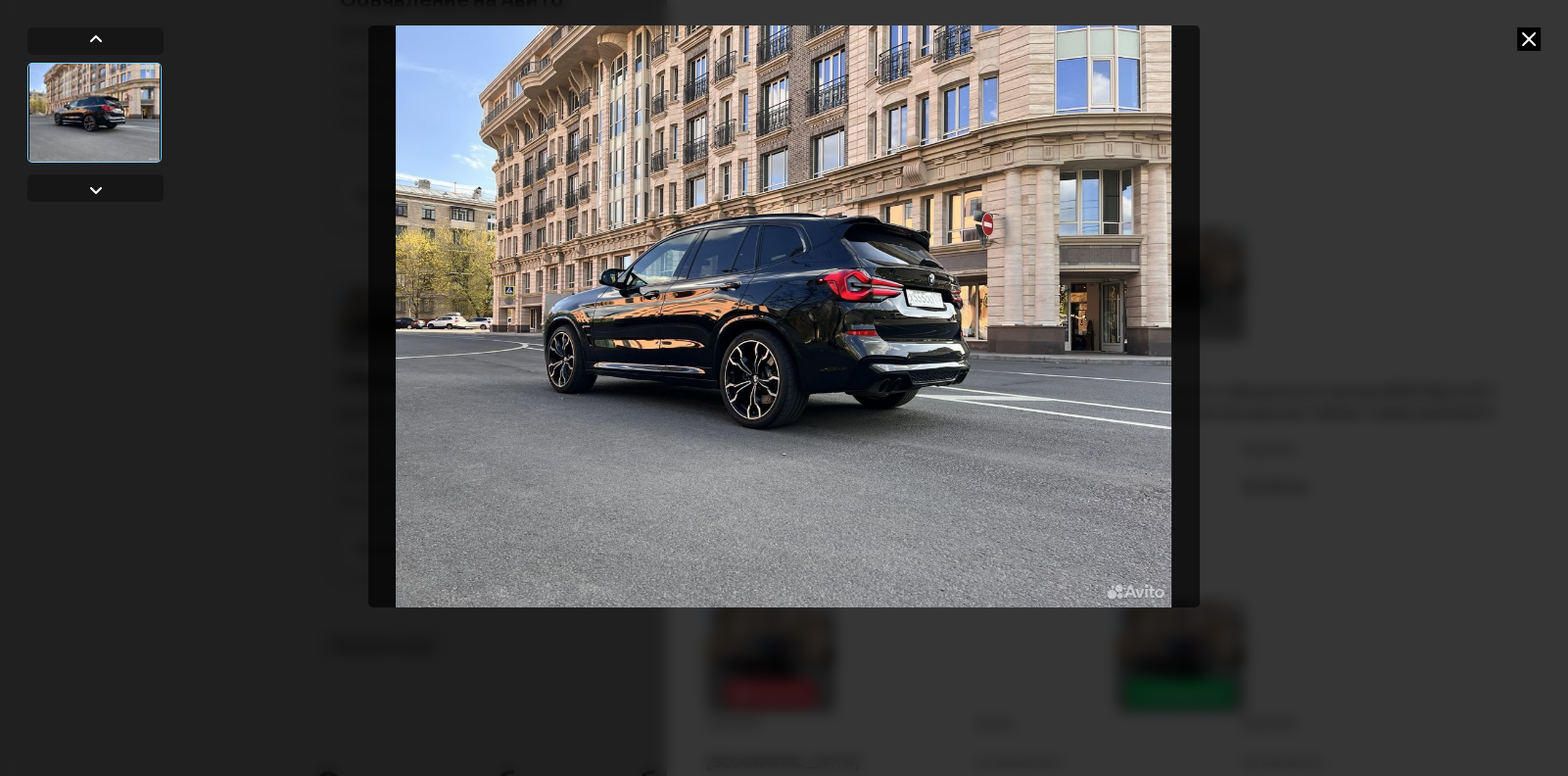
click at [1421, 401] on div at bounding box center [784, 388] width 1568 height 776
click at [1542, 50] on div at bounding box center [784, 388] width 1568 height 776
click at [1528, 39] on icon at bounding box center [1528, 40] width 24 height 24
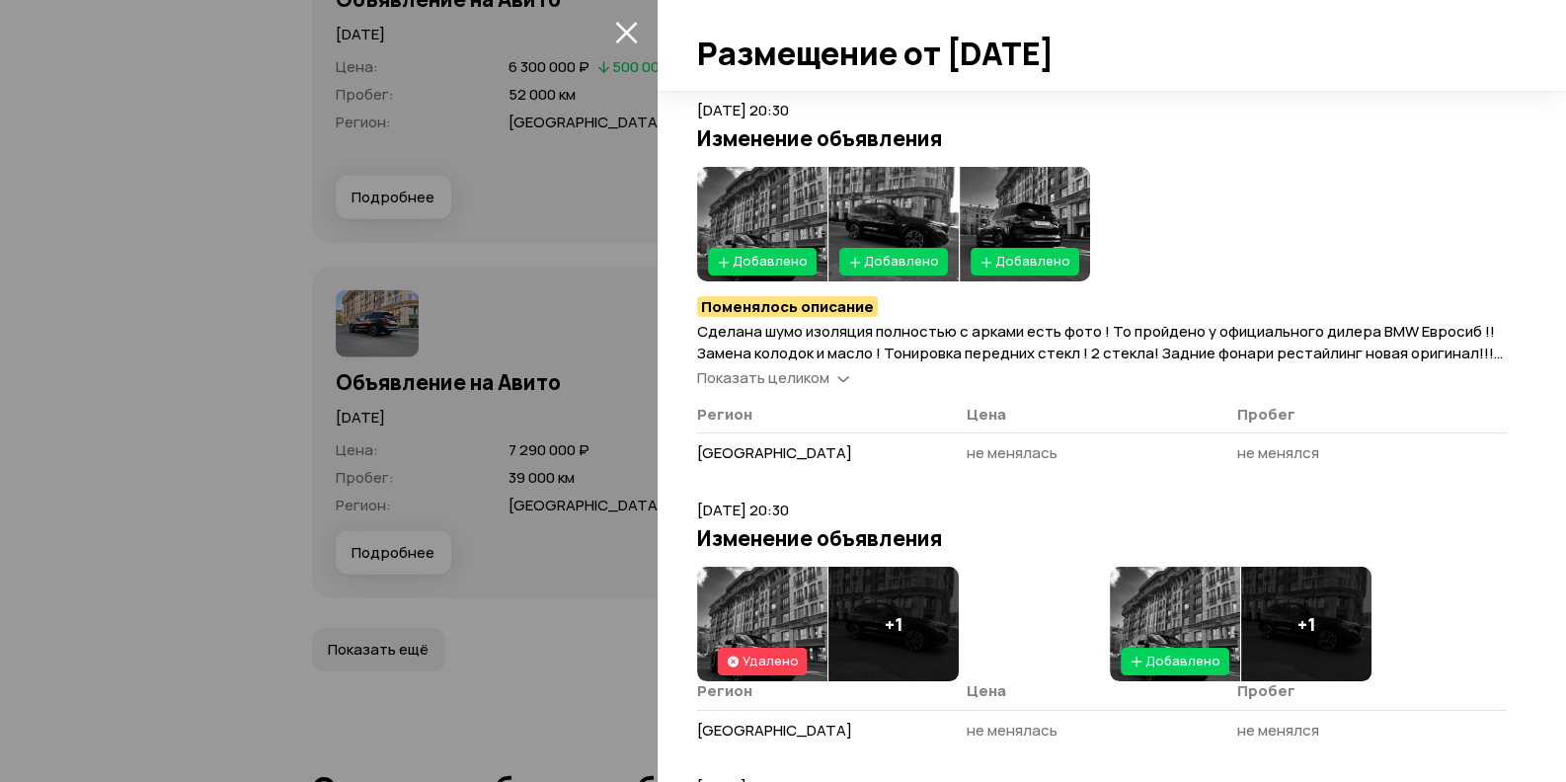
scroll to position [789, 0]
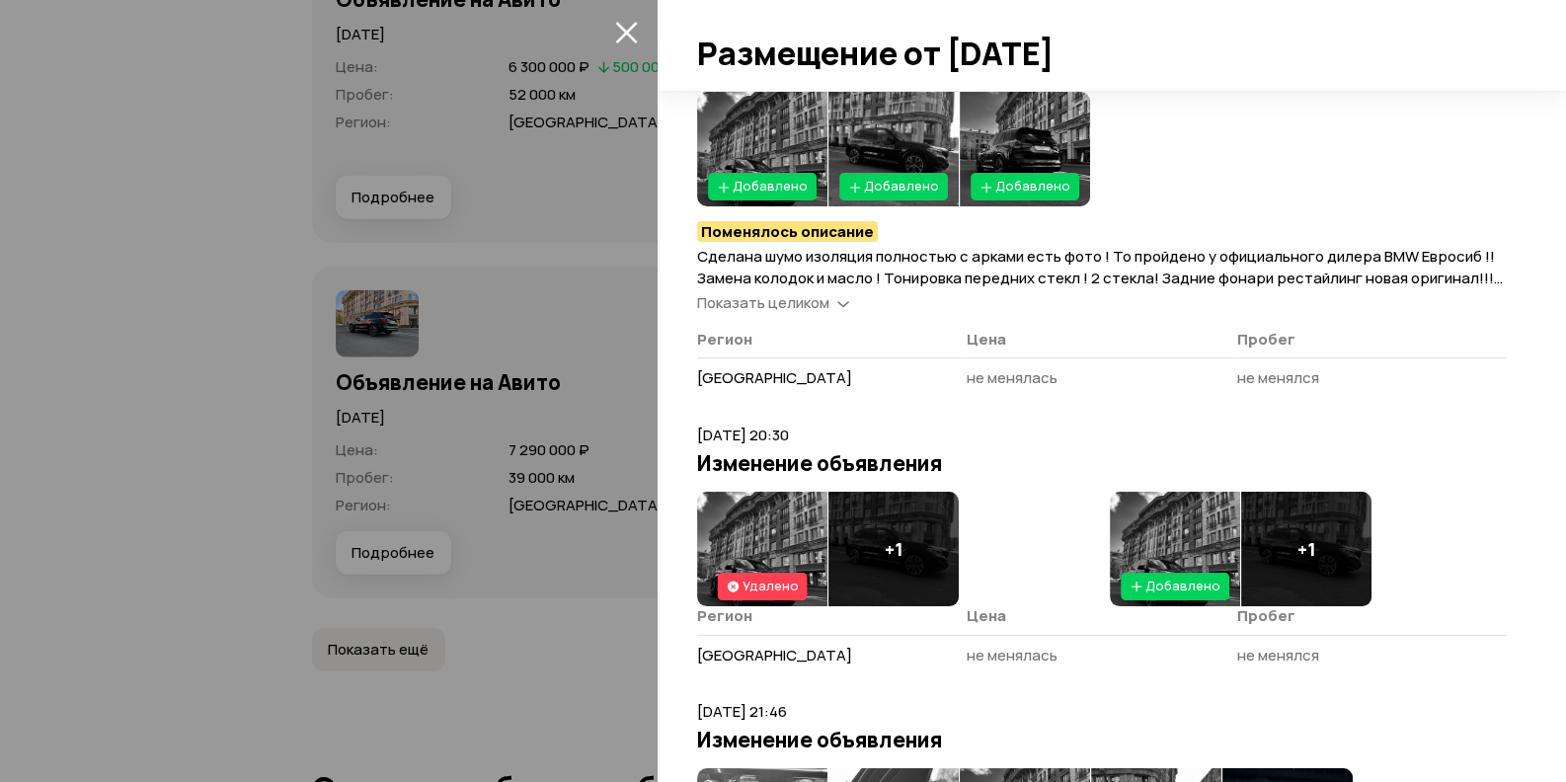
click at [771, 525] on img at bounding box center [762, 549] width 130 height 115
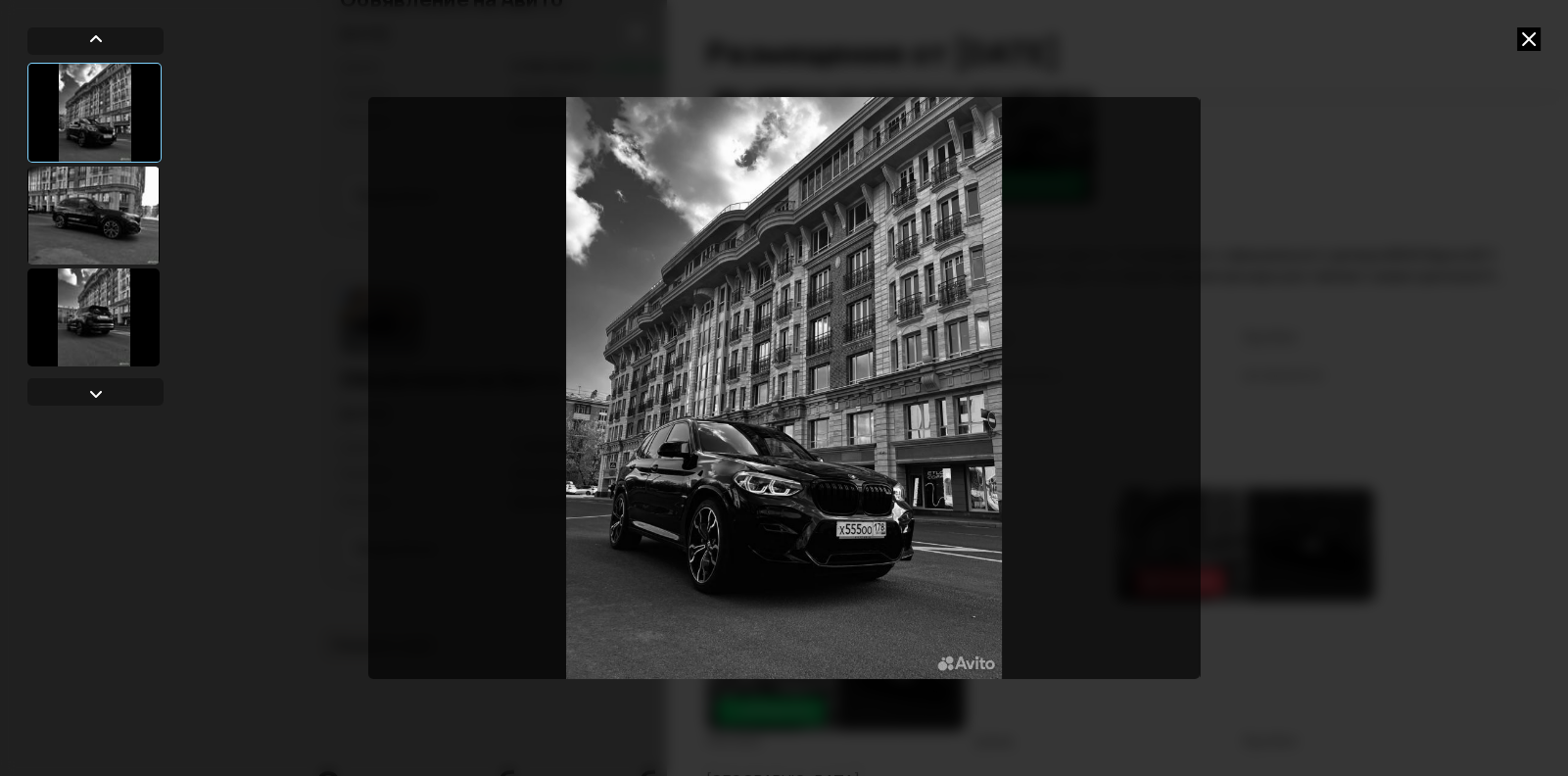
click at [1527, 33] on icon at bounding box center [1528, 40] width 24 height 24
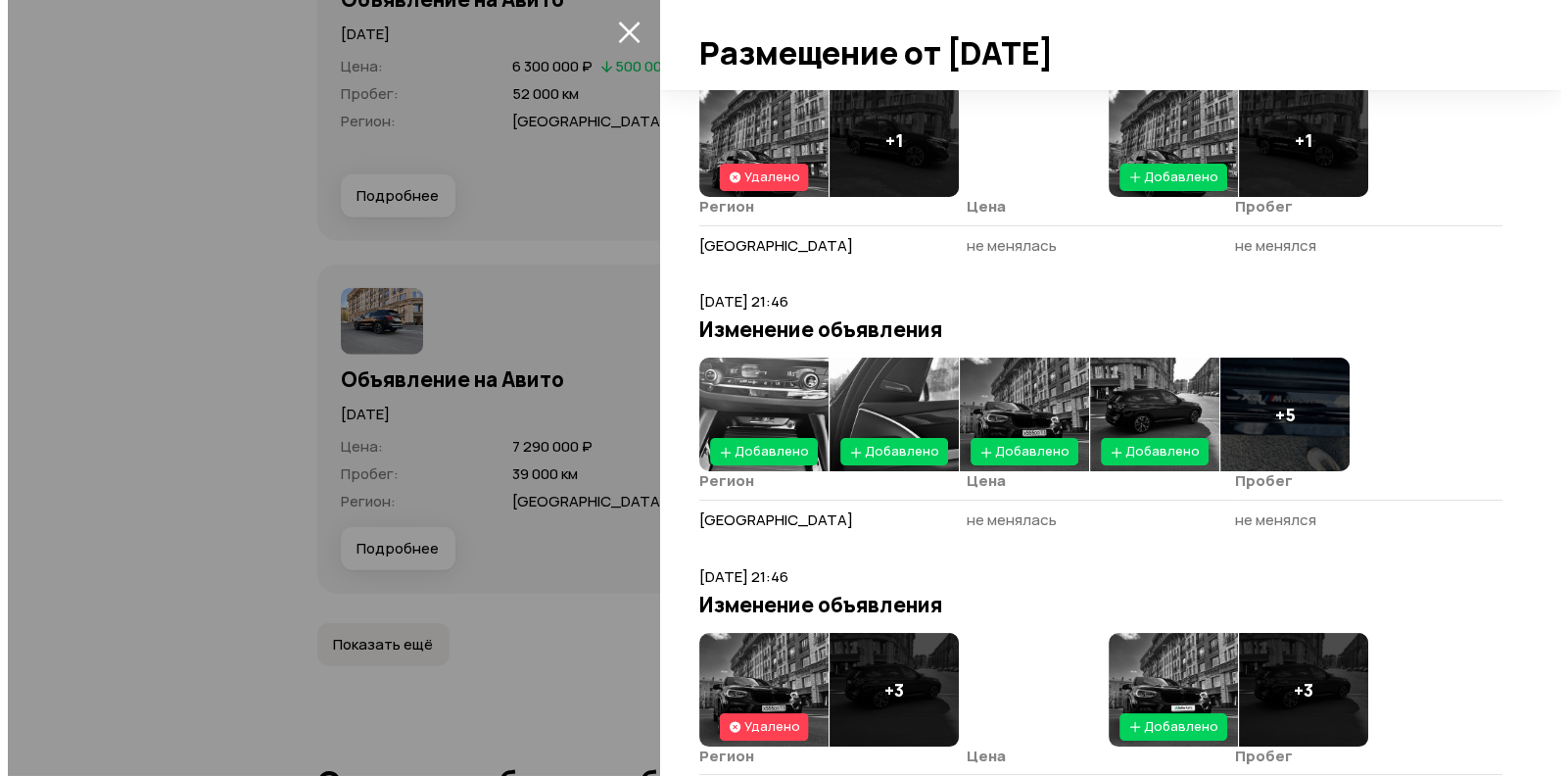
scroll to position [1371, 0]
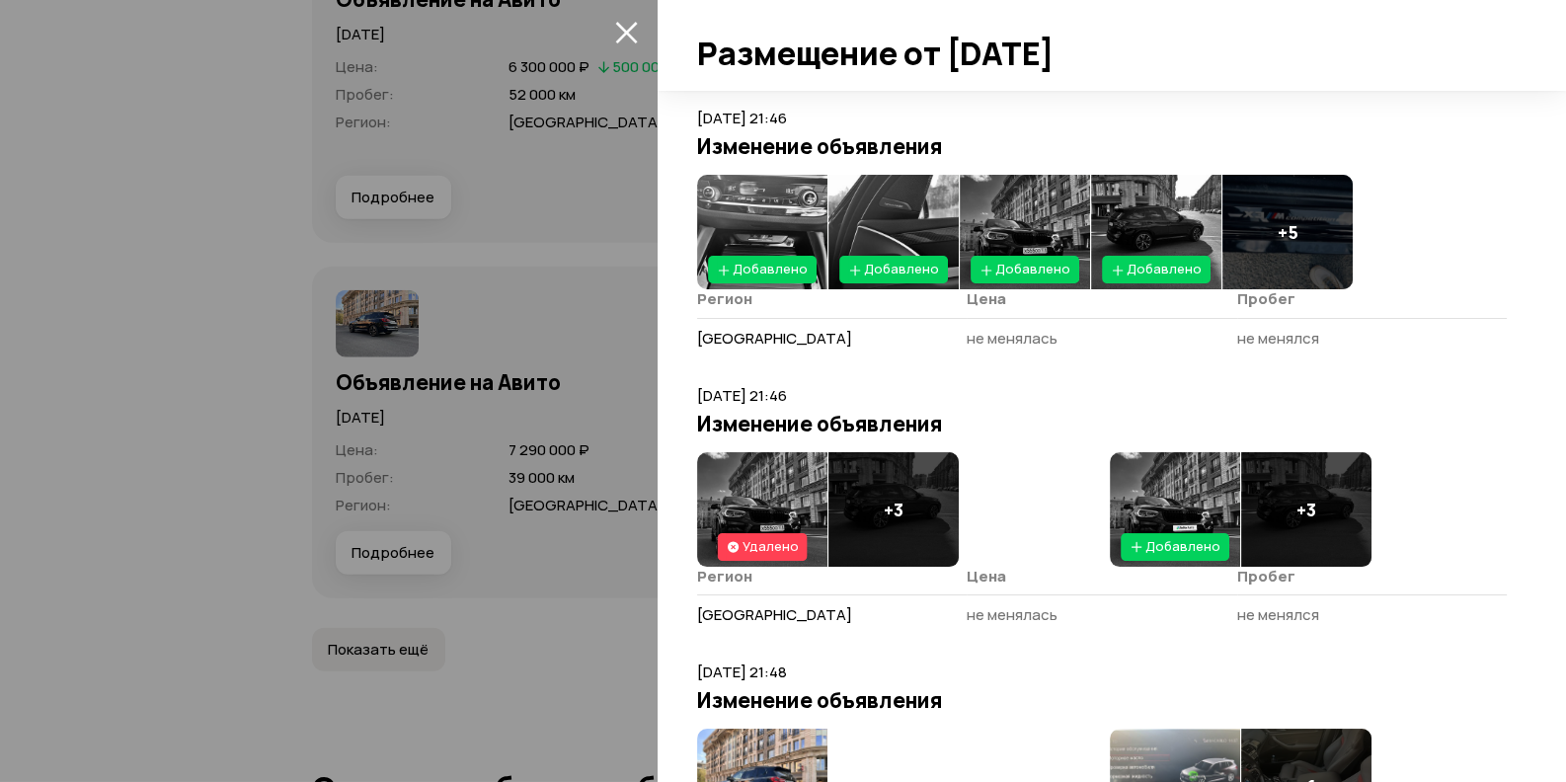
click at [780, 211] on img at bounding box center [762, 232] width 130 height 115
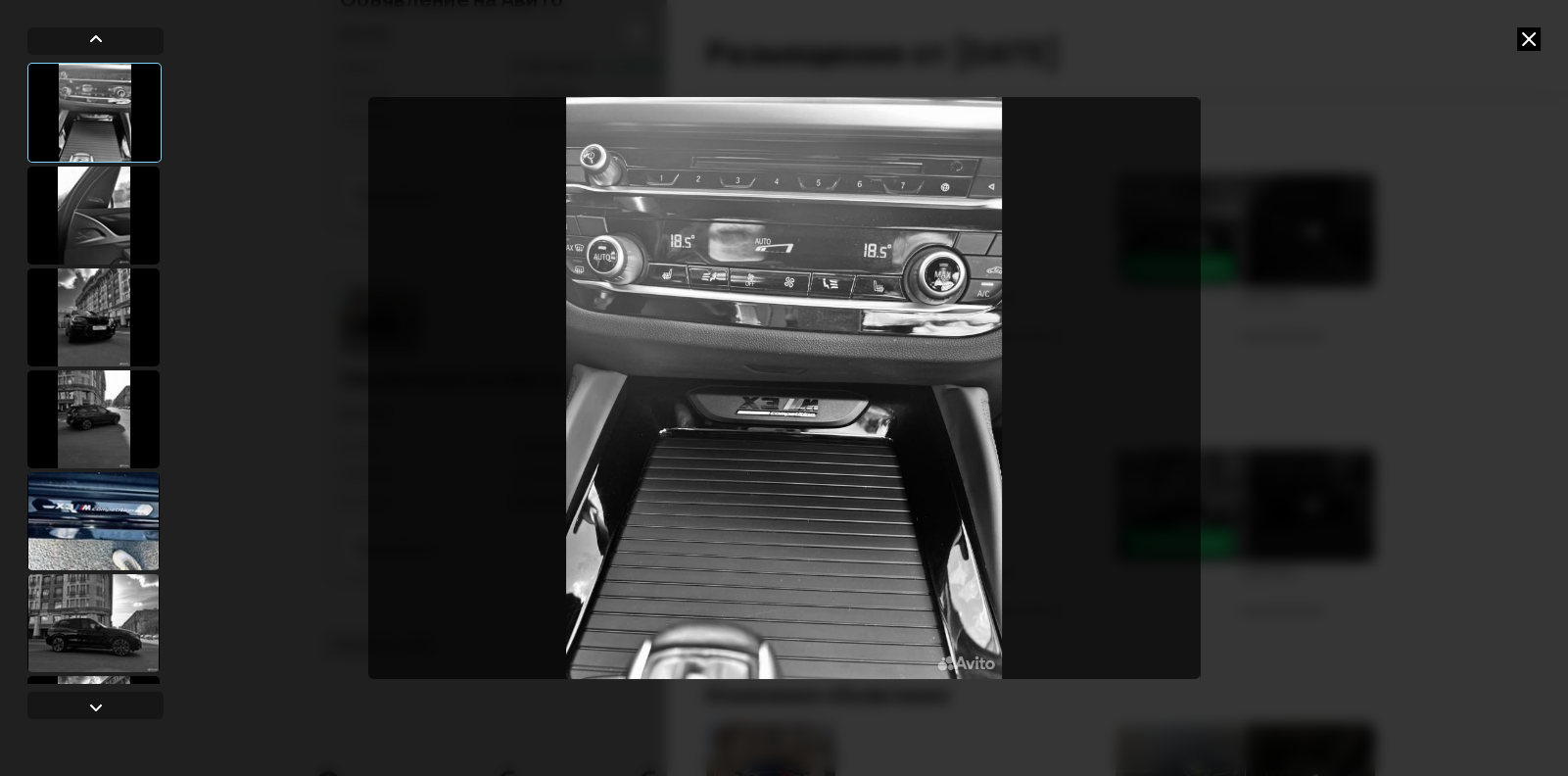
click at [85, 209] on div at bounding box center [93, 215] width 132 height 98
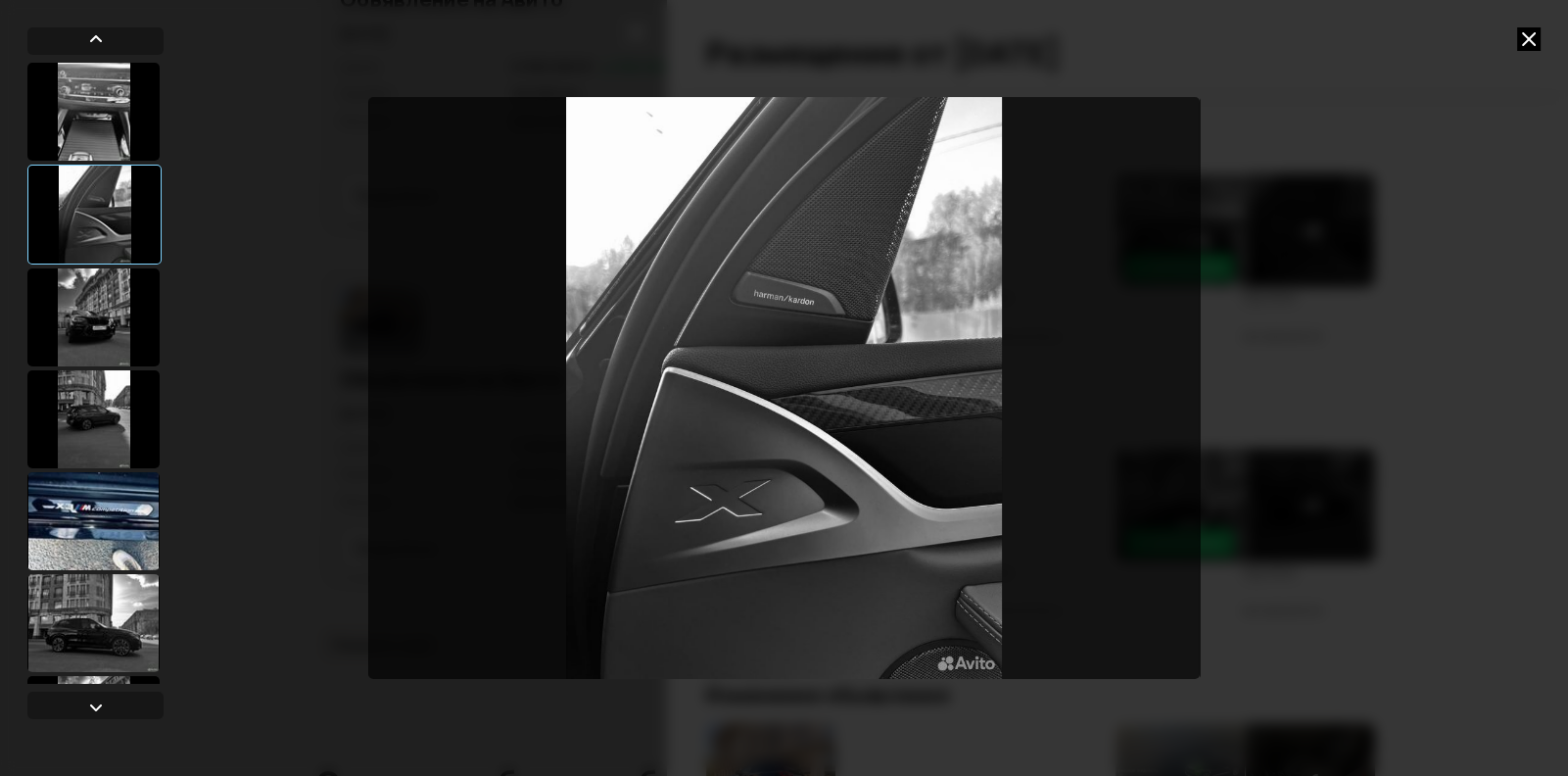
click at [102, 354] on div at bounding box center [93, 317] width 132 height 98
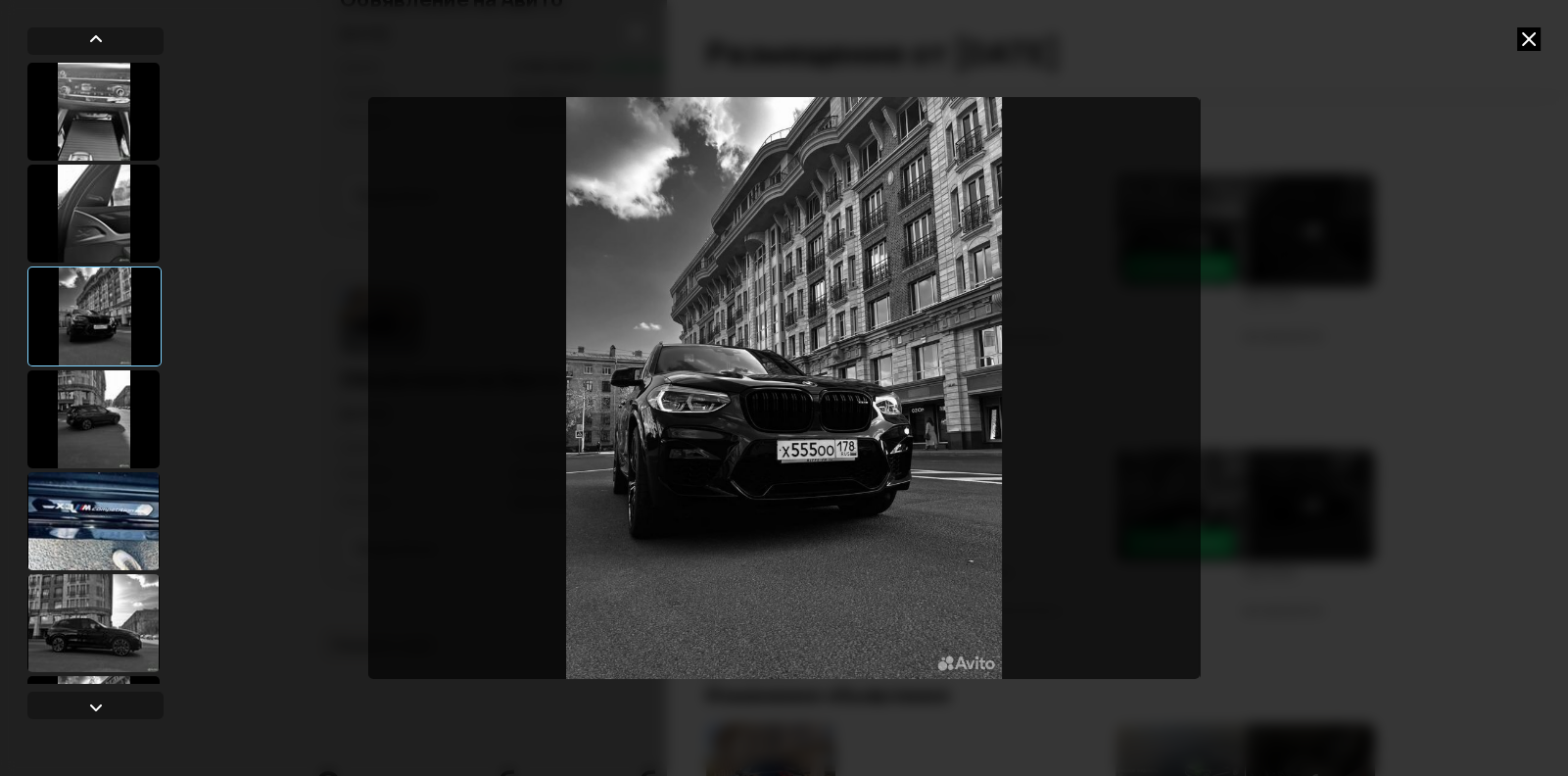
click at [90, 443] on div at bounding box center [93, 419] width 132 height 98
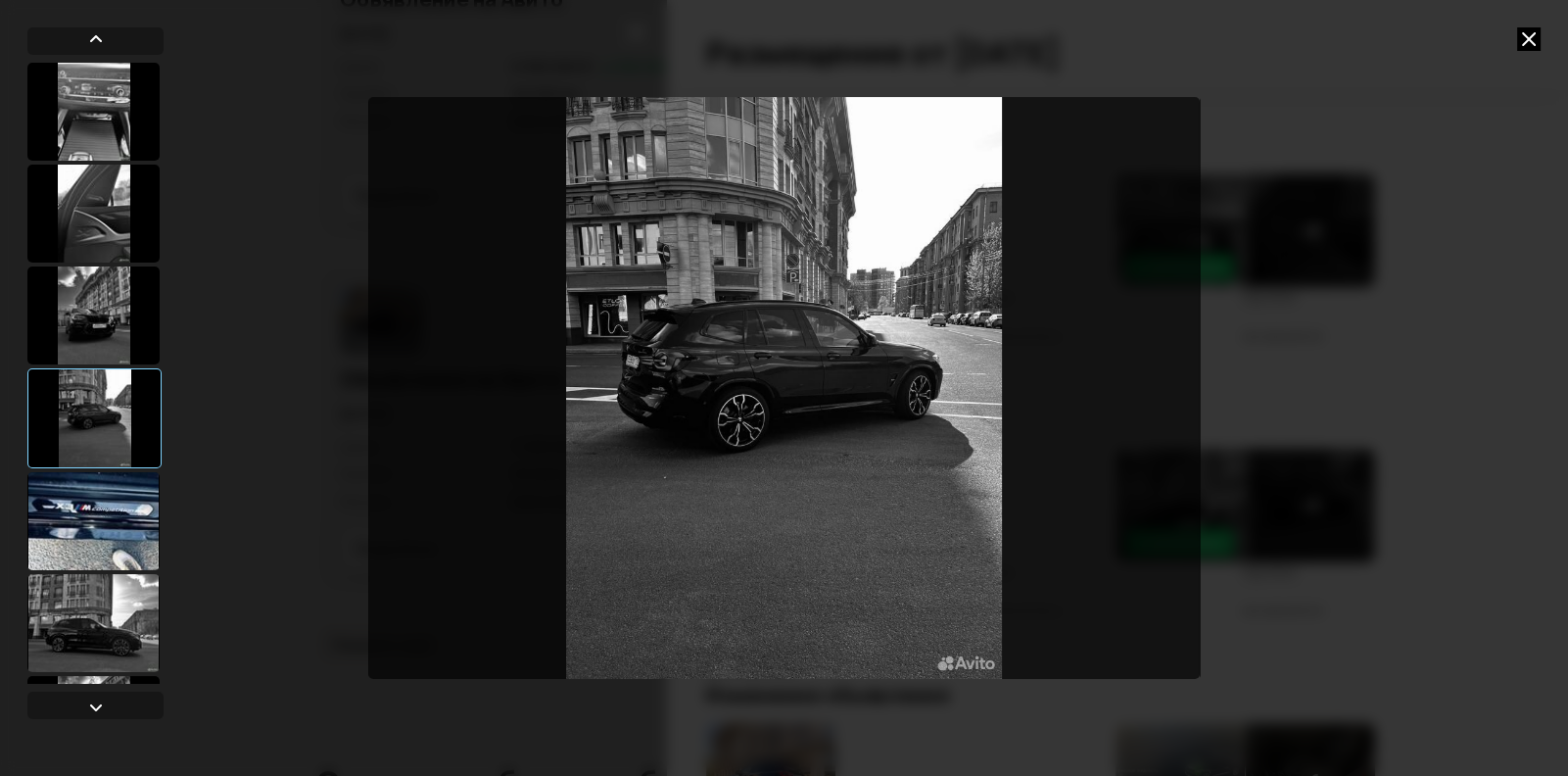
click at [76, 494] on div at bounding box center [93, 521] width 132 height 98
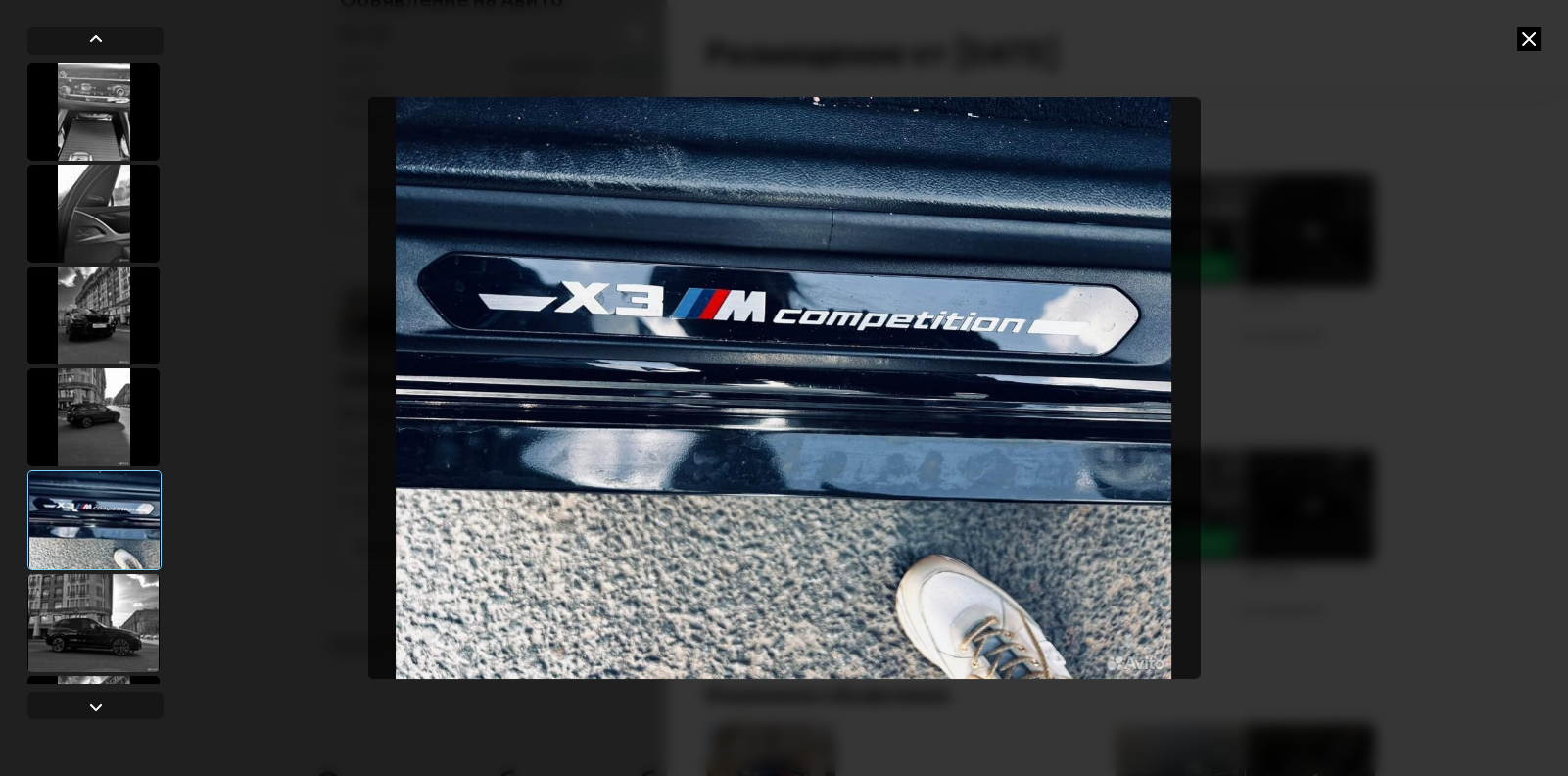
scroll to position [194, 0]
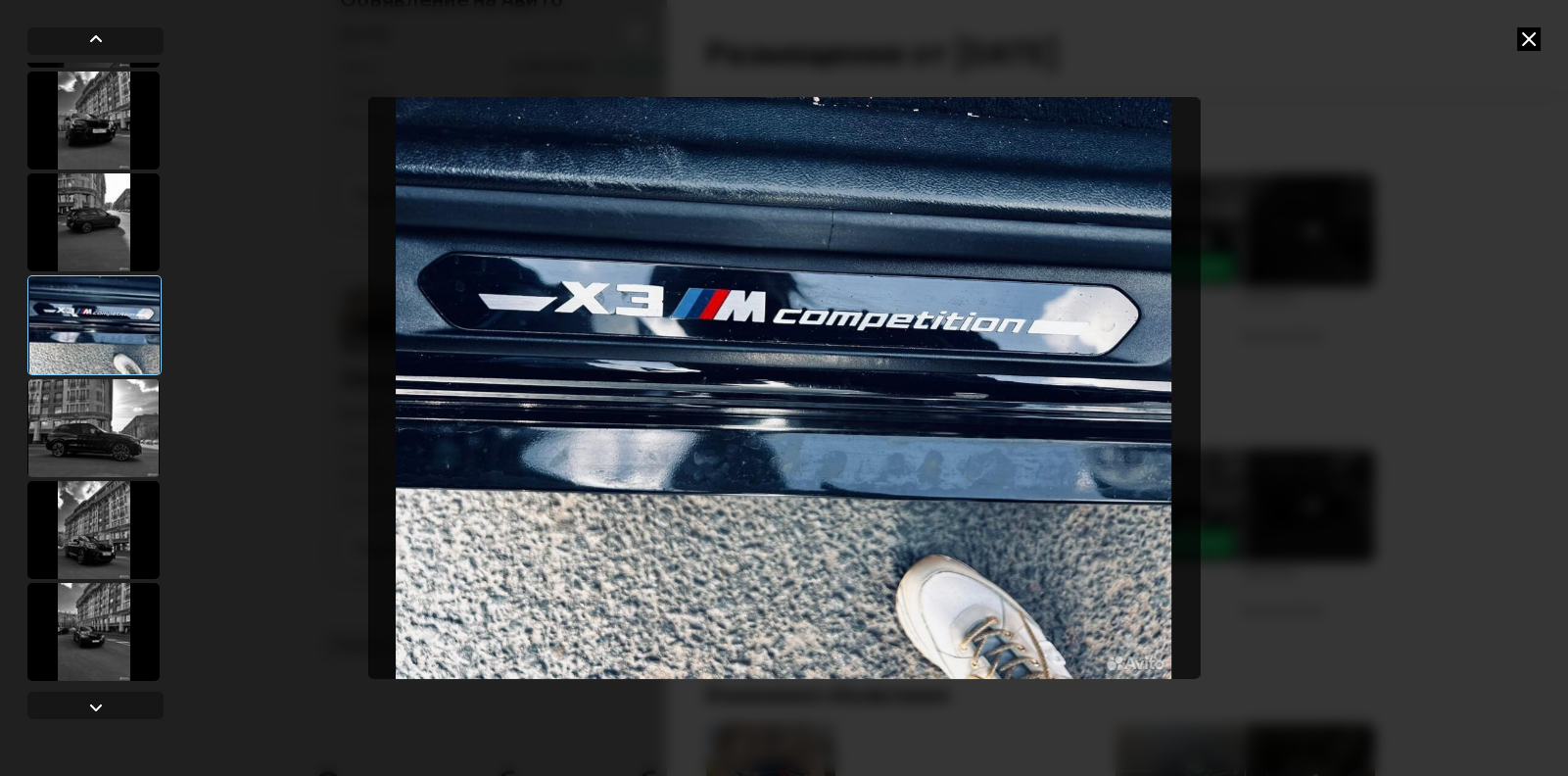
click at [89, 409] on div at bounding box center [93, 428] width 132 height 98
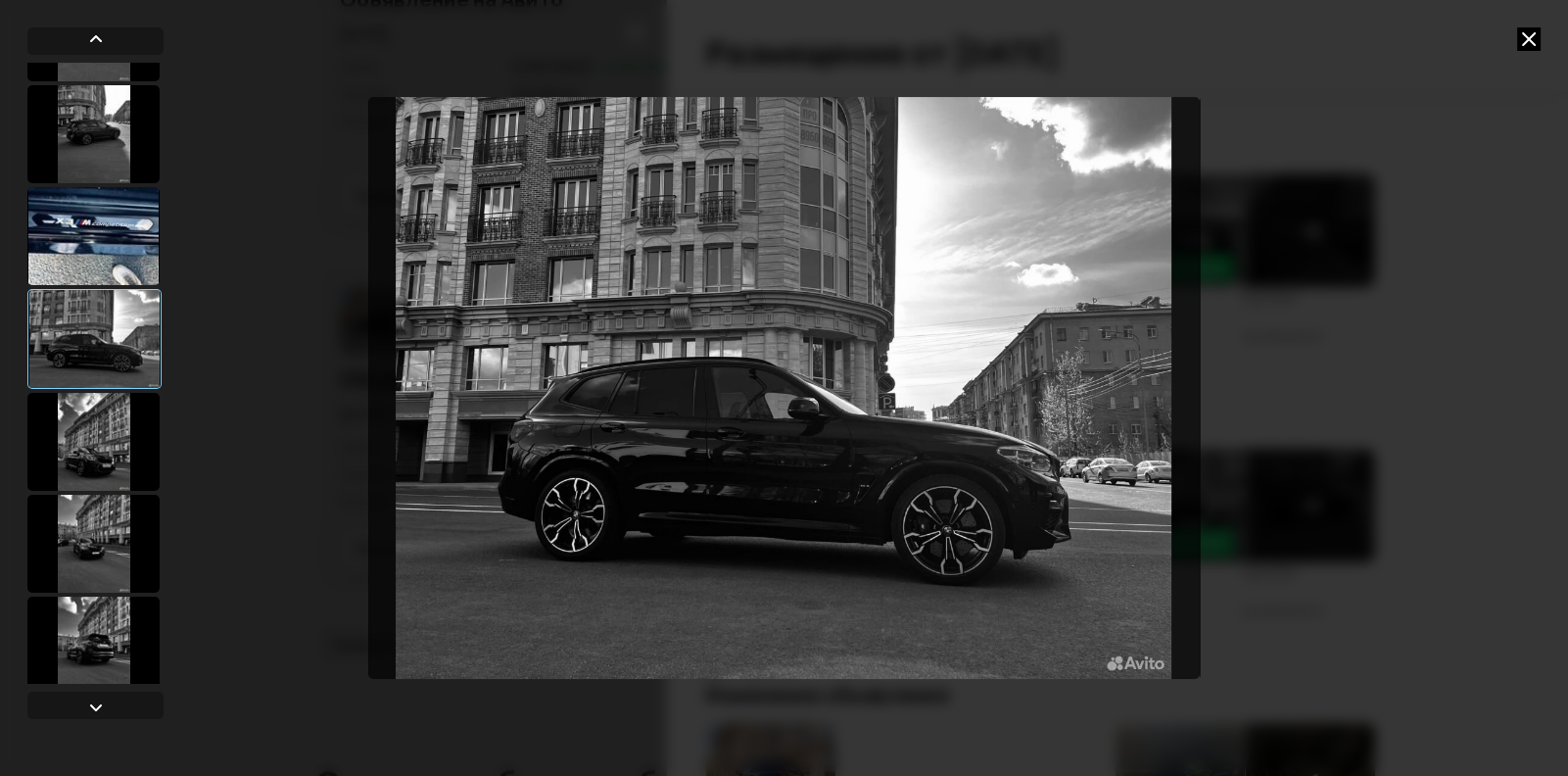
scroll to position [391, 0]
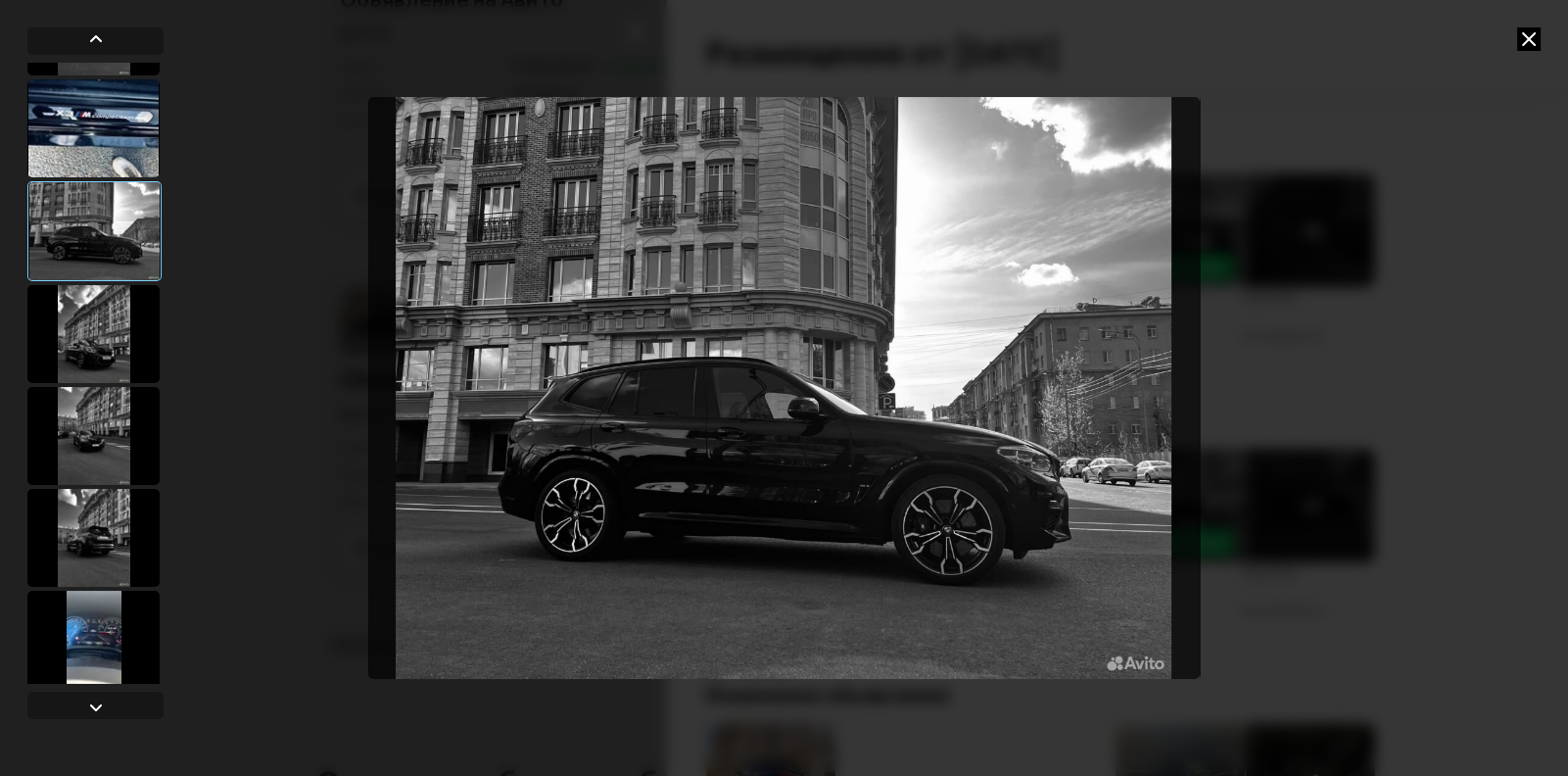
click at [110, 335] on div at bounding box center [93, 333] width 132 height 98
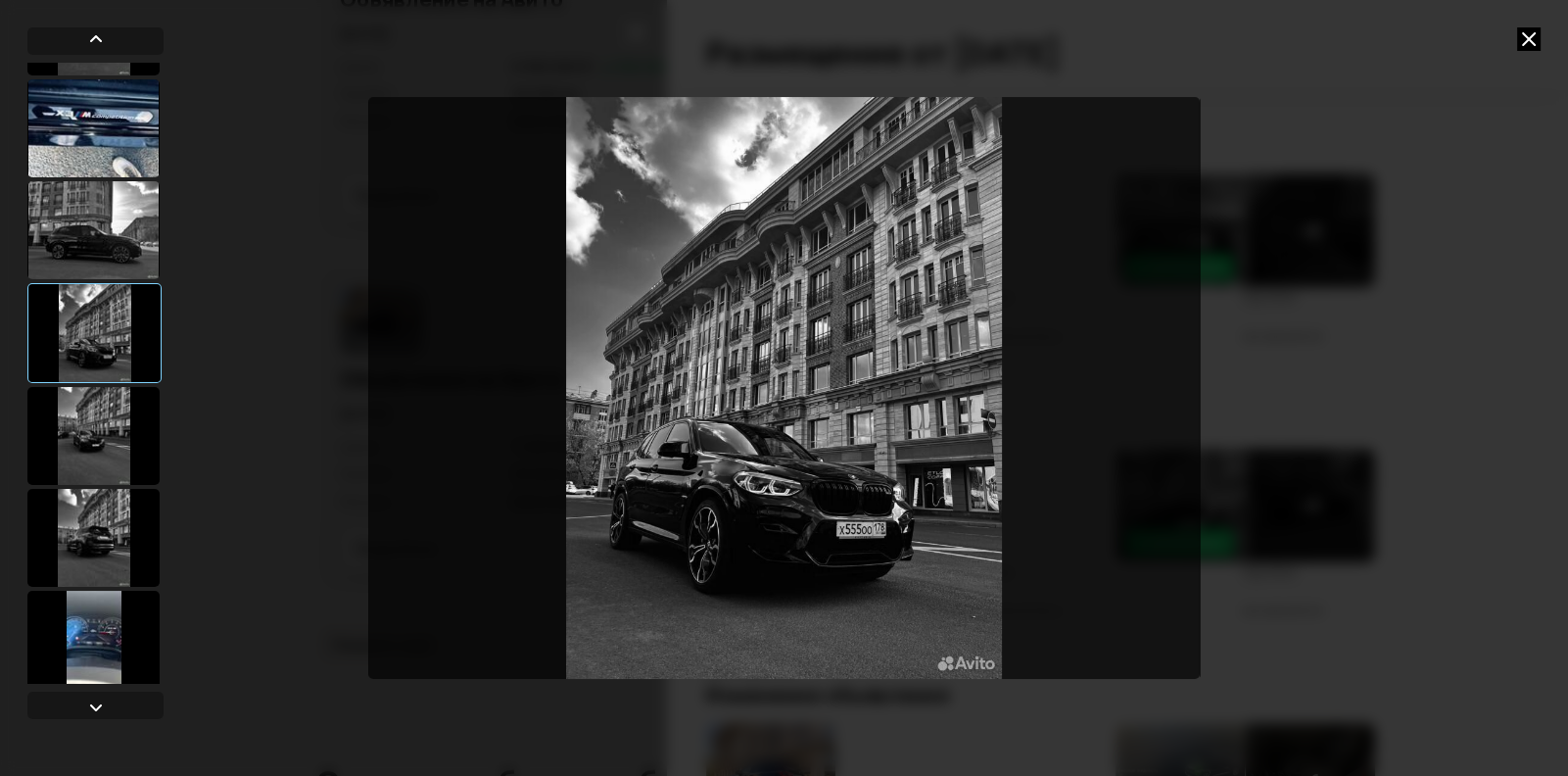
click at [113, 421] on div at bounding box center [93, 436] width 132 height 98
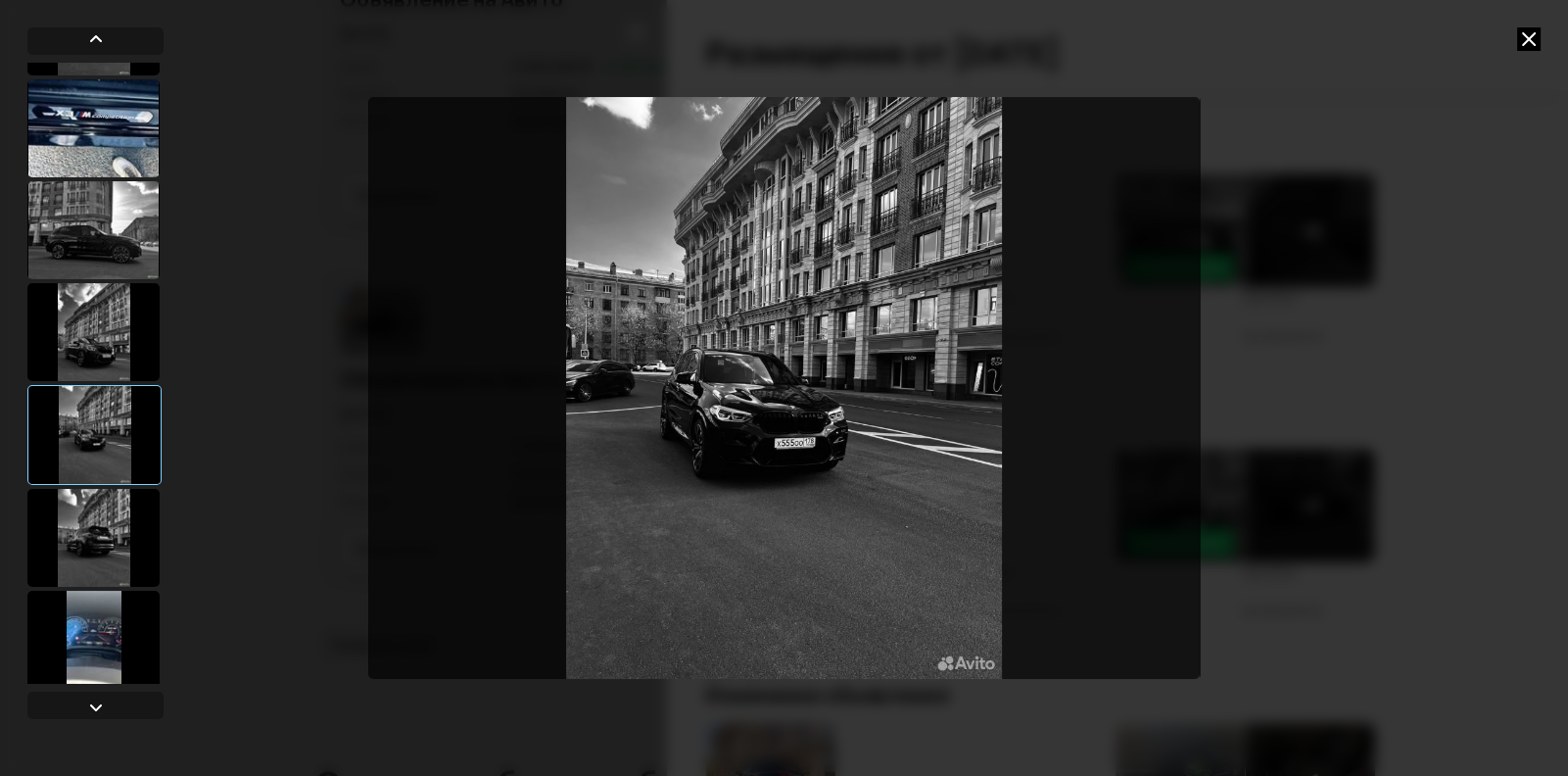
click at [99, 498] on div at bounding box center [93, 538] width 132 height 98
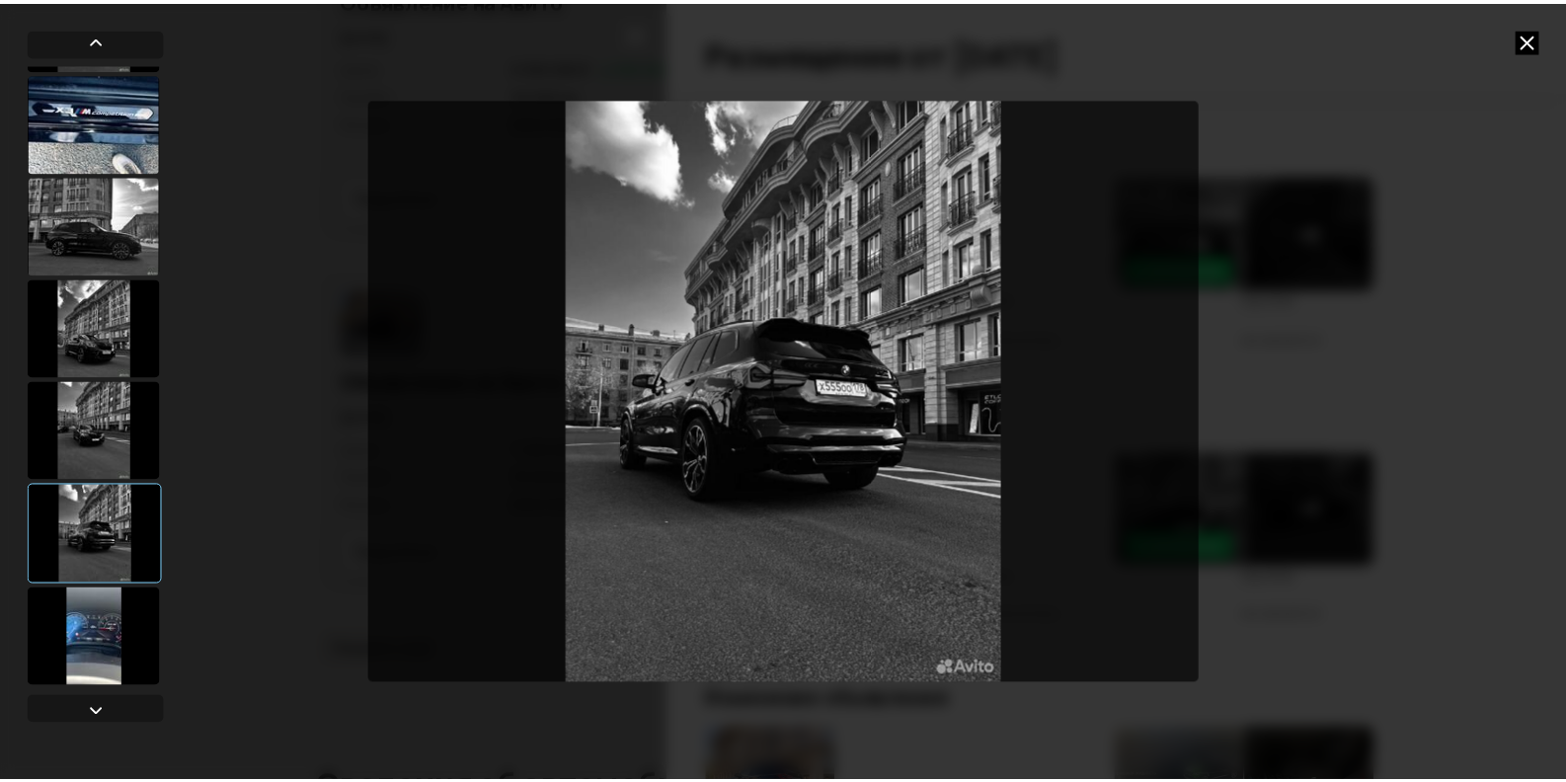
scroll to position [403, 0]
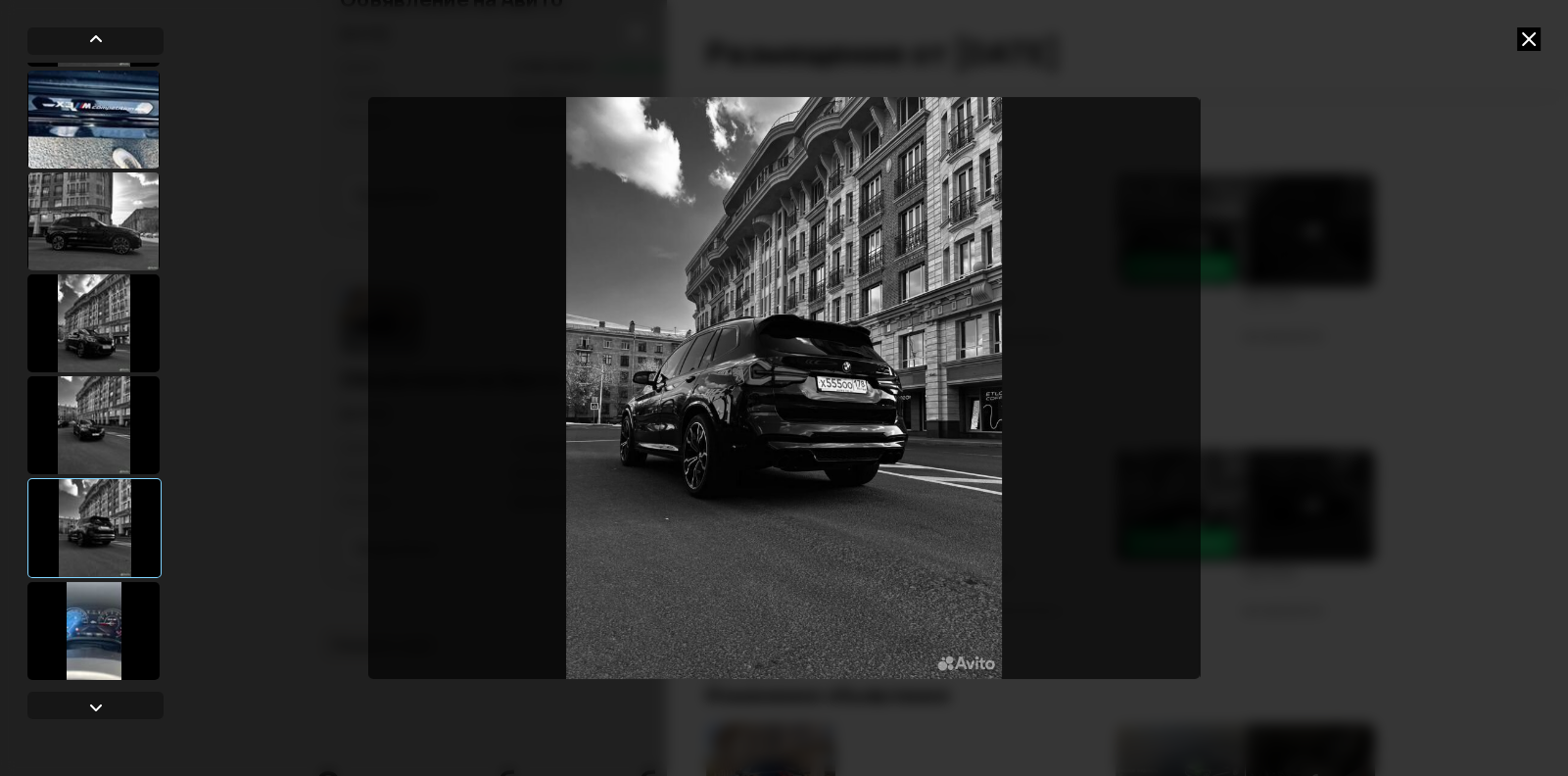
click at [93, 628] on div at bounding box center [93, 630] width 132 height 98
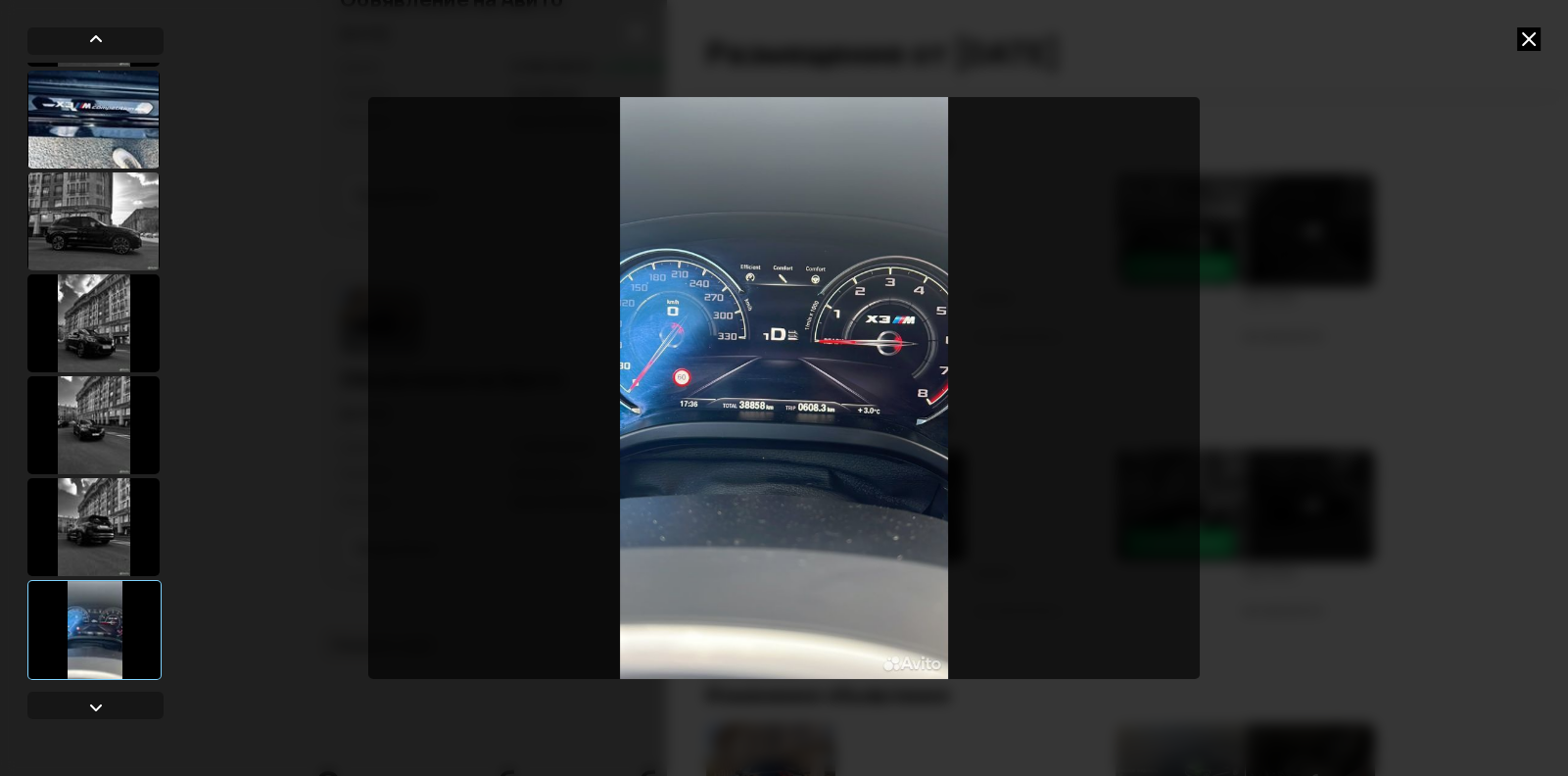
click at [1524, 39] on icon at bounding box center [1528, 40] width 24 height 24
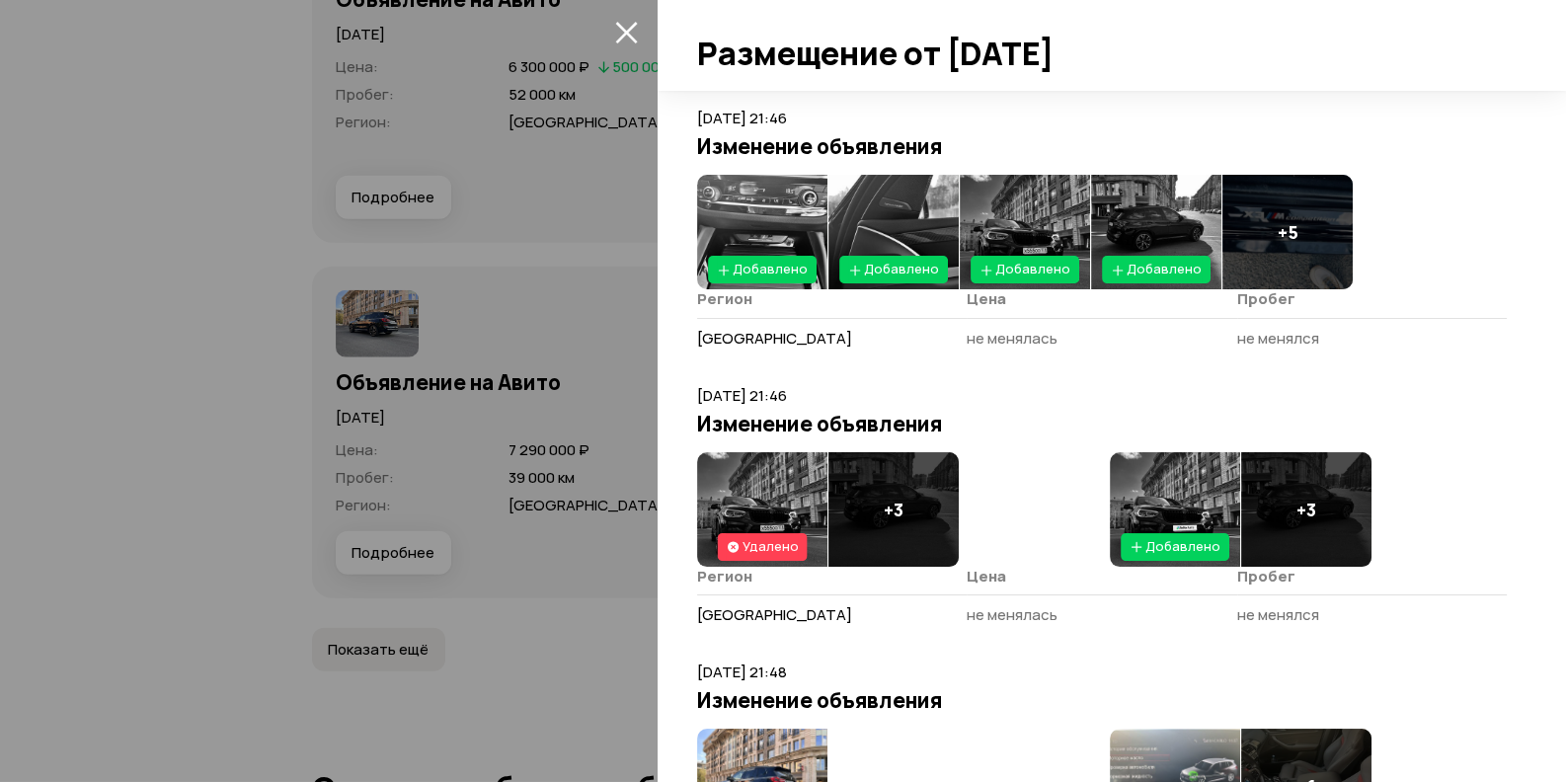
scroll to position [1551, 0]
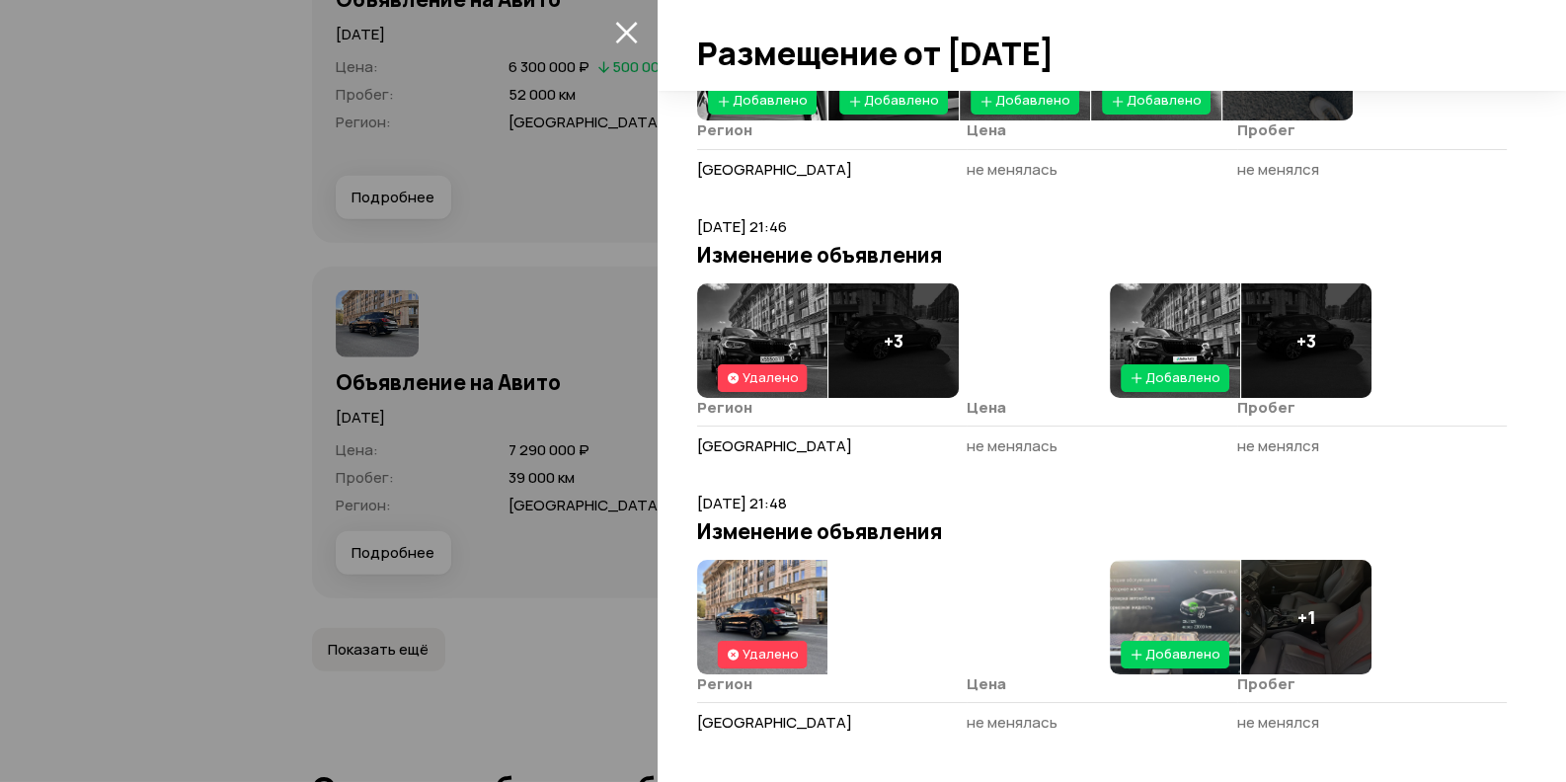
click at [1132, 591] on img at bounding box center [1175, 617] width 130 height 115
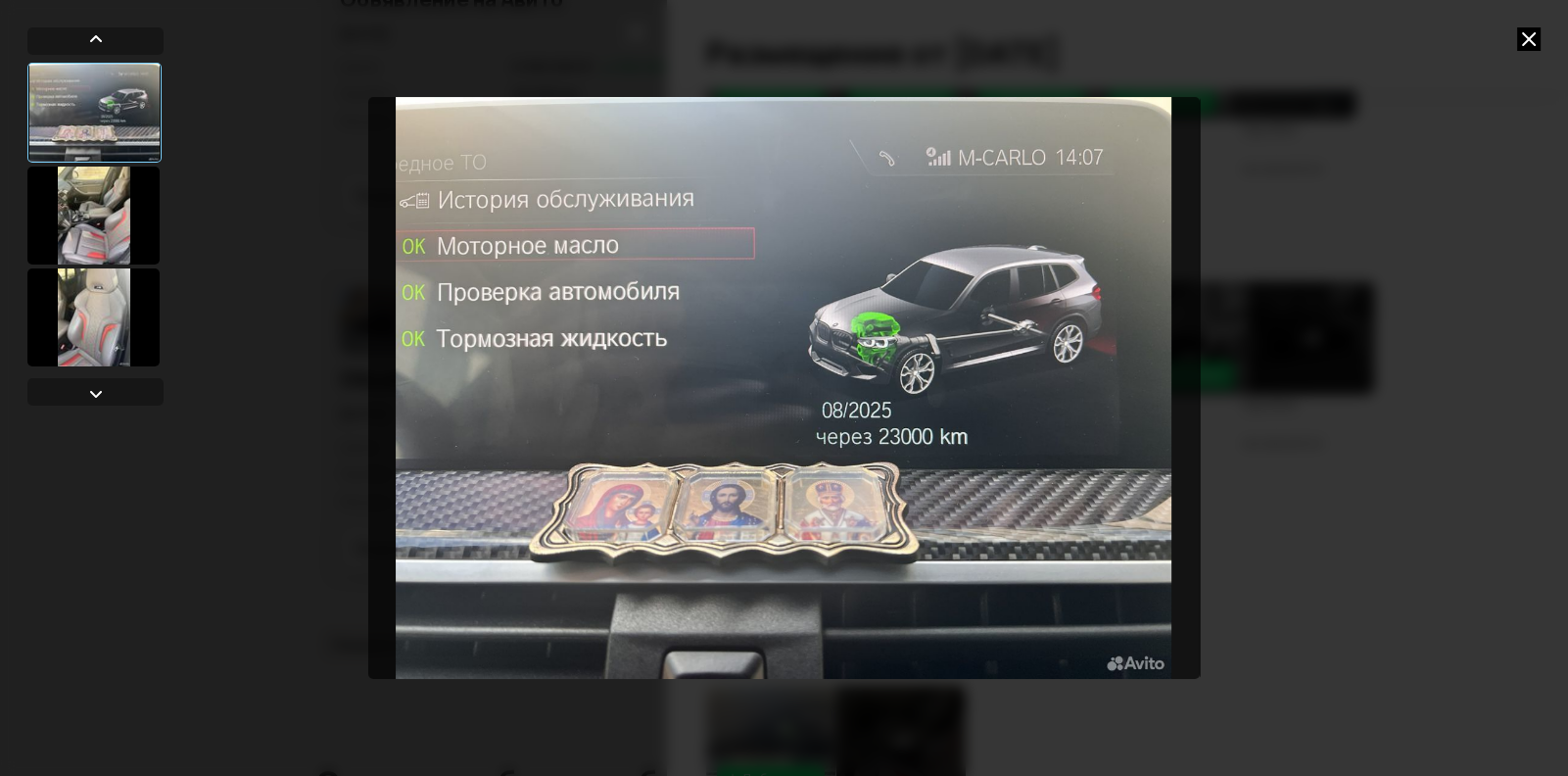
click at [1530, 42] on icon at bounding box center [1528, 40] width 24 height 24
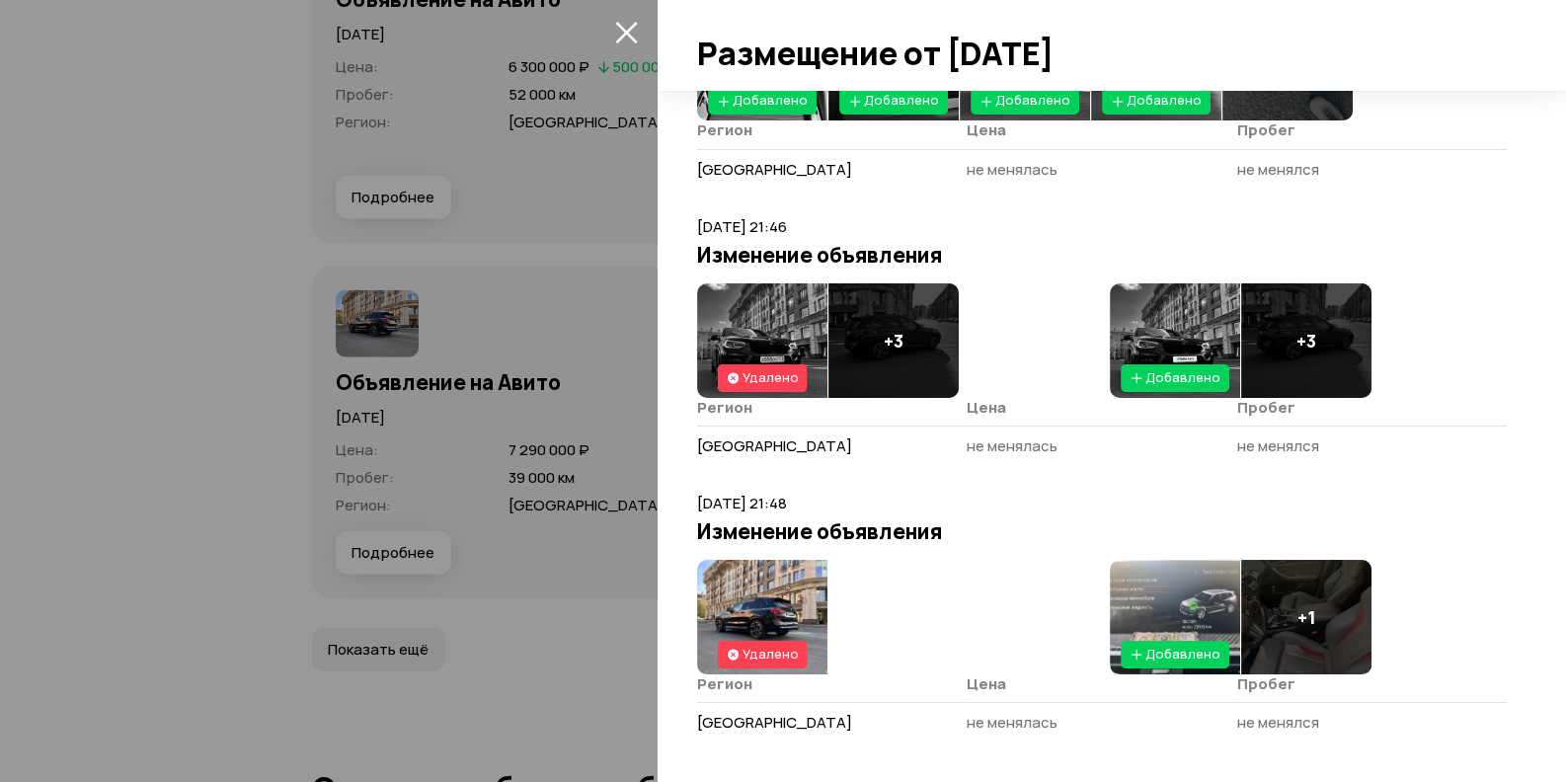
click at [1314, 610] on div "+ 1" at bounding box center [1306, 617] width 130 height 115
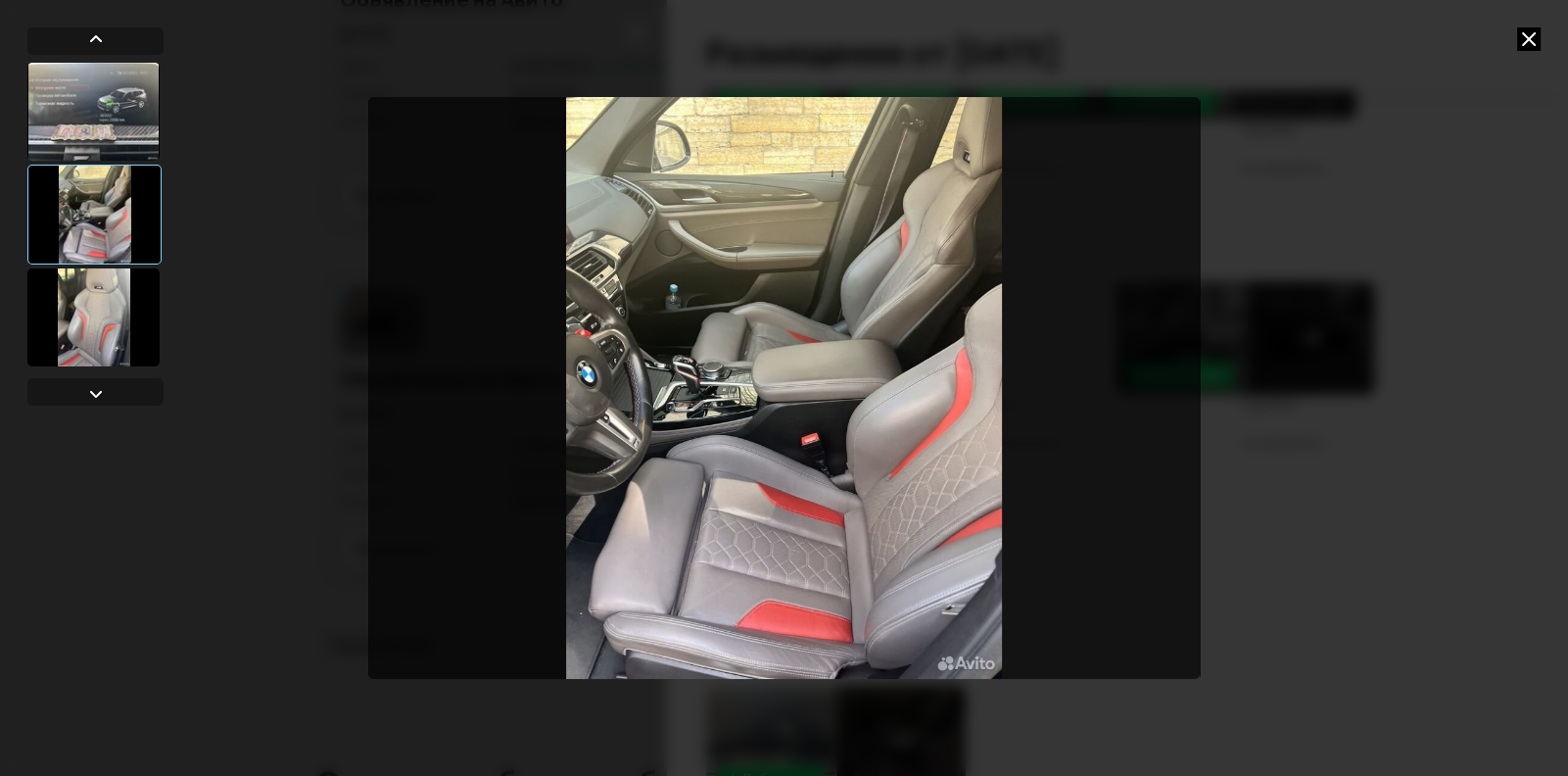
click at [1525, 35] on icon at bounding box center [1528, 40] width 24 height 24
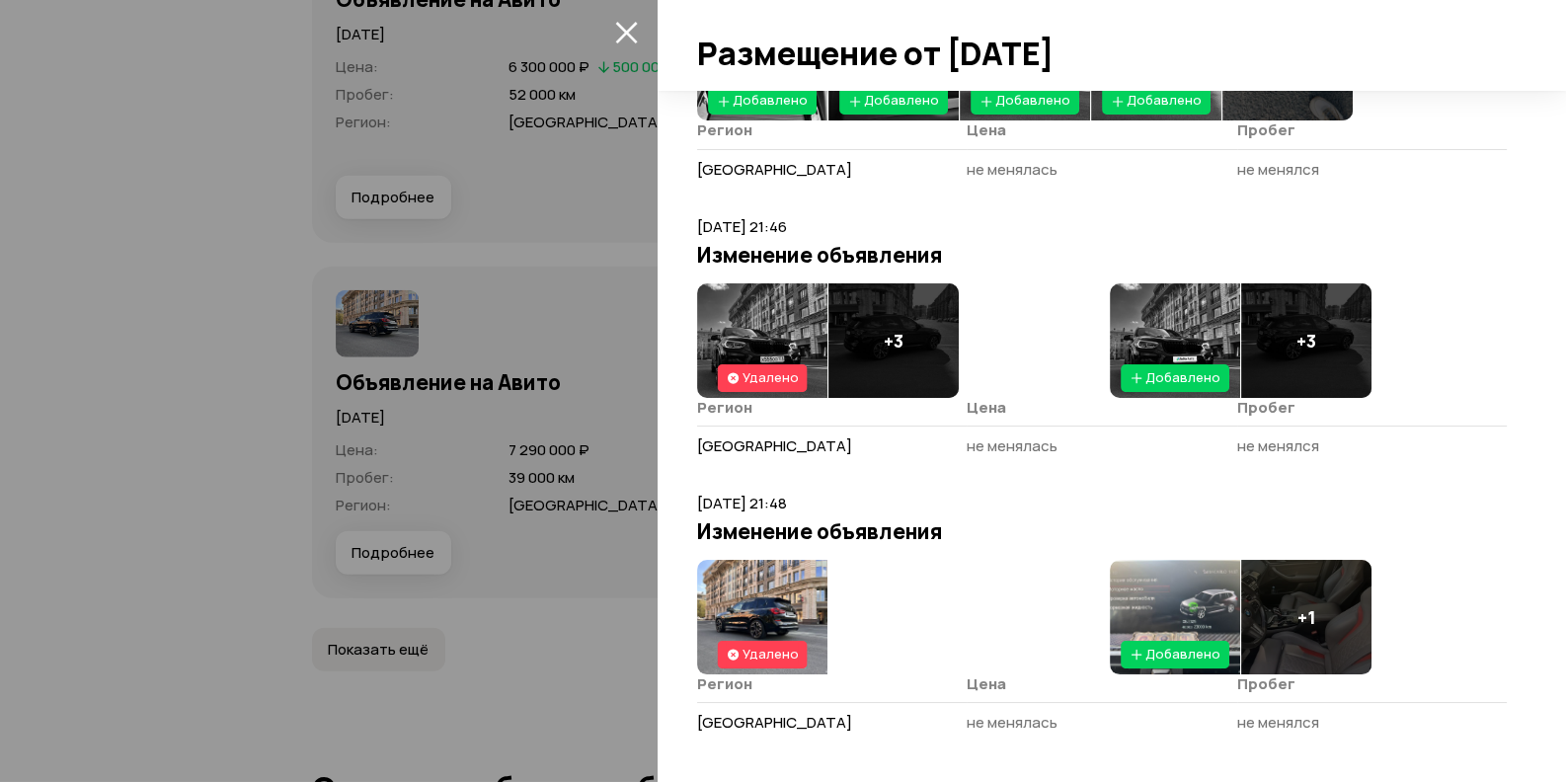
scroll to position [6678, 0]
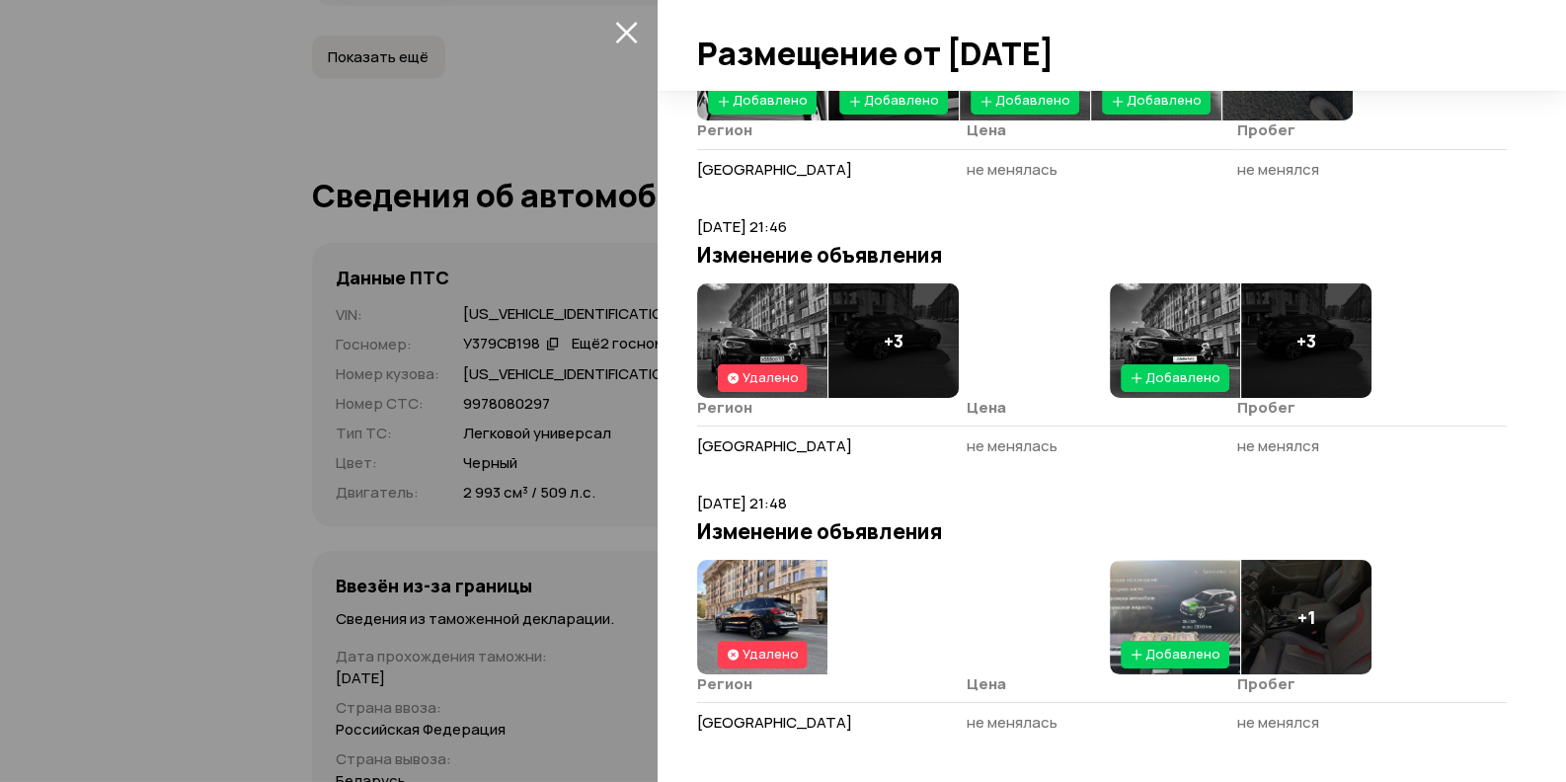
click at [621, 43] on button "закрыть" at bounding box center [626, 32] width 32 height 32
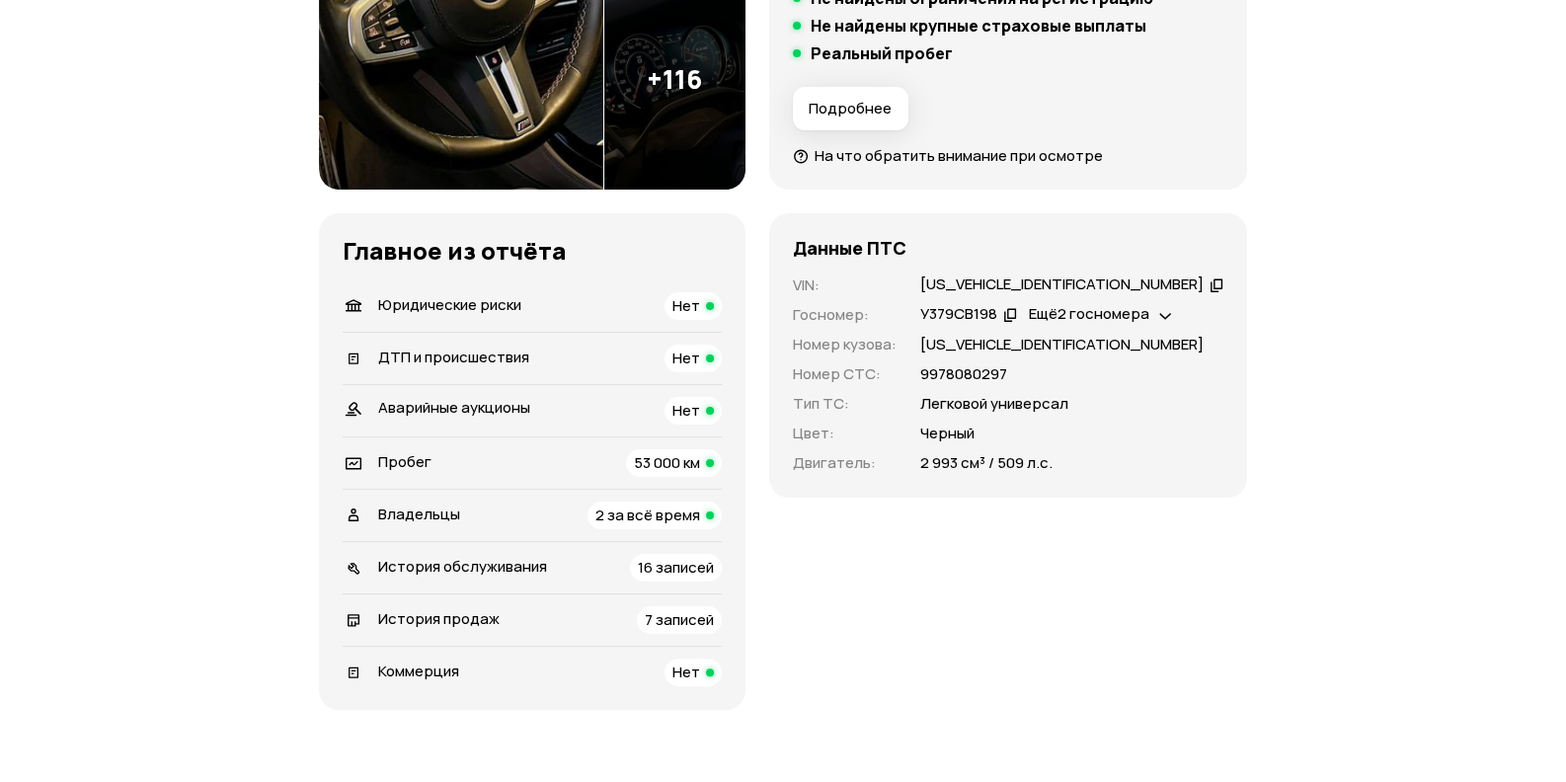
scroll to position [25, 0]
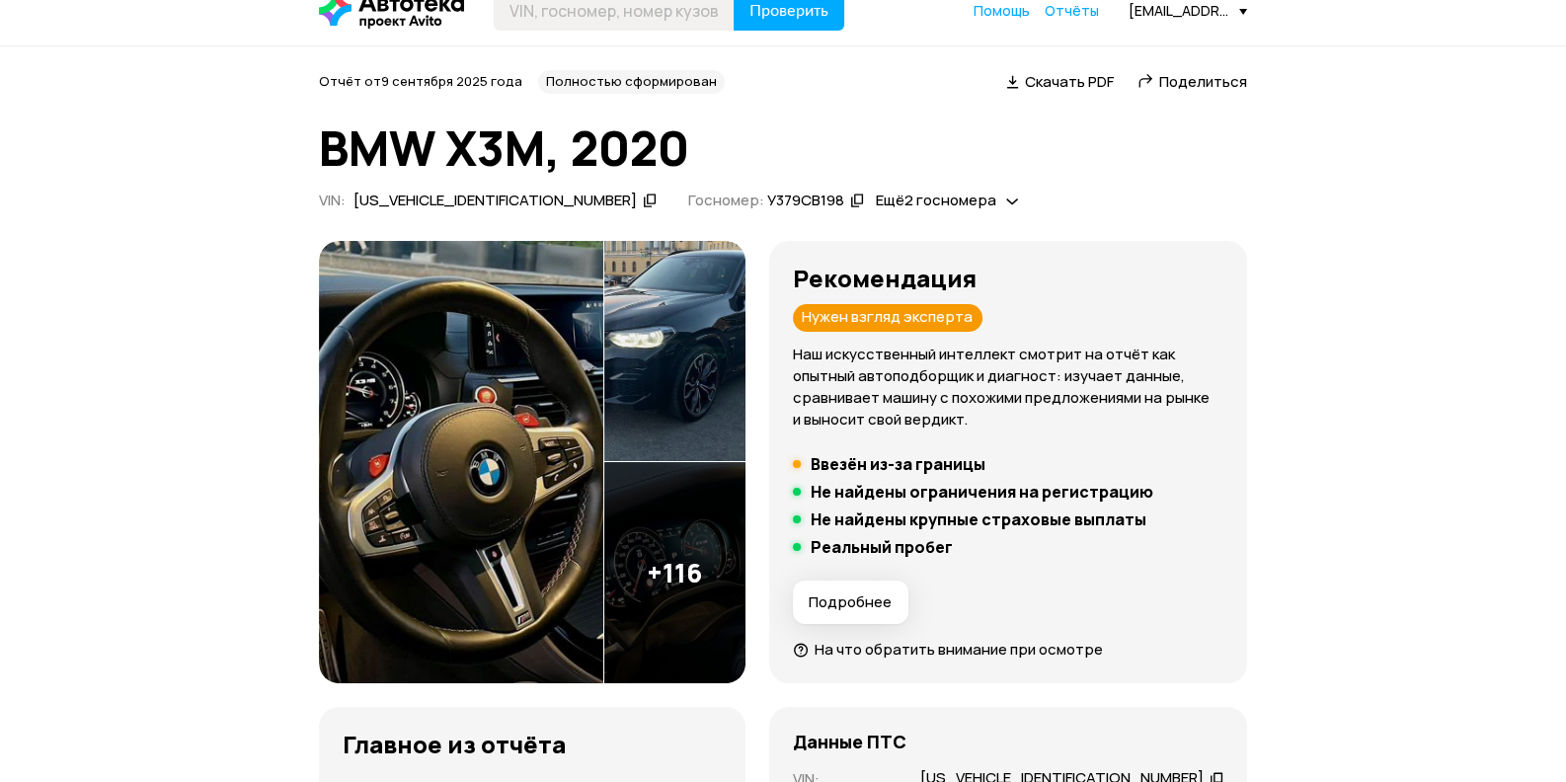
click at [455, 416] on img at bounding box center [461, 462] width 284 height 443
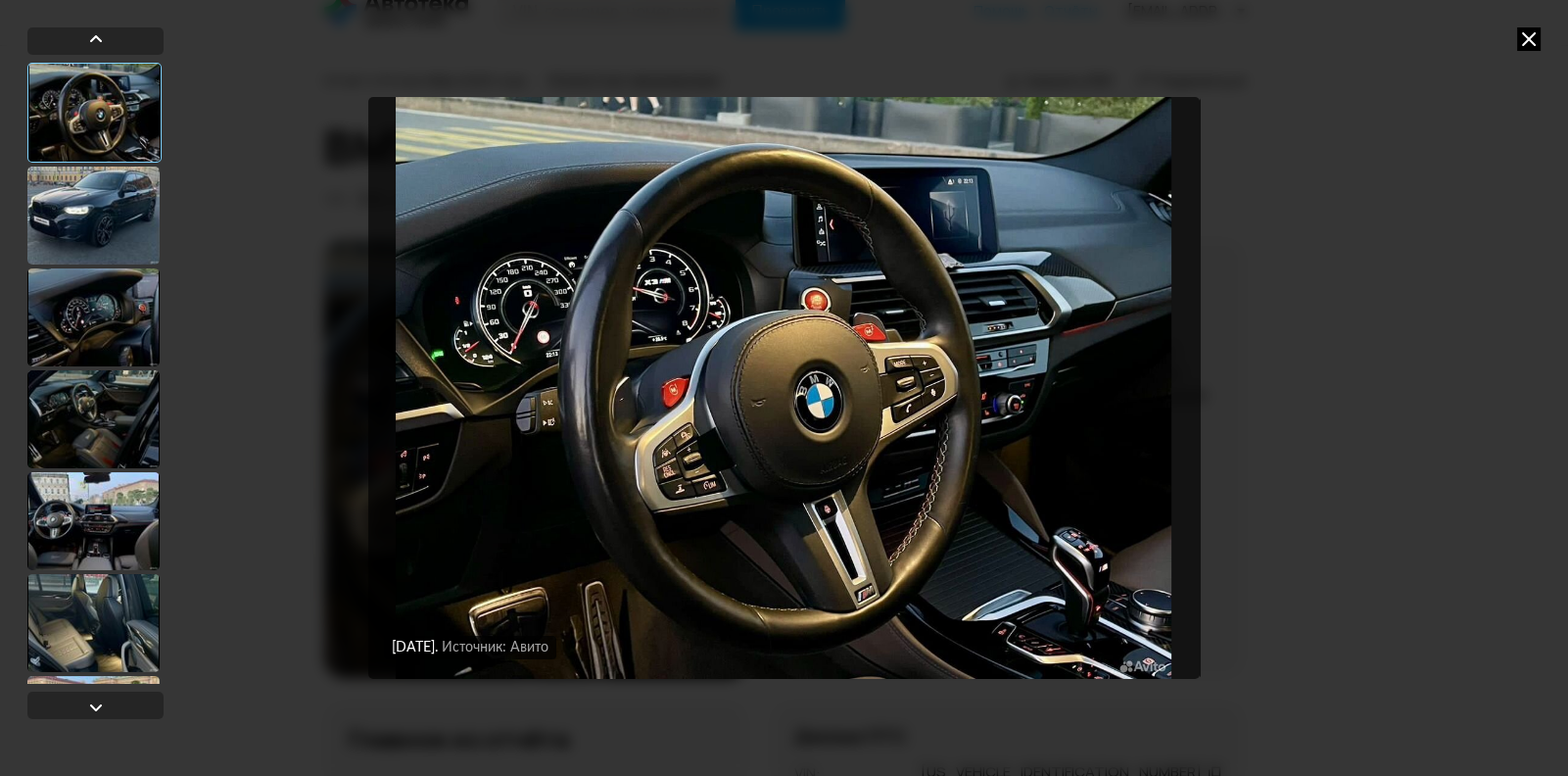
click at [80, 194] on div at bounding box center [93, 215] width 132 height 98
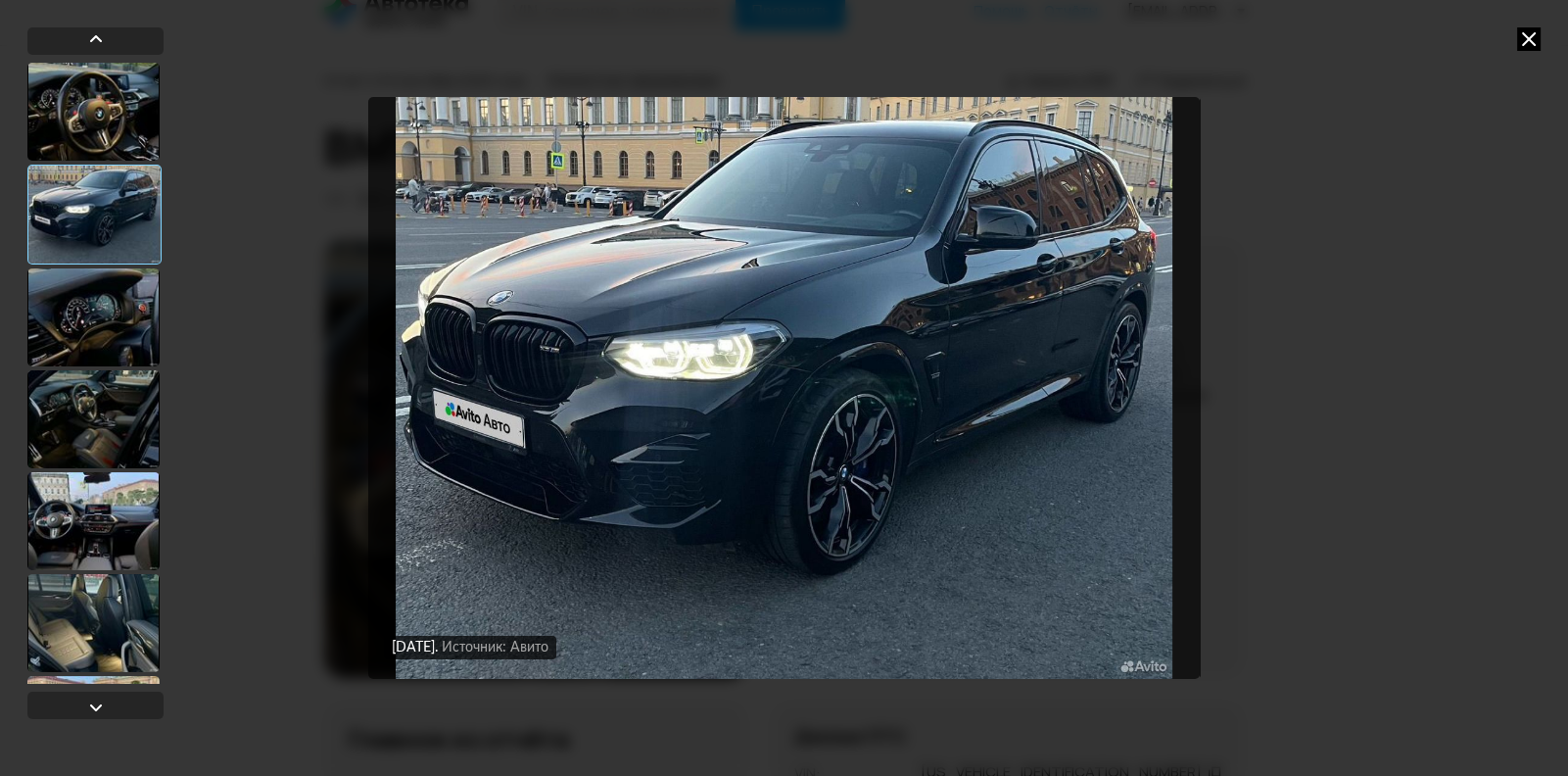
click at [120, 323] on div at bounding box center [93, 317] width 132 height 98
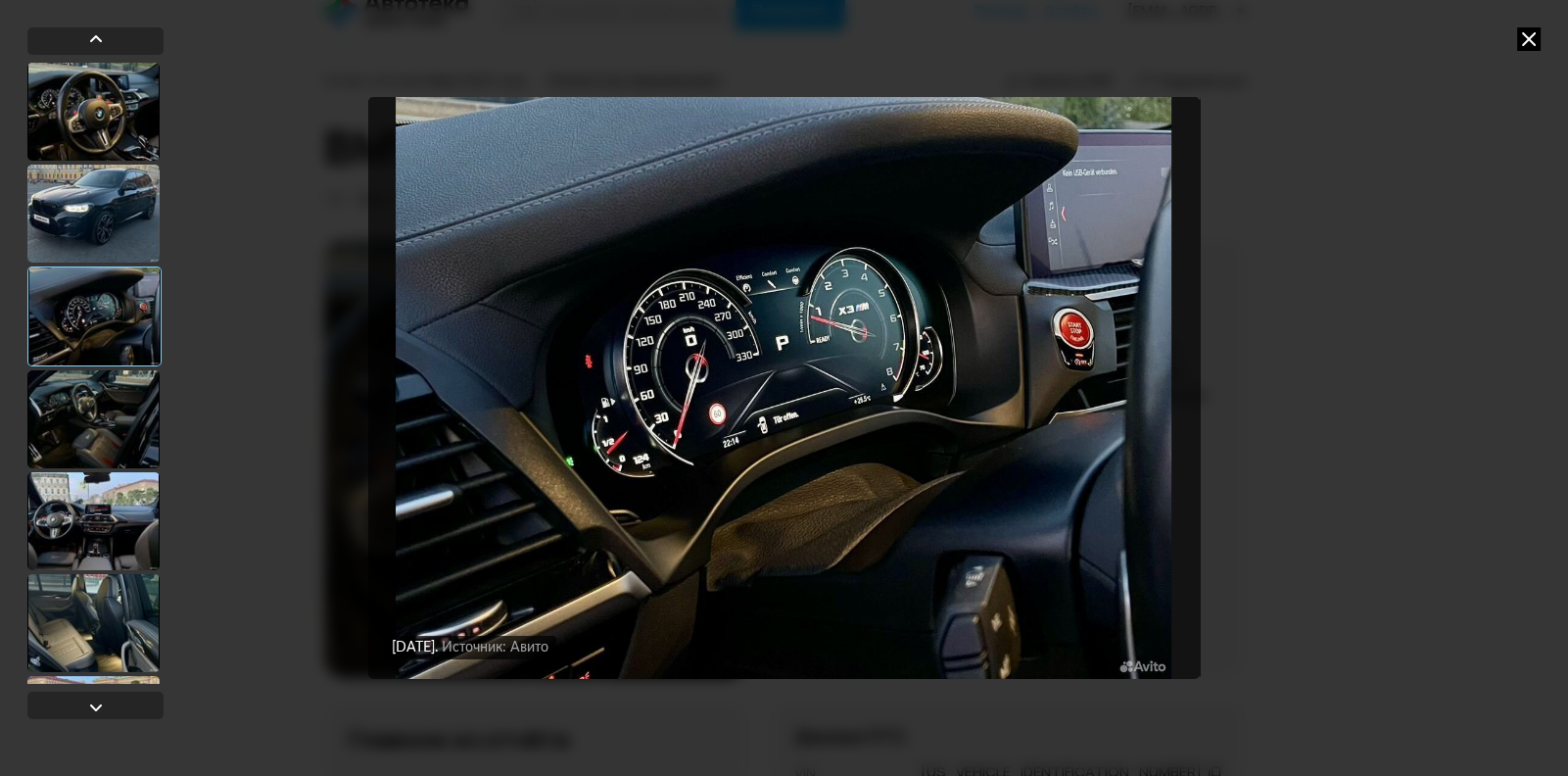
click at [1518, 36] on icon at bounding box center [1528, 40] width 24 height 24
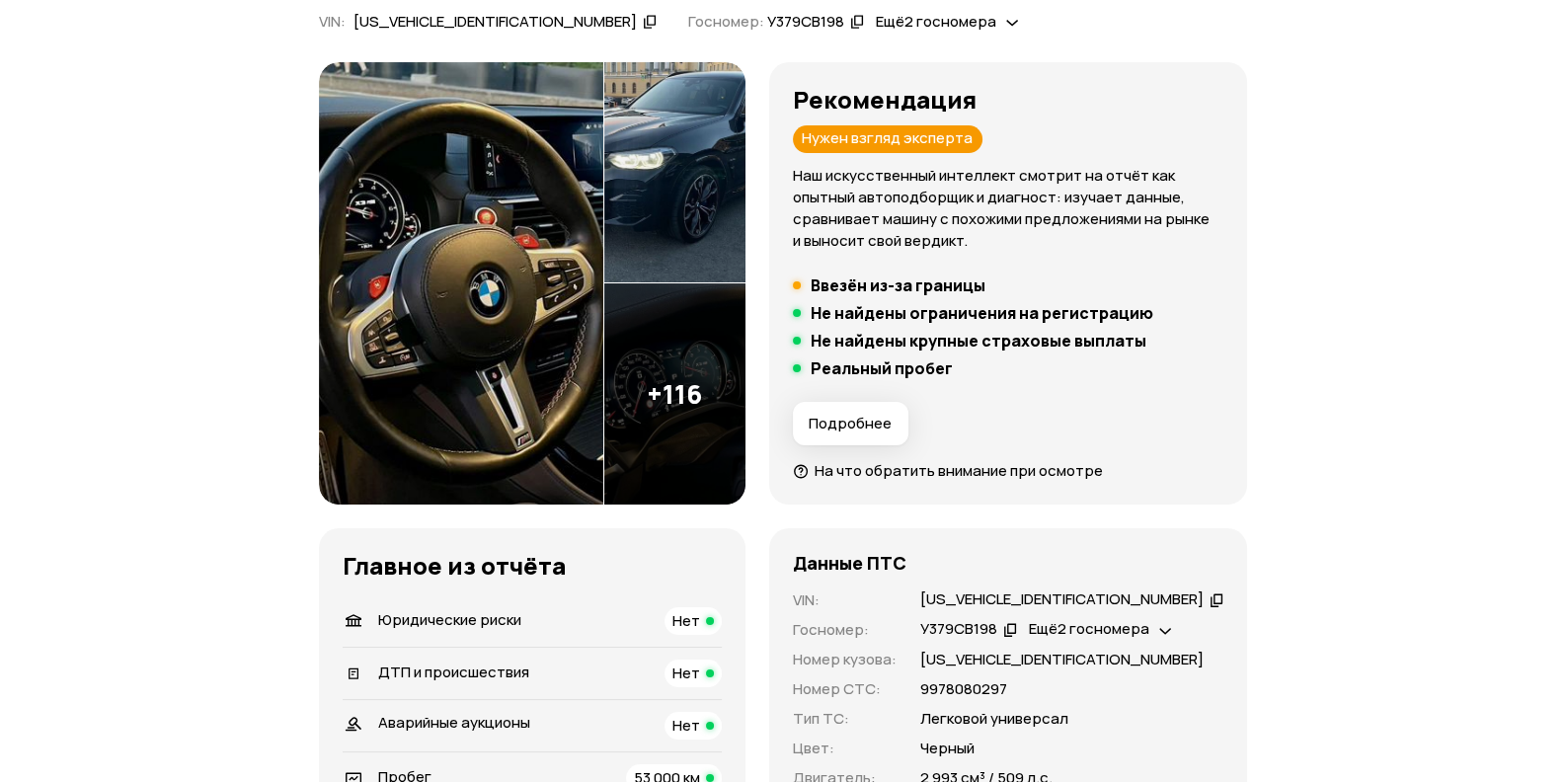
scroll to position [420, 0]
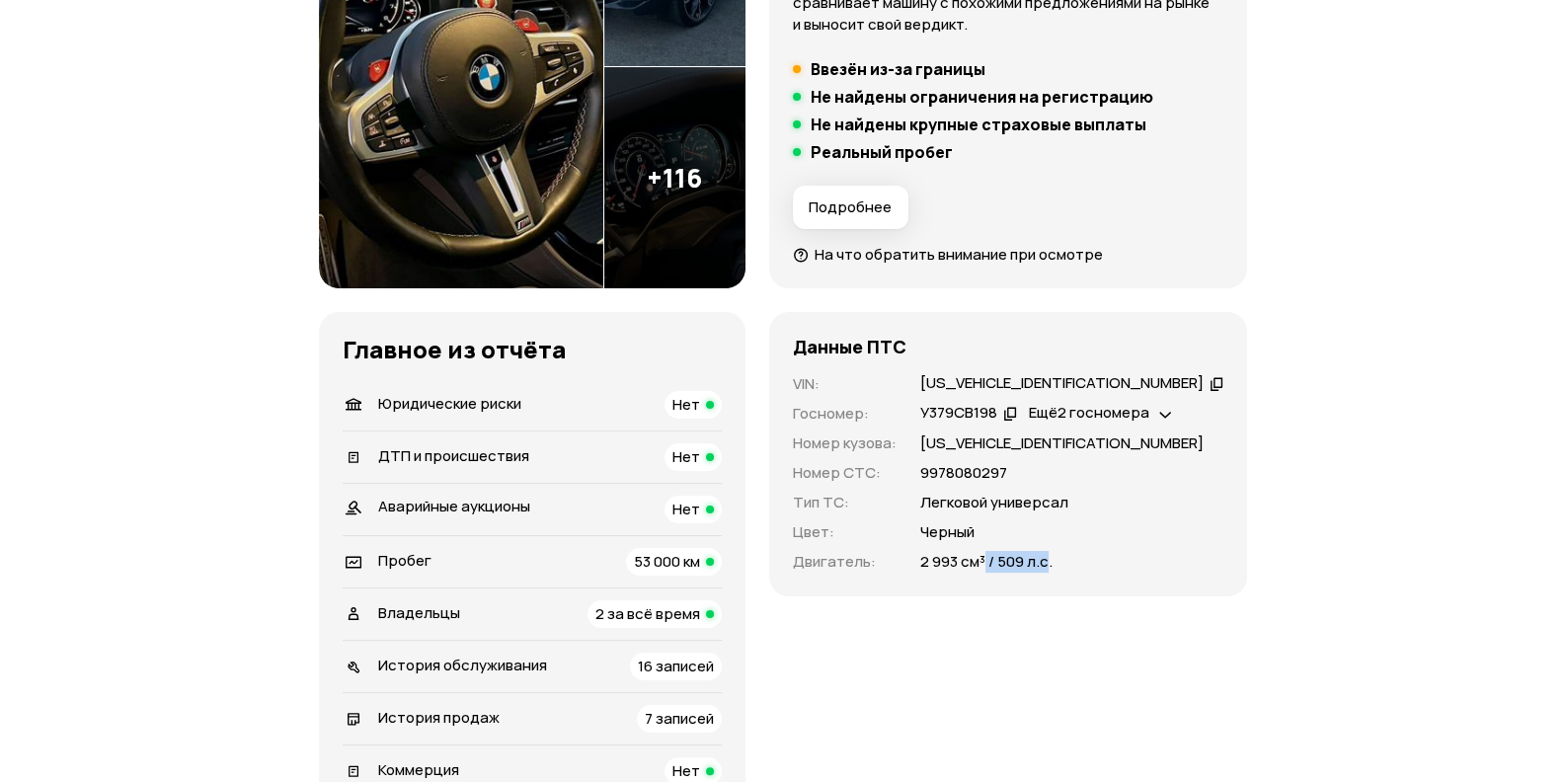
drag, startPoint x: 1075, startPoint y: 564, endPoint x: 1010, endPoint y: 558, distance: 65.4
click at [1010, 558] on p "2 993 см³ / 509 л.с." at bounding box center [986, 562] width 132 height 22
